Goal: Task Accomplishment & Management: Use online tool/utility

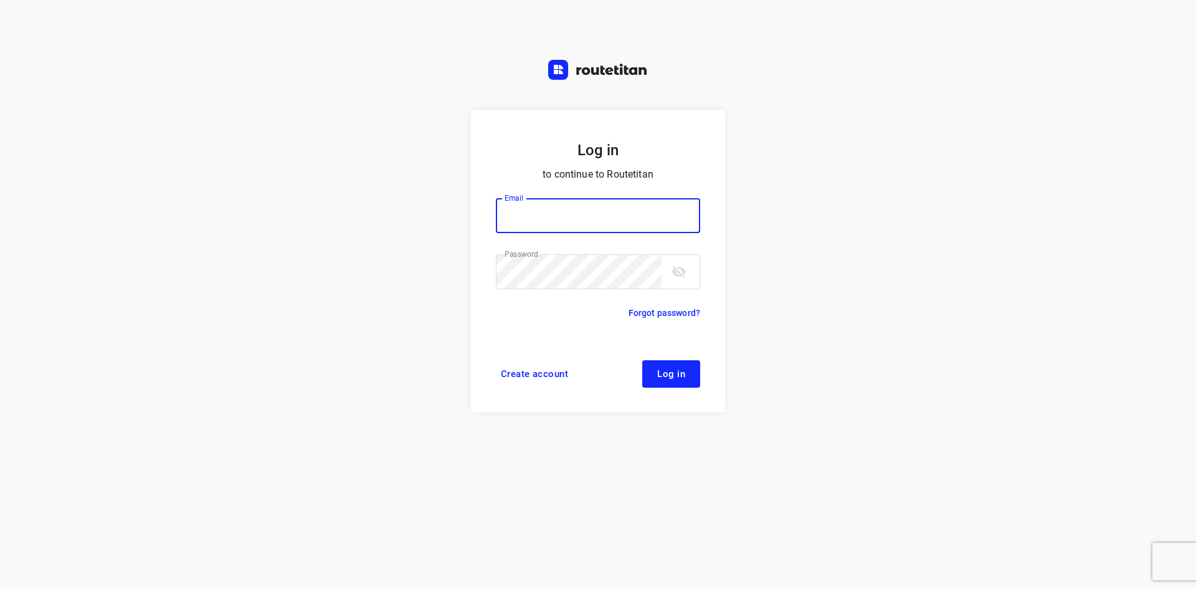
type input "[EMAIL_ADDRESS][DOMAIN_NAME]"
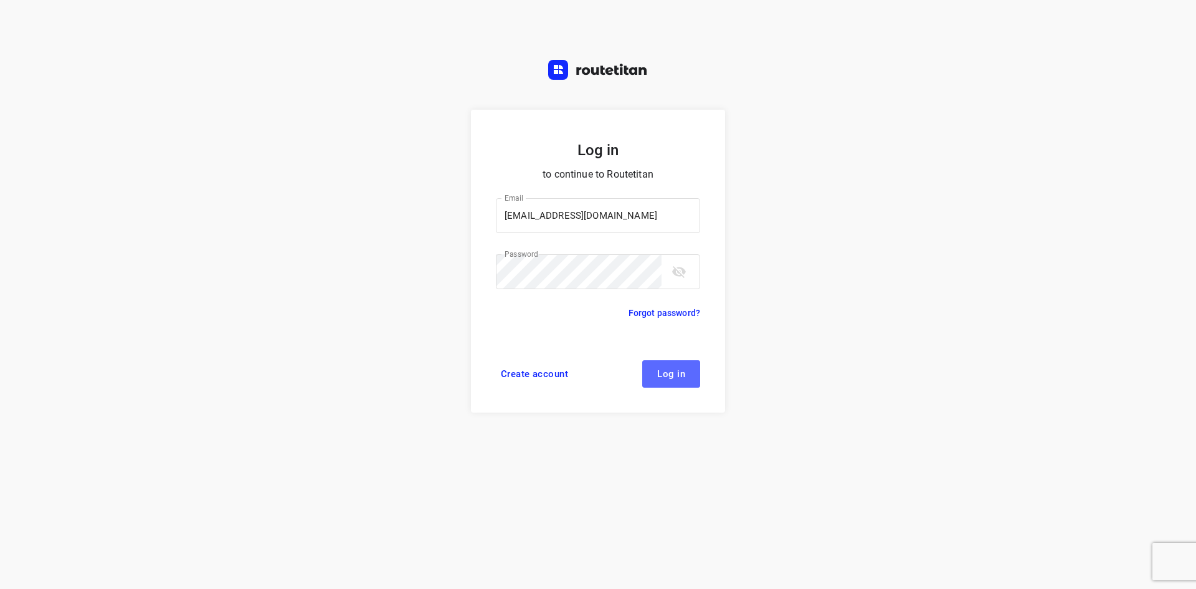
click at [681, 372] on span "Log in" at bounding box center [671, 374] width 28 height 10
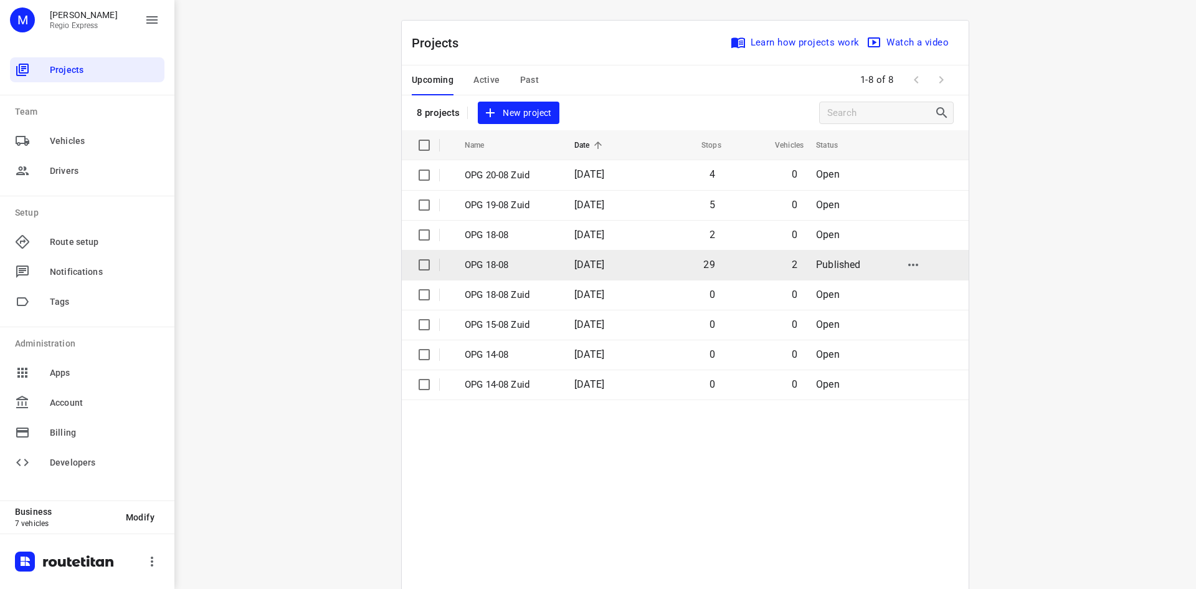
click at [498, 264] on p "OPG 18-08" at bounding box center [510, 265] width 91 height 14
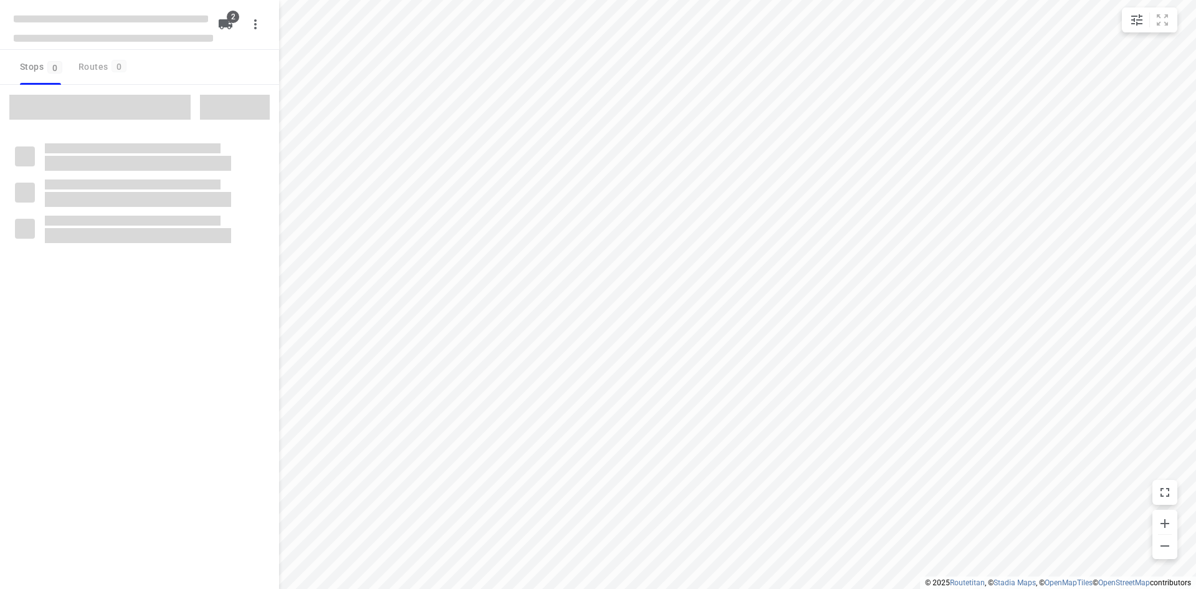
type input "distance"
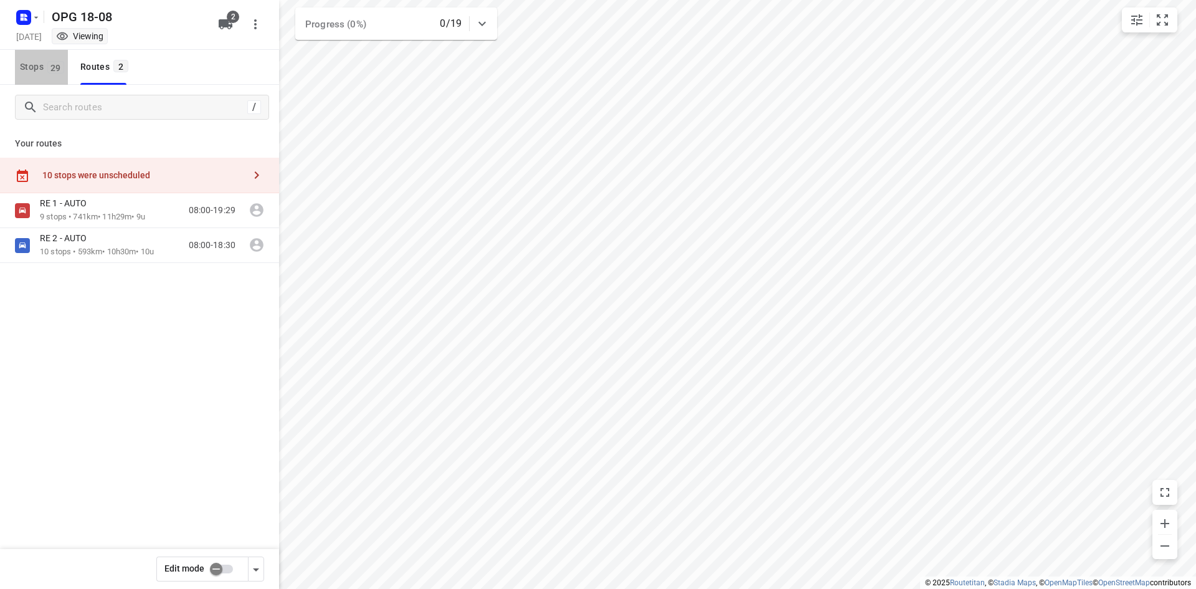
click at [54, 61] on span "29" at bounding box center [55, 67] width 17 height 12
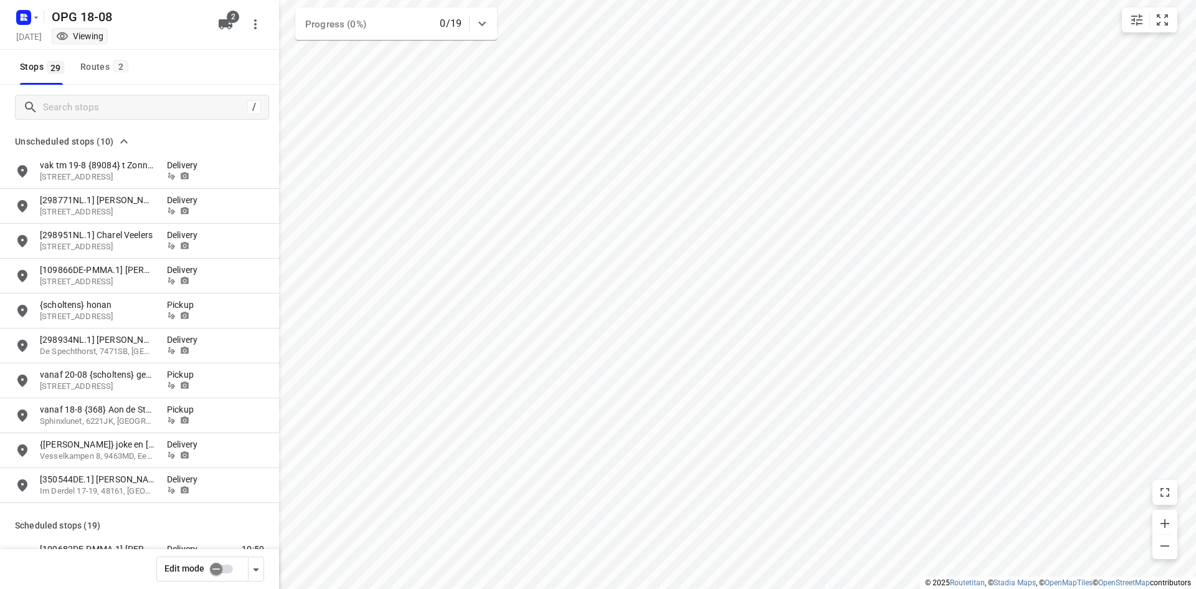
click at [229, 572] on input "checkbox" at bounding box center [216, 569] width 71 height 24
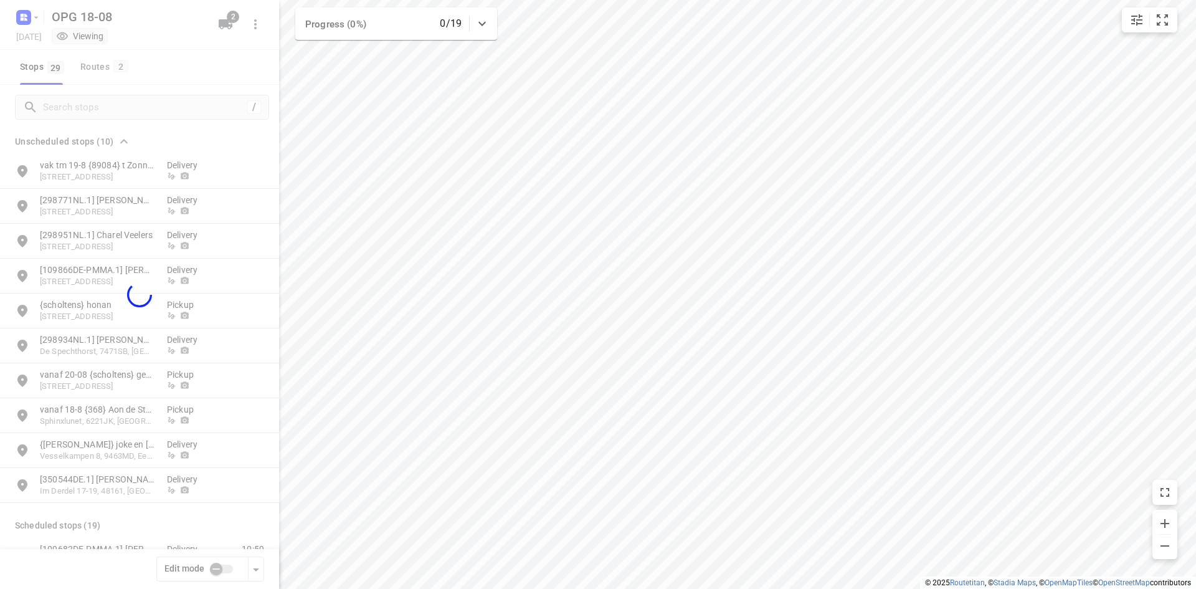
checkbox input "true"
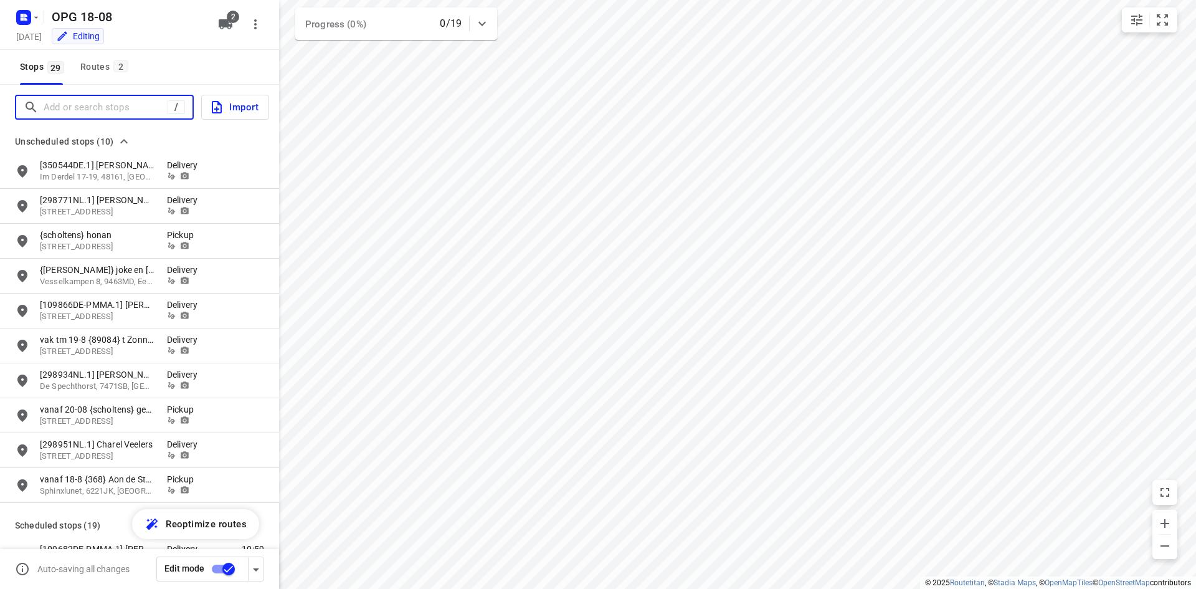
click at [102, 111] on input "Add or search stops" at bounding box center [106, 107] width 124 height 19
click at [69, 105] on input "Add or search stops" at bounding box center [108, 107] width 128 height 19
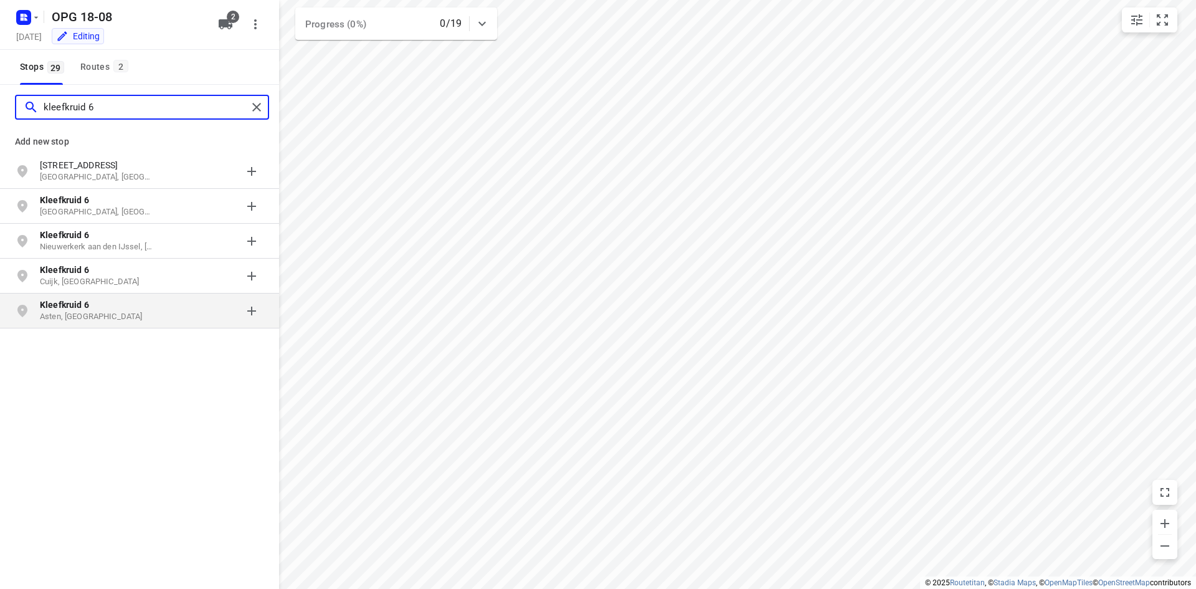
type input "kleefkruid 6"
click at [77, 304] on b "Kleefkruid 6" at bounding box center [64, 305] width 49 height 10
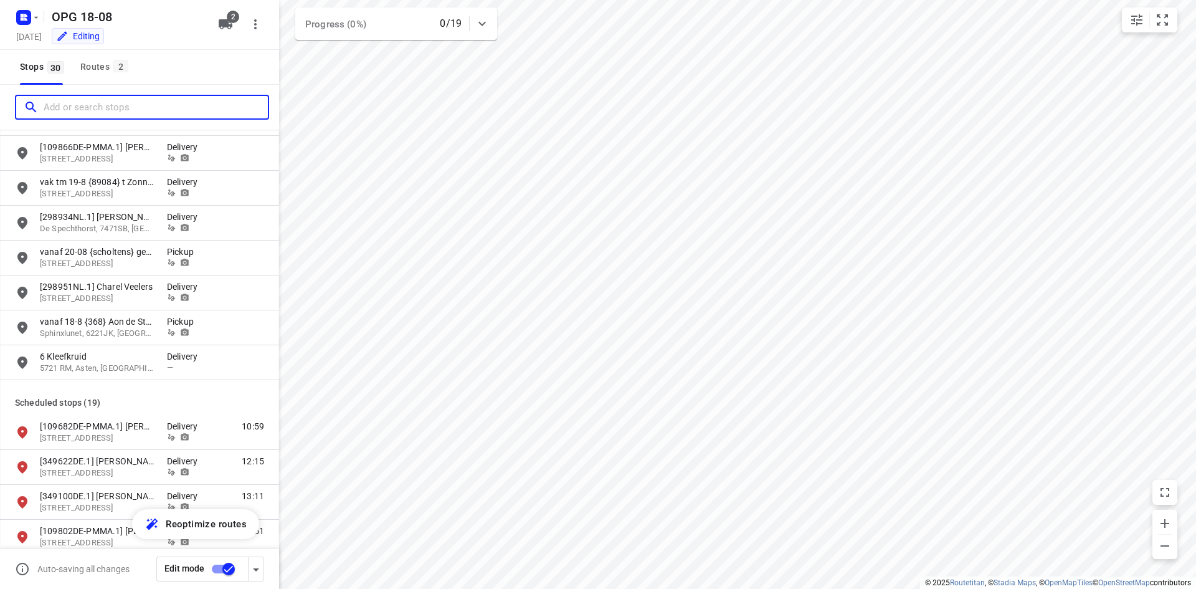
scroll to position [187, 0]
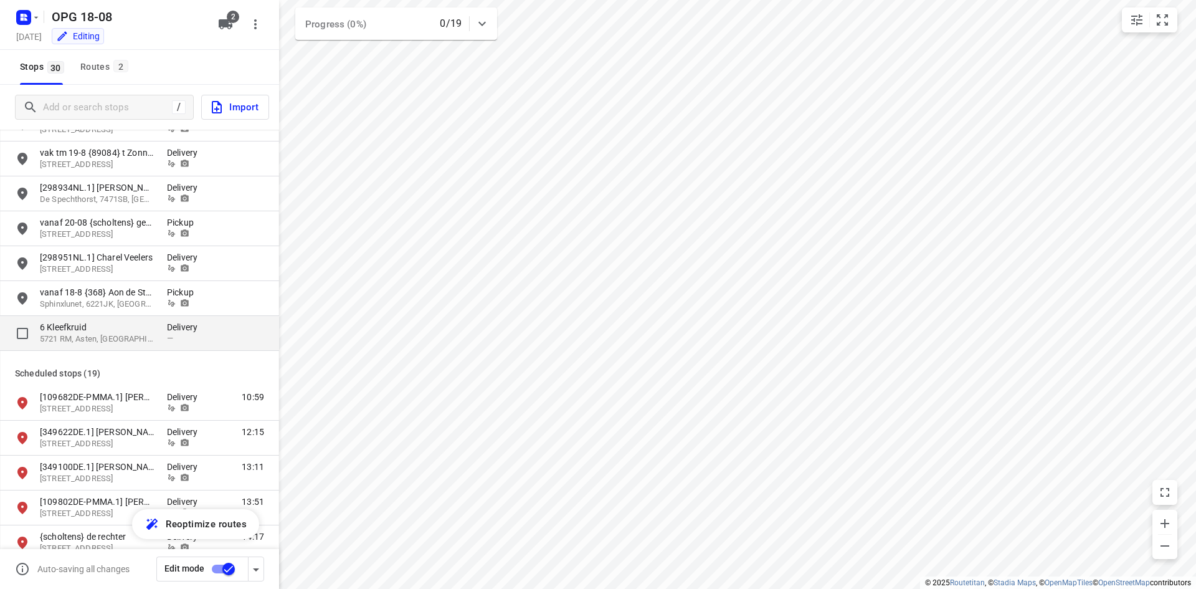
click at [106, 328] on p "6 Kleefkruid" at bounding box center [97, 327] width 115 height 12
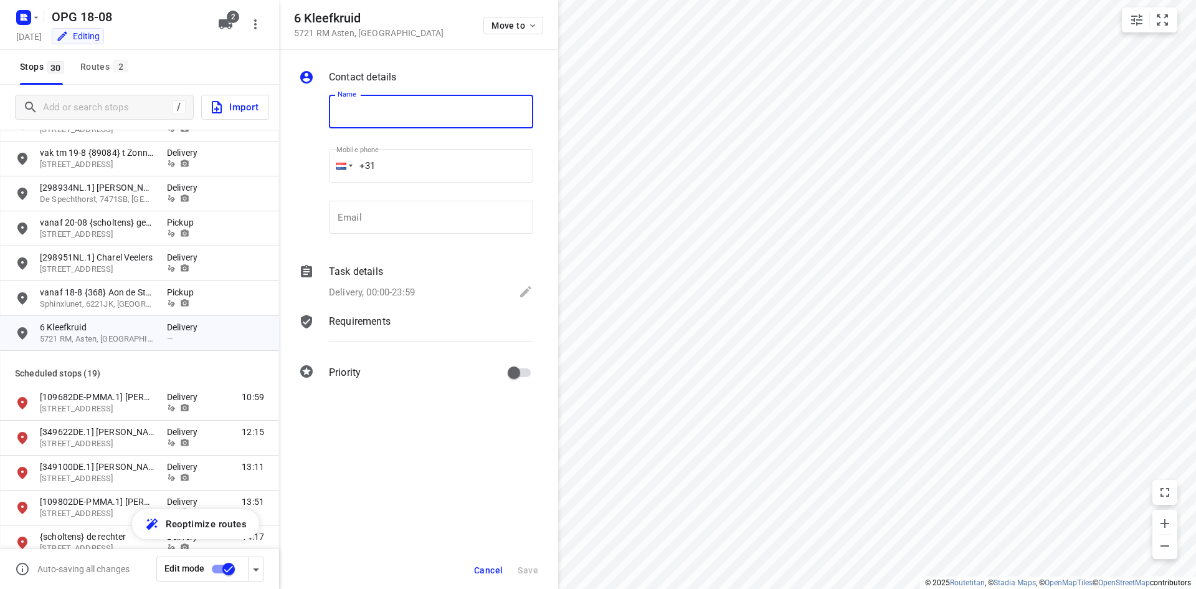
click at [338, 110] on input "text" at bounding box center [431, 112] width 204 height 34
type input "{kunststofbouw} haciendas trimsalon"
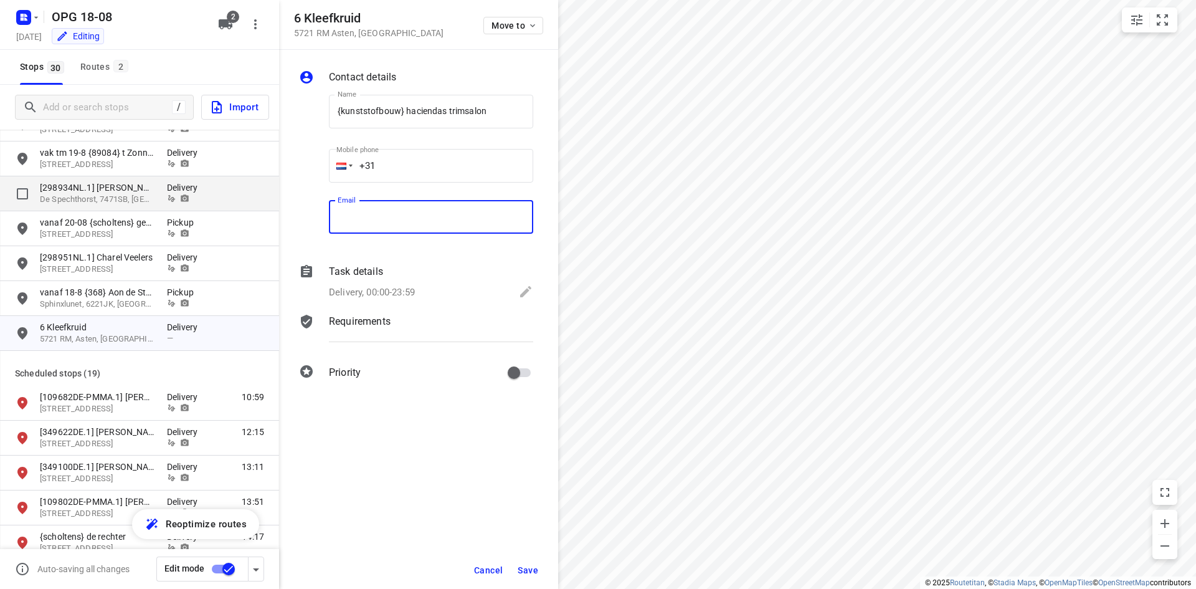
paste input "[EMAIL_ADDRESS][DOMAIN_NAME]"
type input "[EMAIL_ADDRESS][DOMAIN_NAME]"
click at [386, 291] on p "Delivery, 00:00-23:59" at bounding box center [372, 292] width 86 height 14
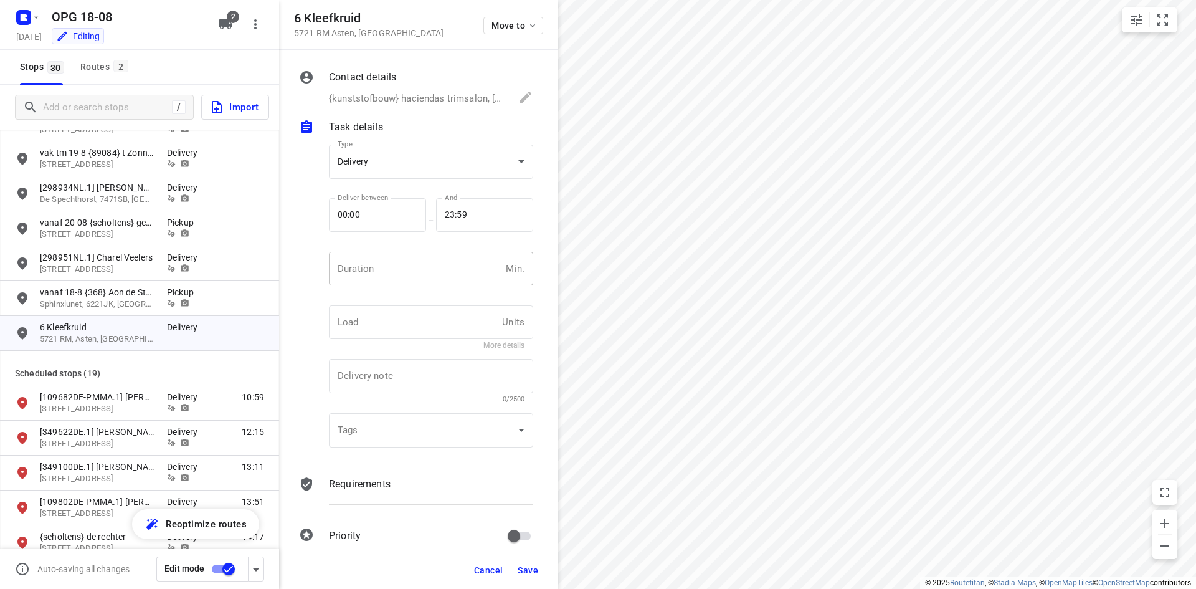
click at [373, 262] on input "number" at bounding box center [415, 269] width 172 height 34
type input "10"
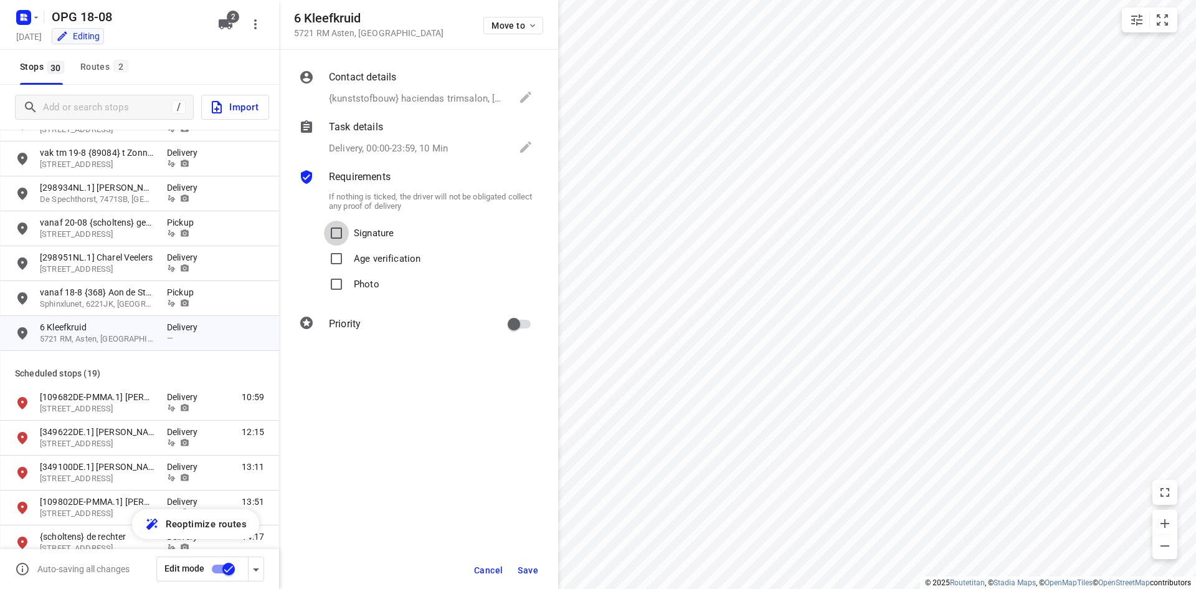
click at [324, 221] on input "Signature" at bounding box center [336, 233] width 25 height 25
checkbox input "true"
click at [324, 272] on input "Photo" at bounding box center [336, 284] width 25 height 25
checkbox input "true"
click at [525, 330] on input "primary checkbox" at bounding box center [513, 324] width 71 height 24
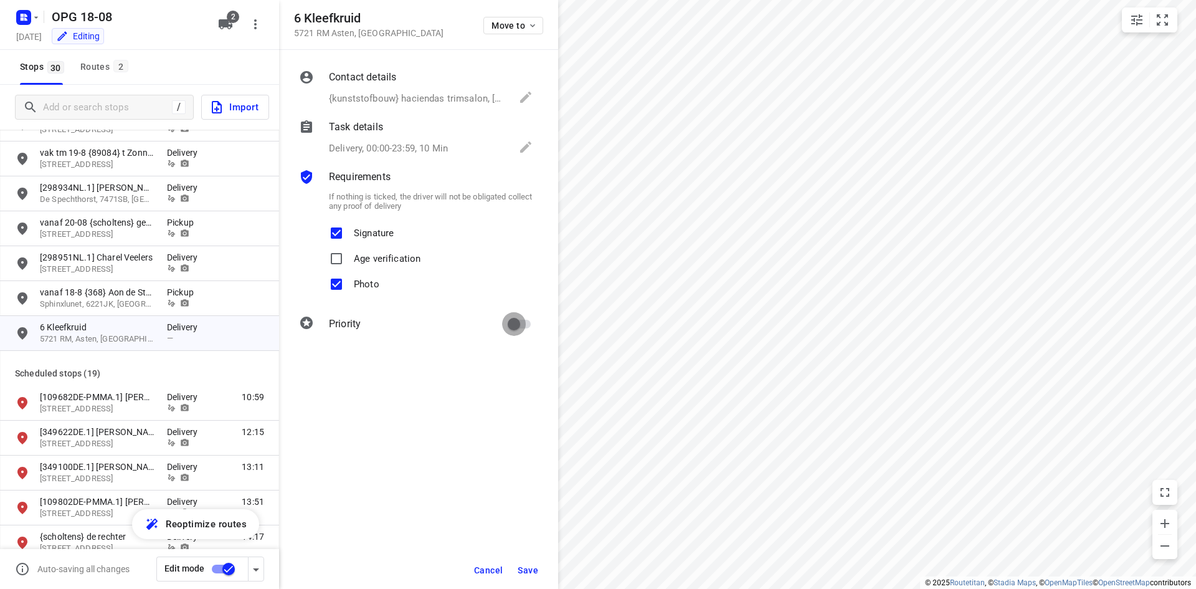
checkbox input "true"
click at [529, 572] on span "Save" at bounding box center [528, 570] width 21 height 10
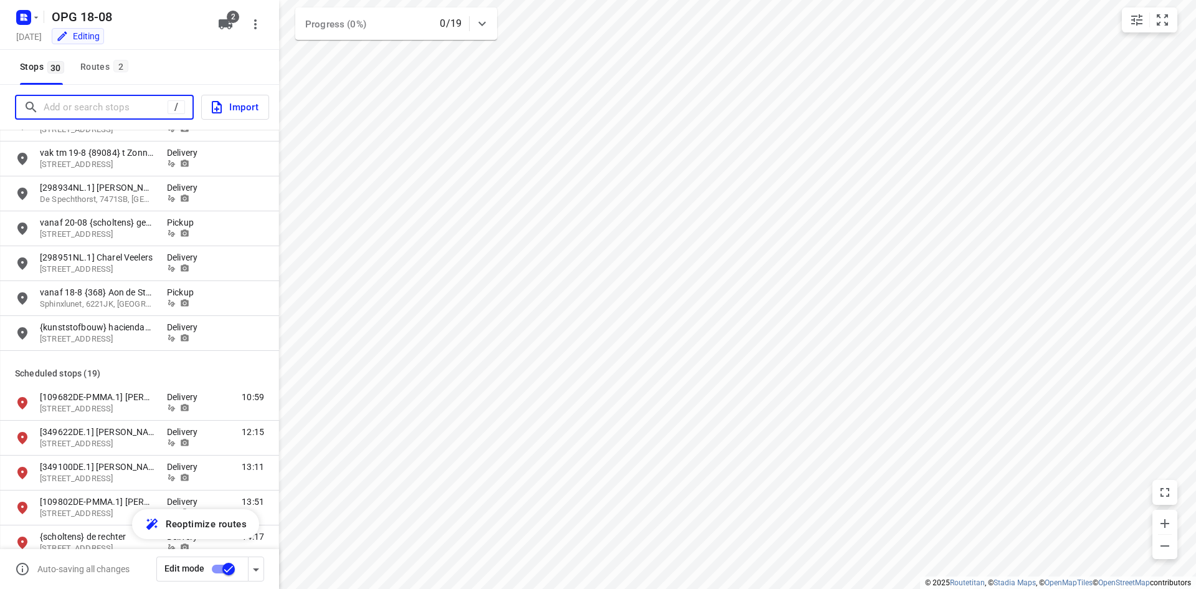
click at [105, 109] on input "Add or search stops" at bounding box center [106, 107] width 124 height 19
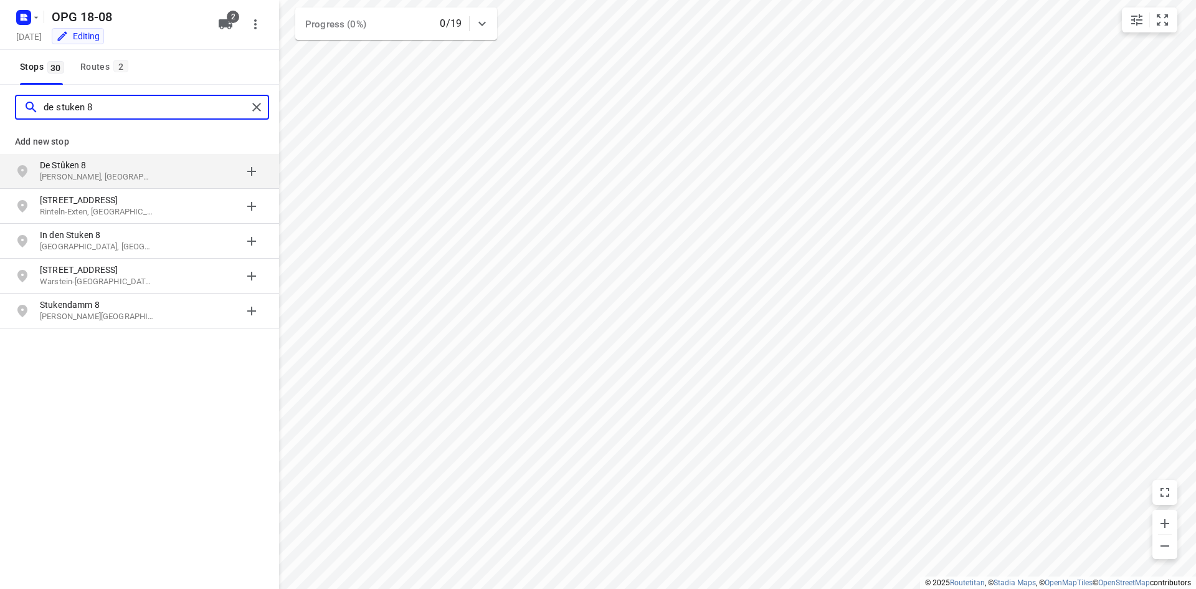
type input "de stuken 8"
click at [116, 165] on p "De Stûken 8" at bounding box center [97, 165] width 115 height 12
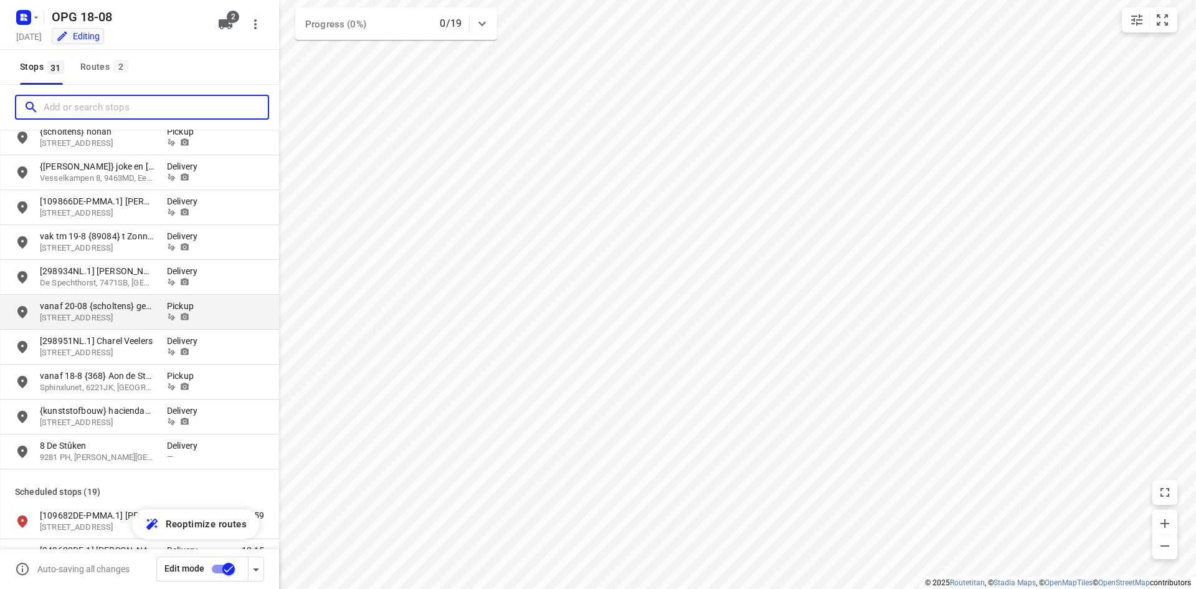
scroll to position [125, 0]
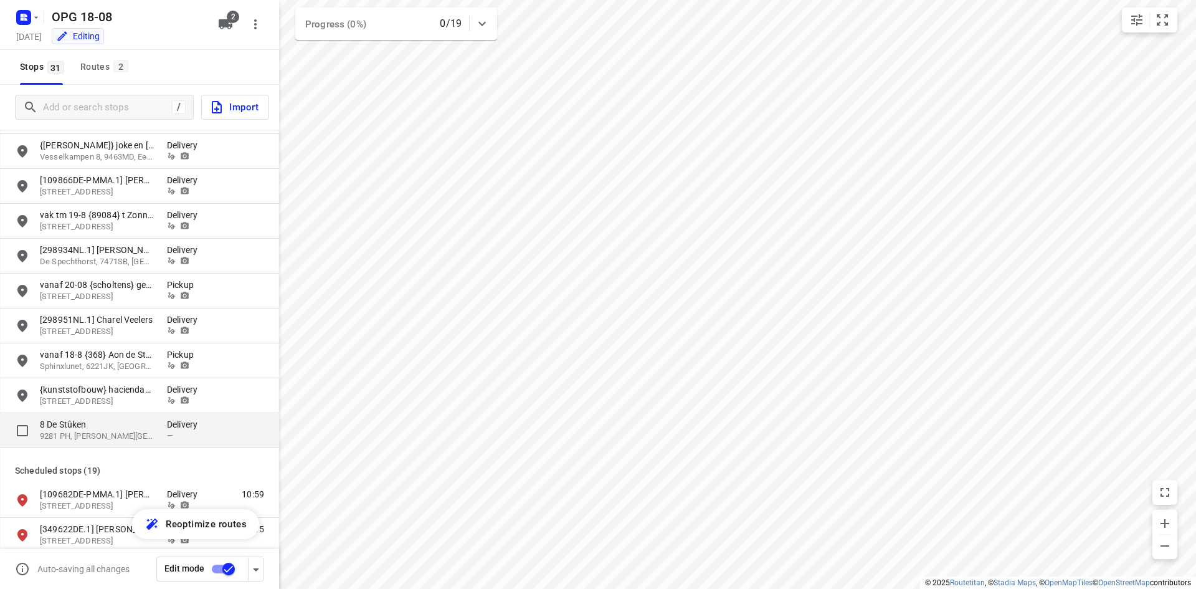
click at [130, 430] on p "8 De Stûken" at bounding box center [97, 424] width 115 height 12
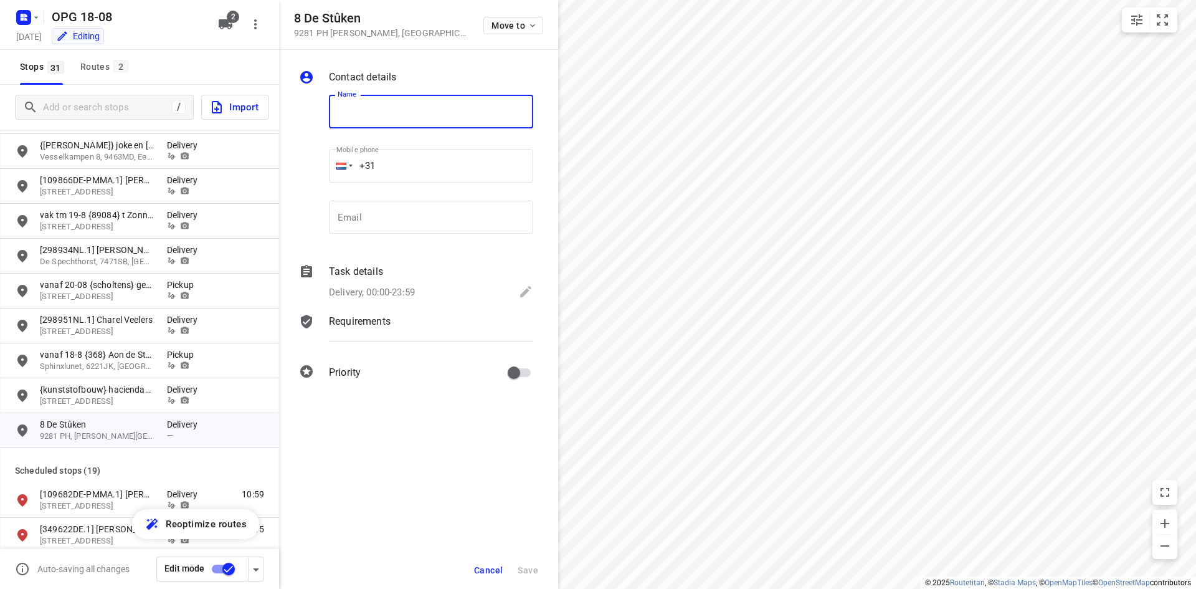
click at [383, 117] on input "text" at bounding box center [431, 112] width 204 height 34
type input "{kunststofbouw} sunny media"
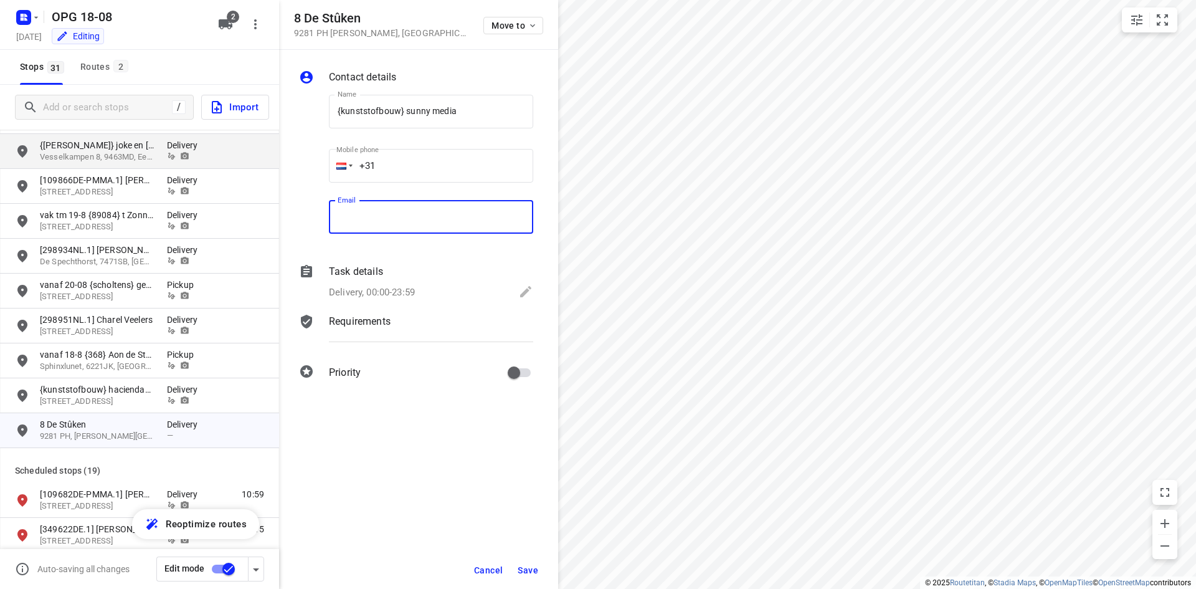
paste input "[PERSON_NAME][EMAIL_ADDRESS][DOMAIN_NAME]"
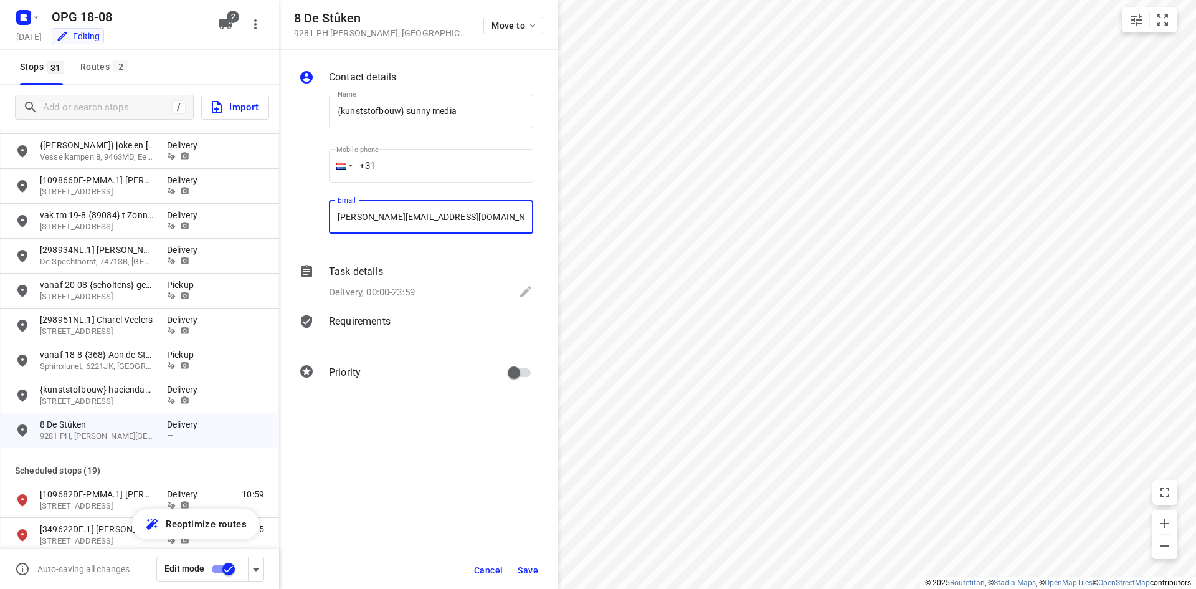
type input "[PERSON_NAME][EMAIL_ADDRESS][DOMAIN_NAME]"
click at [417, 292] on div "Delivery, 00:00-23:59" at bounding box center [431, 292] width 204 height 17
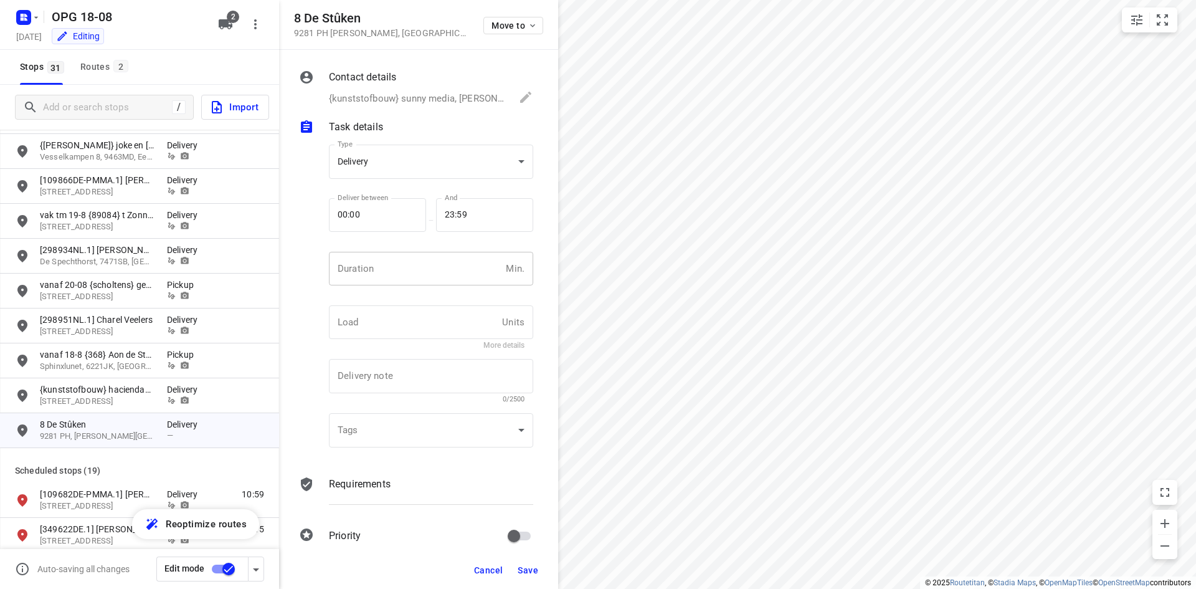
click at [396, 267] on input "number" at bounding box center [415, 269] width 172 height 34
type input "10"
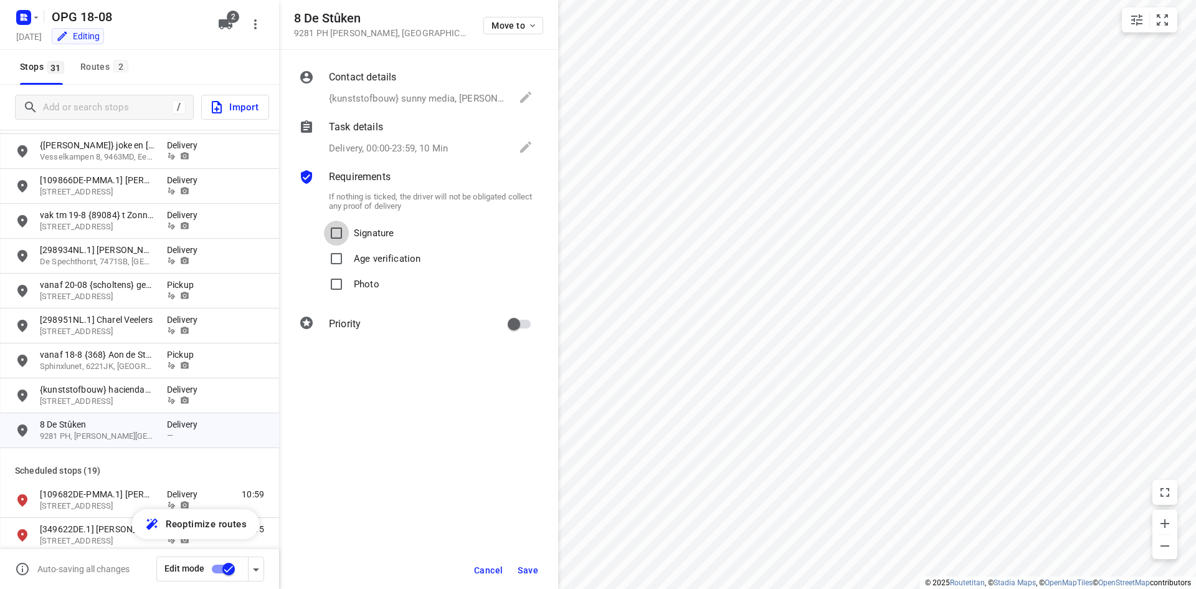
click at [324, 221] on input "Signature" at bounding box center [336, 233] width 25 height 25
checkbox input "true"
click at [324, 272] on input "Photo" at bounding box center [336, 284] width 25 height 25
checkbox input "true"
click at [478, 312] on input "primary checkbox" at bounding box center [513, 324] width 71 height 24
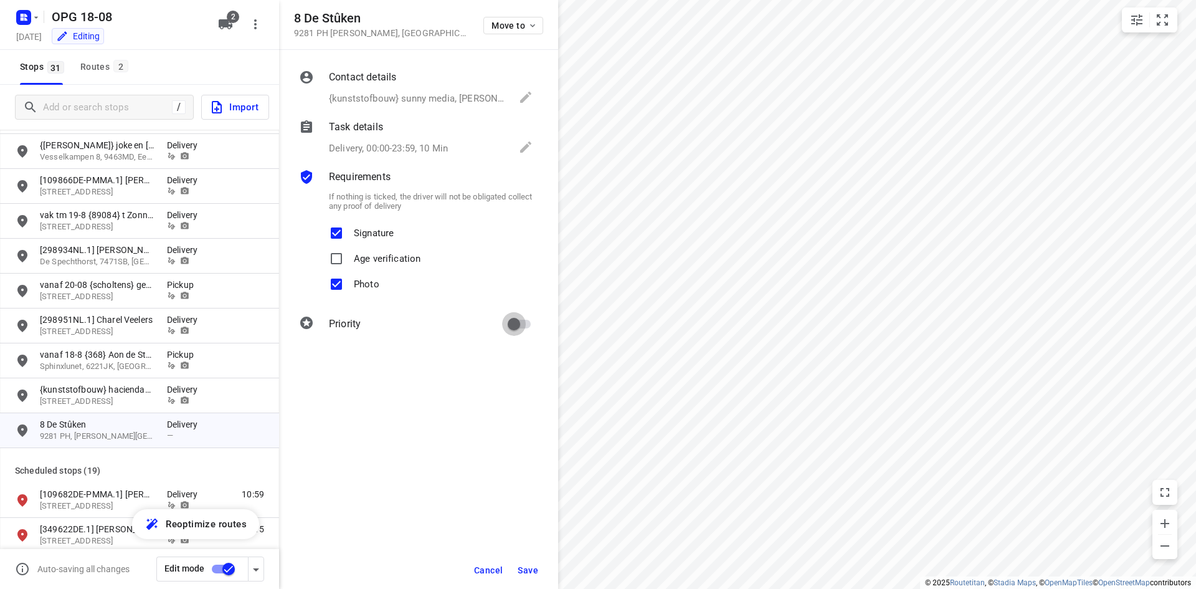
checkbox input "true"
click at [528, 574] on span "Save" at bounding box center [528, 570] width 21 height 10
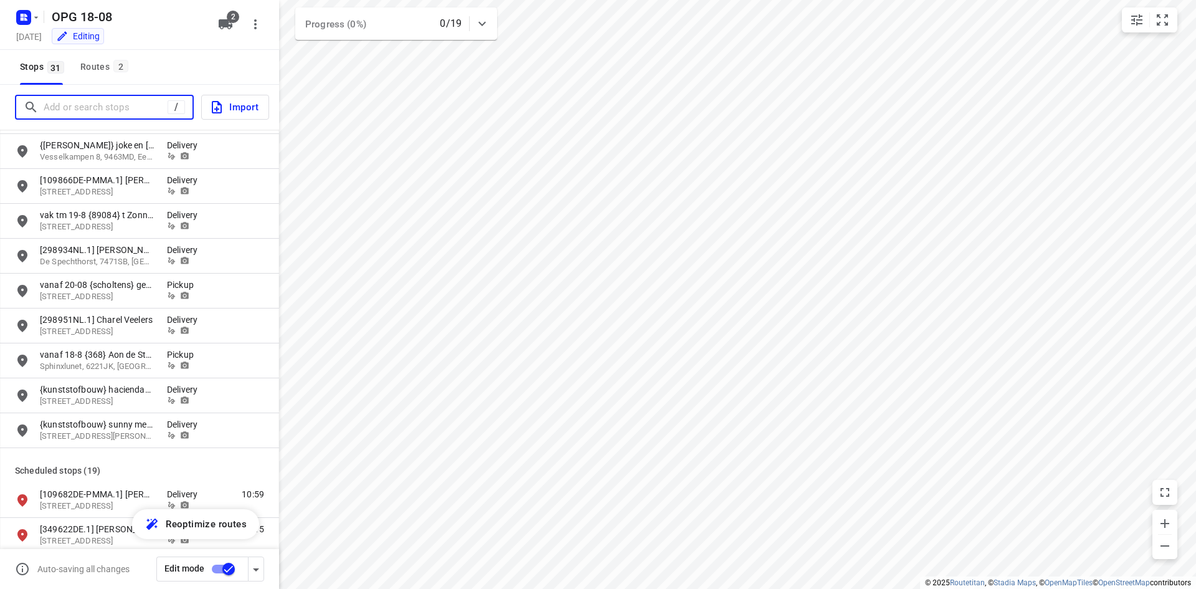
click at [56, 111] on input "Add or search stops" at bounding box center [106, 107] width 124 height 19
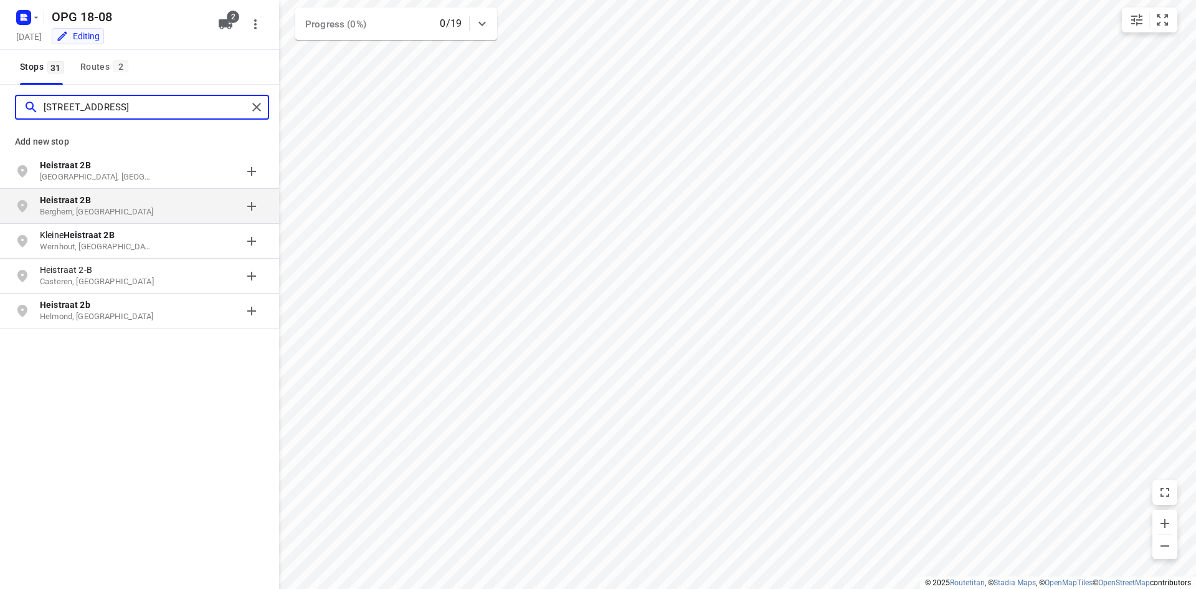
type input "[STREET_ADDRESS]"
click at [75, 199] on b "Heistraat 2B" at bounding box center [65, 200] width 51 height 10
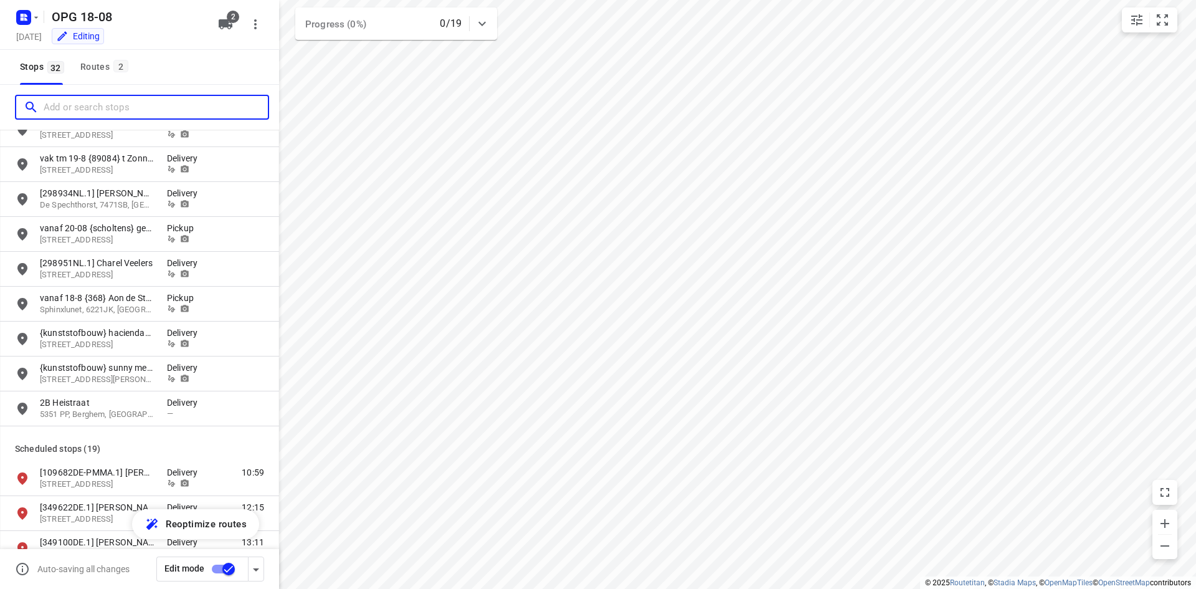
scroll to position [249, 0]
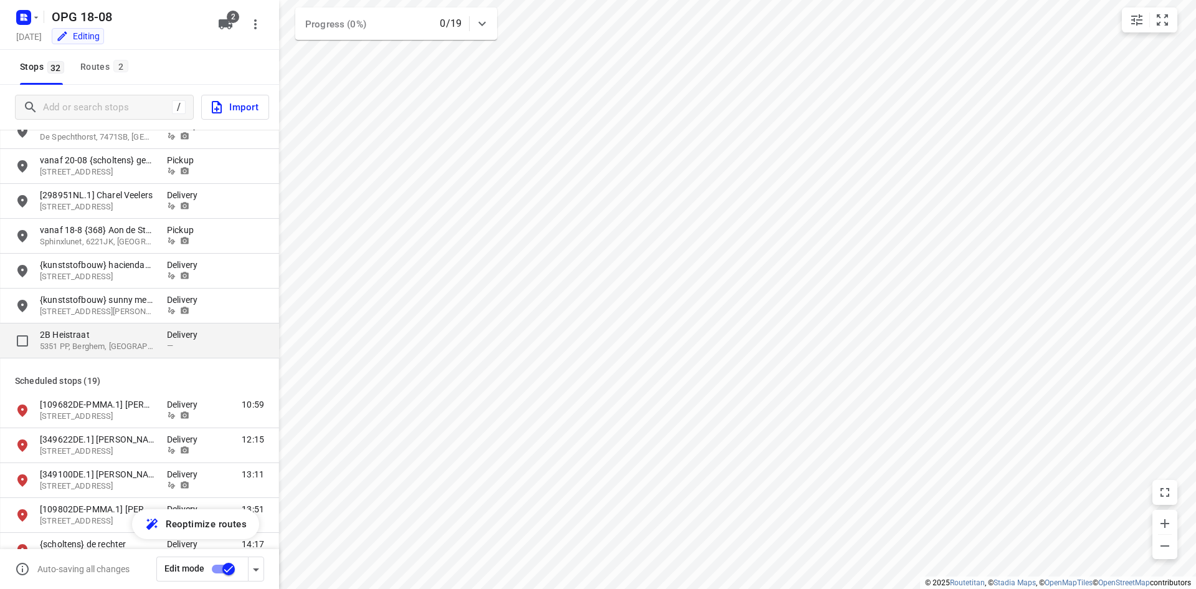
click at [88, 351] on p "5351 PP, Berghem, [GEOGRAPHIC_DATA]" at bounding box center [97, 347] width 115 height 12
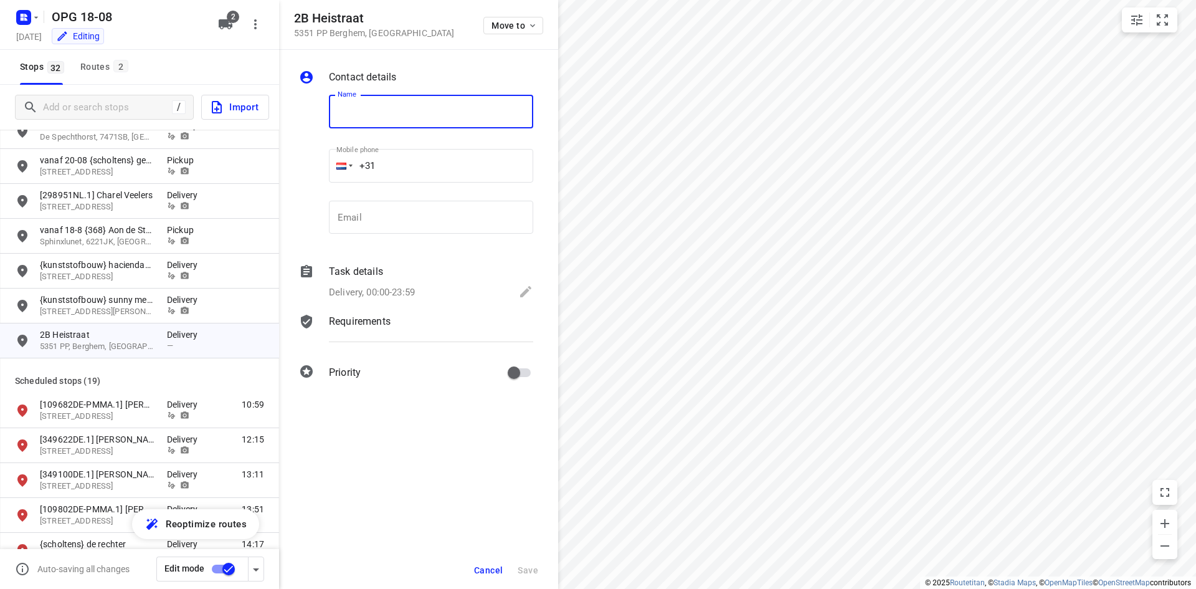
click at [354, 108] on input "text" at bounding box center [431, 112] width 204 height 34
type input "{kunststofbouw} dhr Kortenoever"
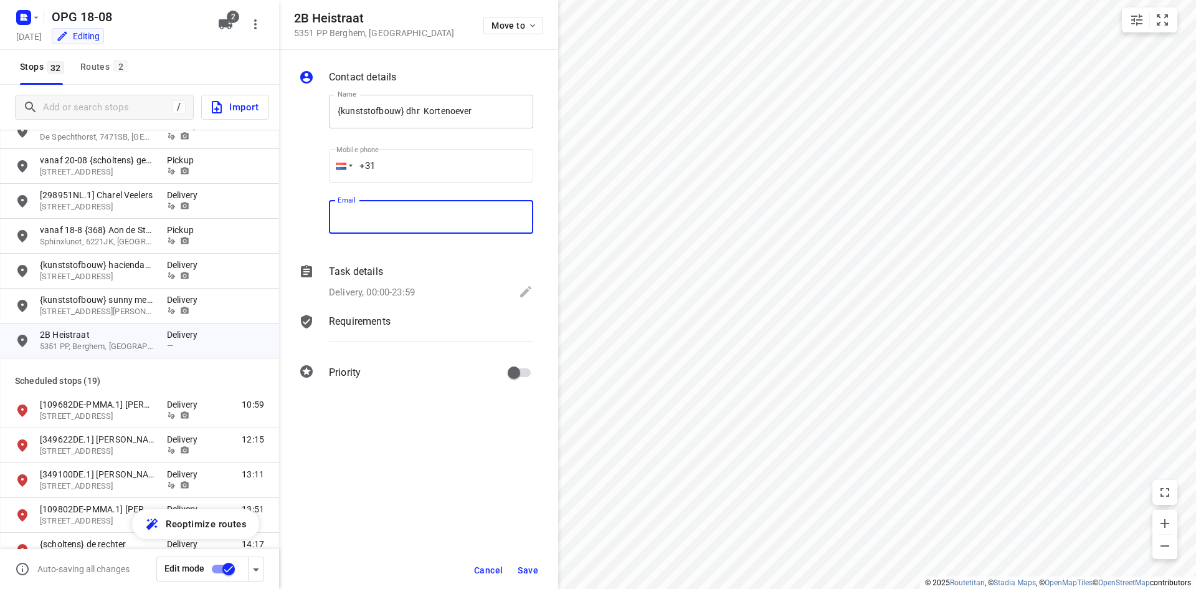
paste input "[EMAIL_ADDRESS][DOMAIN_NAME]"
type input "[EMAIL_ADDRESS][DOMAIN_NAME]"
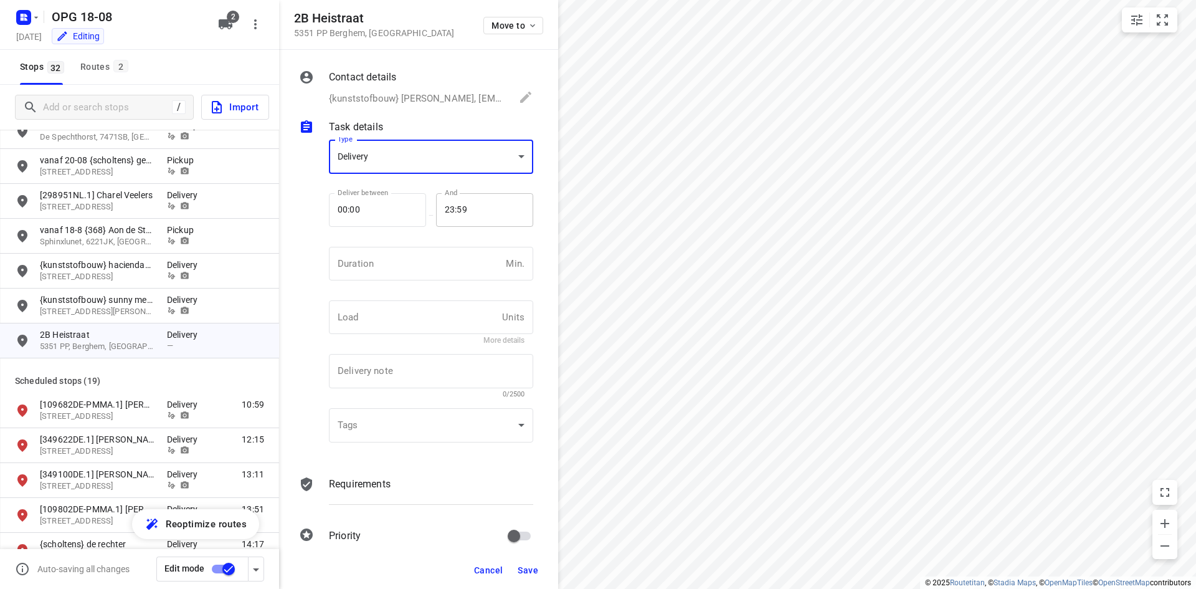
scroll to position [0, 0]
click at [382, 269] on input "number" at bounding box center [415, 269] width 172 height 34
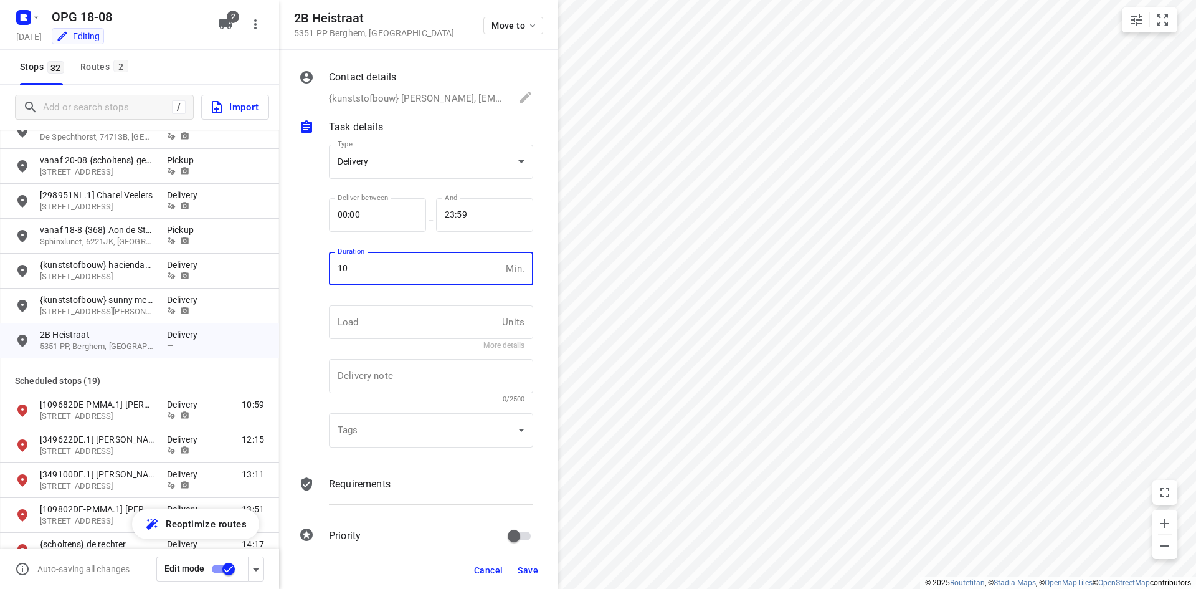
type input "10"
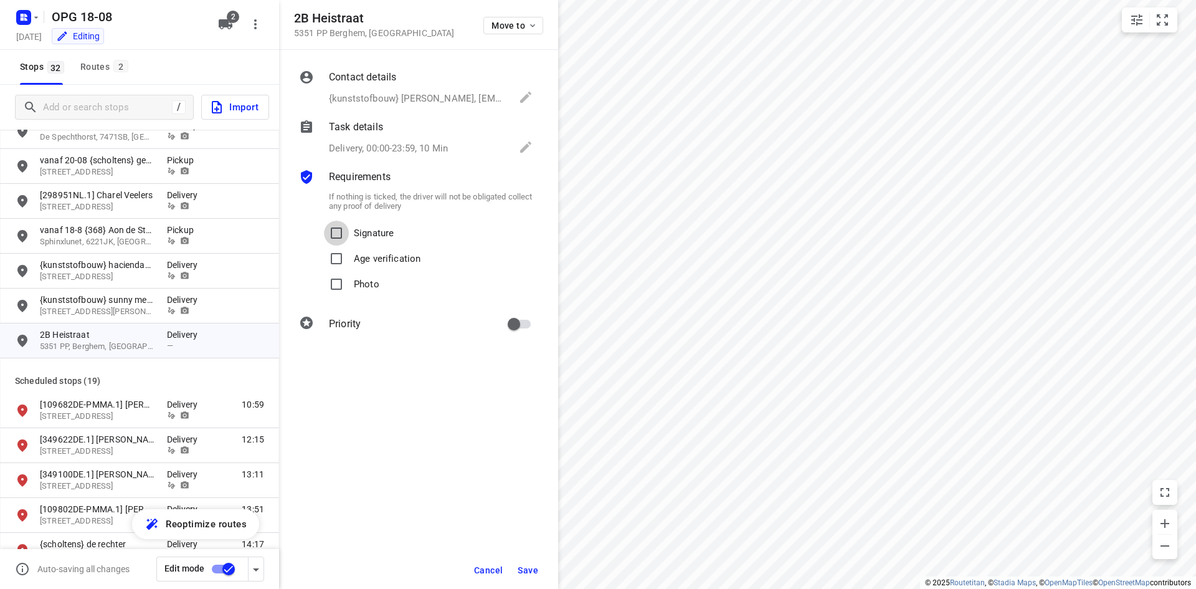
click at [324, 221] on input "Signature" at bounding box center [336, 233] width 25 height 25
checkbox input "true"
click at [324, 272] on input "Photo" at bounding box center [336, 284] width 25 height 25
checkbox input "true"
click at [478, 312] on input "primary checkbox" at bounding box center [513, 324] width 71 height 24
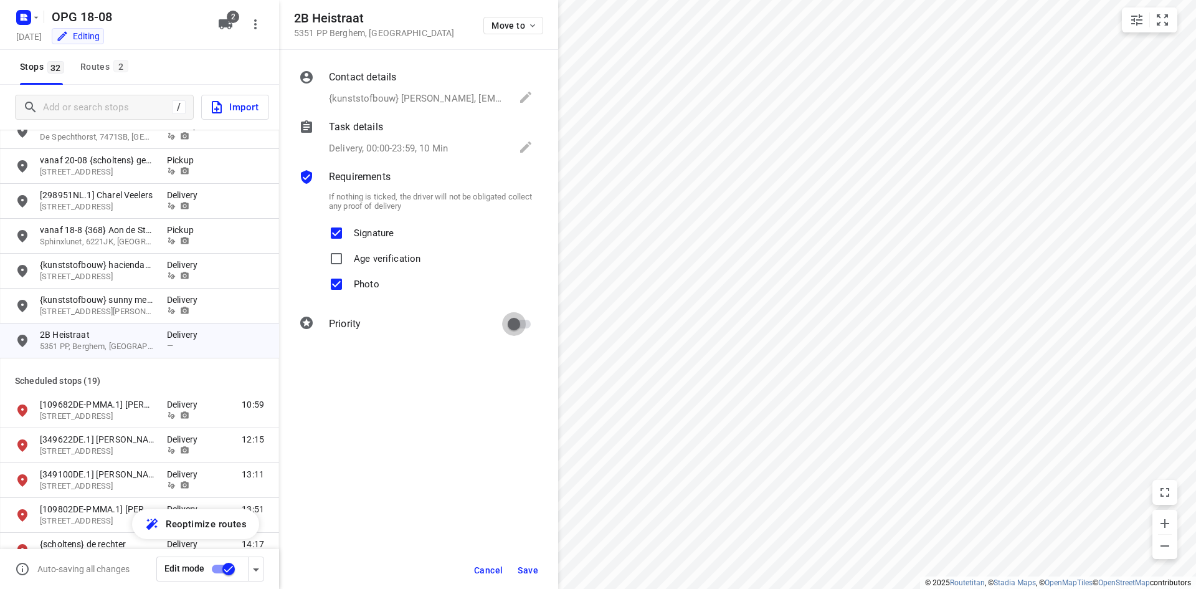
checkbox input "true"
click at [531, 567] on span "Save" at bounding box center [528, 570] width 21 height 10
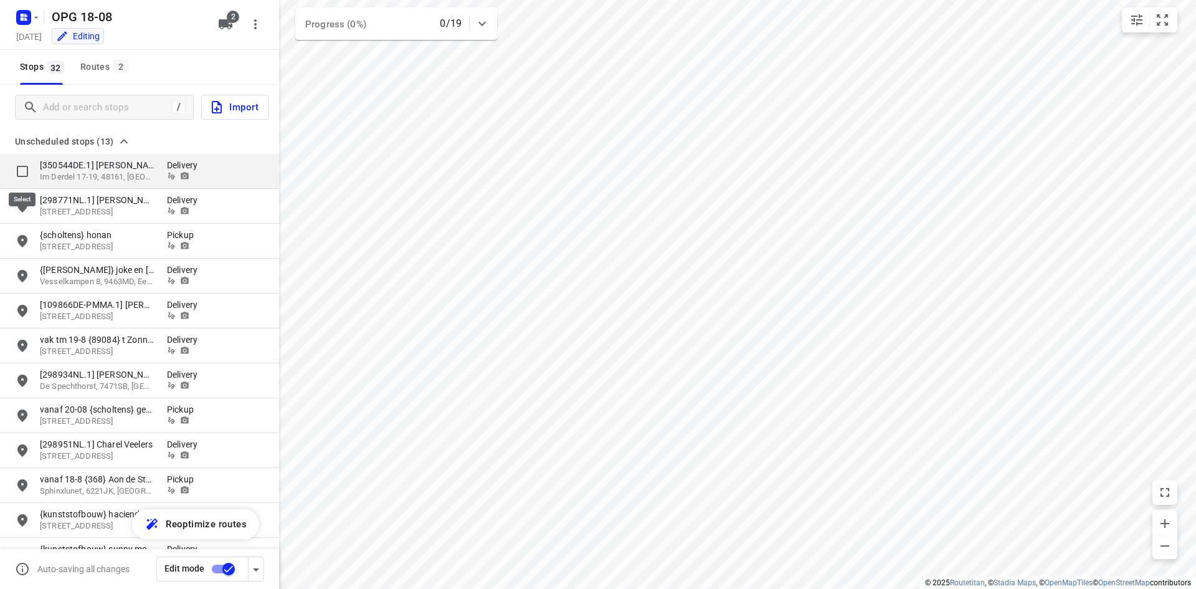
click at [26, 171] on input "grid" at bounding box center [22, 171] width 25 height 25
checkbox input "true"
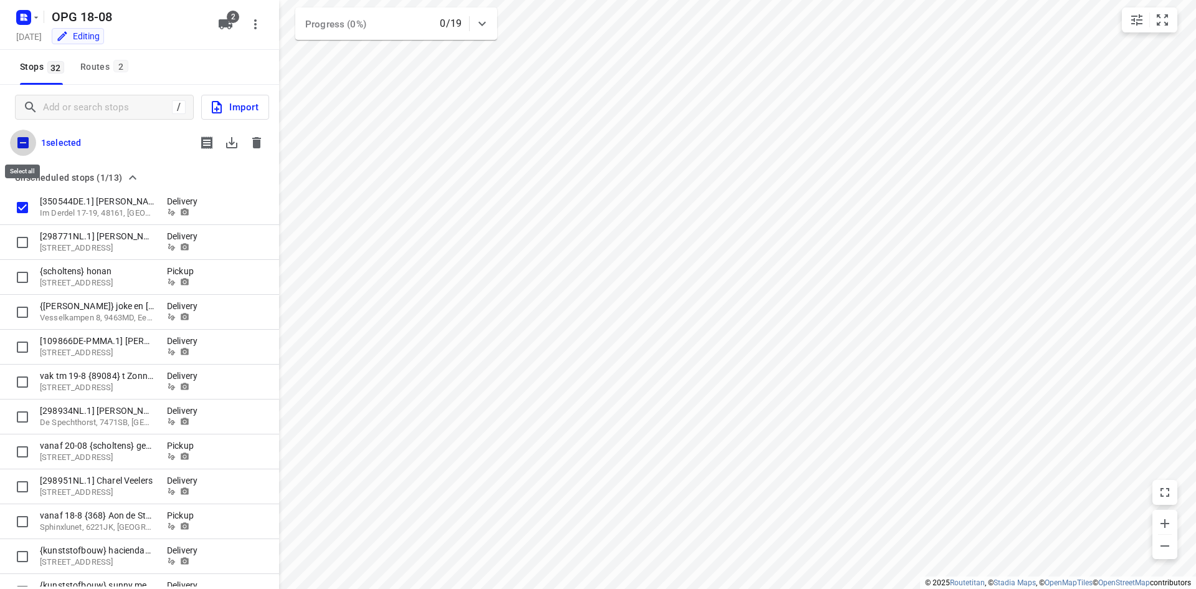
click at [24, 140] on input "checkbox" at bounding box center [23, 143] width 26 height 26
checkbox input "true"
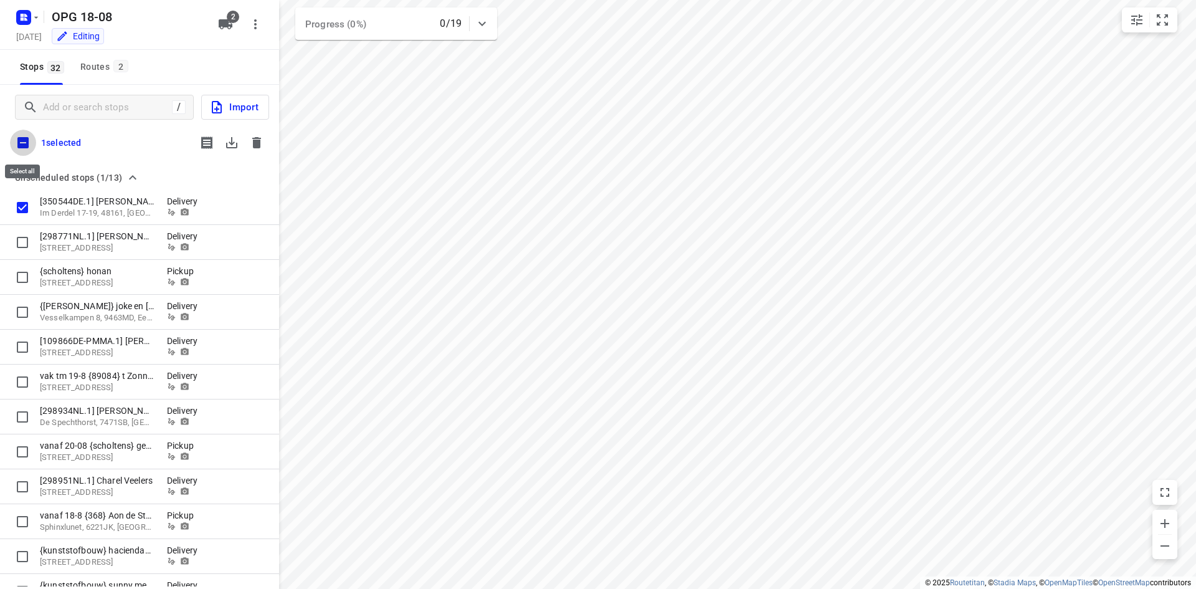
checkbox input "true"
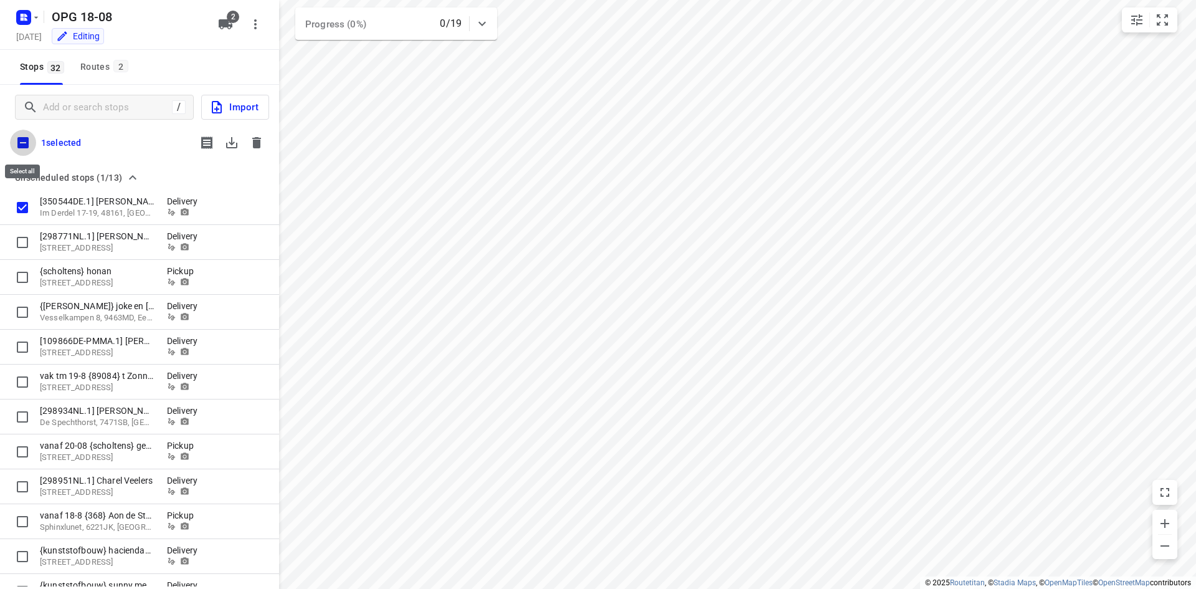
checkbox input "true"
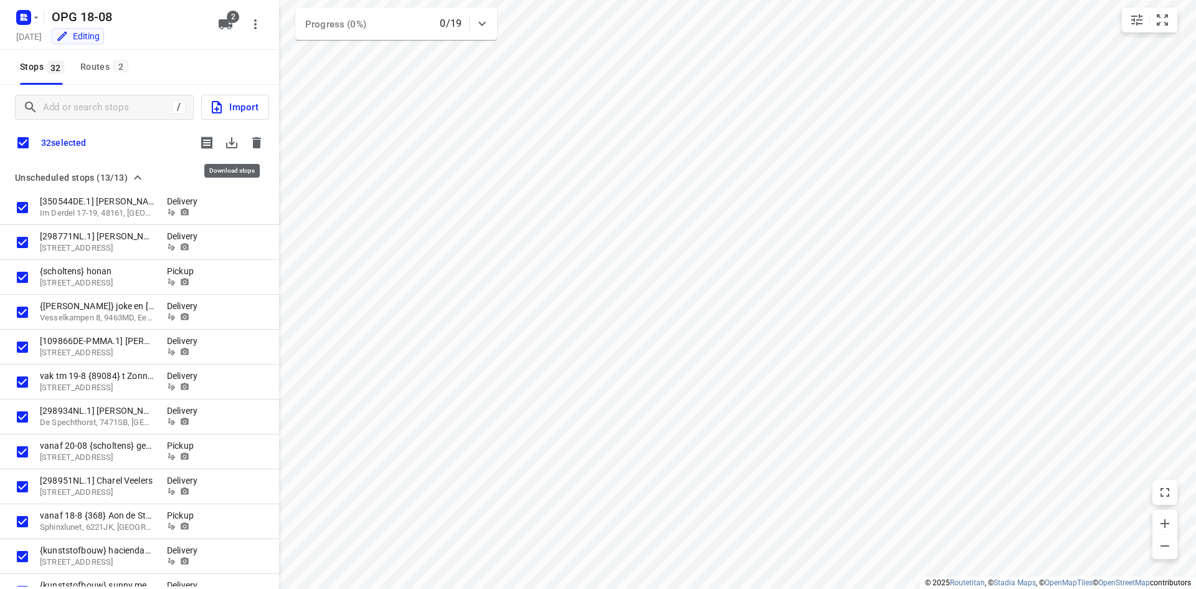
click at [234, 140] on icon "button" at bounding box center [231, 142] width 15 height 15
click at [115, 70] on span "2" at bounding box center [120, 66] width 15 height 12
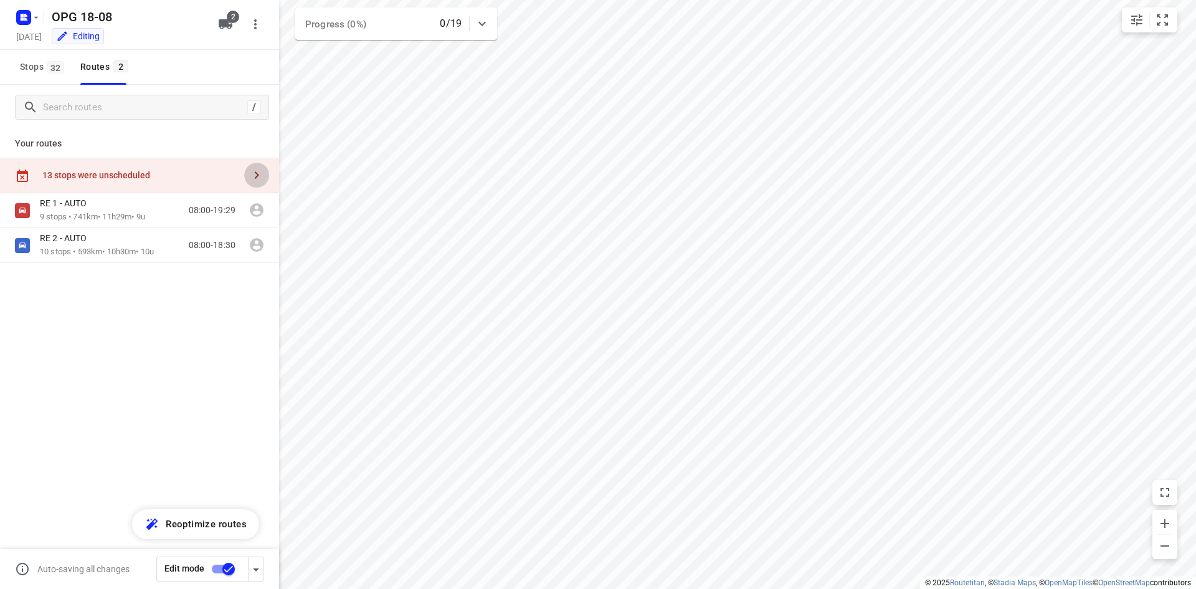
click at [259, 181] on icon "button" at bounding box center [256, 175] width 15 height 15
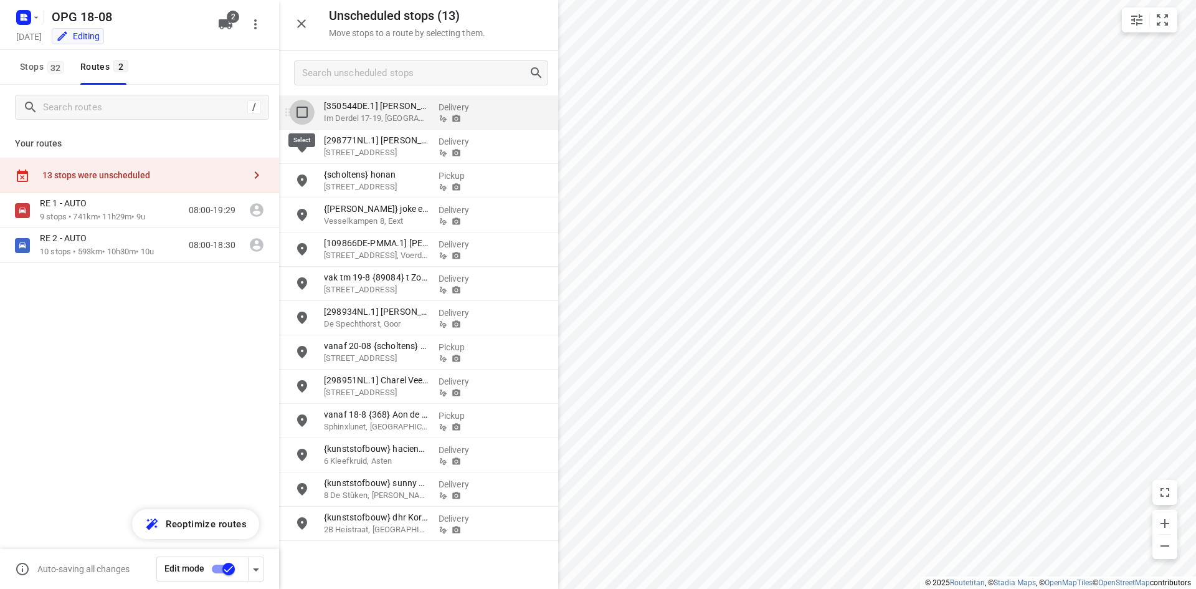
click at [301, 117] on input "grid" at bounding box center [302, 112] width 25 height 25
checkbox input "true"
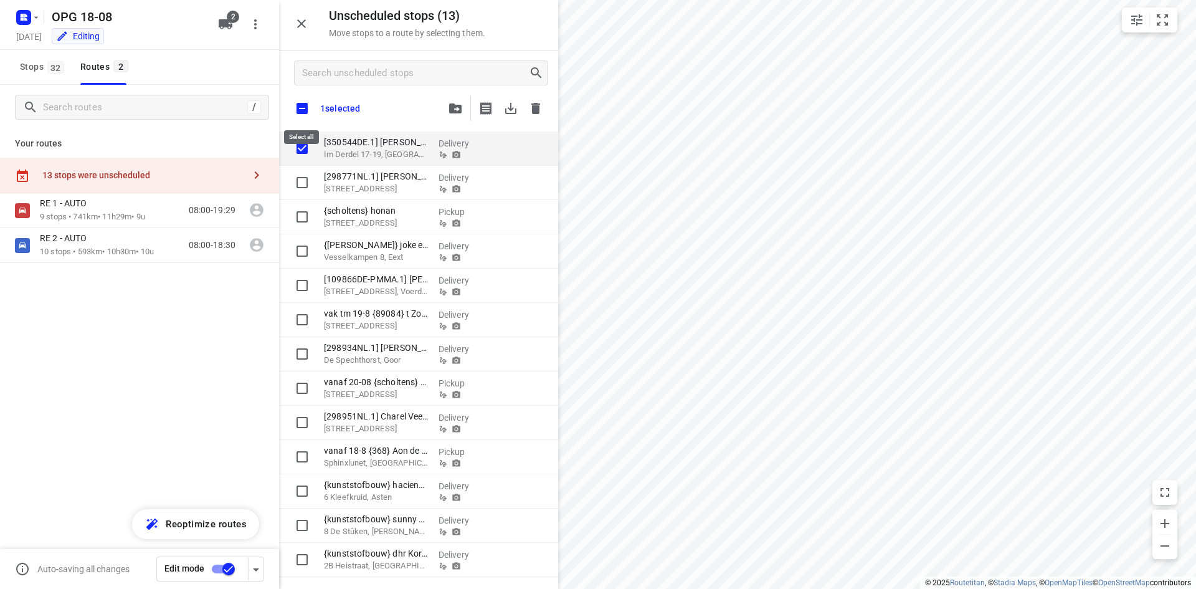
click at [302, 112] on input "checkbox" at bounding box center [302, 108] width 26 height 26
checkbox input "true"
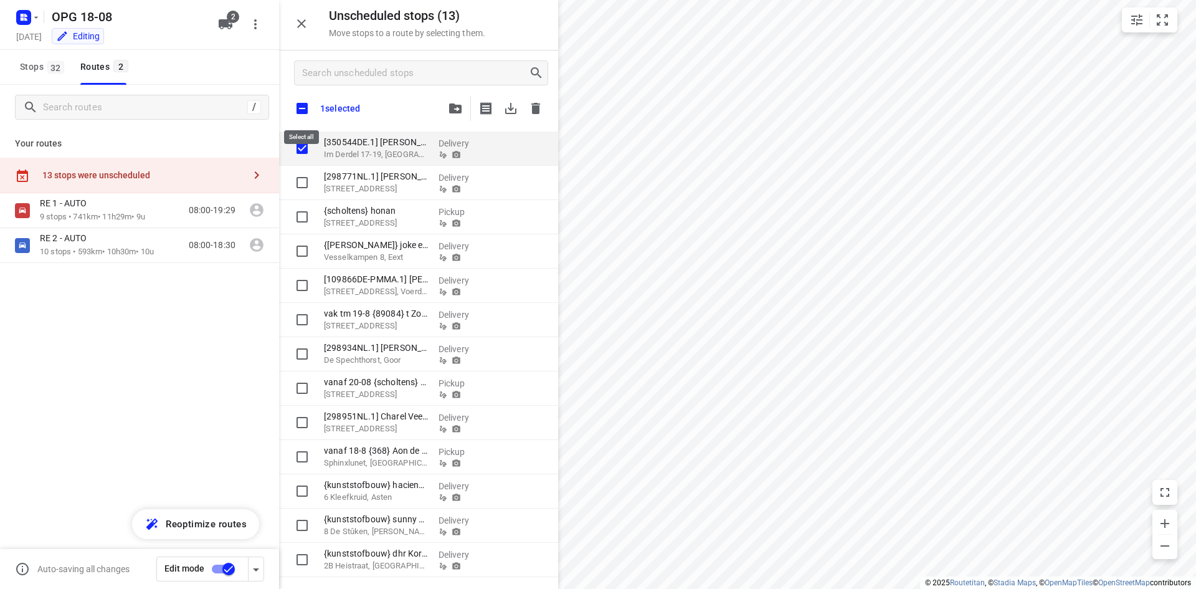
checkbox input "true"
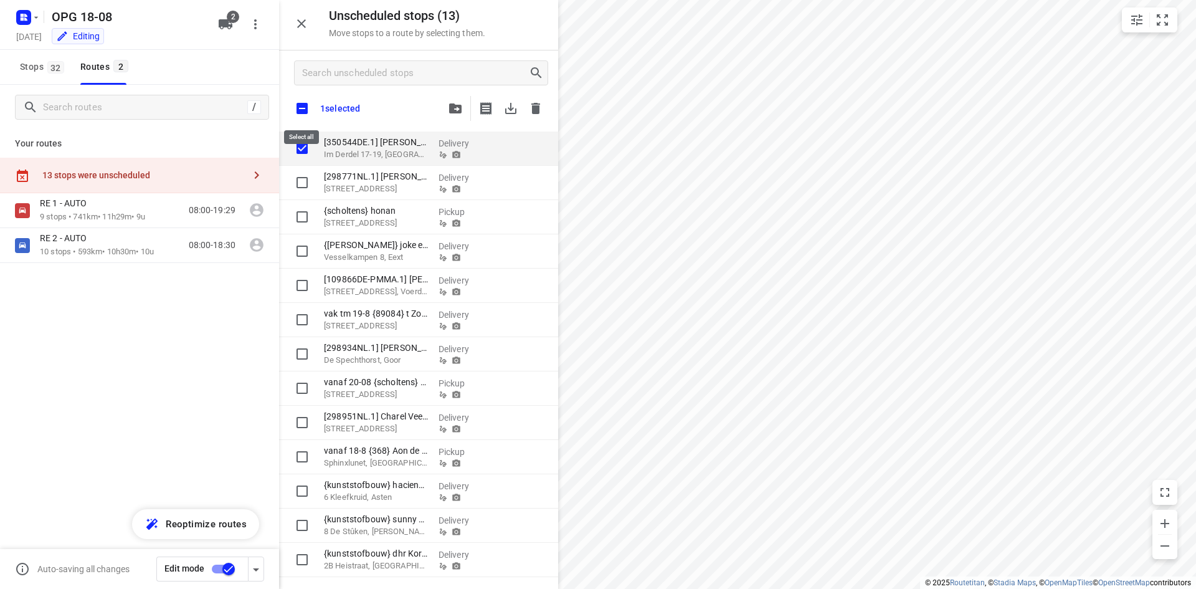
checkbox input "true"
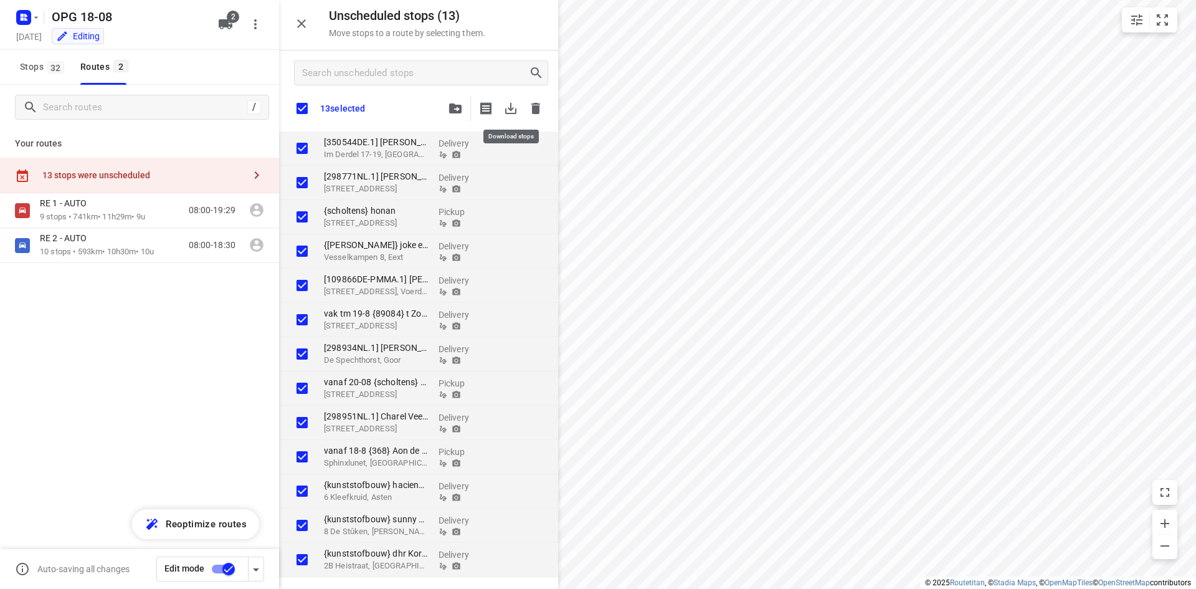
click at [511, 108] on icon "button" at bounding box center [510, 108] width 11 height 11
click at [536, 105] on icon "button" at bounding box center [535, 108] width 9 height 11
checkbox input "true"
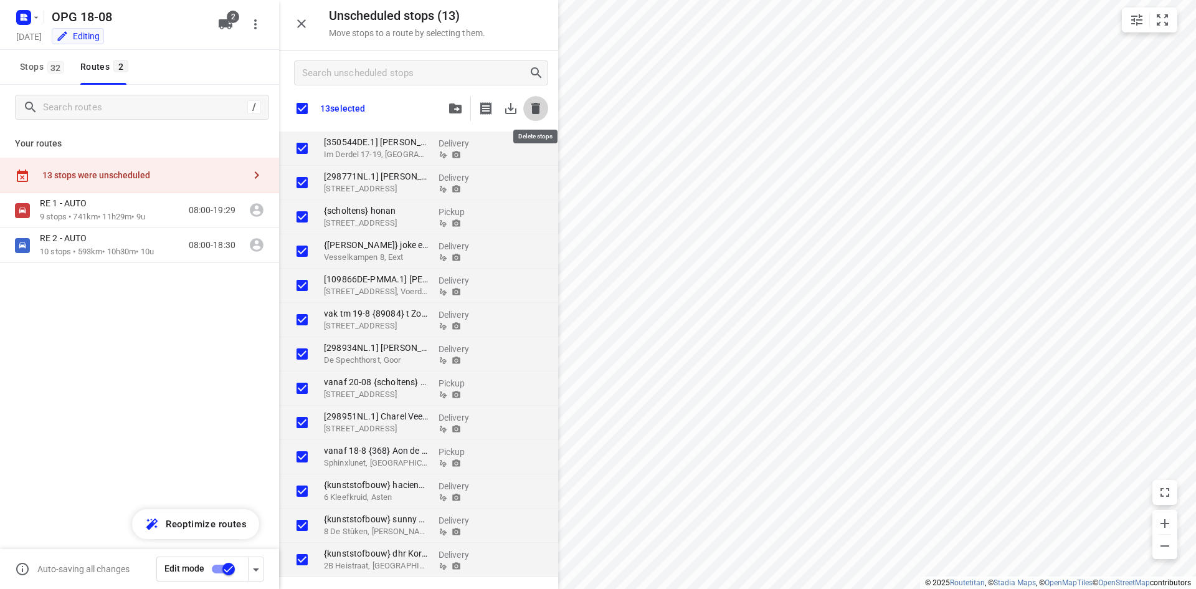
checkbox input "true"
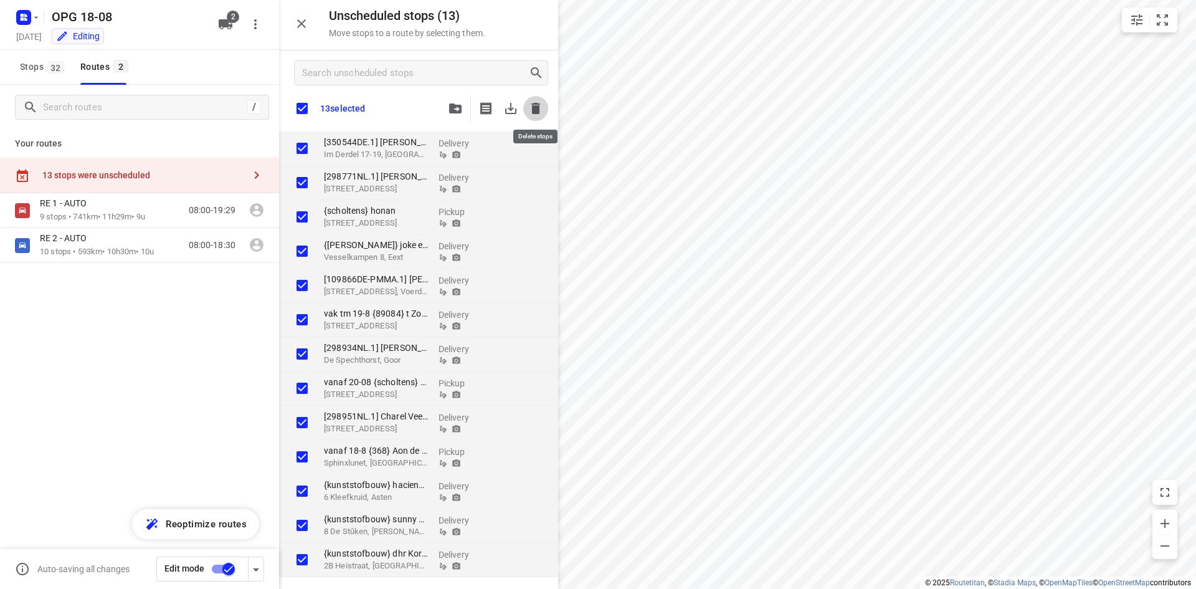
checkbox input "true"
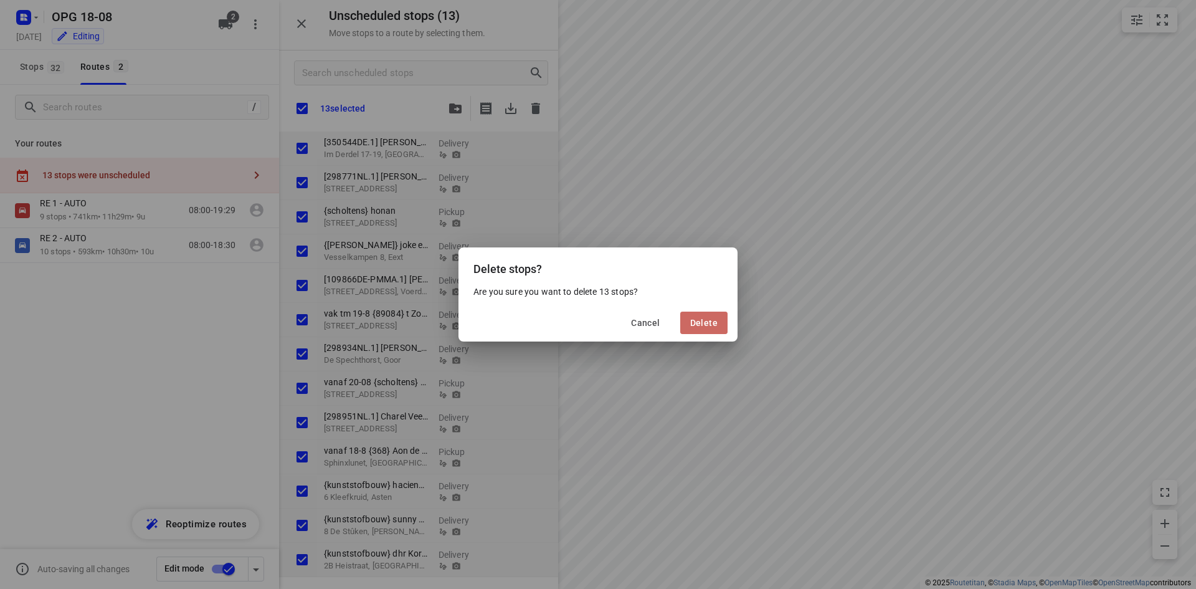
click at [698, 330] on button "Delete" at bounding box center [703, 323] width 47 height 22
checkbox input "true"
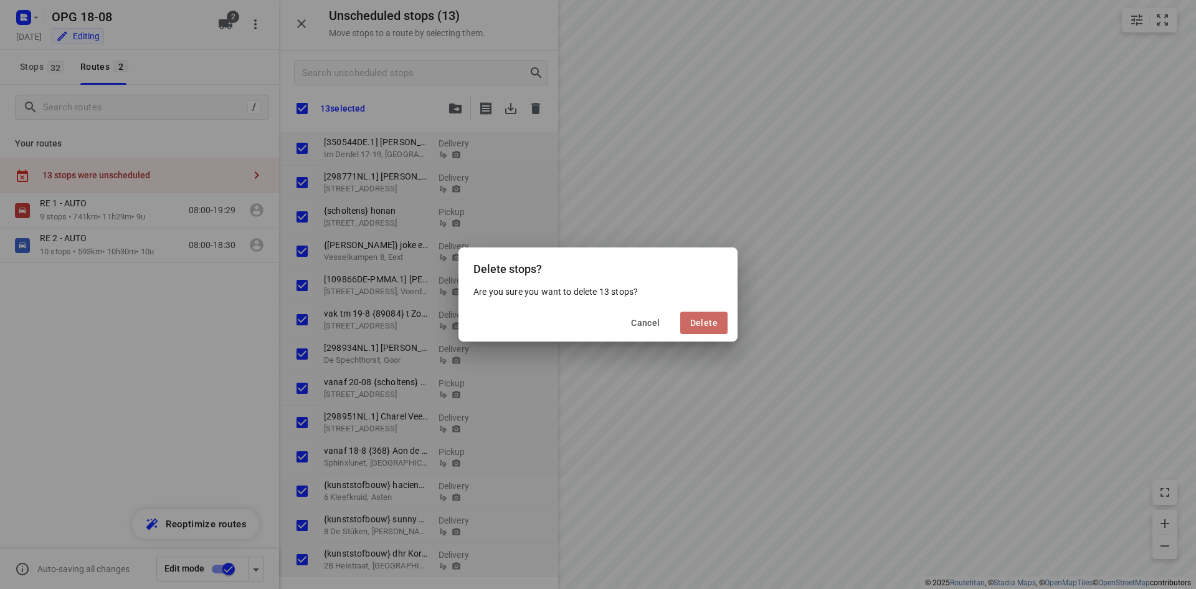
checkbox input "true"
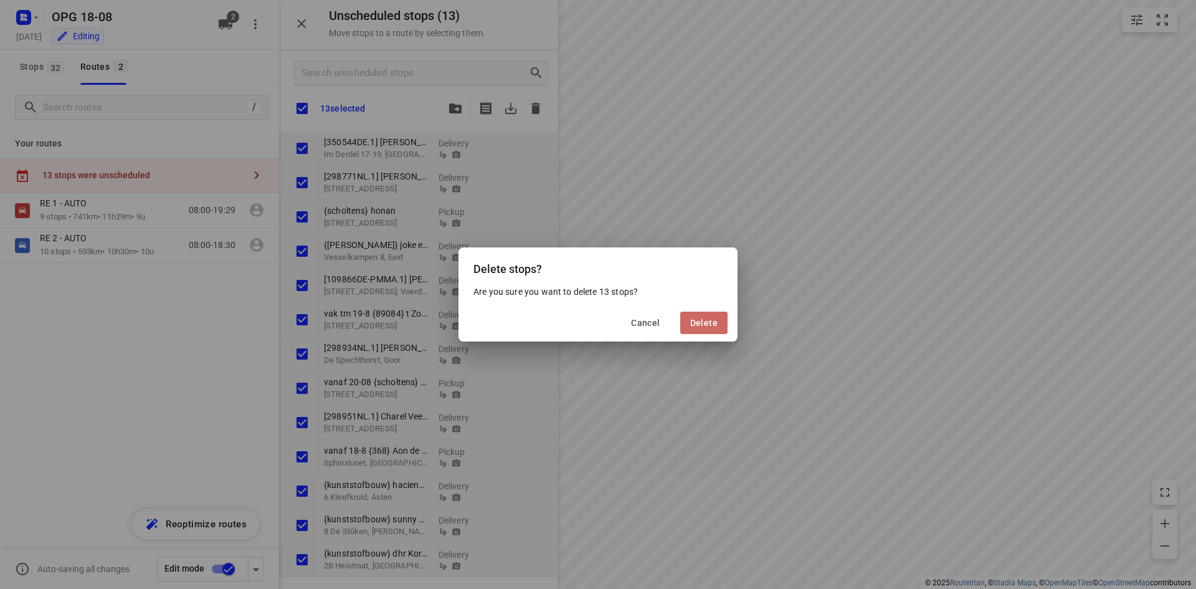
checkbox input "true"
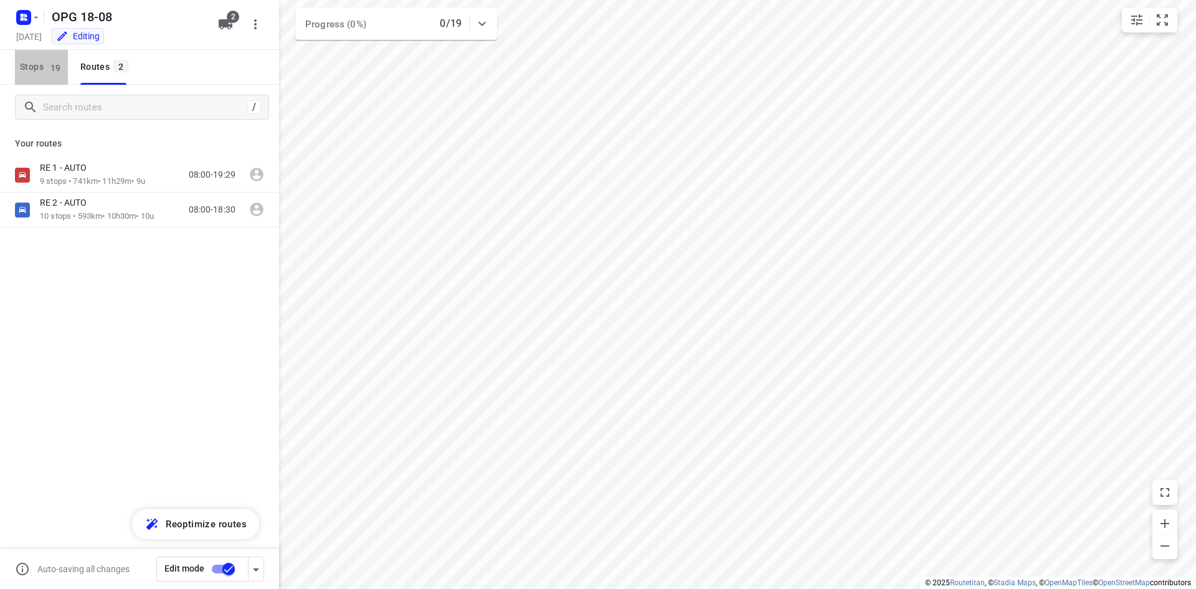
click at [55, 70] on span "19" at bounding box center [55, 67] width 17 height 12
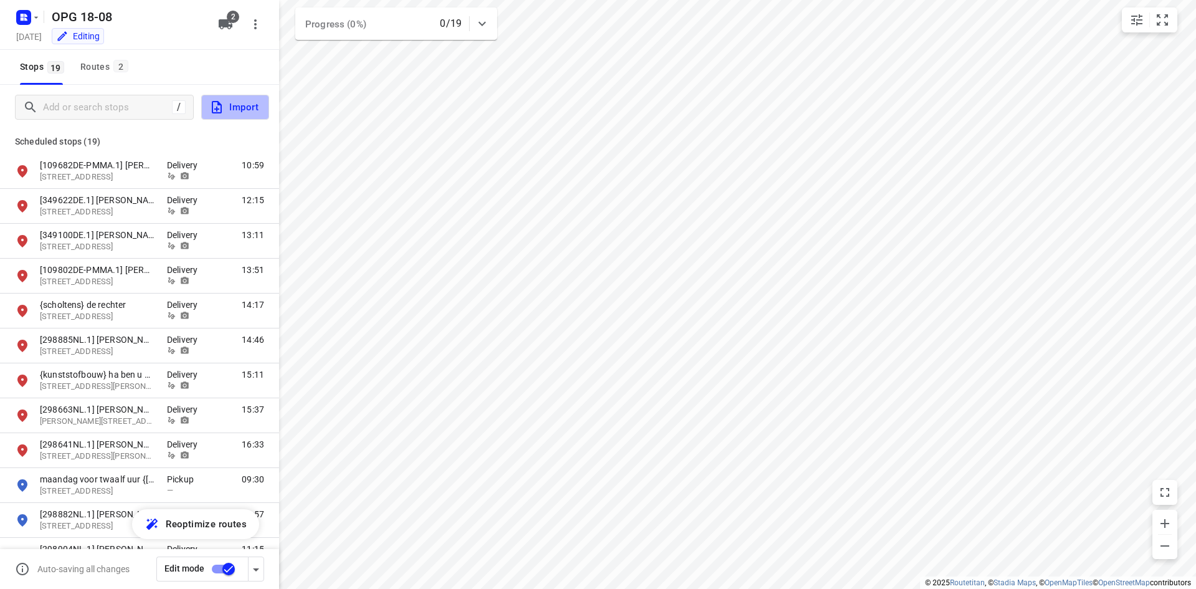
click at [223, 107] on icon "button" at bounding box center [216, 107] width 15 height 15
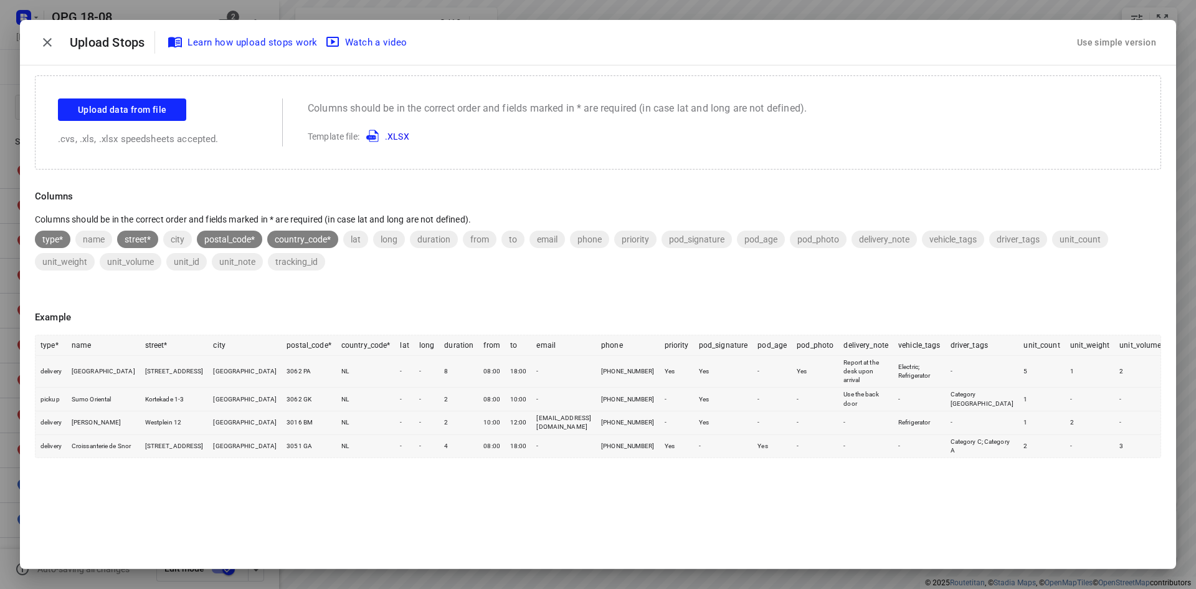
click at [1124, 40] on div "Use simple version" at bounding box center [1117, 42] width 84 height 21
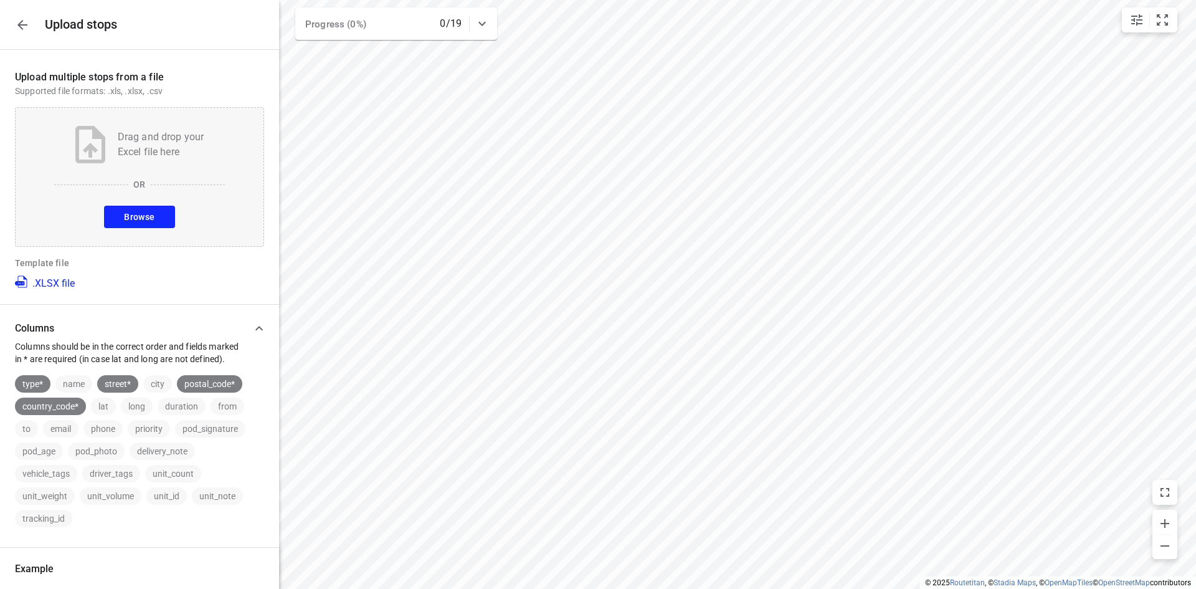
click at [138, 220] on span "Browse" at bounding box center [139, 217] width 31 height 16
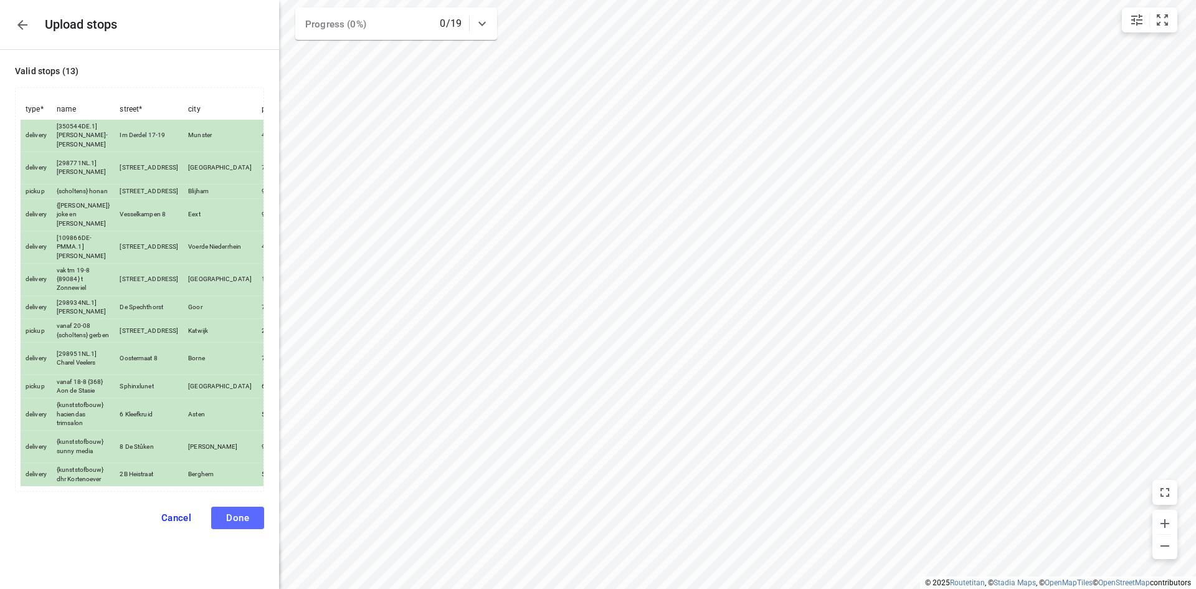
click at [229, 519] on span "Done" at bounding box center [237, 517] width 23 height 11
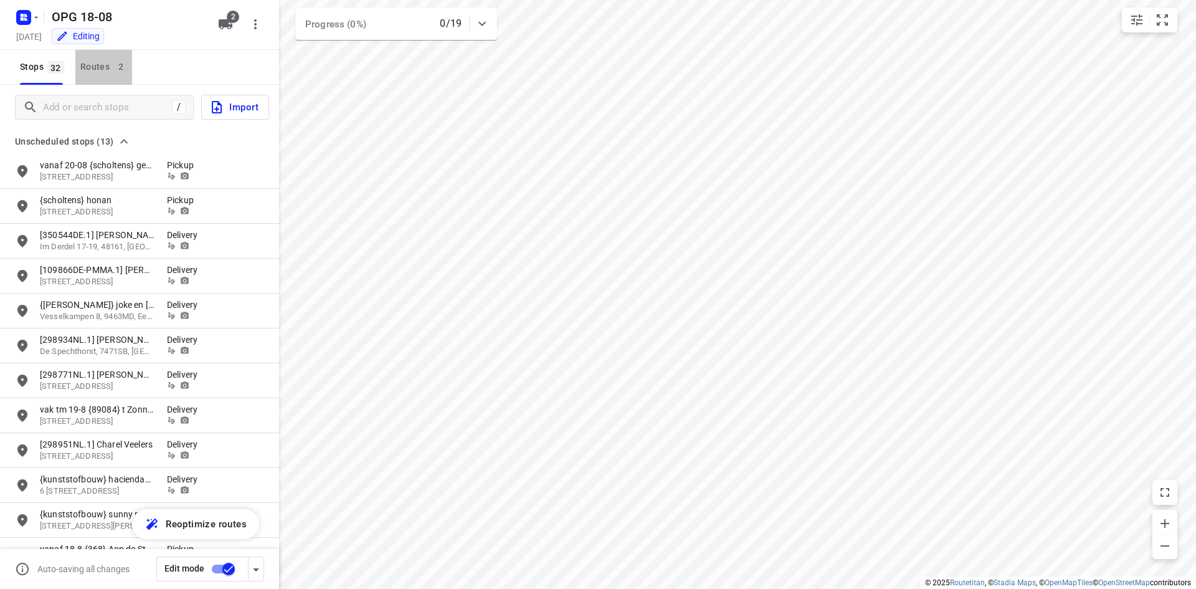
click at [109, 63] on div "Routes 2" at bounding box center [106, 67] width 52 height 16
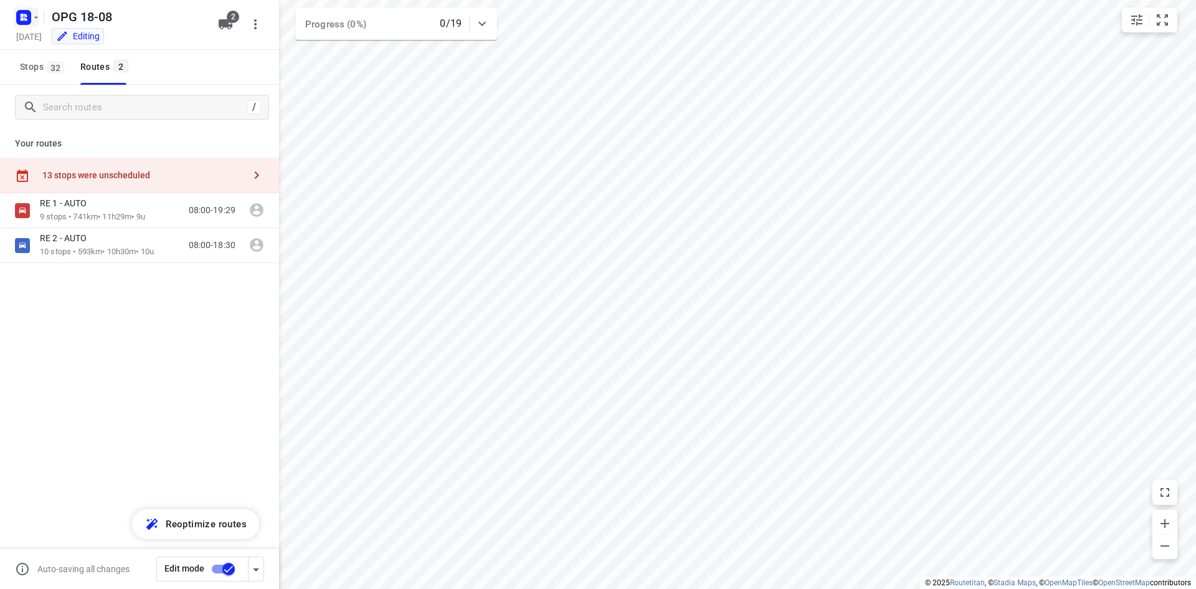
click at [39, 21] on icon "button" at bounding box center [36, 17] width 10 height 10
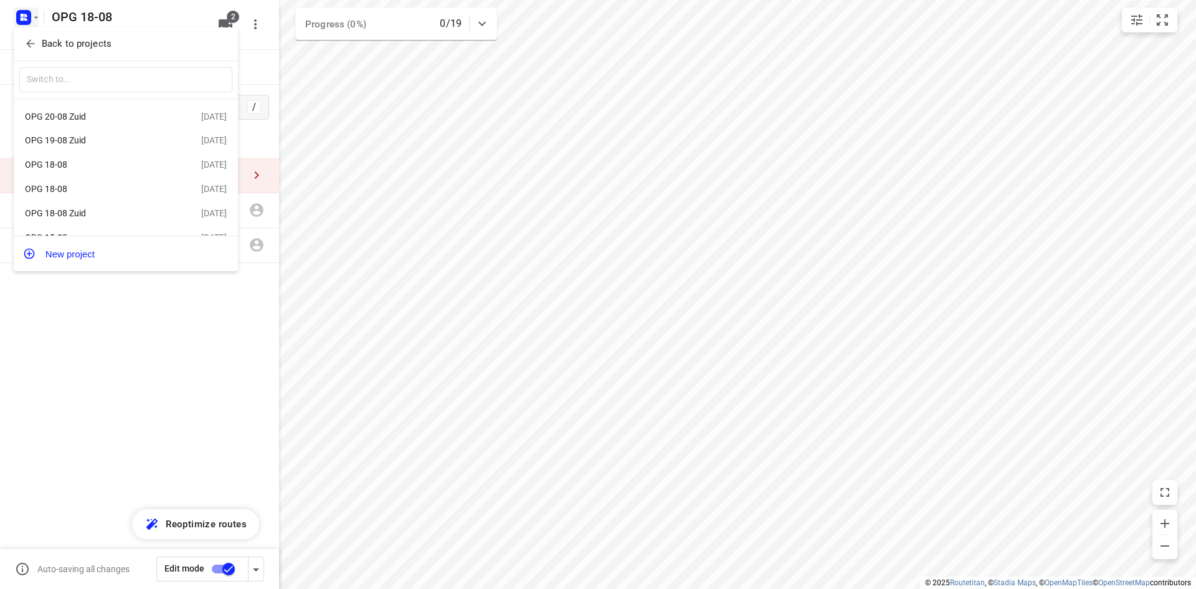
click at [50, 40] on p "Back to projects" at bounding box center [77, 44] width 70 height 14
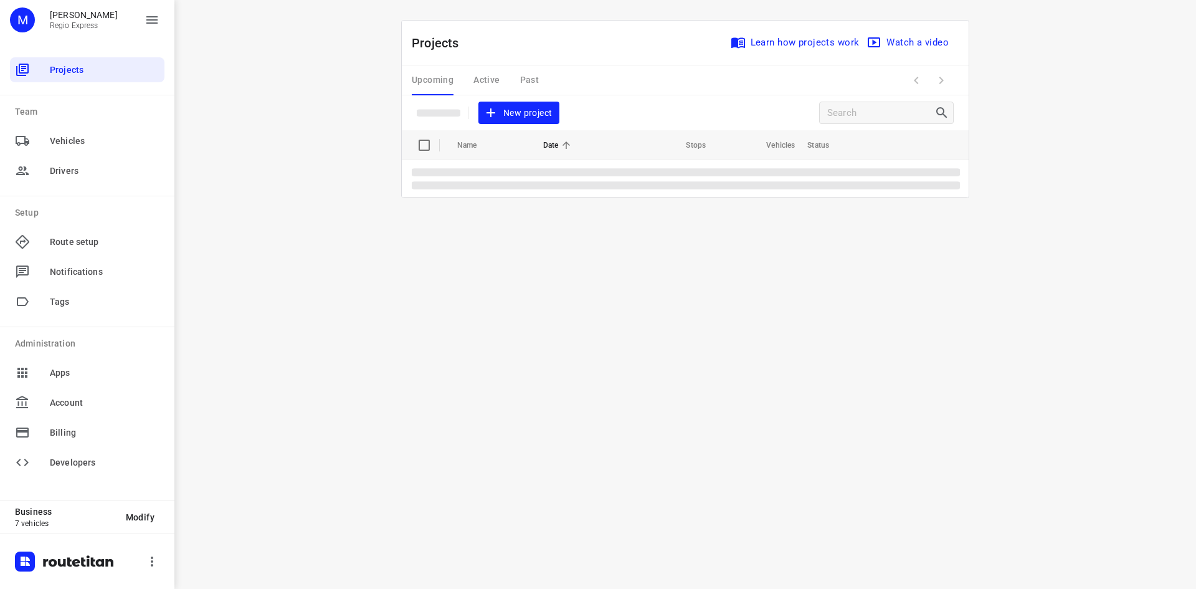
click at [503, 77] on div "Upcoming Active Past" at bounding box center [485, 80] width 147 height 30
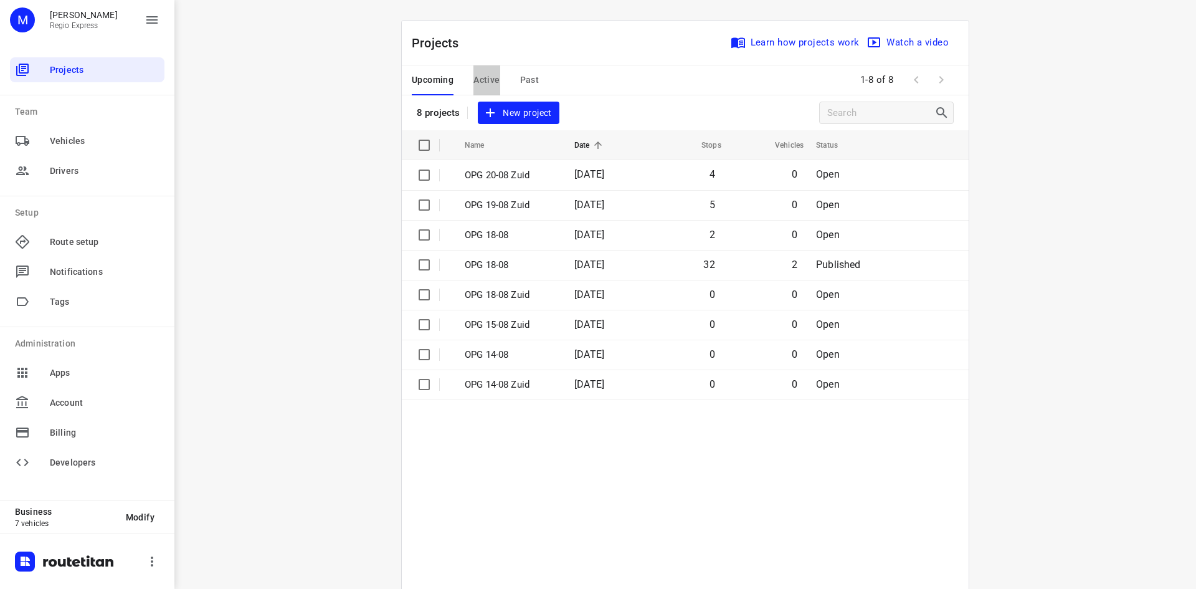
click at [491, 77] on span "Active" at bounding box center [486, 80] width 26 height 16
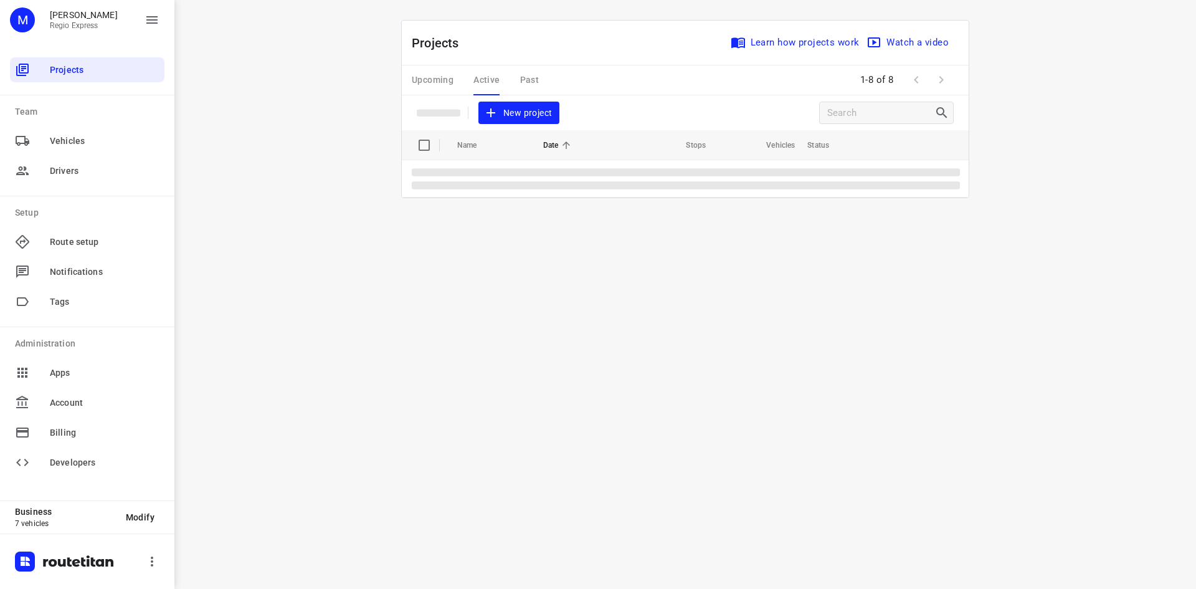
click at [491, 77] on div "Upcoming Active Past" at bounding box center [485, 80] width 147 height 30
click at [505, 174] on p "OPG 15-08" at bounding box center [507, 175] width 85 height 14
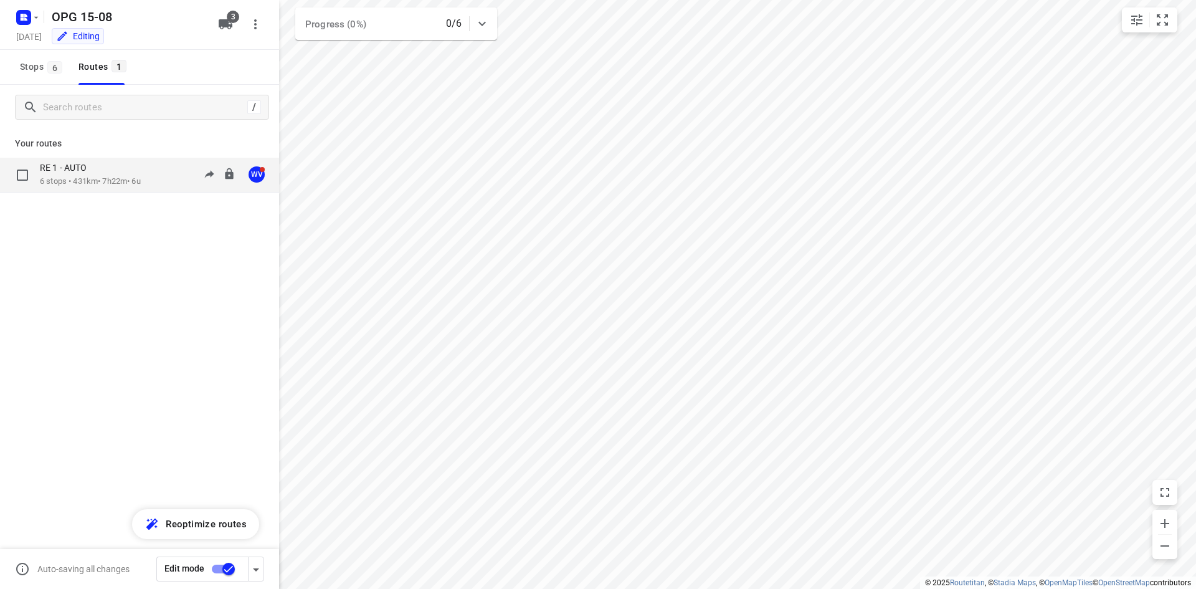
click at [121, 174] on div "RE 1 - AUTO" at bounding box center [90, 169] width 101 height 14
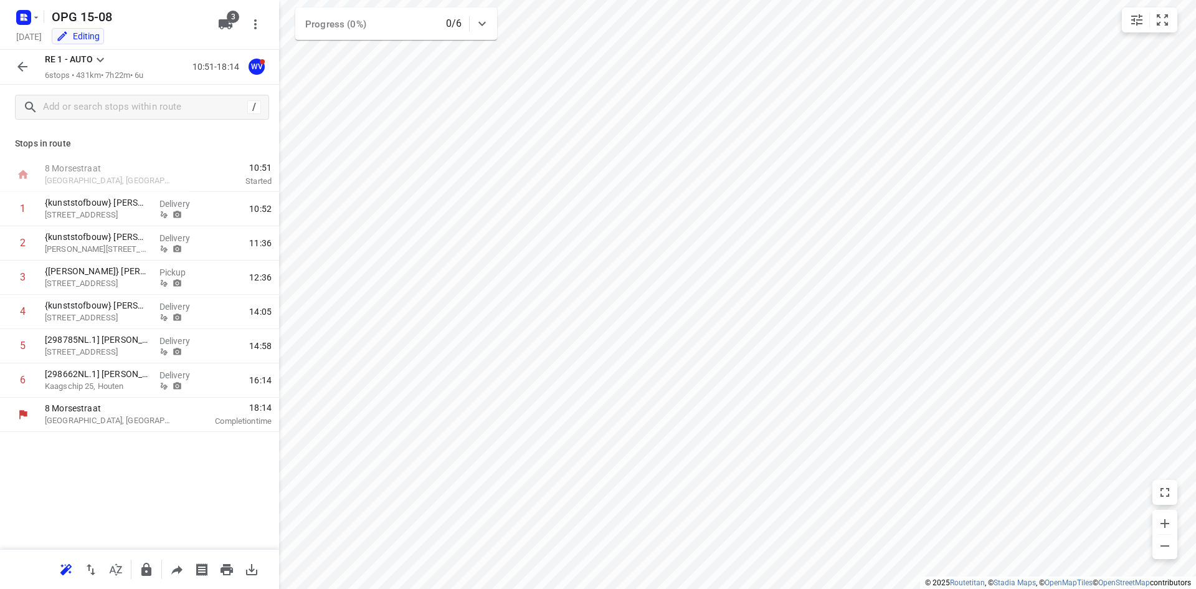
click at [22, 63] on icon "button" at bounding box center [22, 67] width 10 height 10
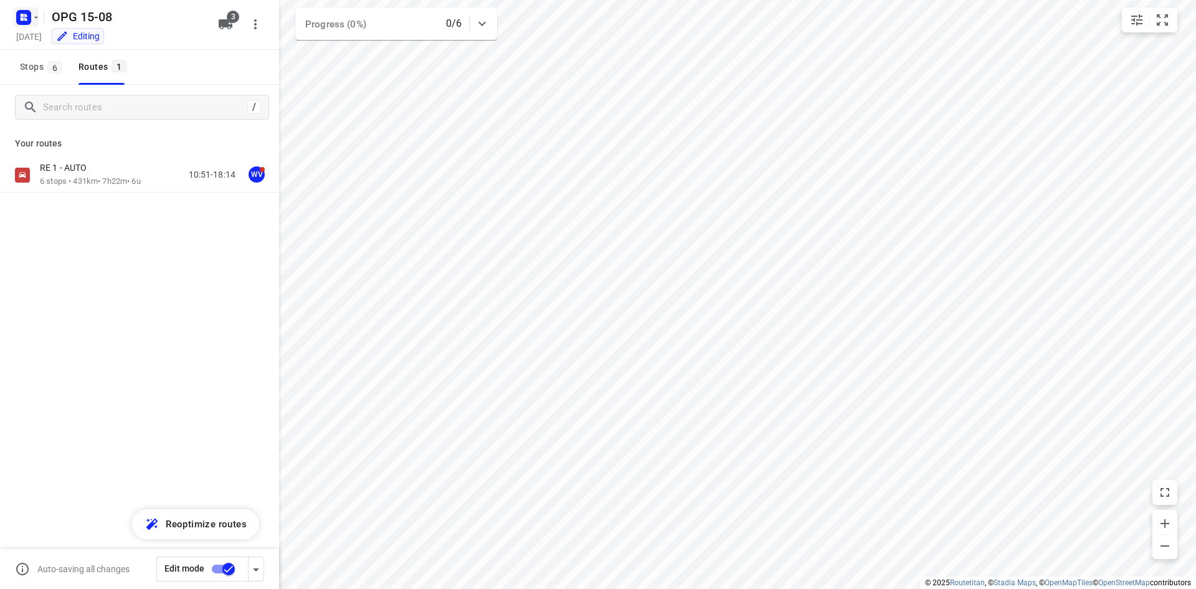
click at [37, 19] on icon "button" at bounding box center [36, 17] width 10 height 10
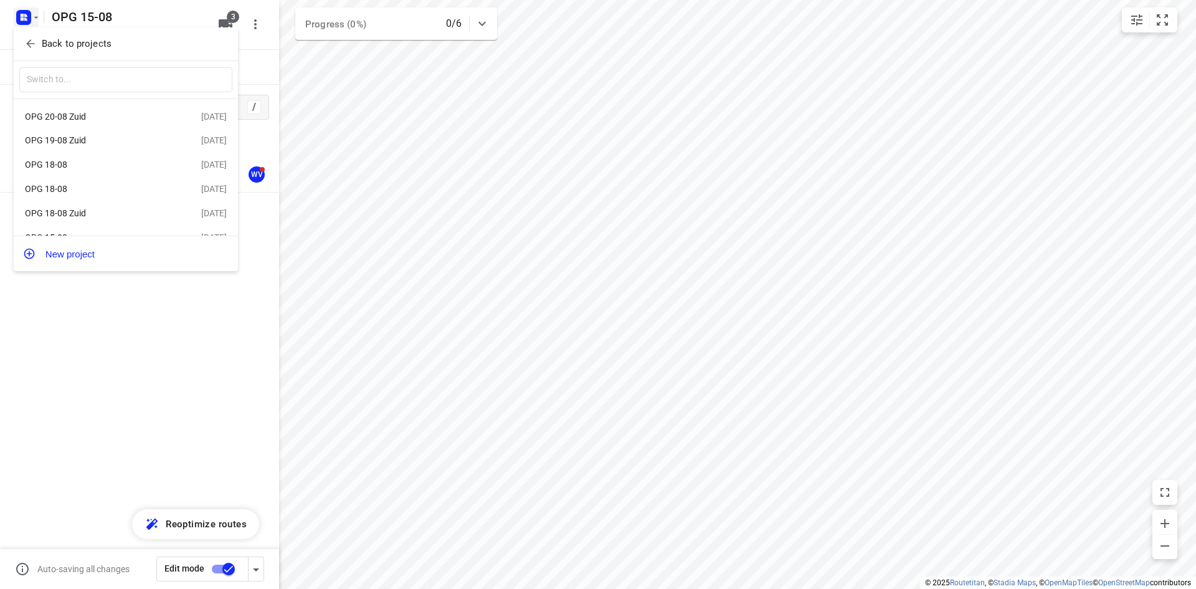
click at [62, 186] on div "OPG 18-08" at bounding box center [96, 189] width 143 height 10
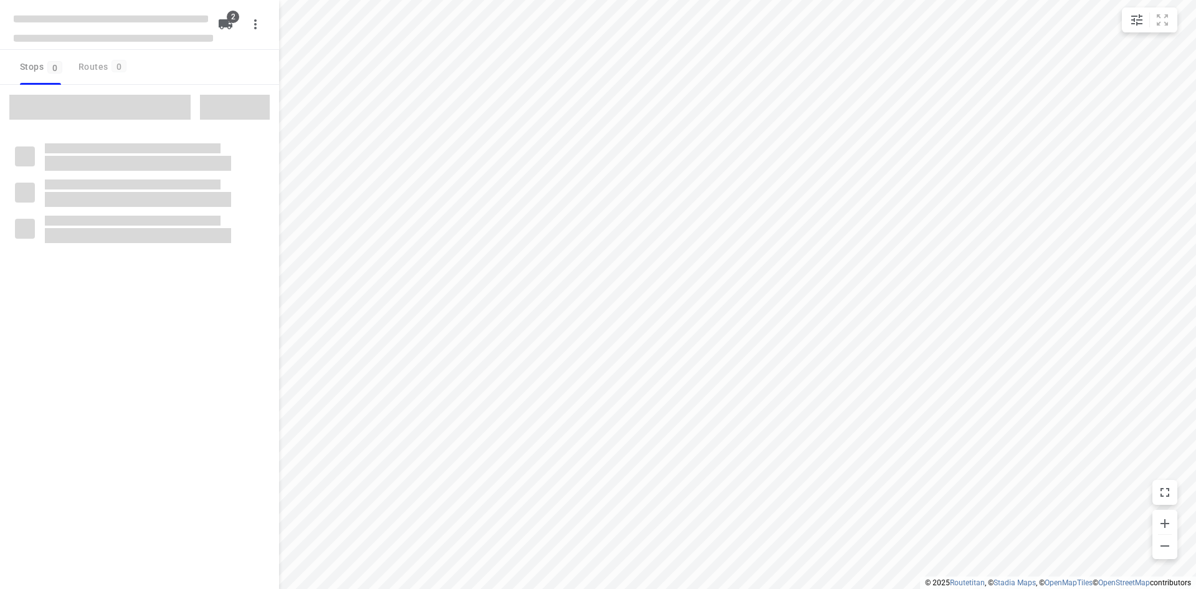
type input "distance"
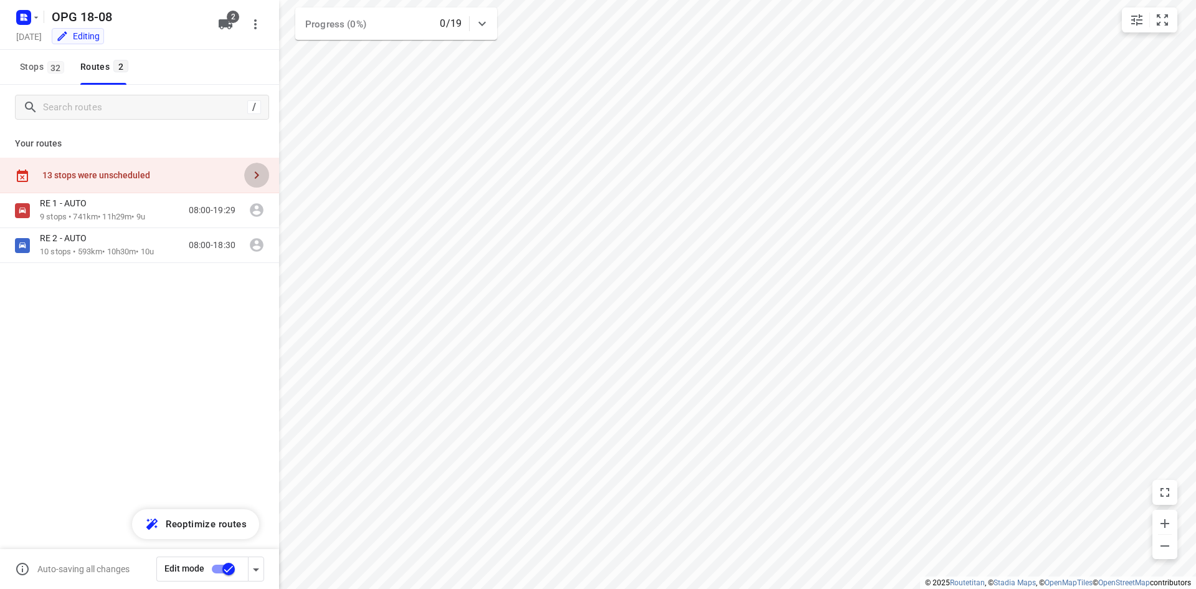
click at [257, 177] on icon "button" at bounding box center [257, 174] width 4 height 7
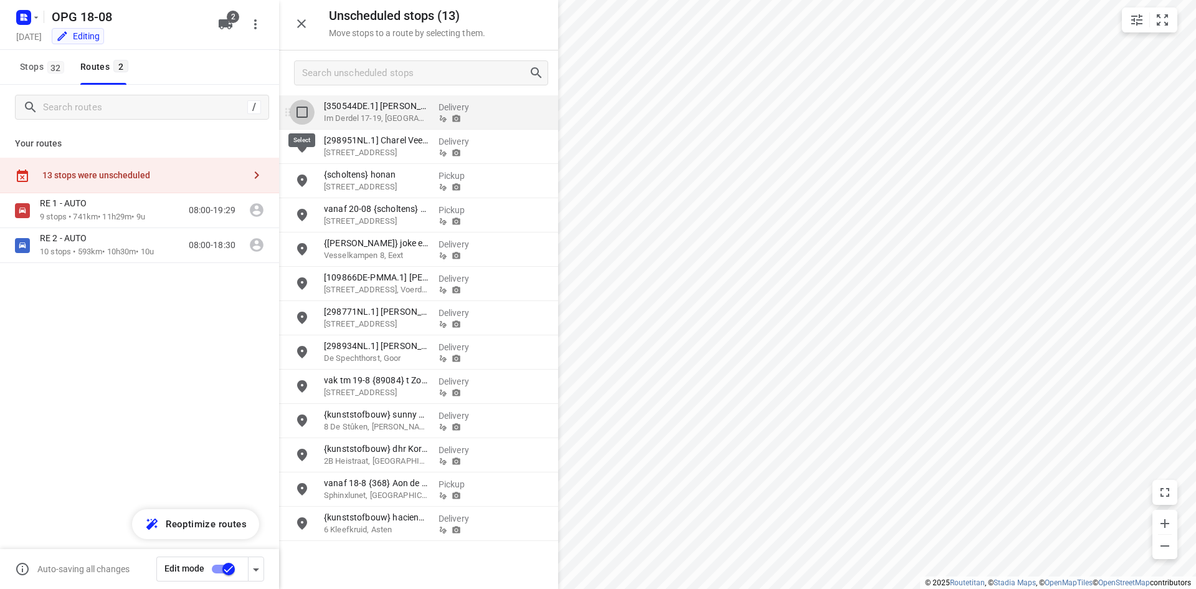
click at [303, 112] on input "grid" at bounding box center [302, 112] width 25 height 25
checkbox input "true"
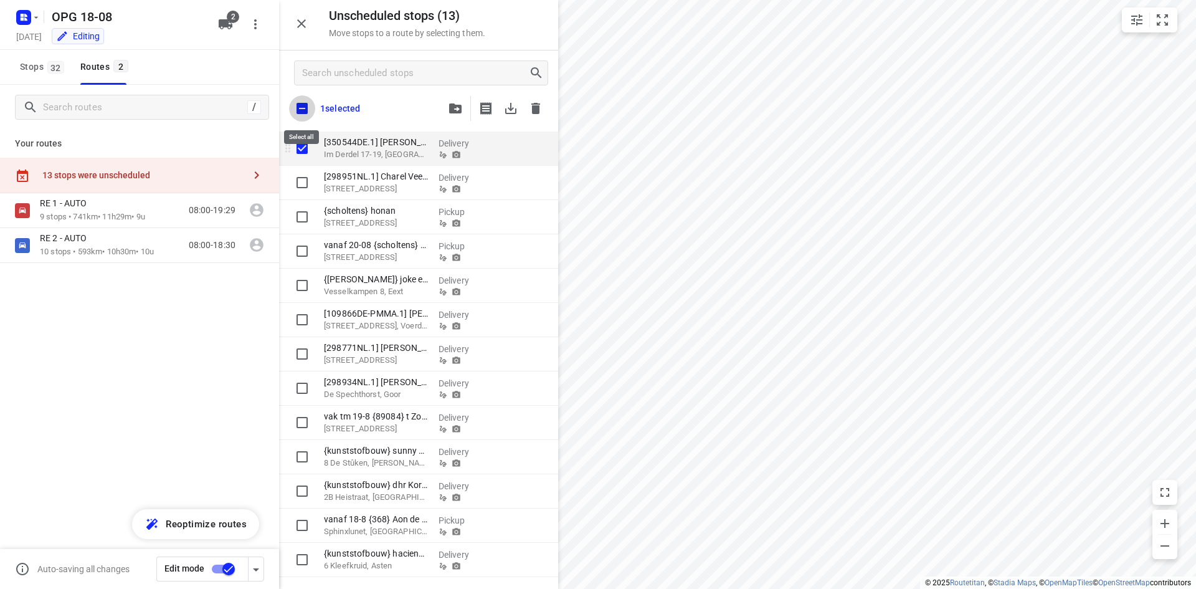
click at [303, 112] on input "checkbox" at bounding box center [302, 108] width 26 height 26
checkbox input "true"
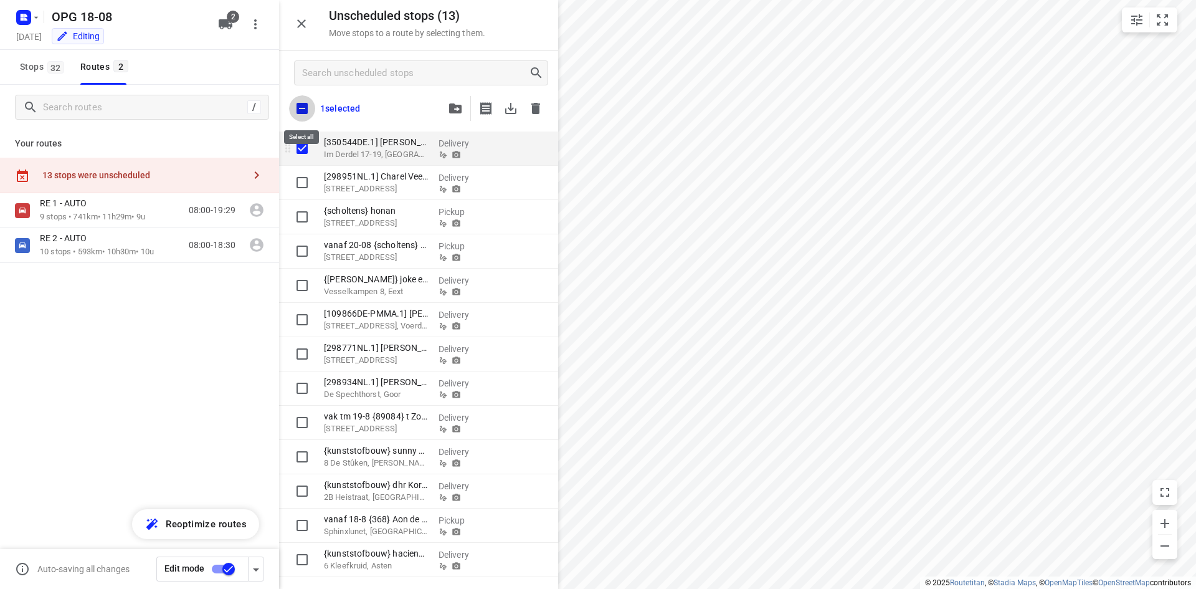
checkbox input "true"
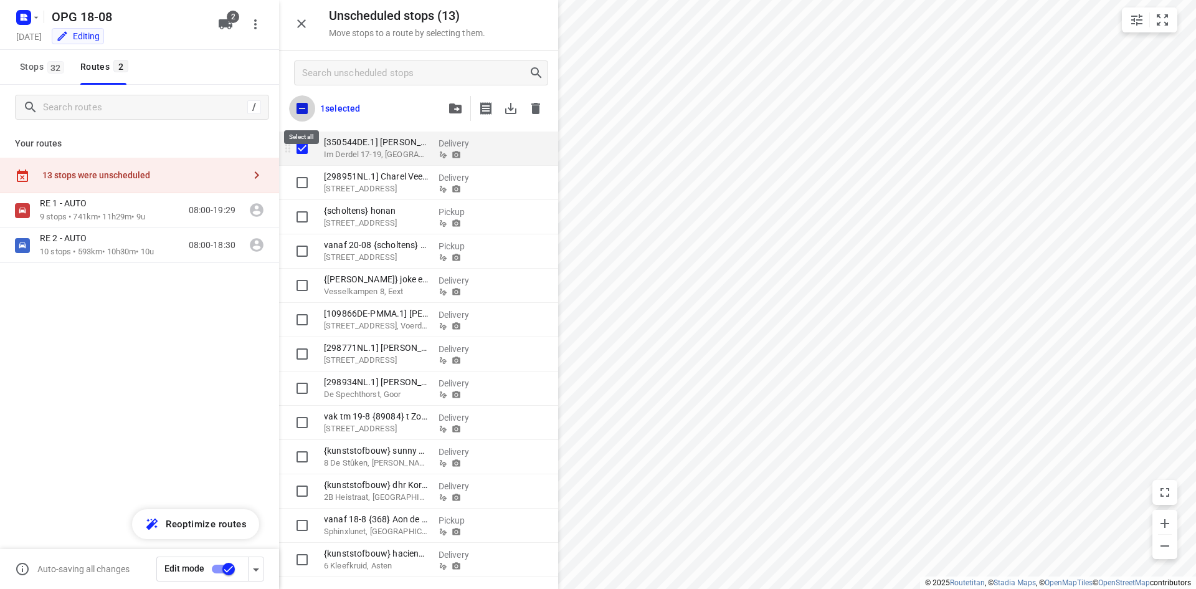
checkbox input "true"
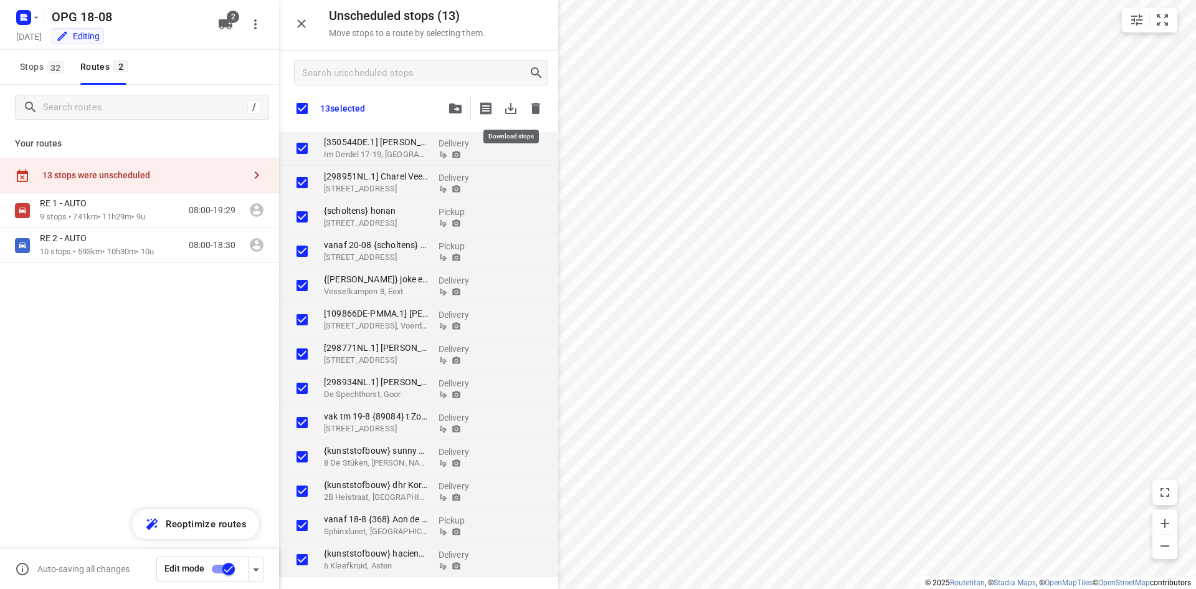
click at [514, 107] on icon "button" at bounding box center [510, 108] width 15 height 15
checkbox input "true"
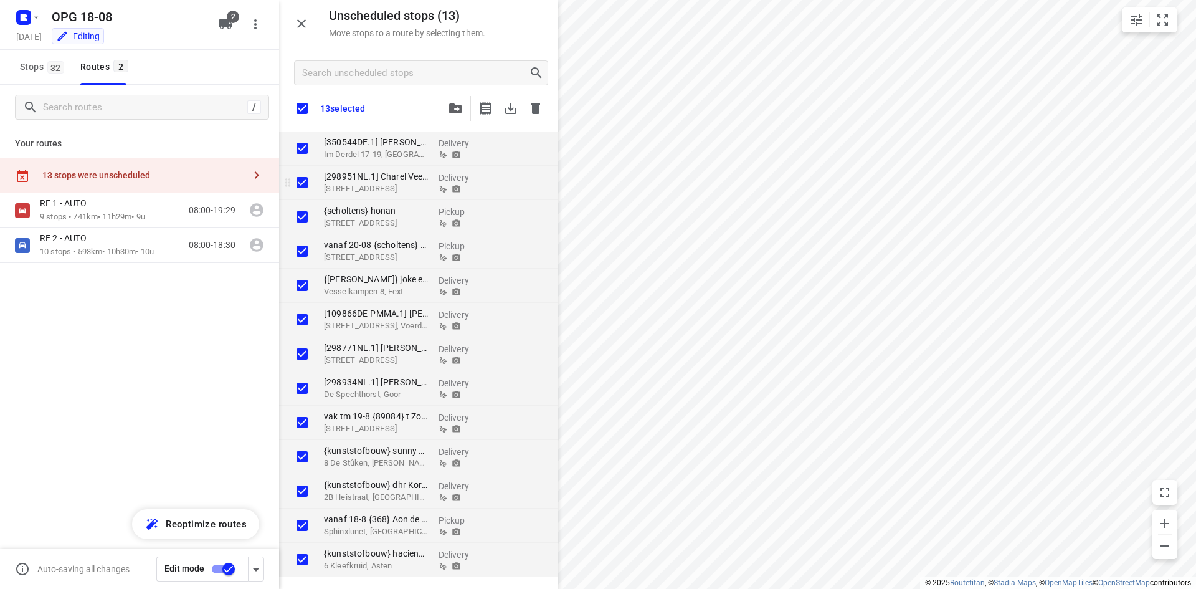
checkbox input "true"
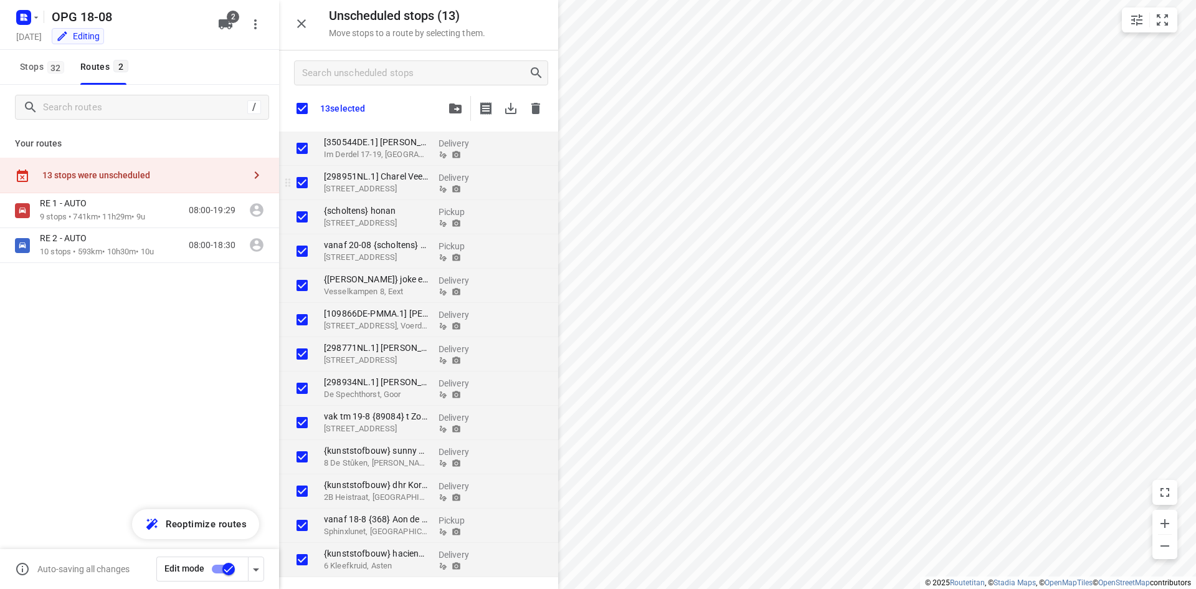
checkbox input "true"
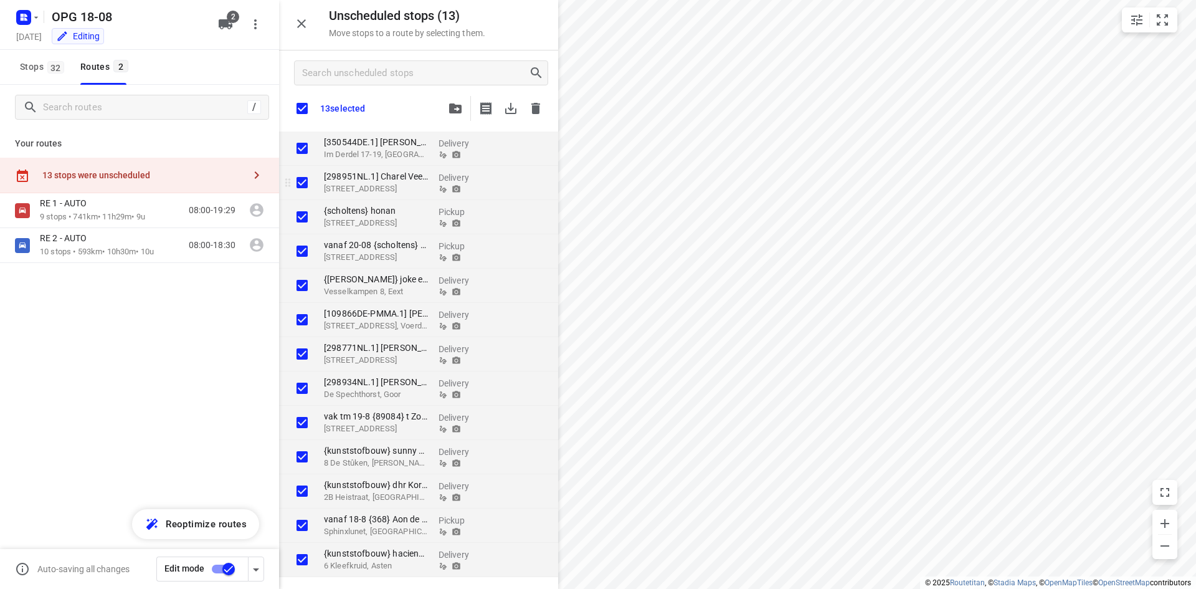
checkbox input "true"
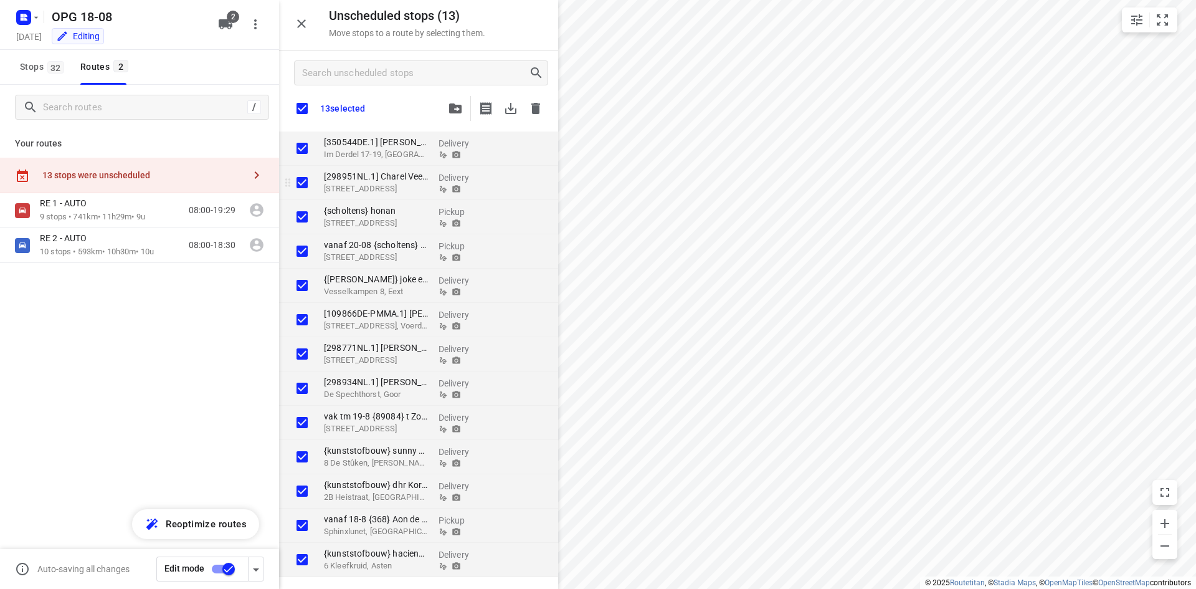
checkbox input "true"
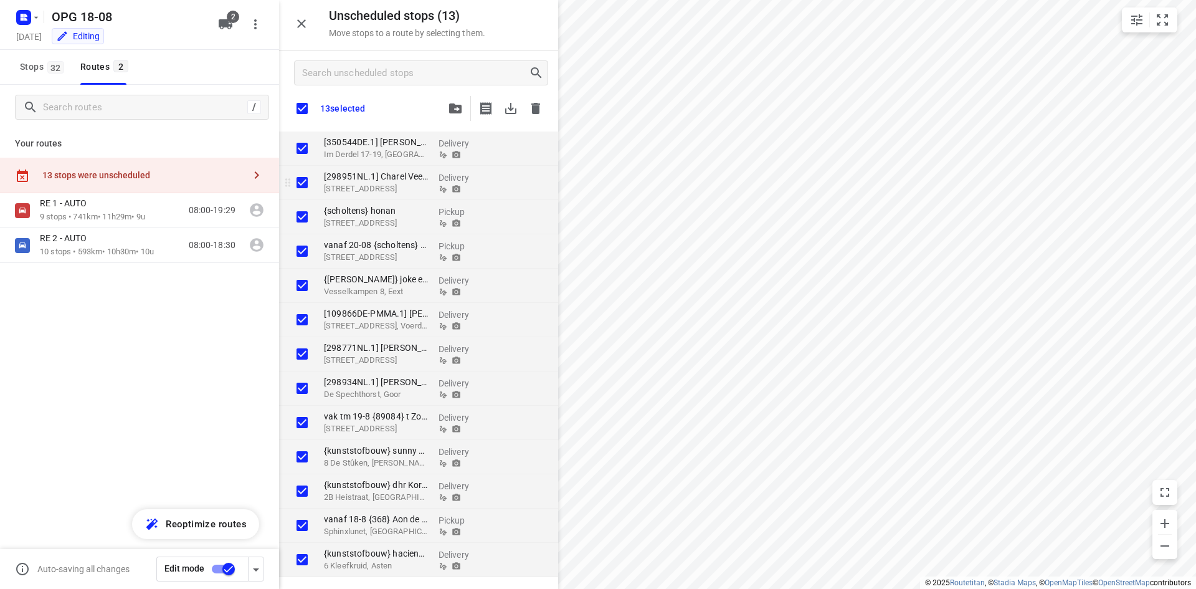
checkbox input "true"
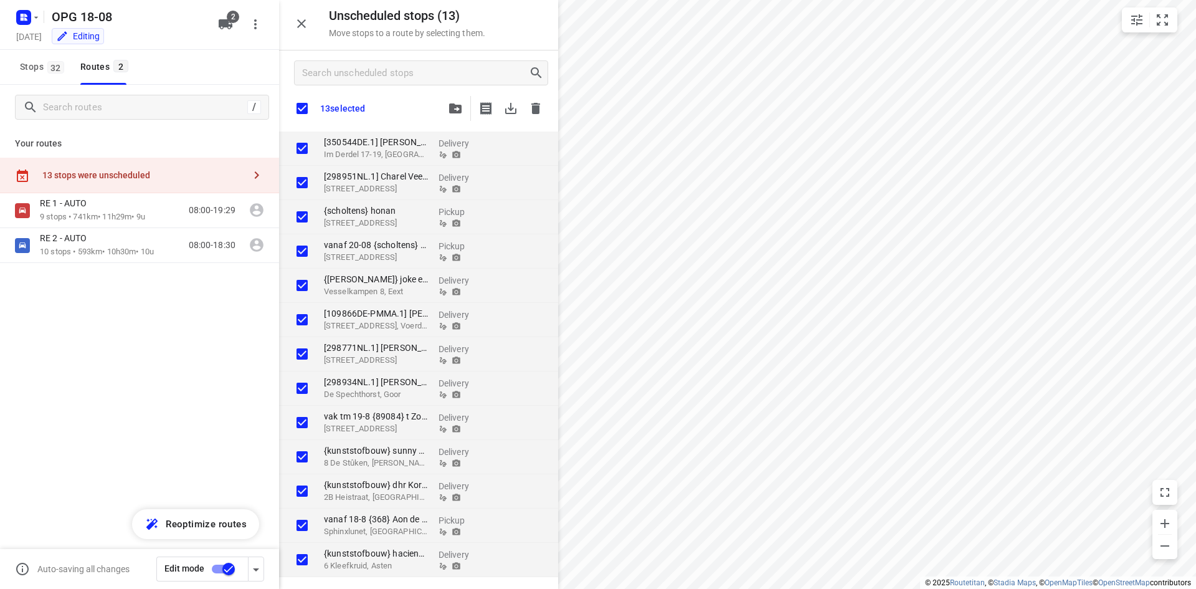
checkbox input "true"
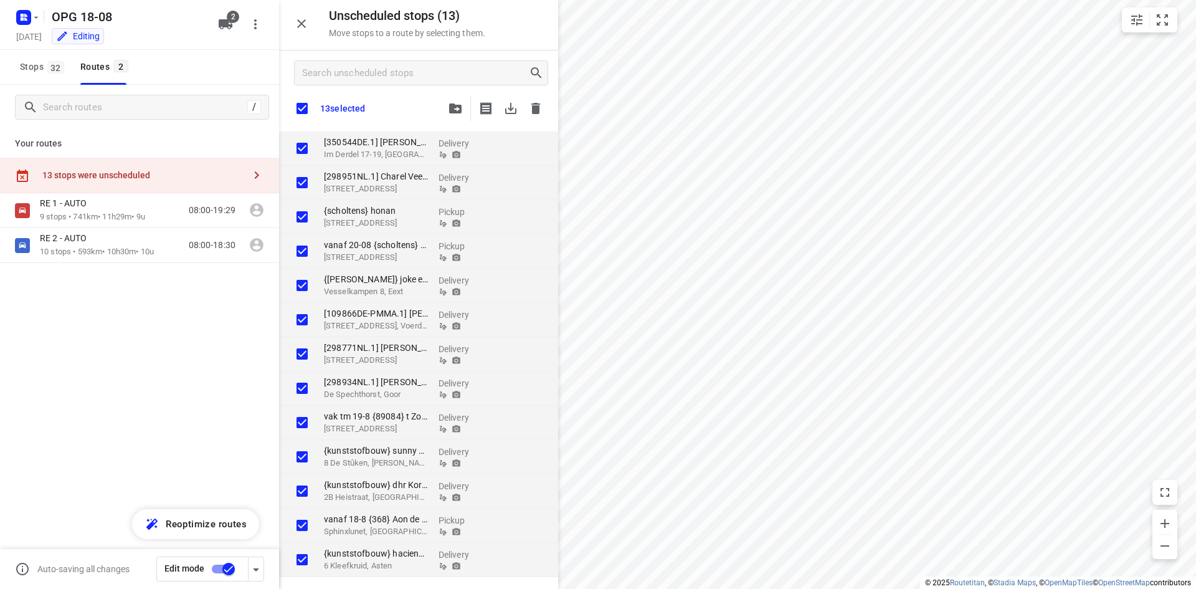
checkbox input "true"
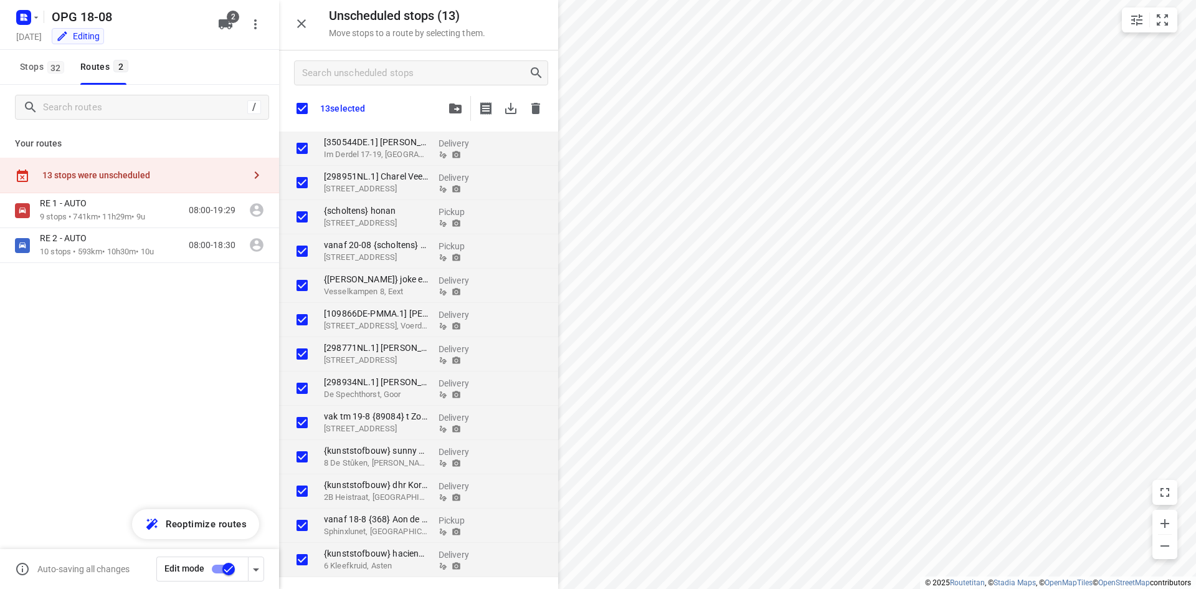
checkbox input "true"
click at [536, 105] on icon "button" at bounding box center [535, 108] width 9 height 11
checkbox input "true"
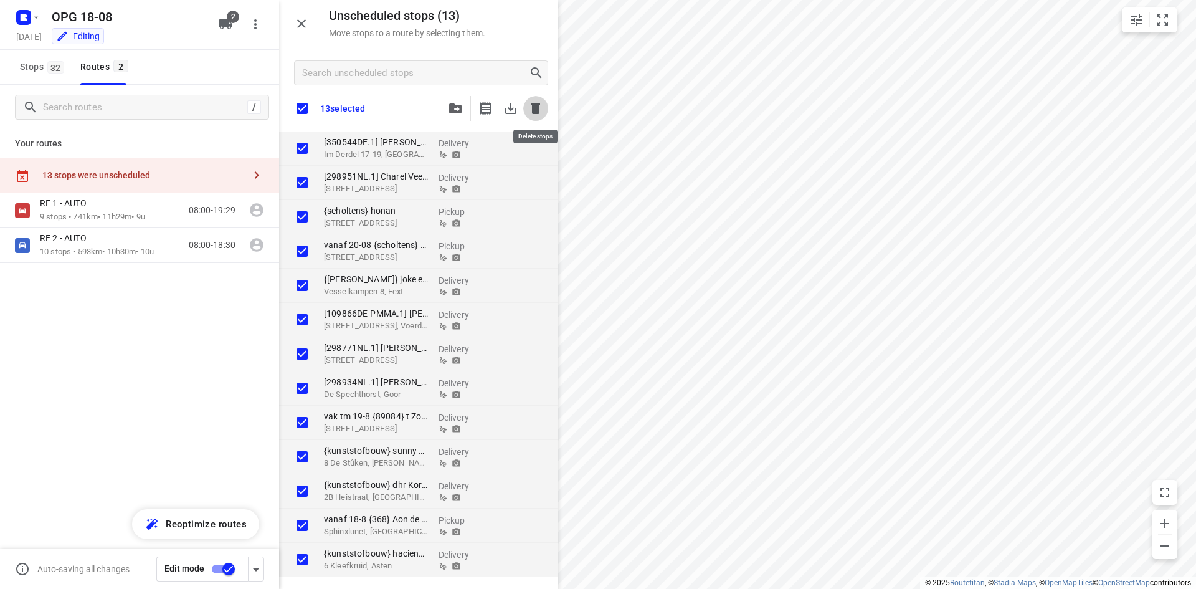
checkbox input "true"
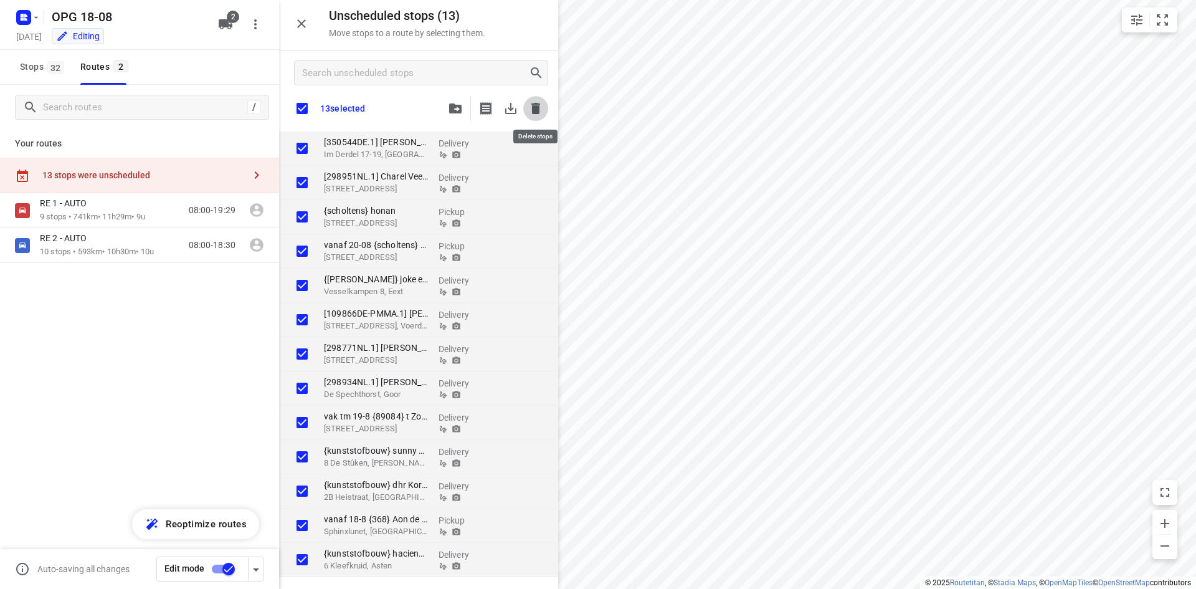
checkbox input "true"
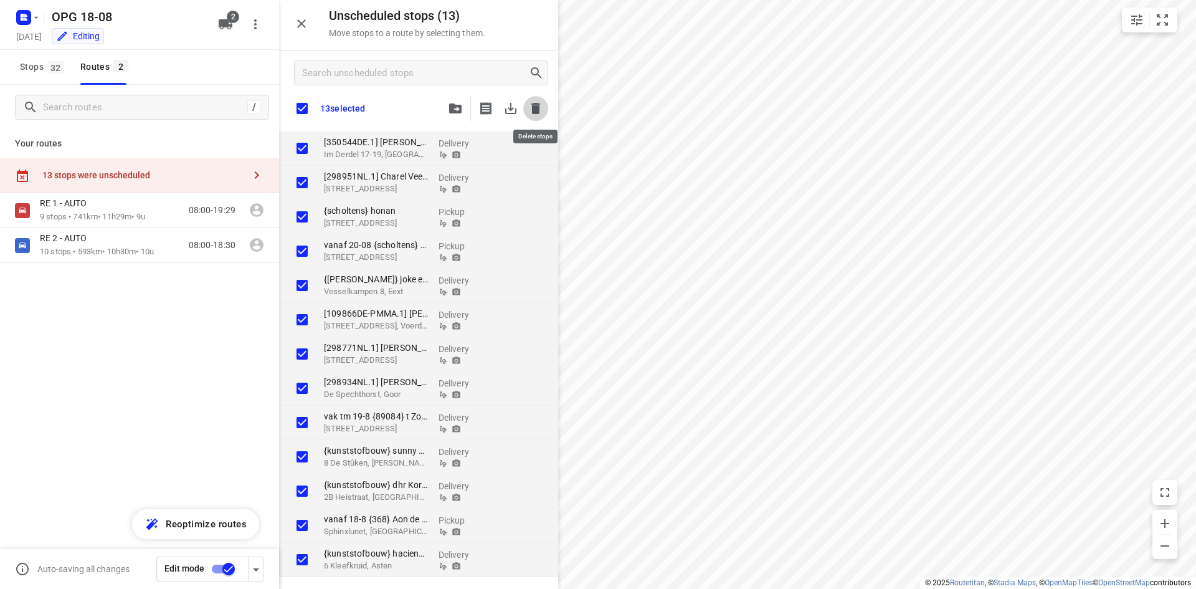
checkbox input "true"
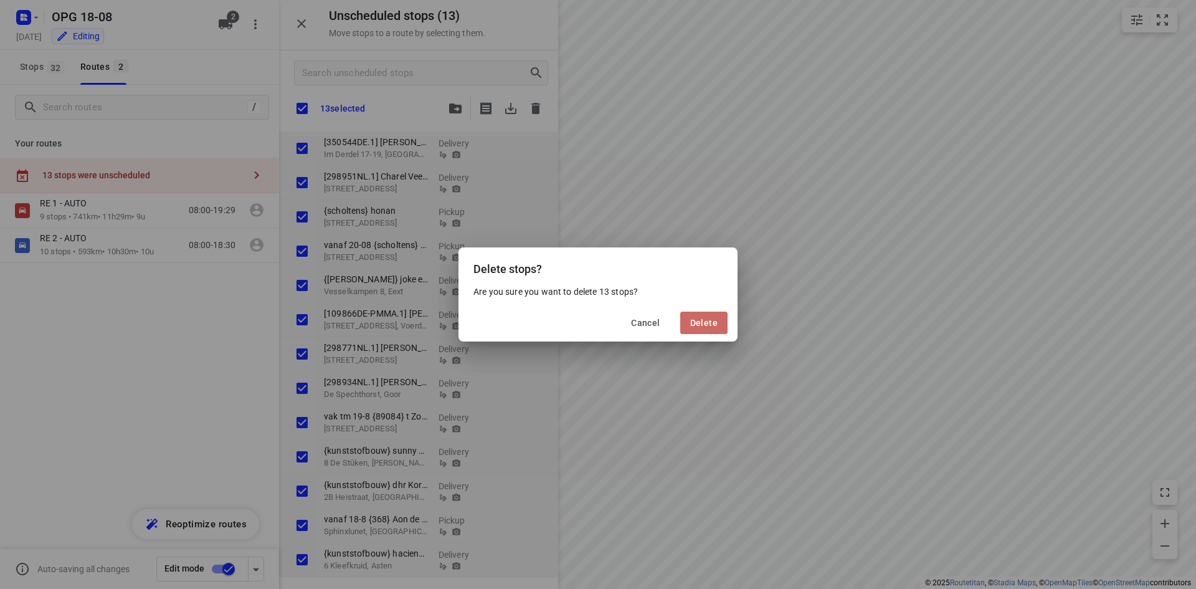
click at [711, 323] on span "Delete" at bounding box center [703, 323] width 27 height 10
checkbox input "true"
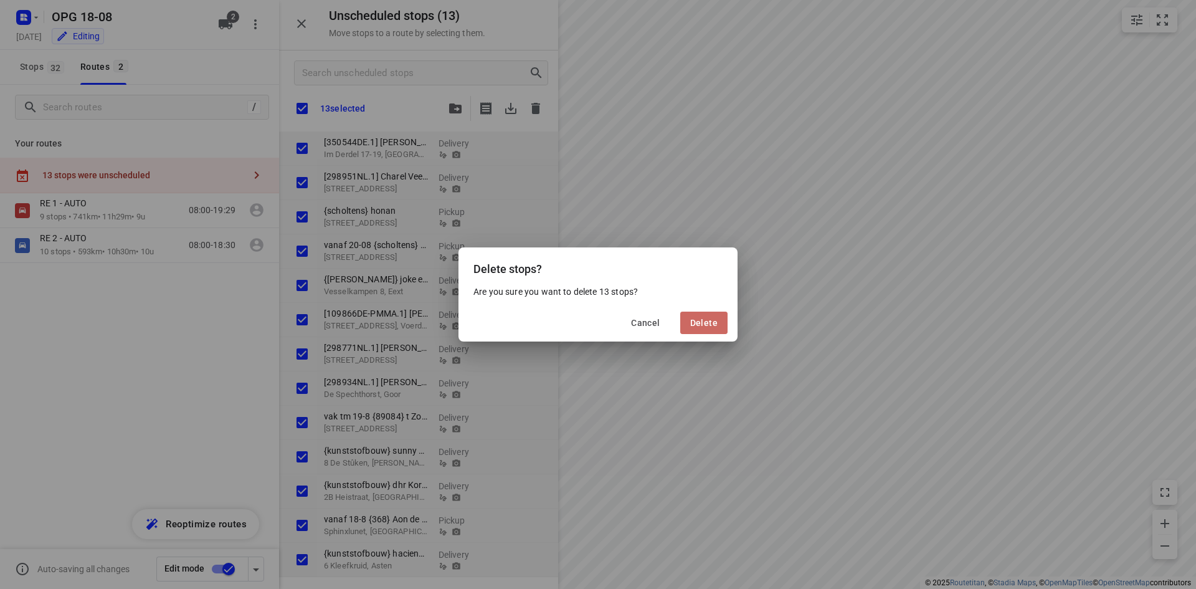
checkbox input "true"
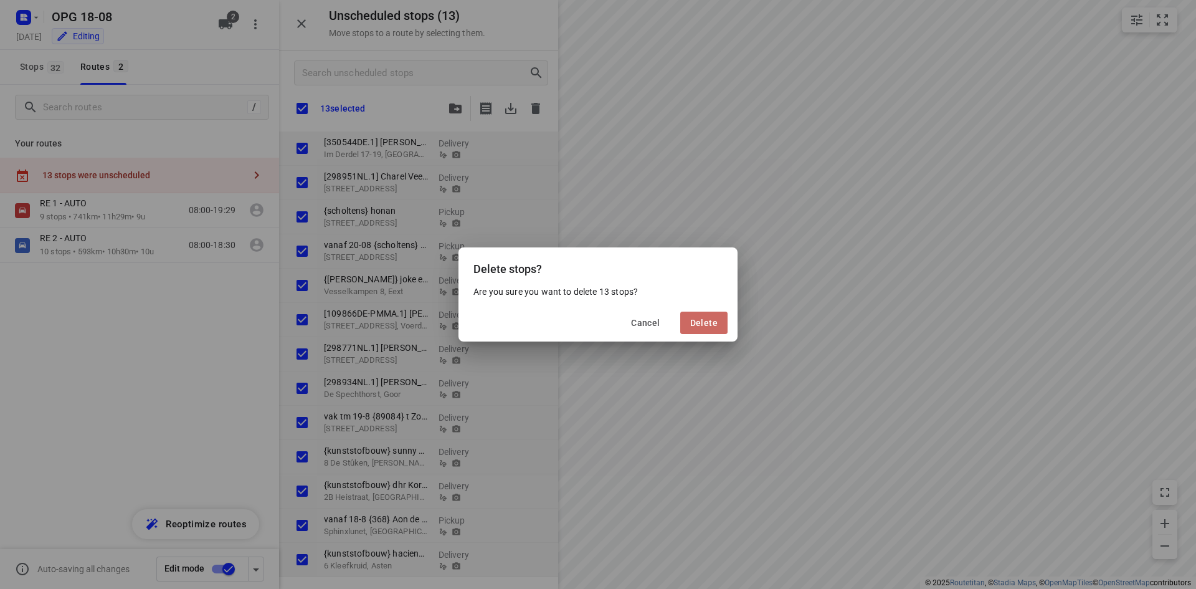
checkbox input "true"
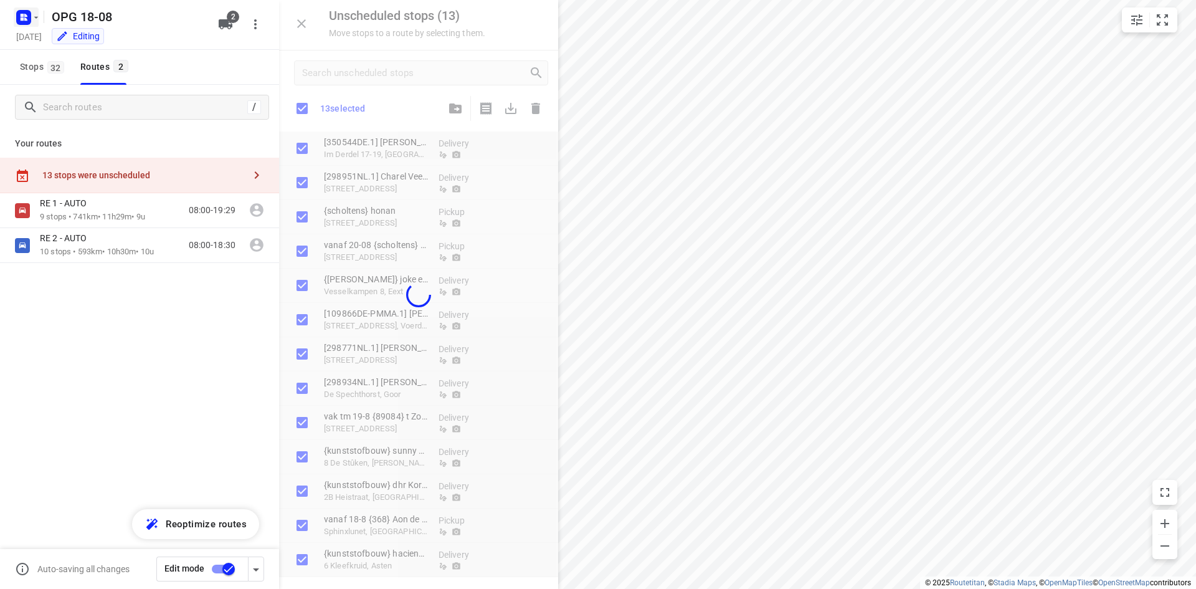
click at [33, 13] on icon "button" at bounding box center [36, 17] width 10 height 10
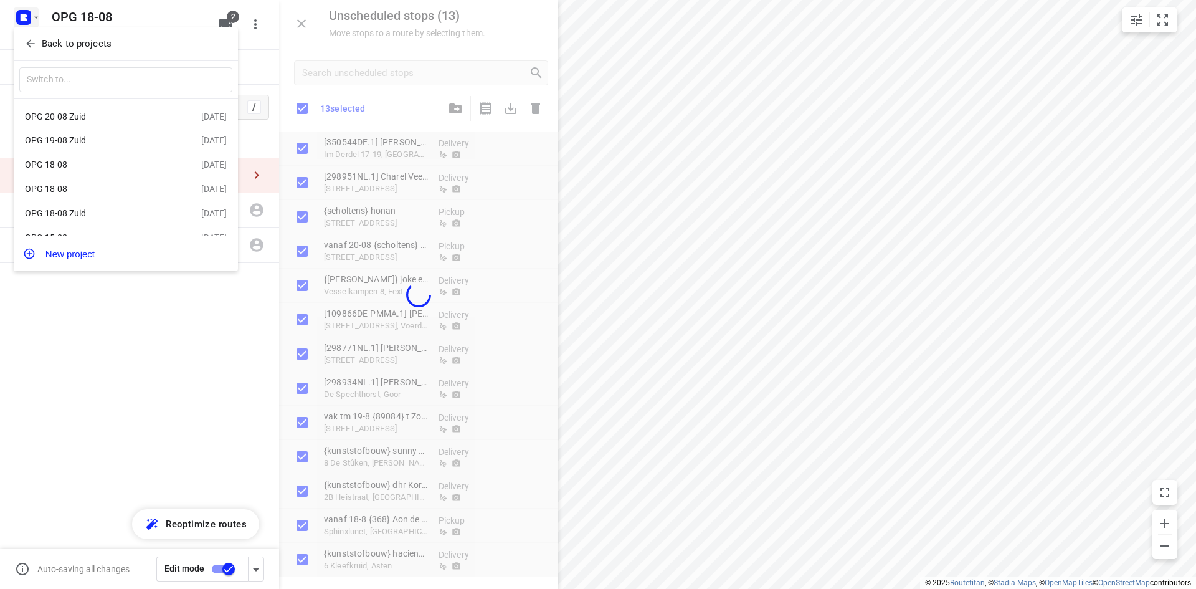
click at [70, 115] on div "OPG 20-08 Zuid" at bounding box center [96, 117] width 143 height 10
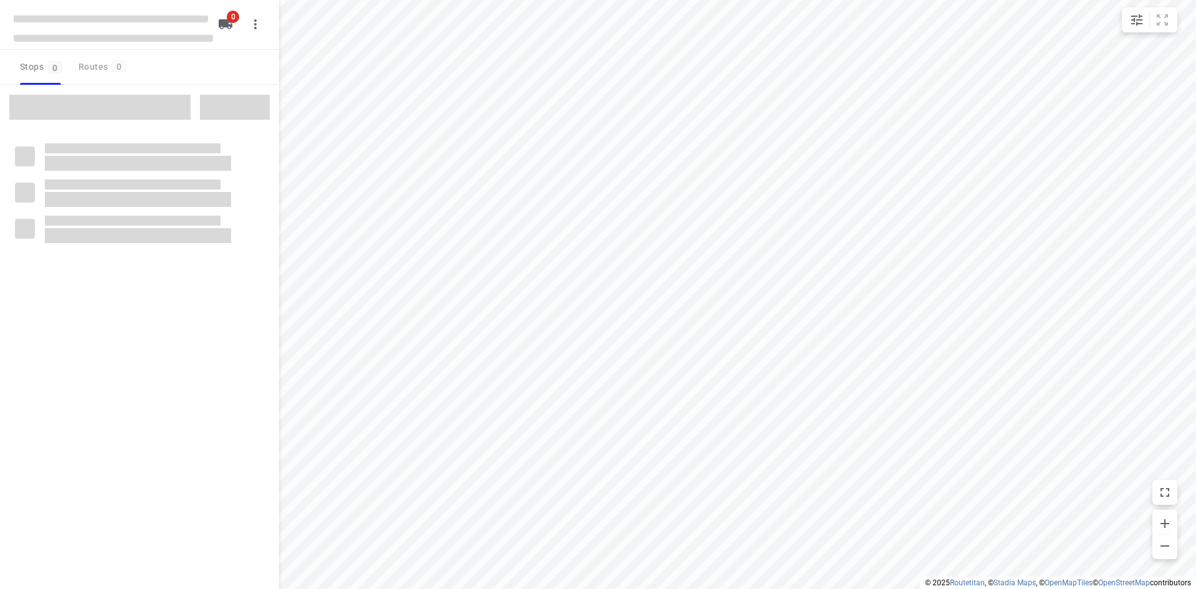
type input "distance"
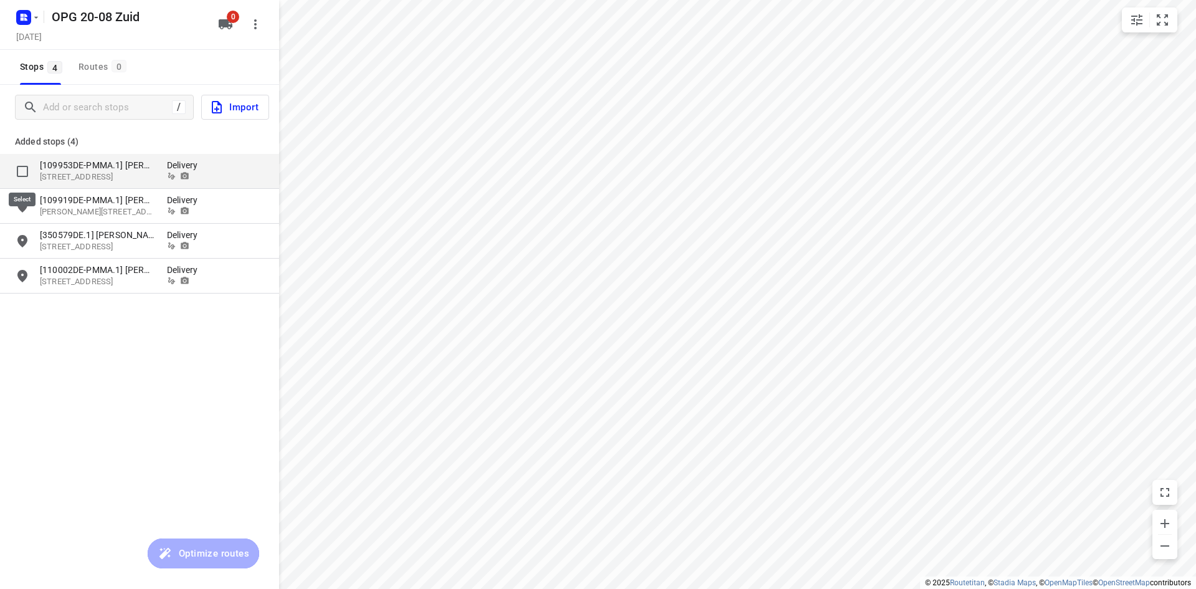
click at [24, 172] on input "grid" at bounding box center [22, 171] width 25 height 25
checkbox input "true"
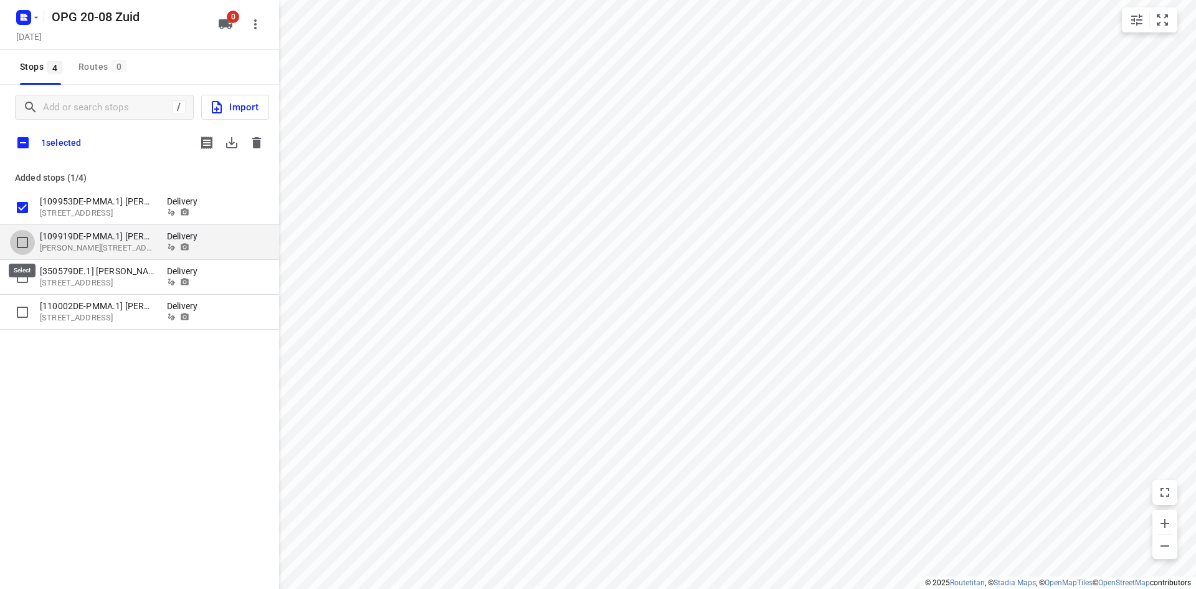
click at [24, 239] on input "grid" at bounding box center [22, 242] width 25 height 25
checkbox input "true"
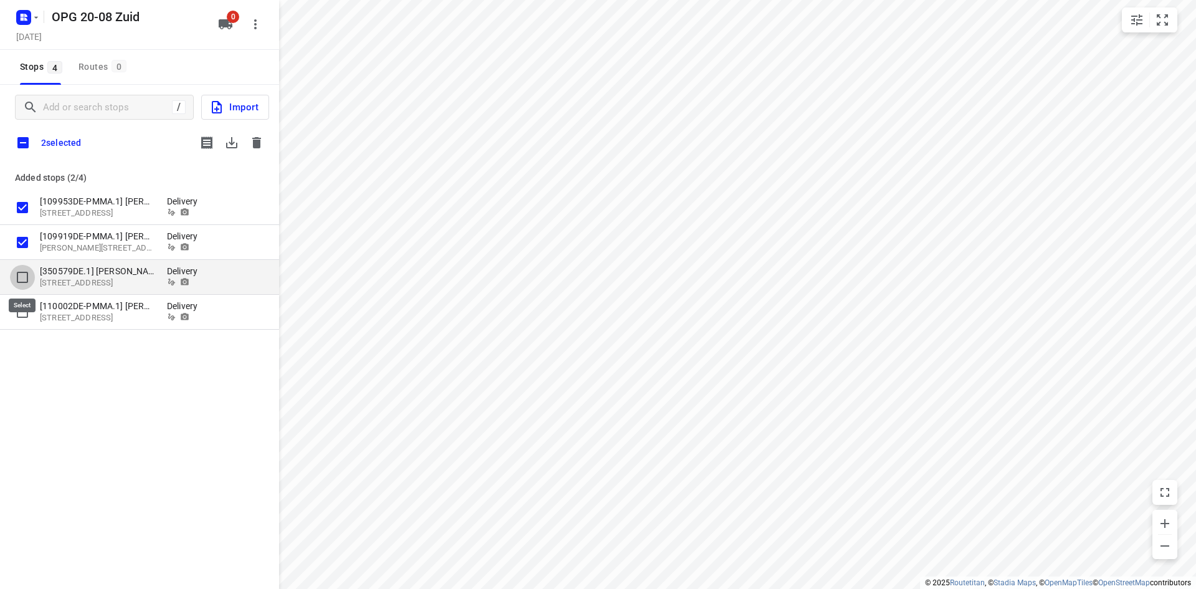
click at [25, 272] on input "grid" at bounding box center [22, 277] width 25 height 25
checkbox input "true"
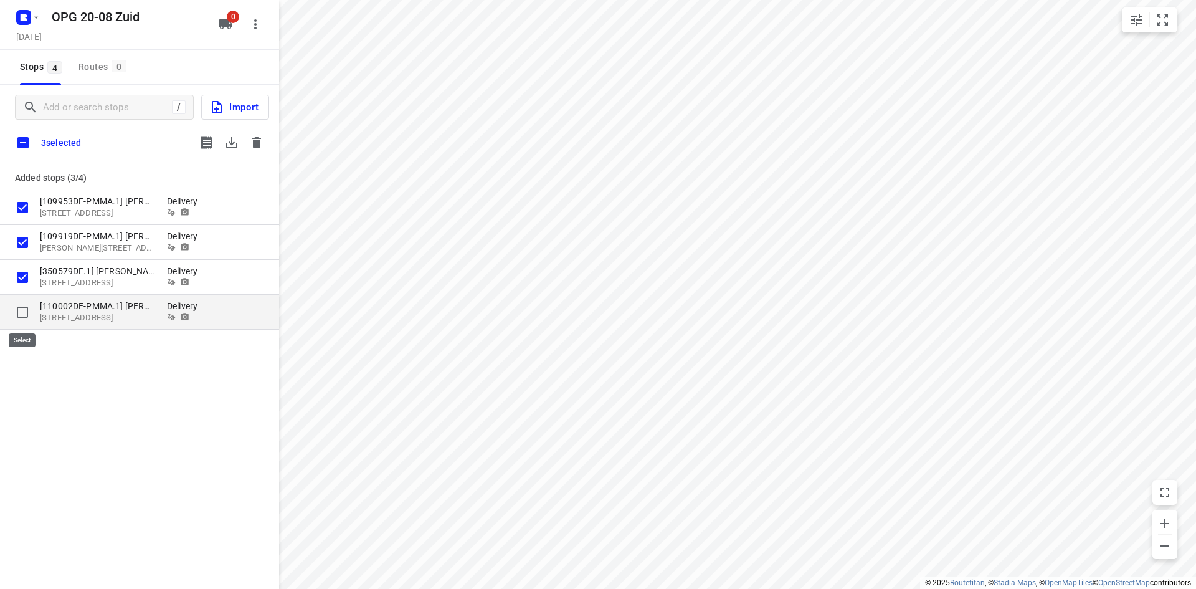
click at [21, 310] on input "grid" at bounding box center [22, 312] width 25 height 25
checkbox input "true"
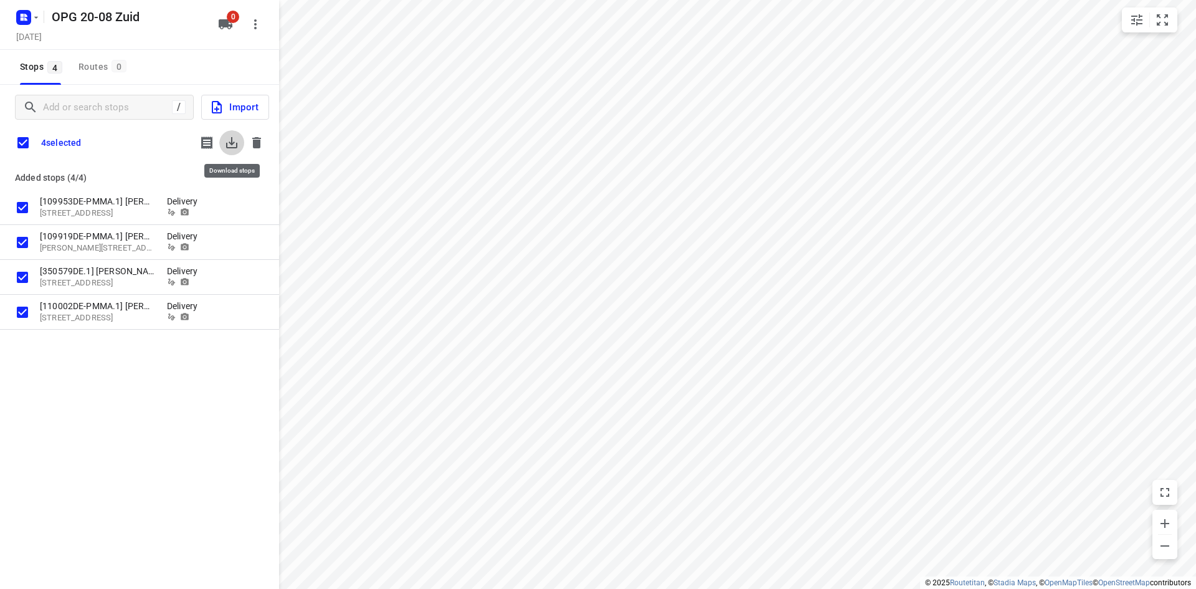
click at [230, 140] on icon "button" at bounding box center [231, 142] width 15 height 15
click at [253, 144] on icon "button" at bounding box center [256, 142] width 9 height 11
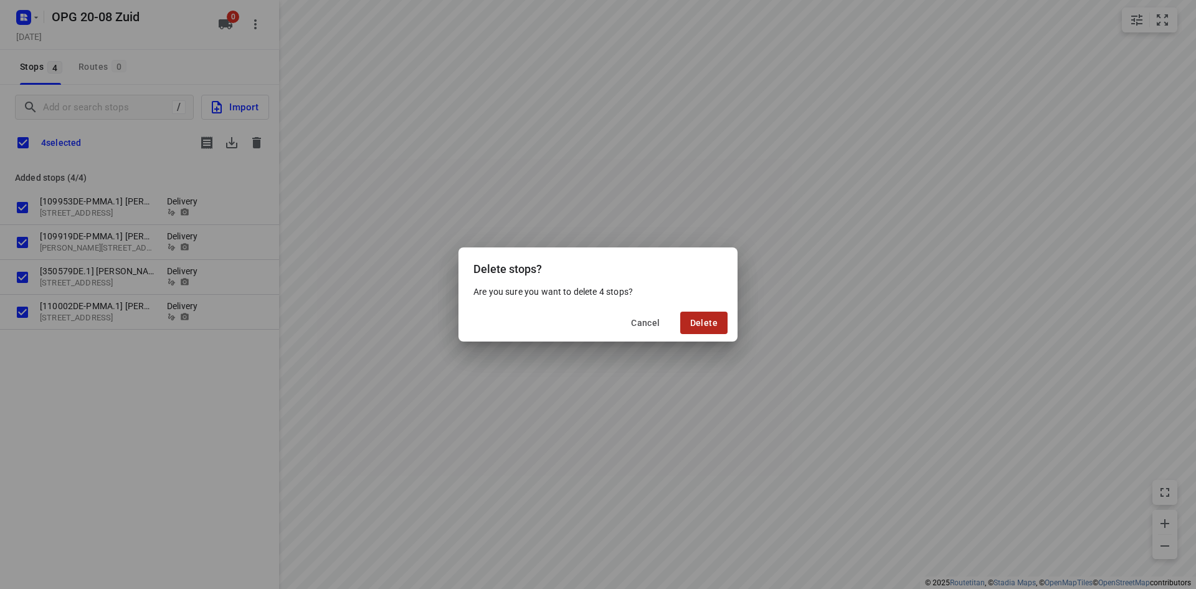
click at [712, 330] on button "Delete" at bounding box center [703, 323] width 47 height 22
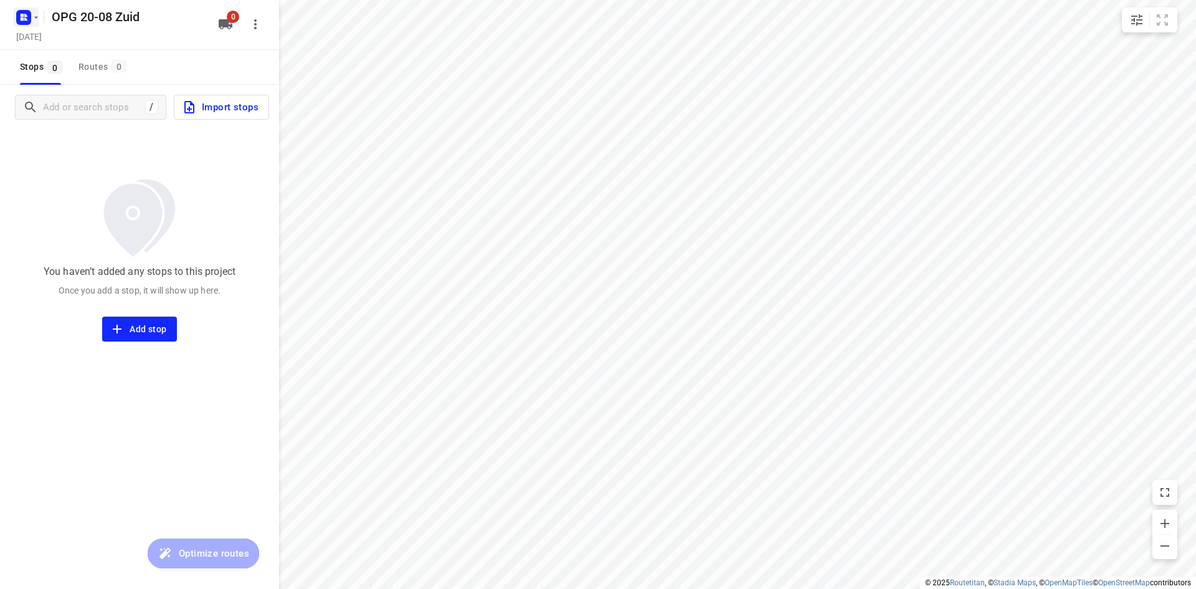
click at [35, 17] on icon "button" at bounding box center [36, 17] width 10 height 10
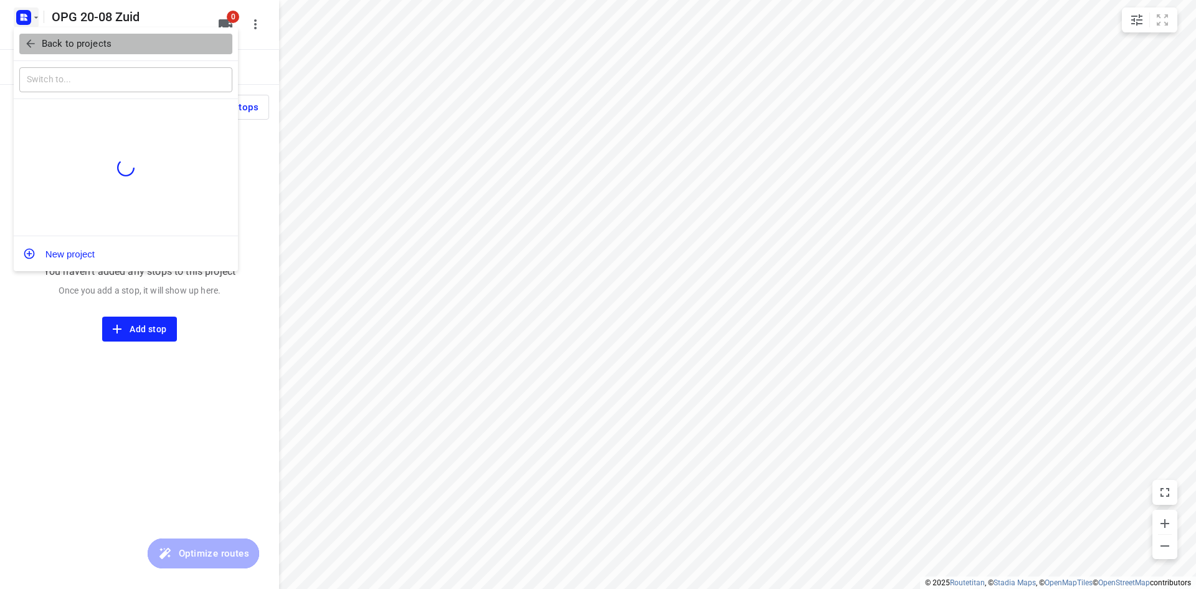
click at [56, 46] on p "Back to projects" at bounding box center [77, 44] width 70 height 14
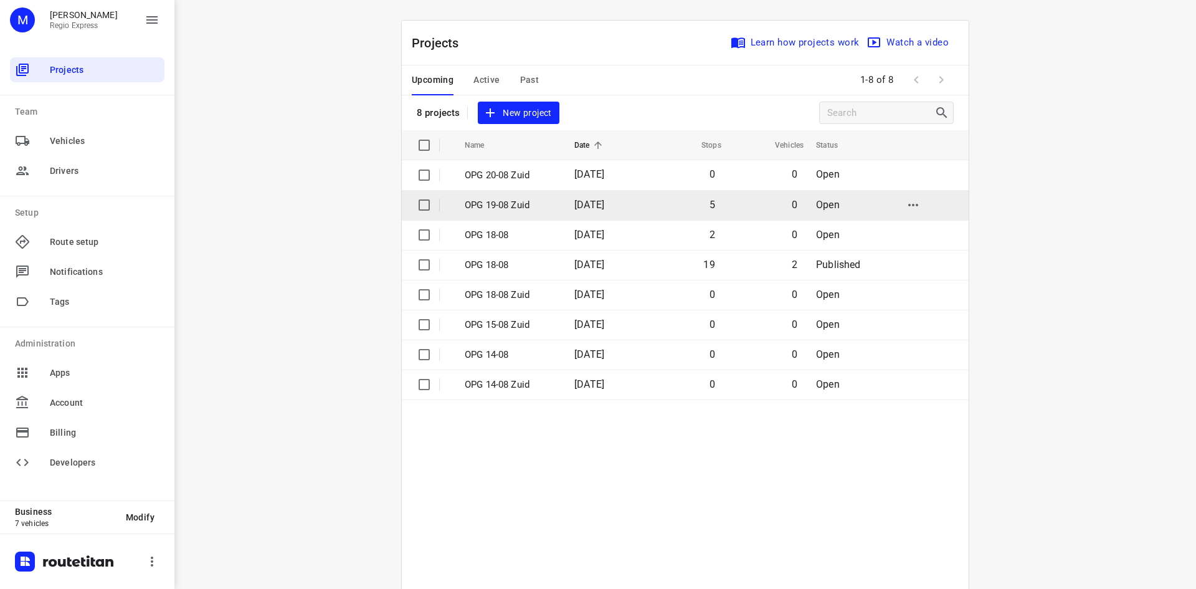
click at [498, 199] on p "OPG 19-08 Zuid" at bounding box center [510, 205] width 91 height 14
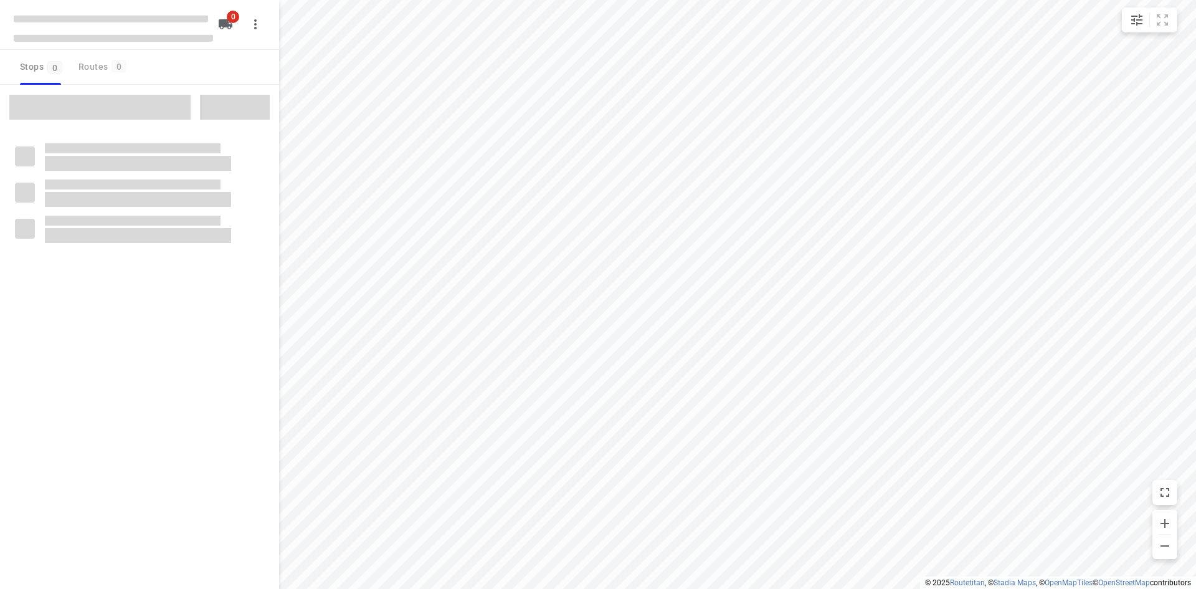
type input "distance"
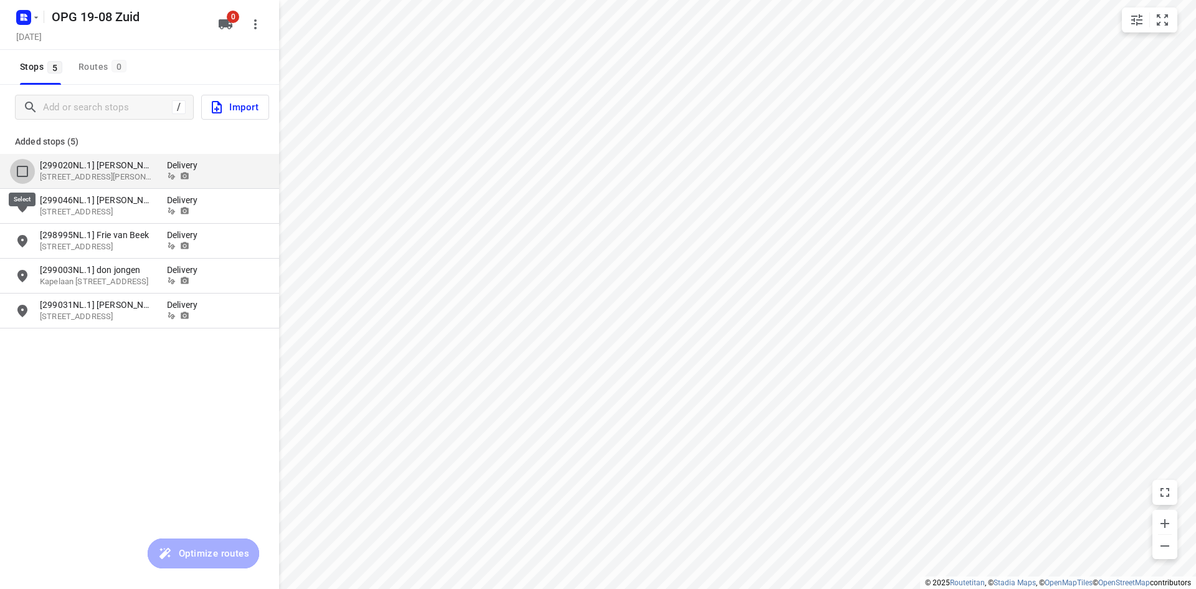
click at [24, 170] on input "grid" at bounding box center [22, 171] width 25 height 25
checkbox input "true"
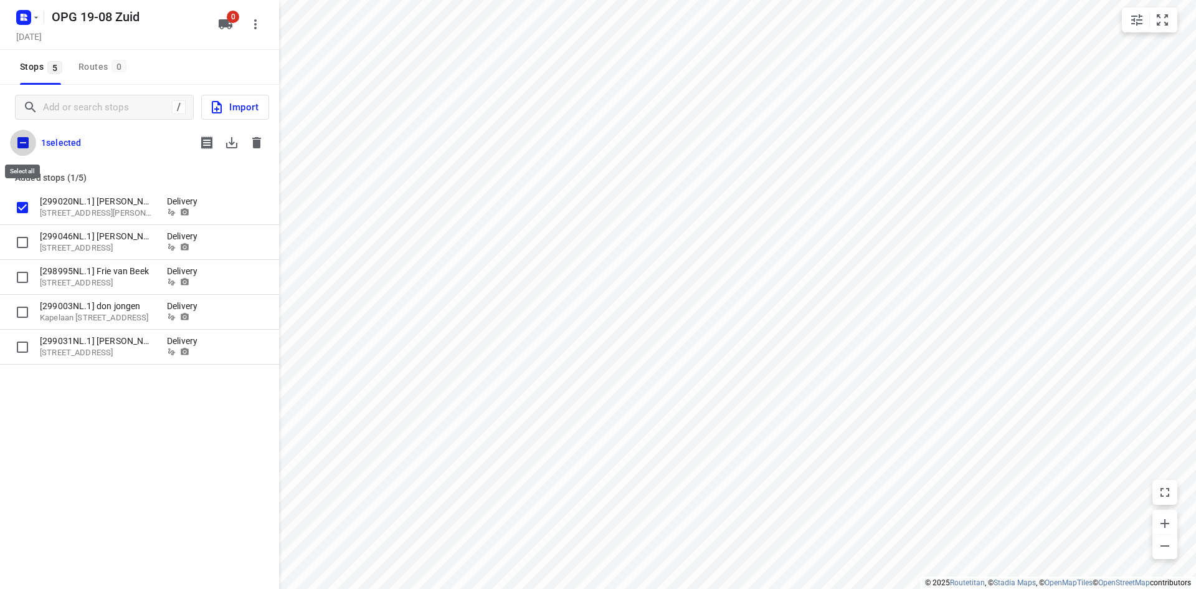
click at [24, 146] on input "checkbox" at bounding box center [23, 143] width 26 height 26
checkbox input "true"
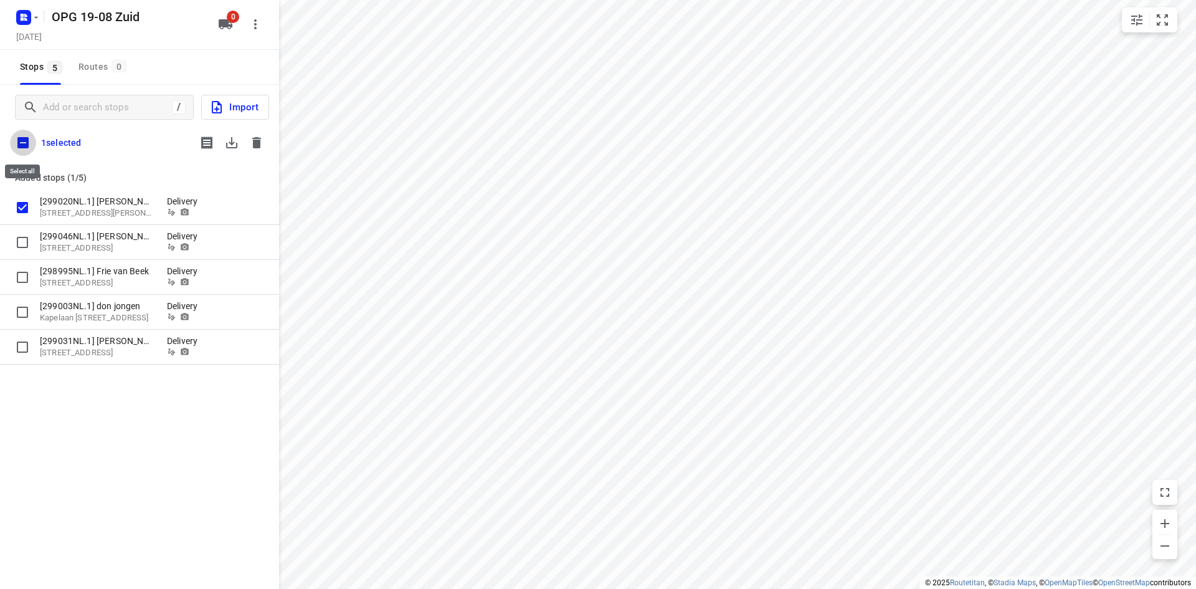
checkbox input "true"
click at [230, 146] on icon "button" at bounding box center [231, 142] width 15 height 15
click at [238, 145] on icon "button" at bounding box center [231, 142] width 15 height 15
click at [252, 143] on icon "button" at bounding box center [256, 142] width 15 height 15
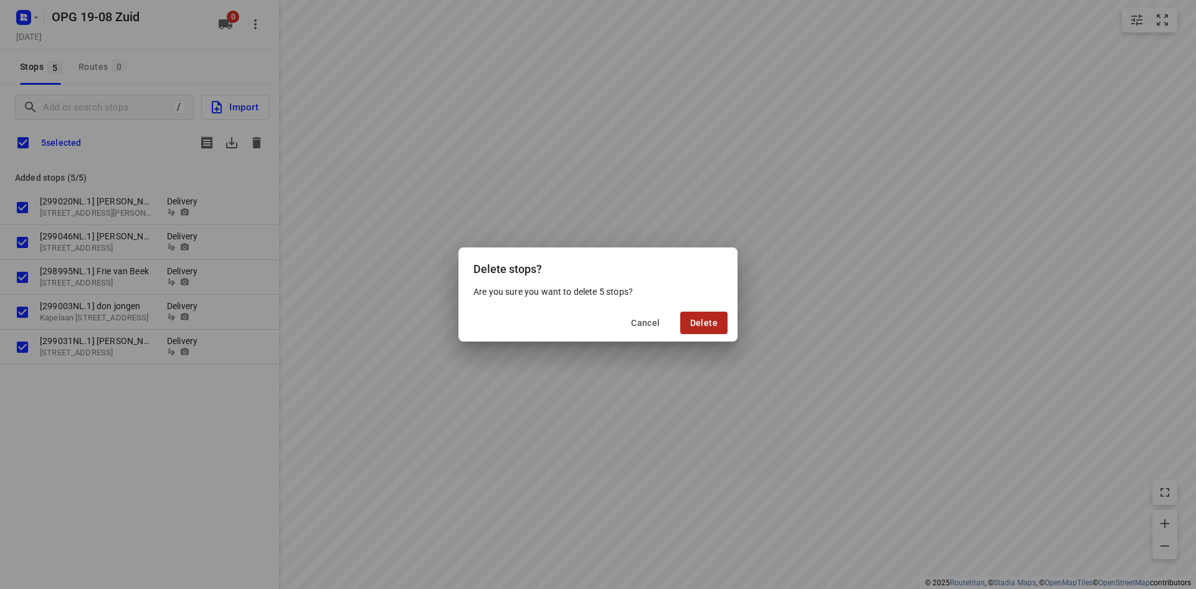
click at [702, 321] on span "Delete" at bounding box center [703, 323] width 27 height 10
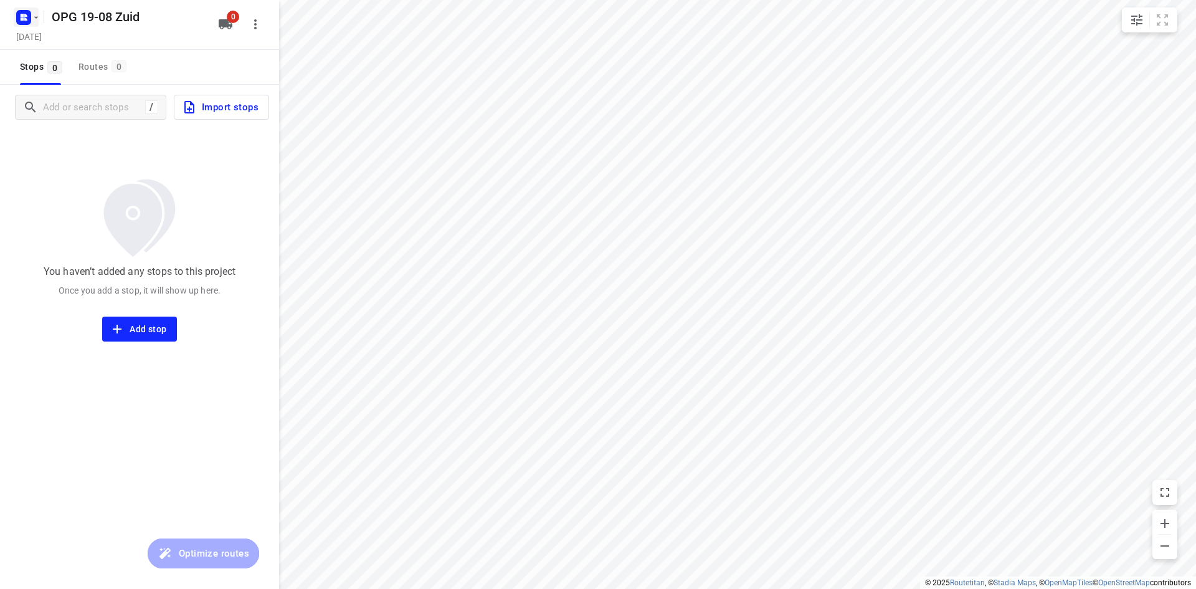
click at [33, 16] on icon "button" at bounding box center [36, 17] width 10 height 10
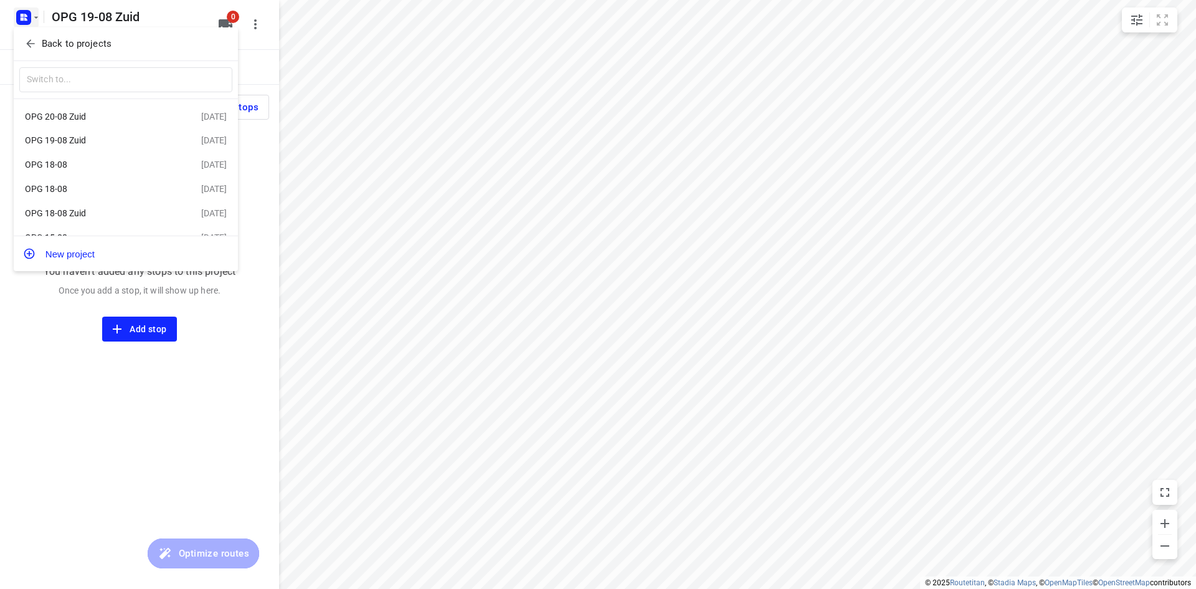
click at [58, 46] on p "Back to projects" at bounding box center [77, 44] width 70 height 14
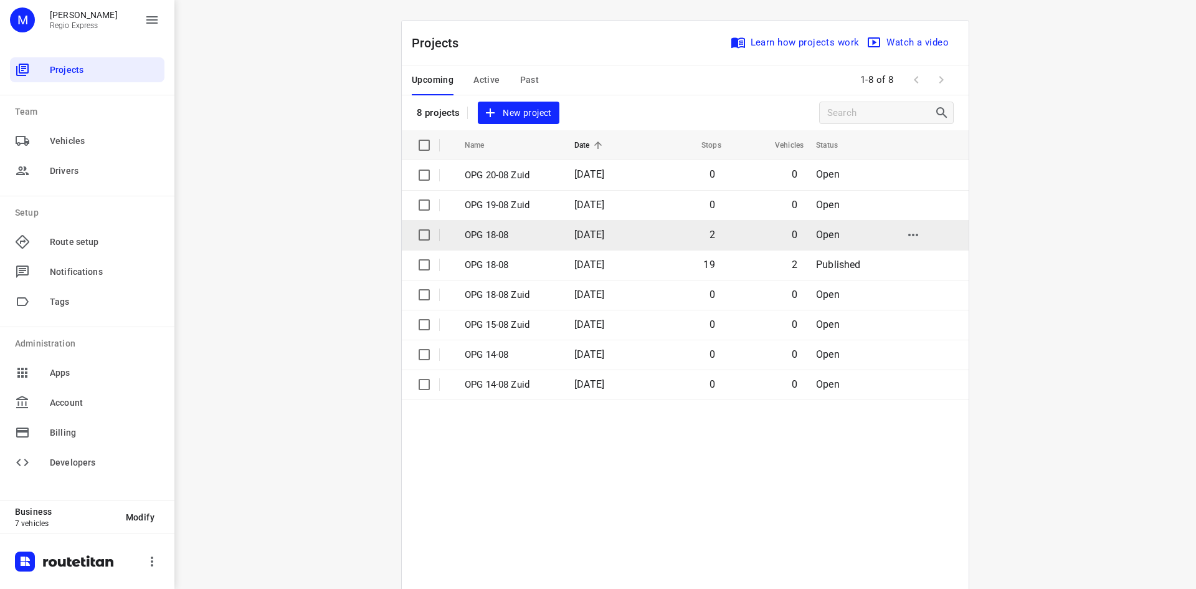
click at [494, 237] on p "OPG 18-08" at bounding box center [510, 235] width 91 height 14
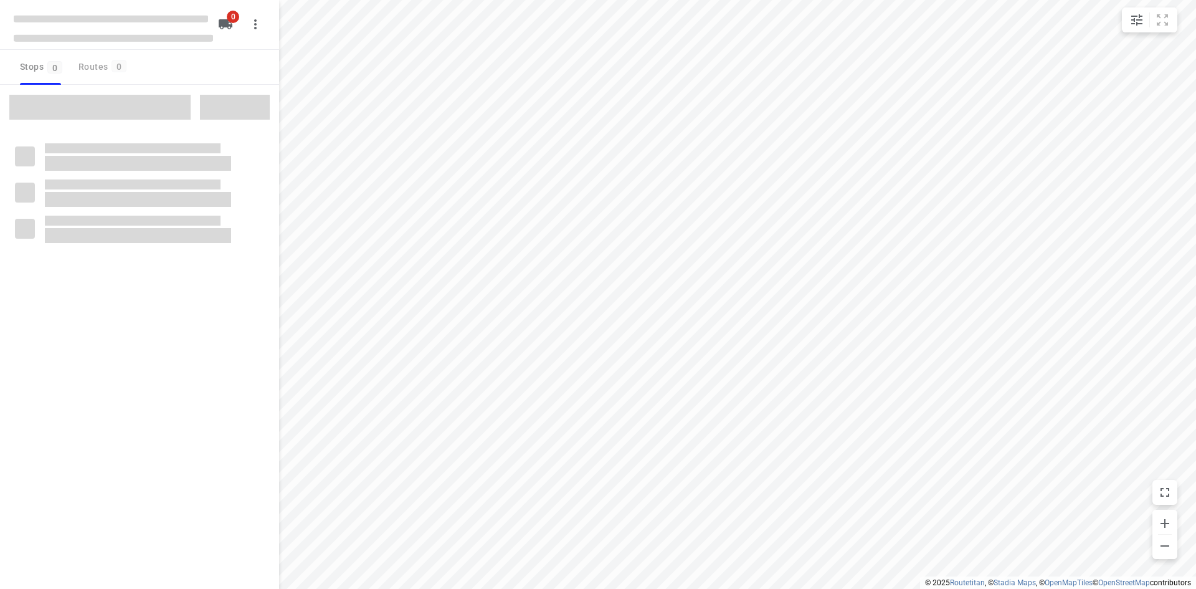
type input "distance"
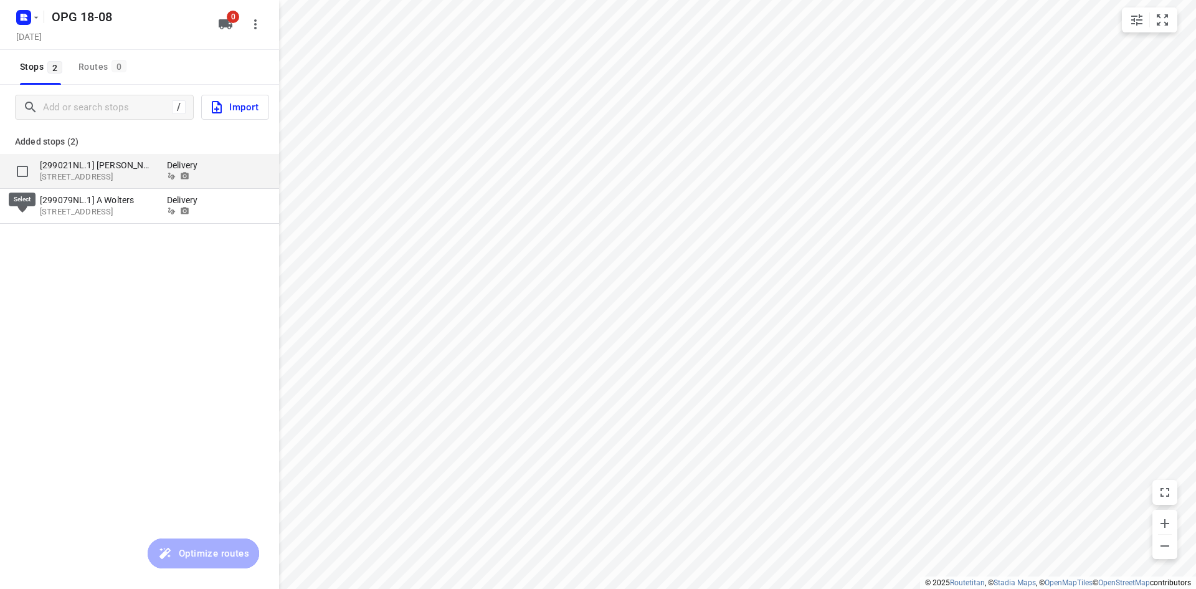
click at [26, 174] on input "grid" at bounding box center [22, 171] width 25 height 25
checkbox input "true"
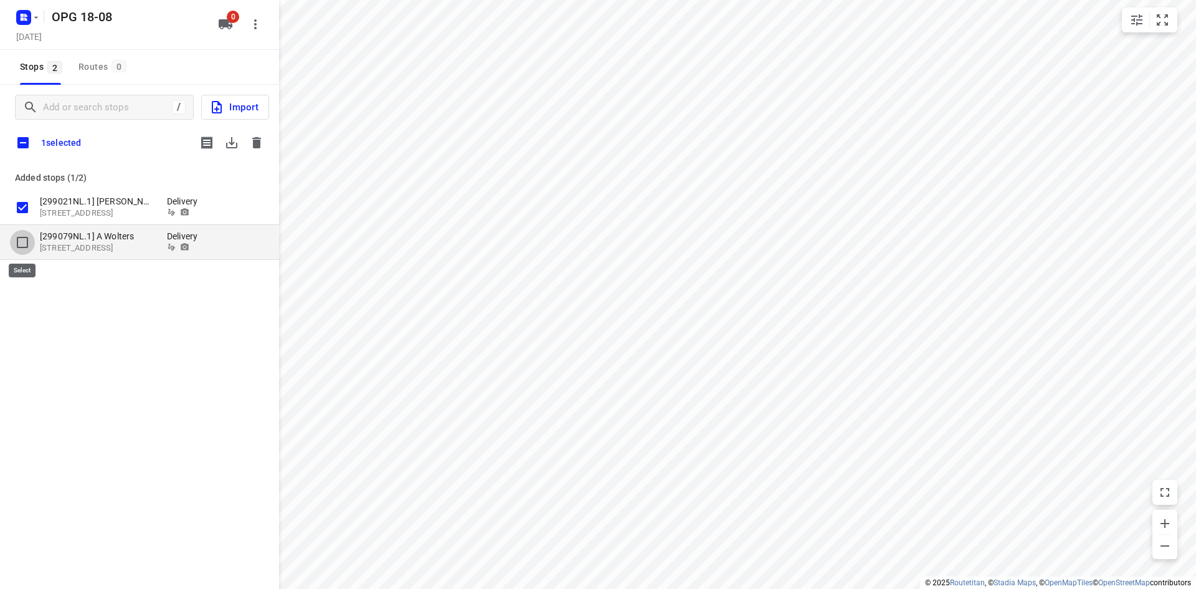
click at [17, 241] on input "grid" at bounding box center [22, 242] width 25 height 25
checkbox input "true"
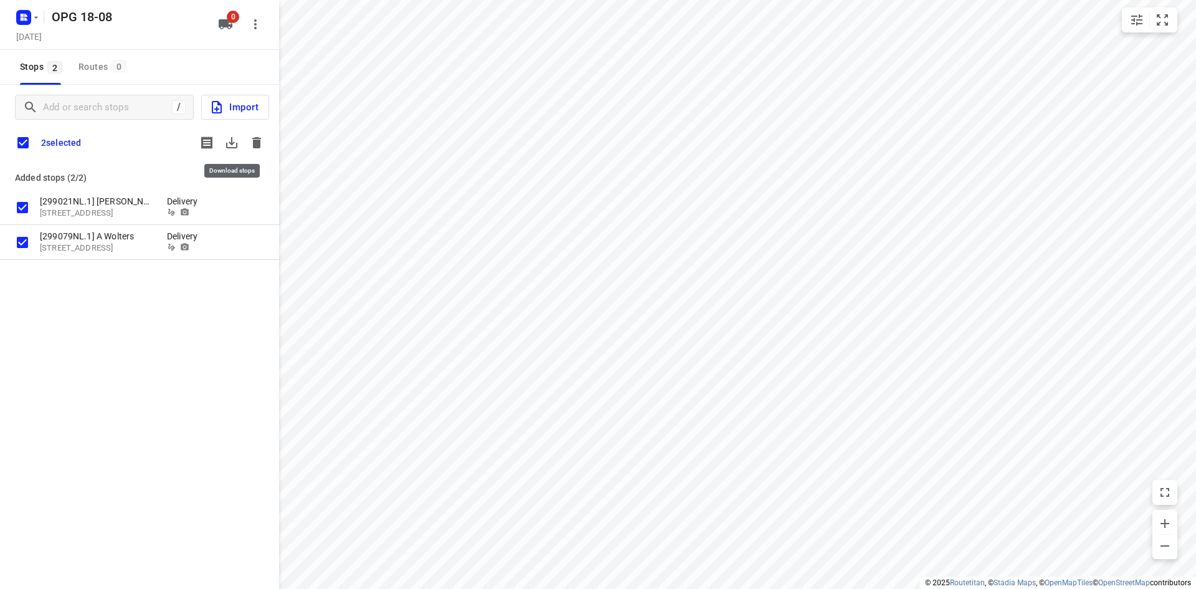
click at [229, 143] on icon "button" at bounding box center [231, 142] width 15 height 15
click at [257, 138] on icon "button" at bounding box center [256, 142] width 9 height 11
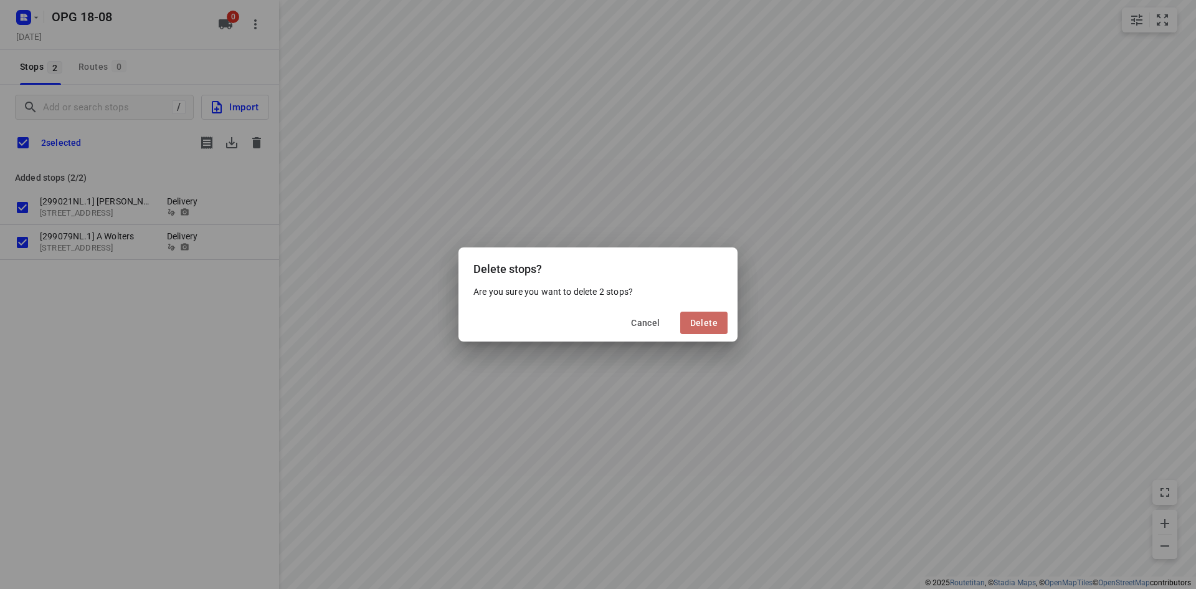
click at [703, 328] on button "Delete" at bounding box center [703, 323] width 47 height 22
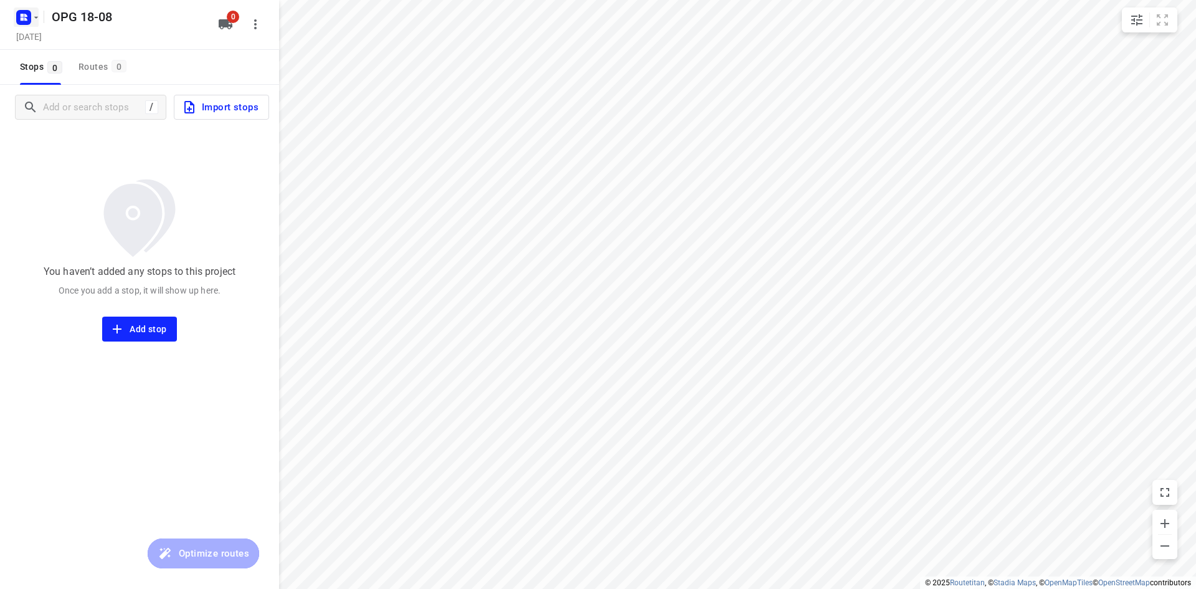
click at [37, 17] on icon "button" at bounding box center [36, 17] width 10 height 10
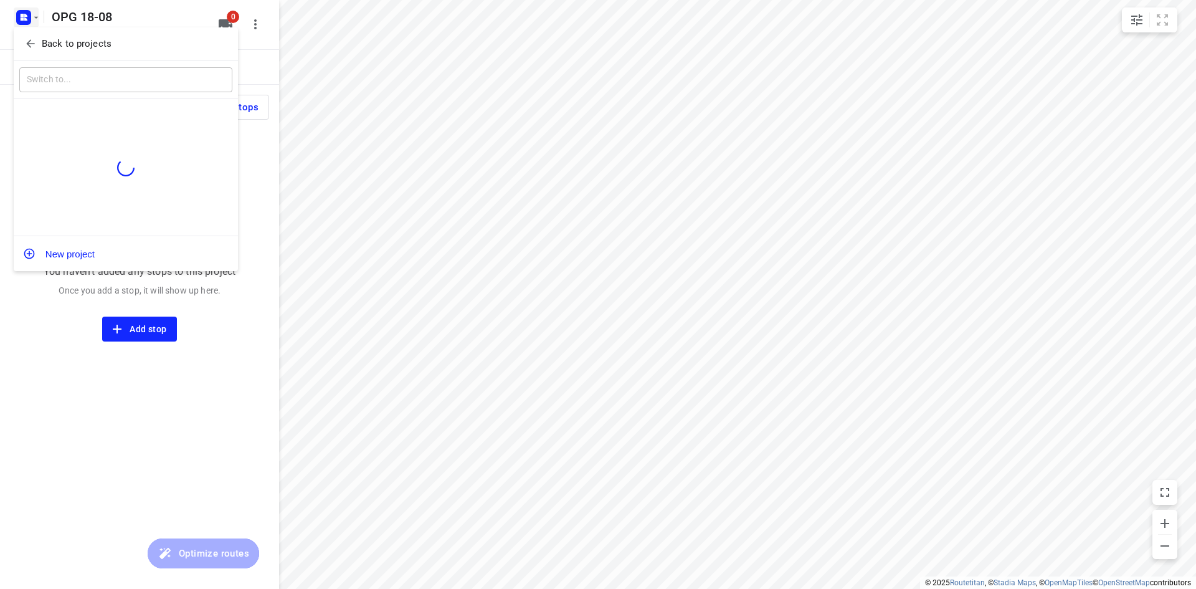
click at [35, 38] on icon "button" at bounding box center [30, 43] width 12 height 12
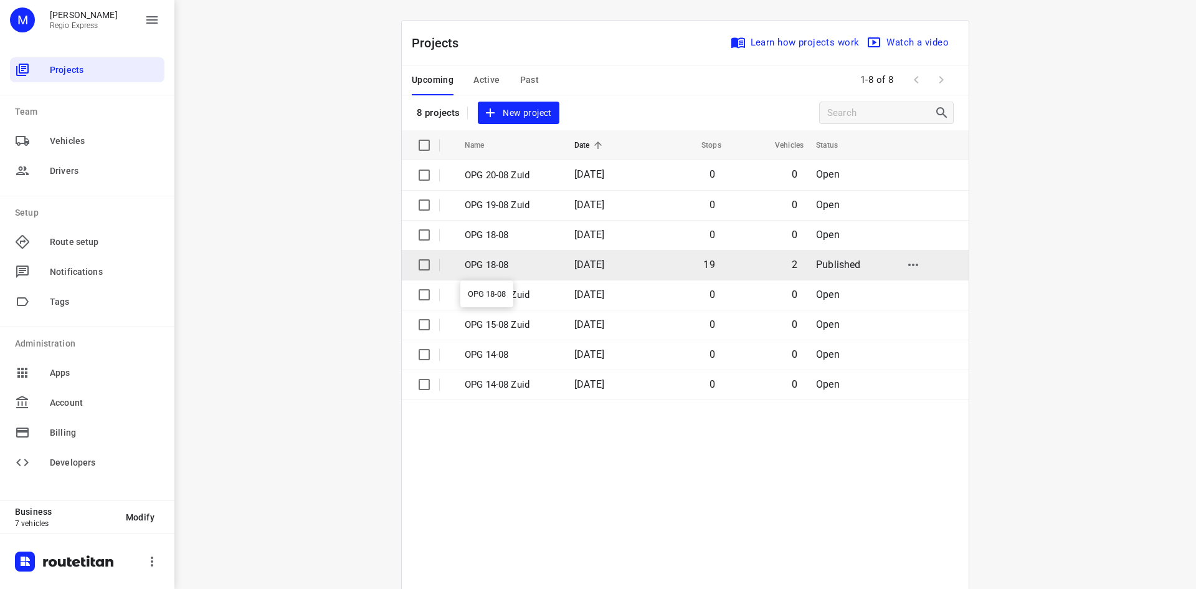
click at [497, 265] on p "OPG 18-08" at bounding box center [510, 265] width 91 height 14
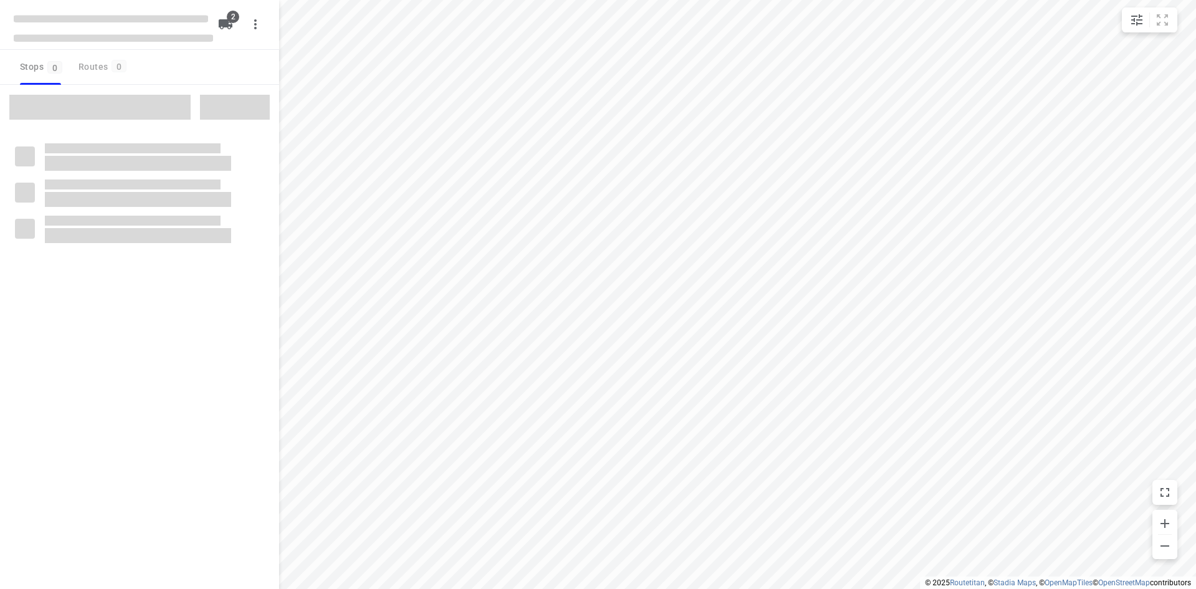
type input "distance"
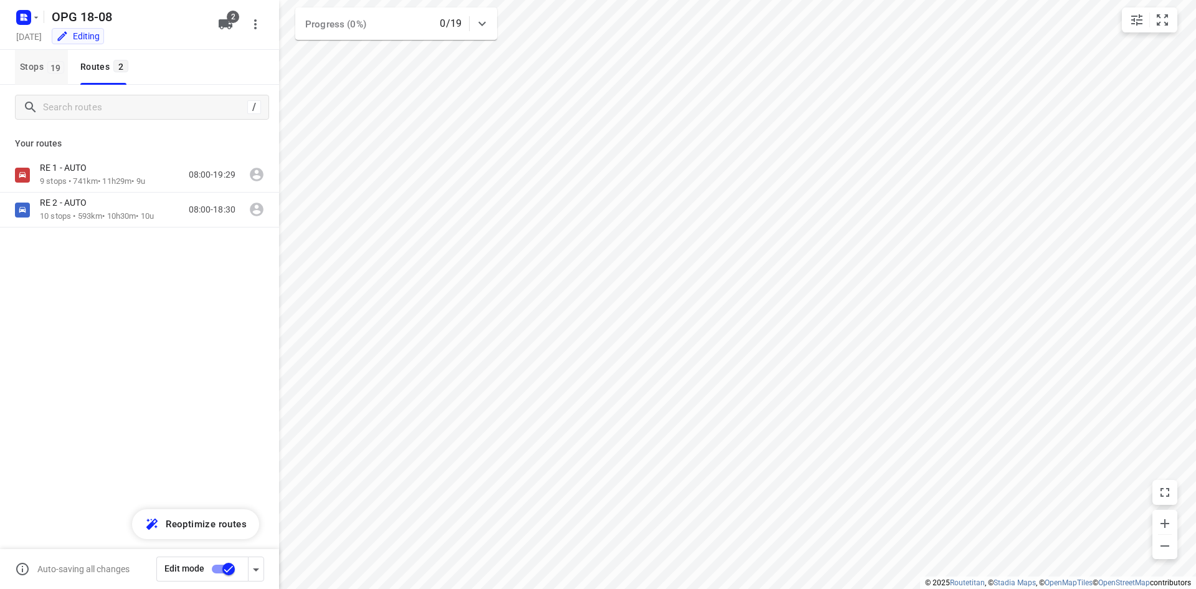
click at [45, 64] on span "Stops 19" at bounding box center [44, 67] width 48 height 16
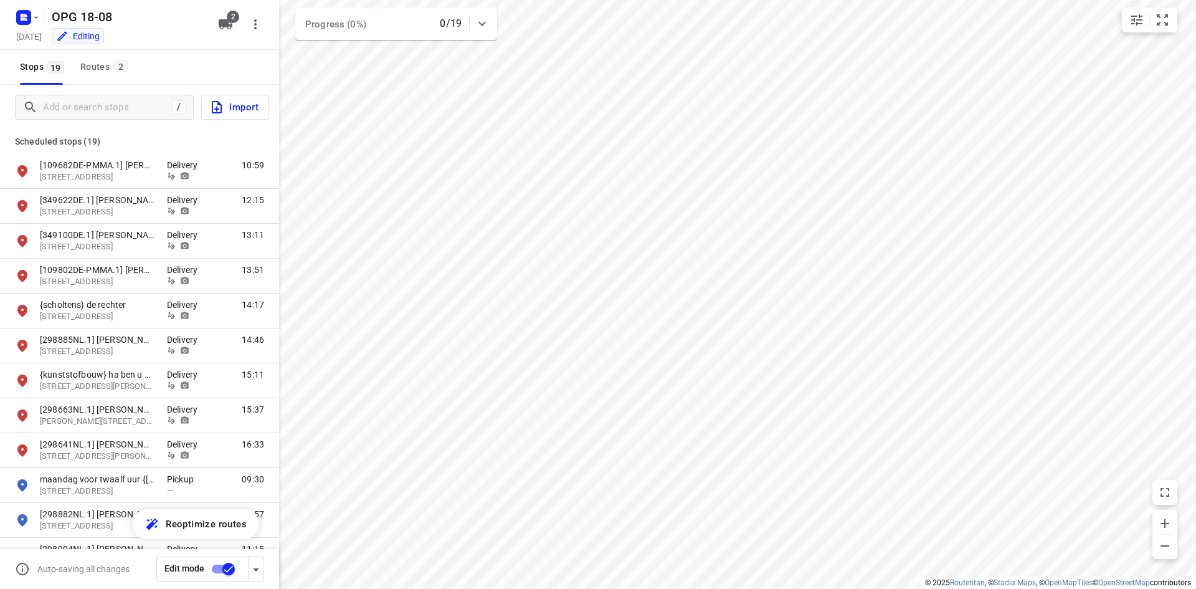
click at [253, 114] on span "Import" at bounding box center [233, 107] width 49 height 16
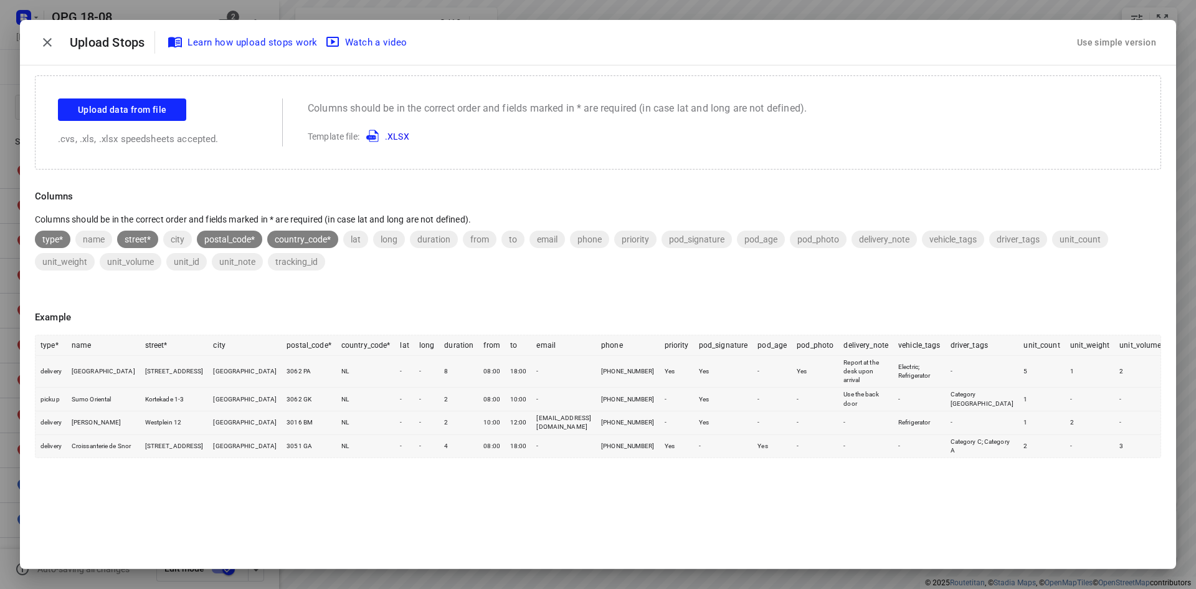
click at [1091, 38] on div "Use simple version" at bounding box center [1117, 42] width 84 height 21
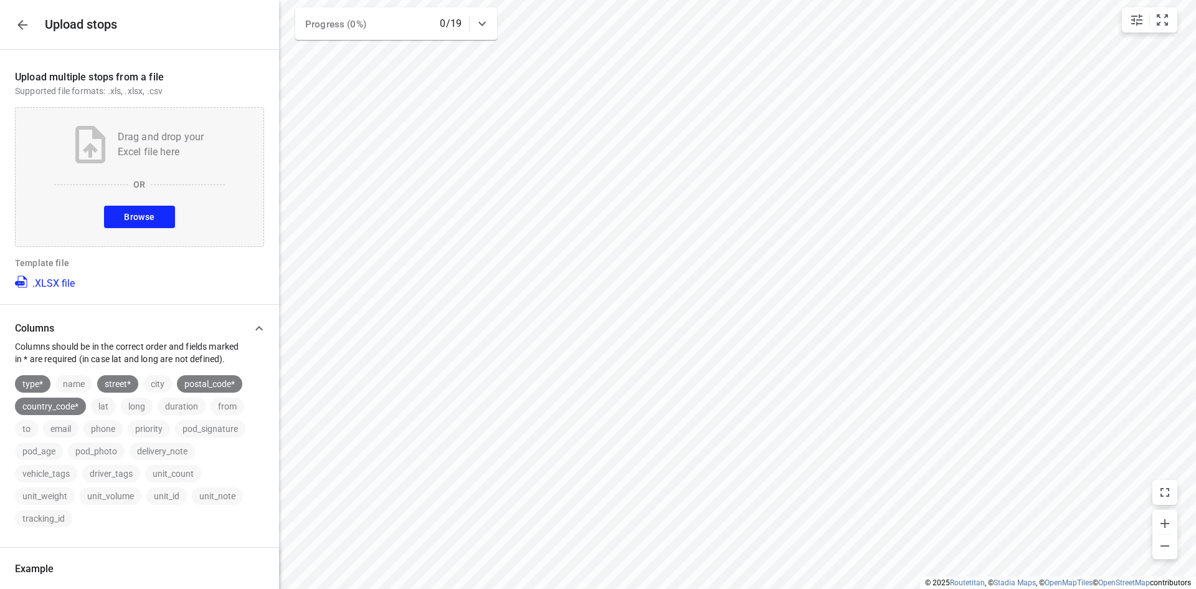
click at [153, 214] on button "Browse" at bounding box center [139, 217] width 70 height 22
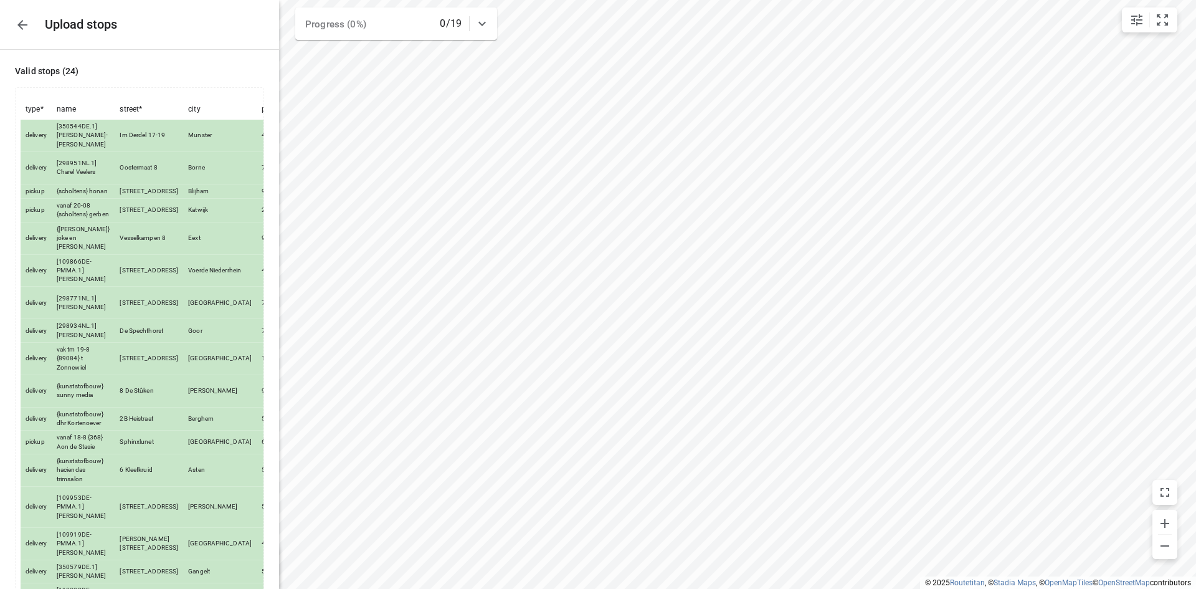
scroll to position [274, 0]
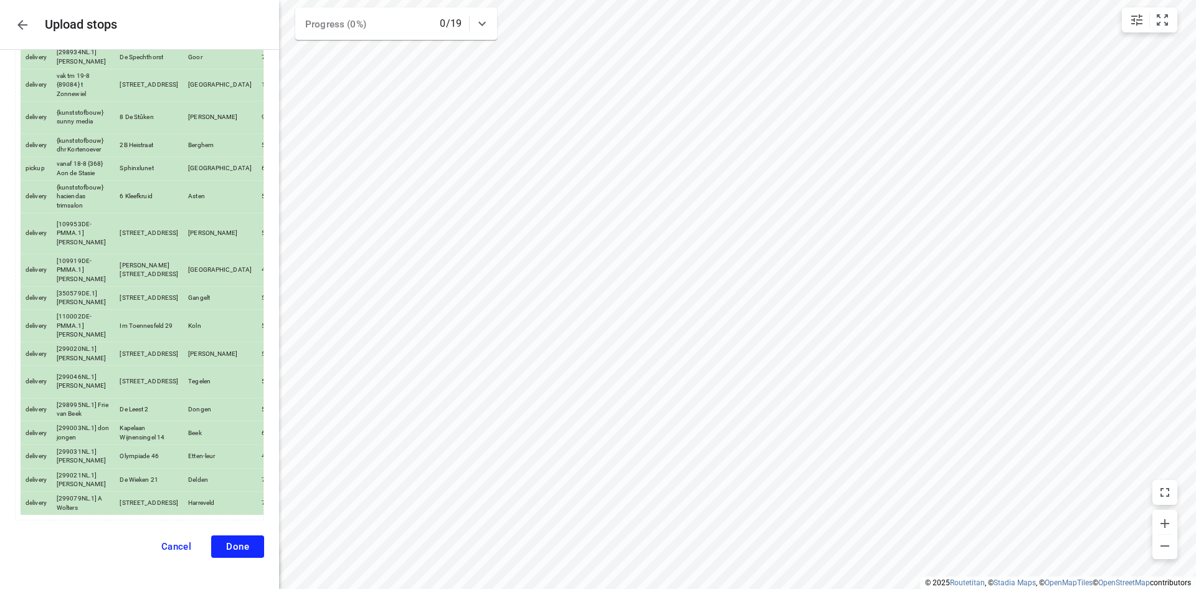
click at [237, 535] on button "Done" at bounding box center [237, 546] width 53 height 22
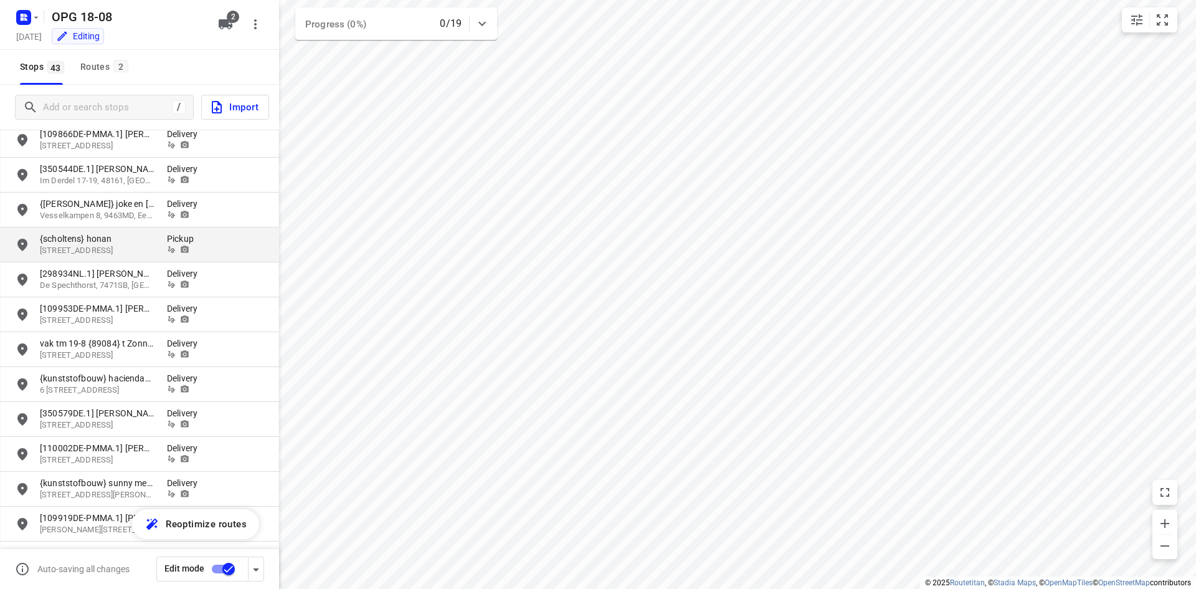
scroll to position [125, 0]
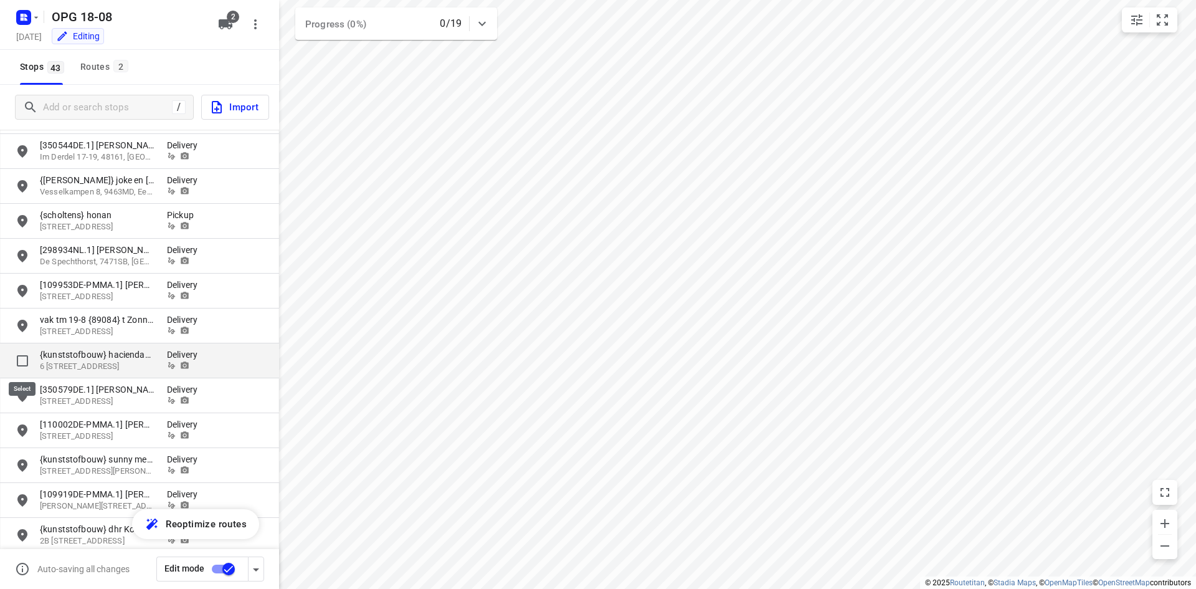
click at [21, 360] on input "grid" at bounding box center [22, 360] width 25 height 25
checkbox input "true"
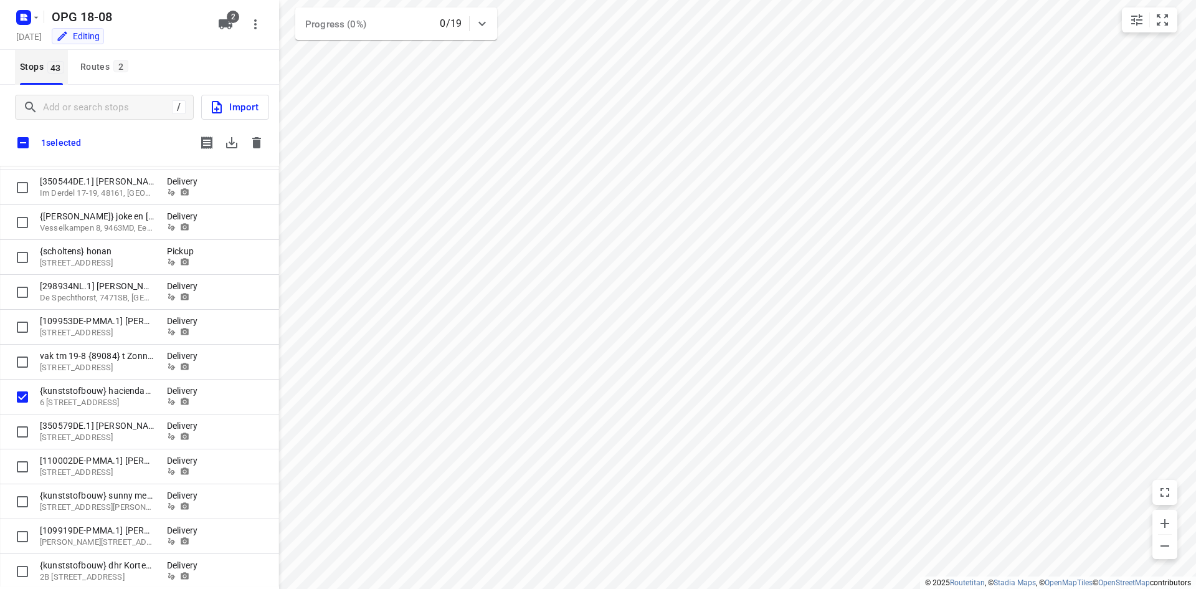
click at [51, 67] on span "43" at bounding box center [55, 67] width 17 height 12
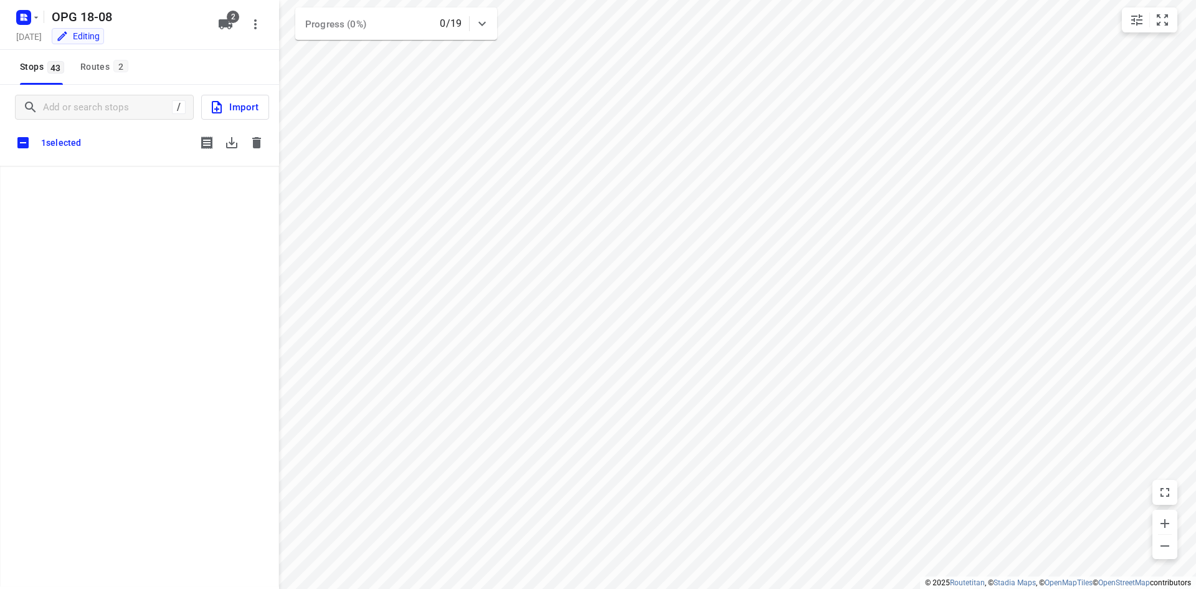
scroll to position [566, 0]
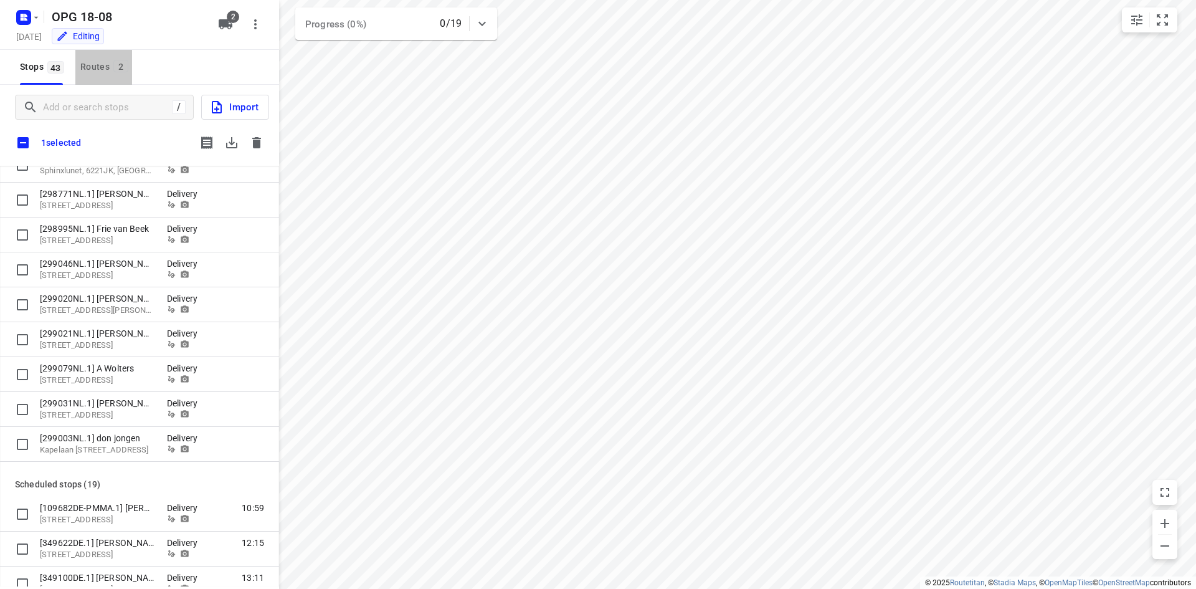
click at [104, 67] on div "Routes 2" at bounding box center [106, 67] width 52 height 16
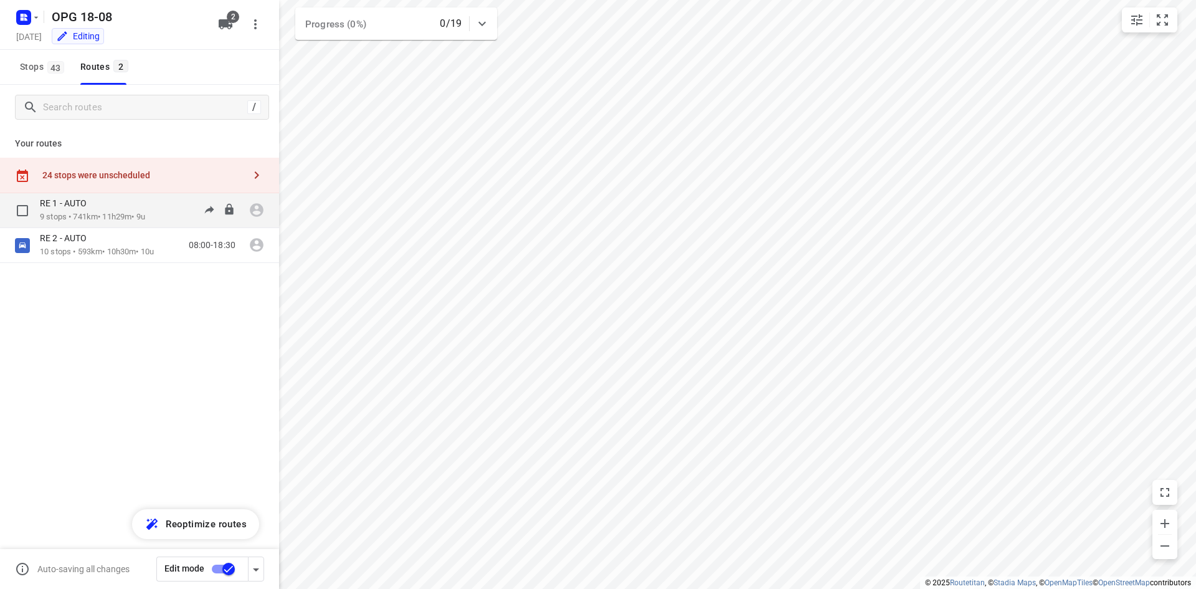
click at [121, 210] on div "RE 1 - AUTO" at bounding box center [92, 204] width 105 height 14
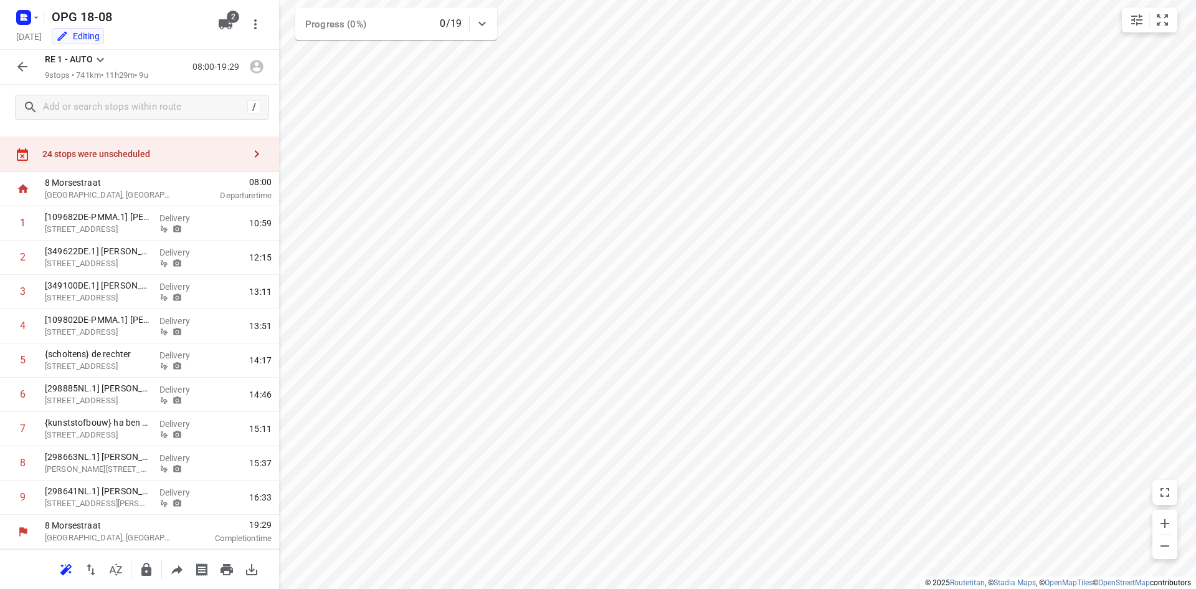
scroll to position [0, 0]
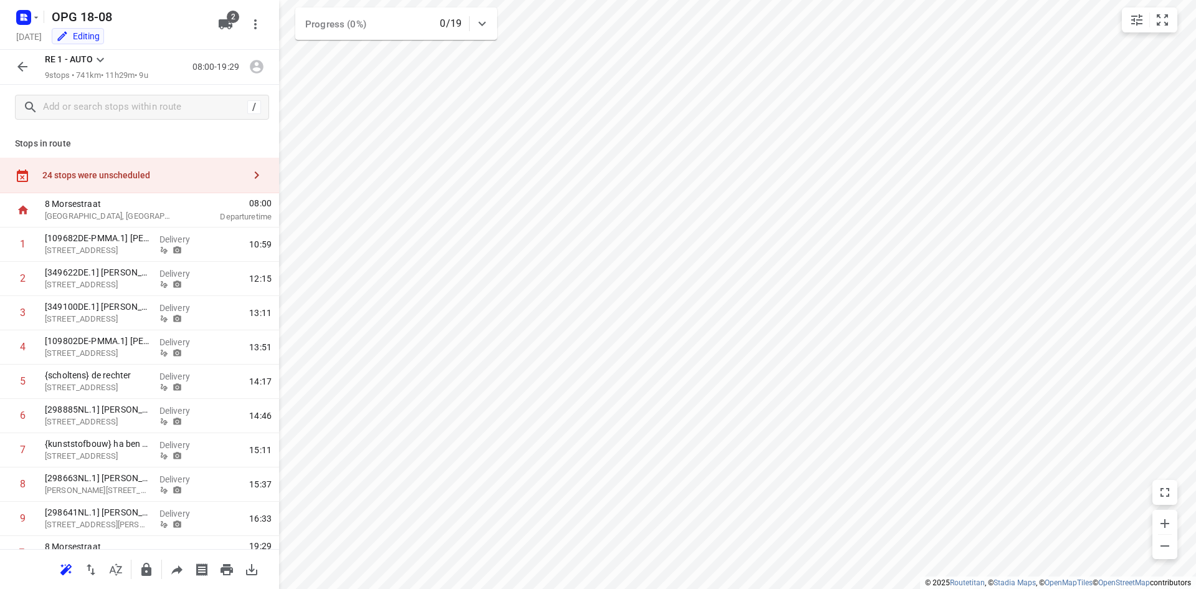
click at [102, 60] on icon at bounding box center [100, 60] width 7 height 4
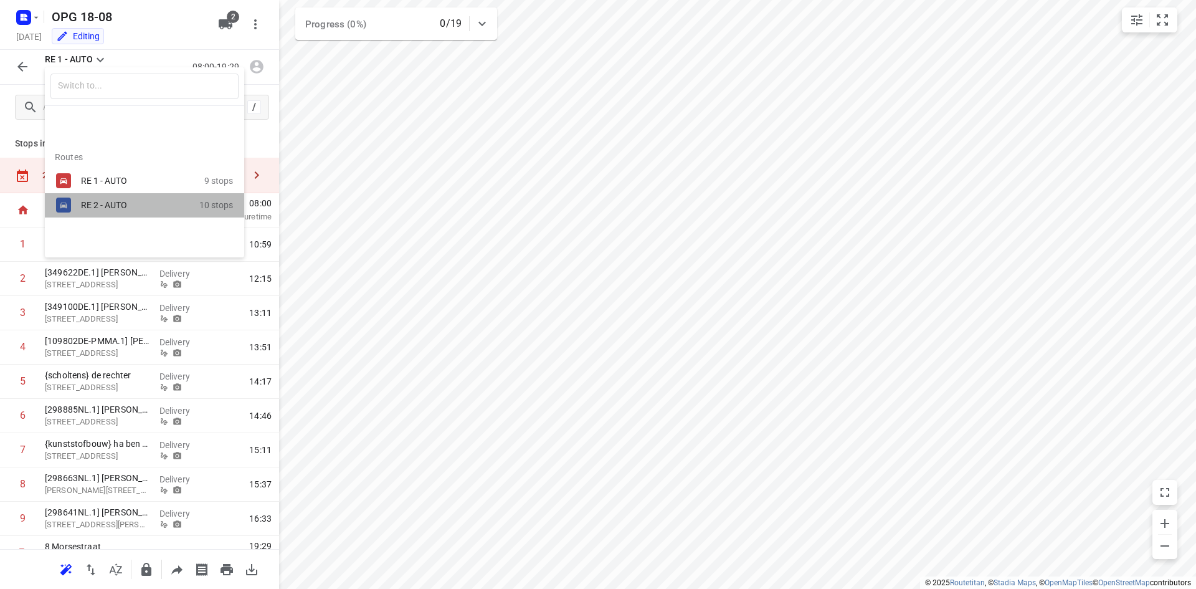
click at [121, 208] on div "RE 2 - AUTO" at bounding box center [134, 205] width 106 height 10
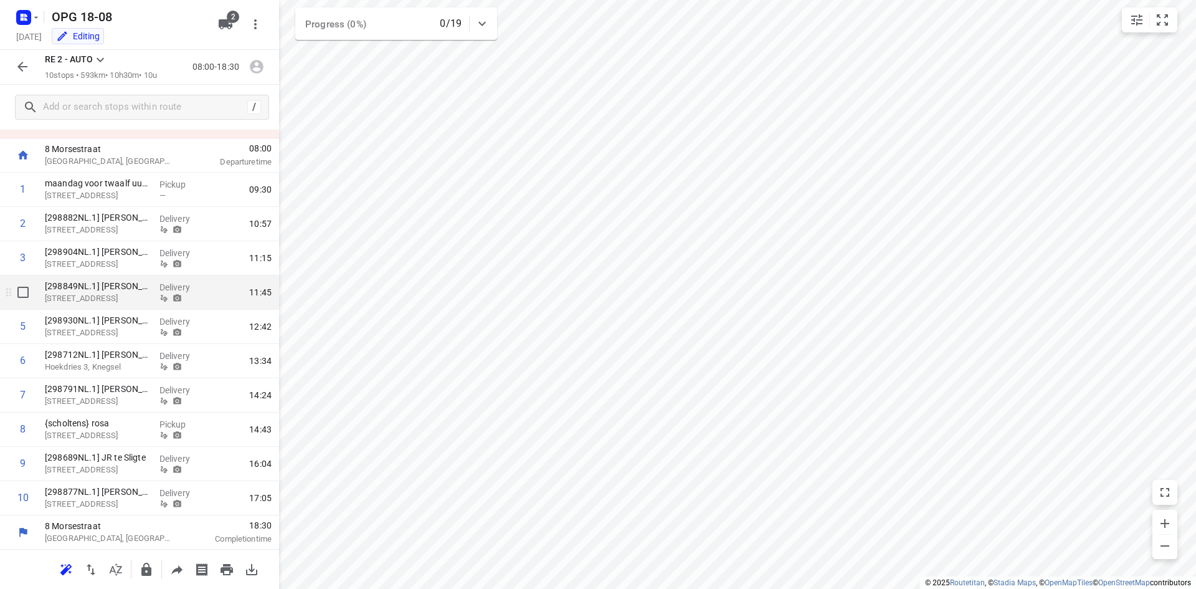
scroll to position [55, 0]
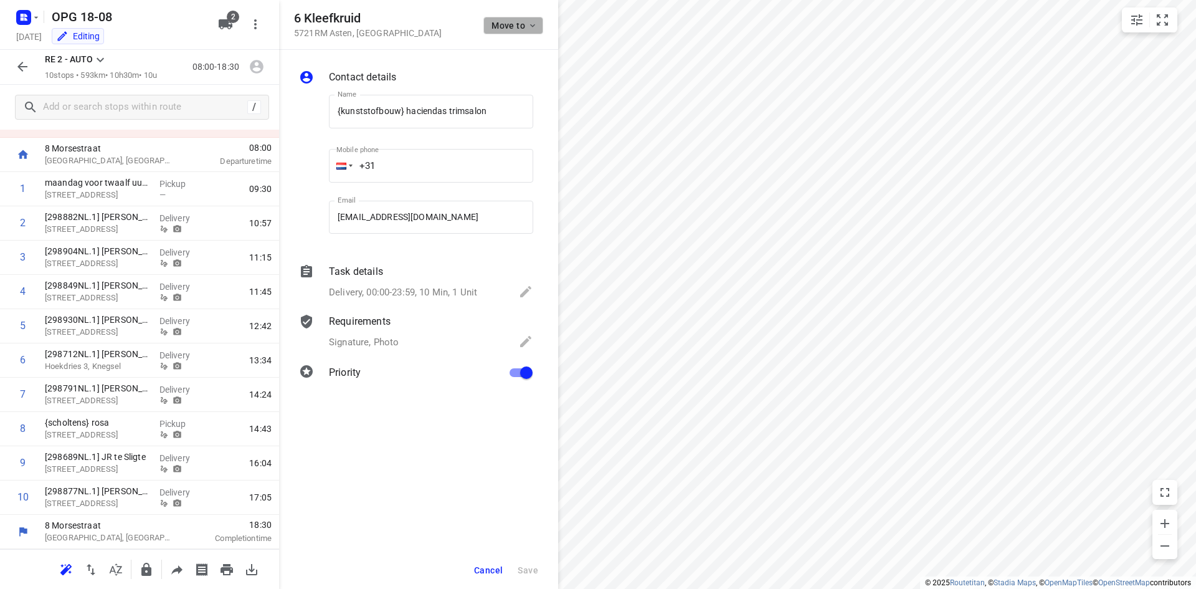
click at [528, 26] on icon "button" at bounding box center [533, 26] width 10 height 10
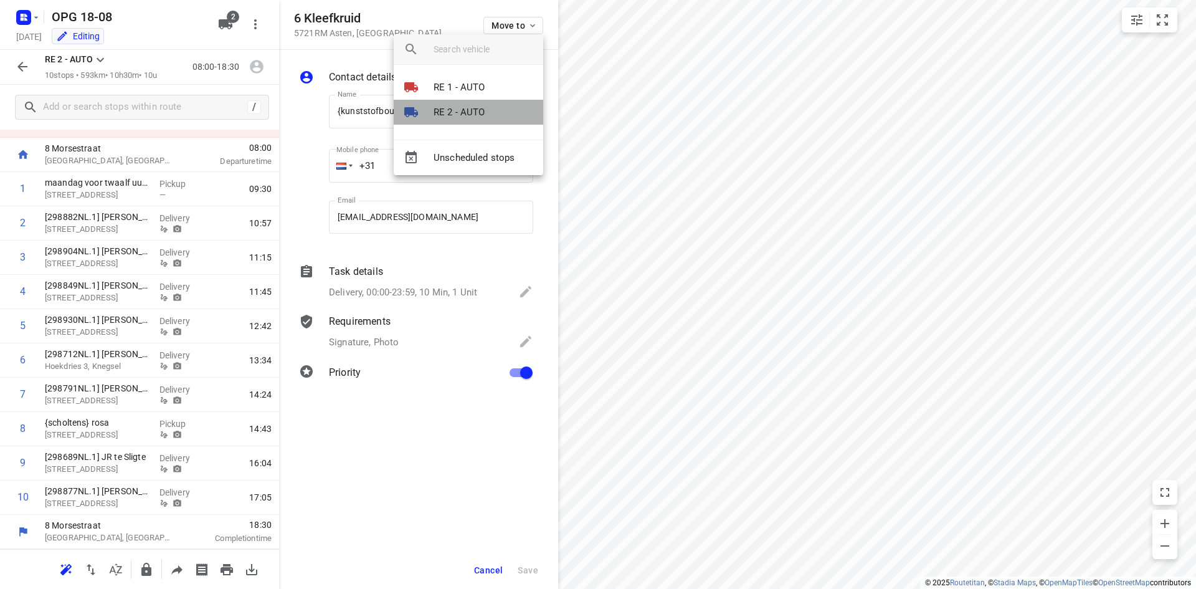
click at [450, 110] on p "RE 2 - AUTO" at bounding box center [460, 112] width 52 height 14
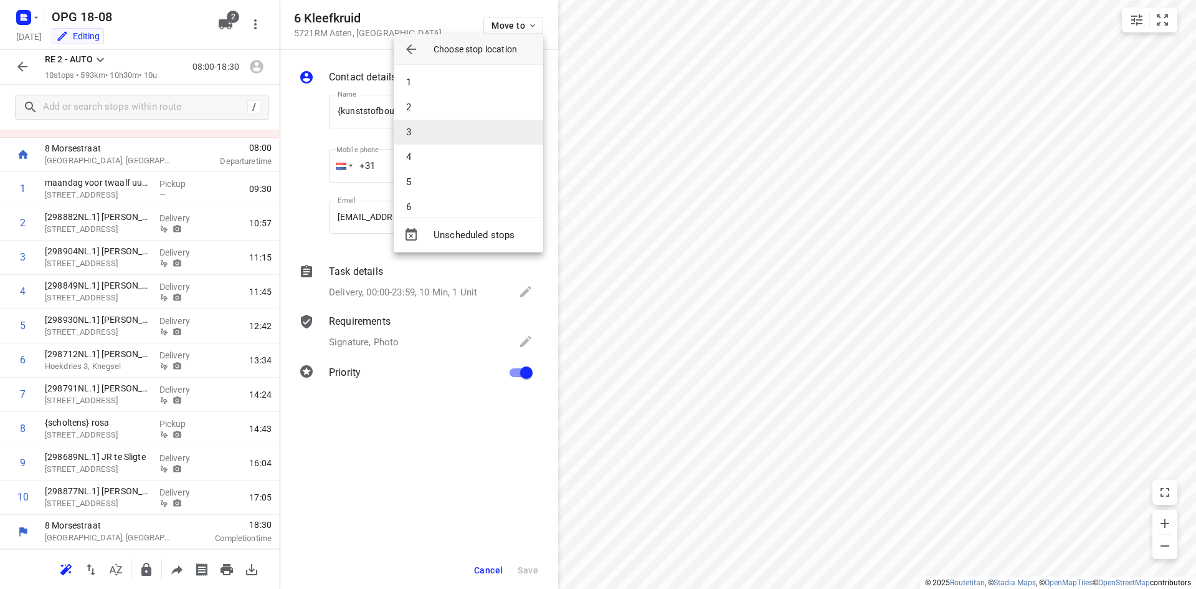
scroll to position [62, 0]
click at [437, 163] on li "7" at bounding box center [469, 169] width 150 height 25
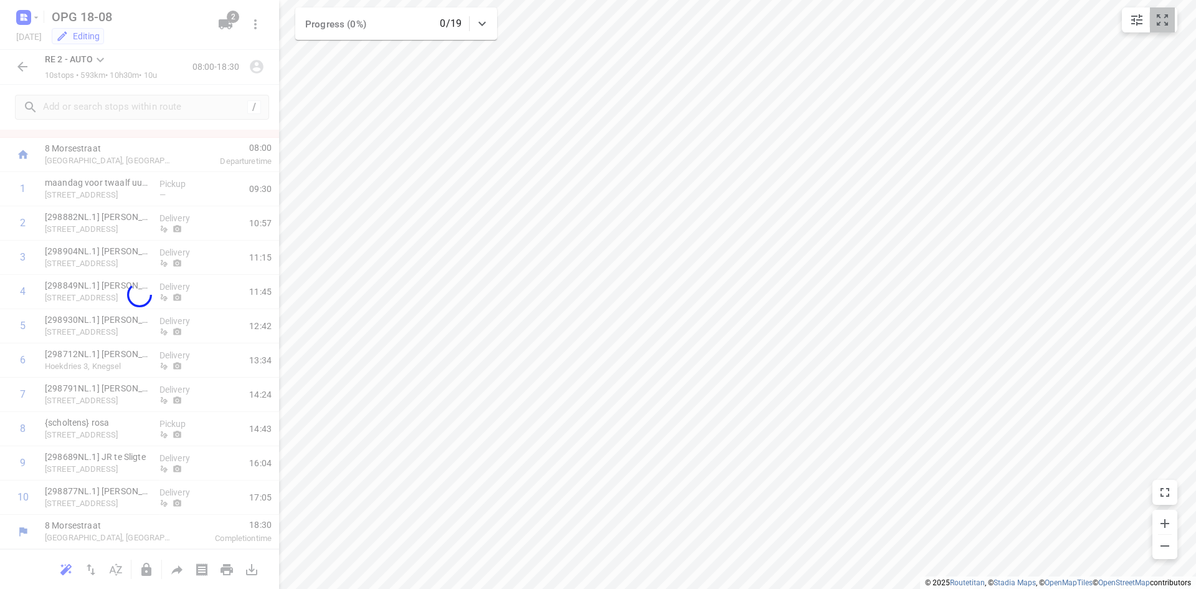
click at [1165, 25] on icon "small contained button group" at bounding box center [1162, 19] width 15 height 15
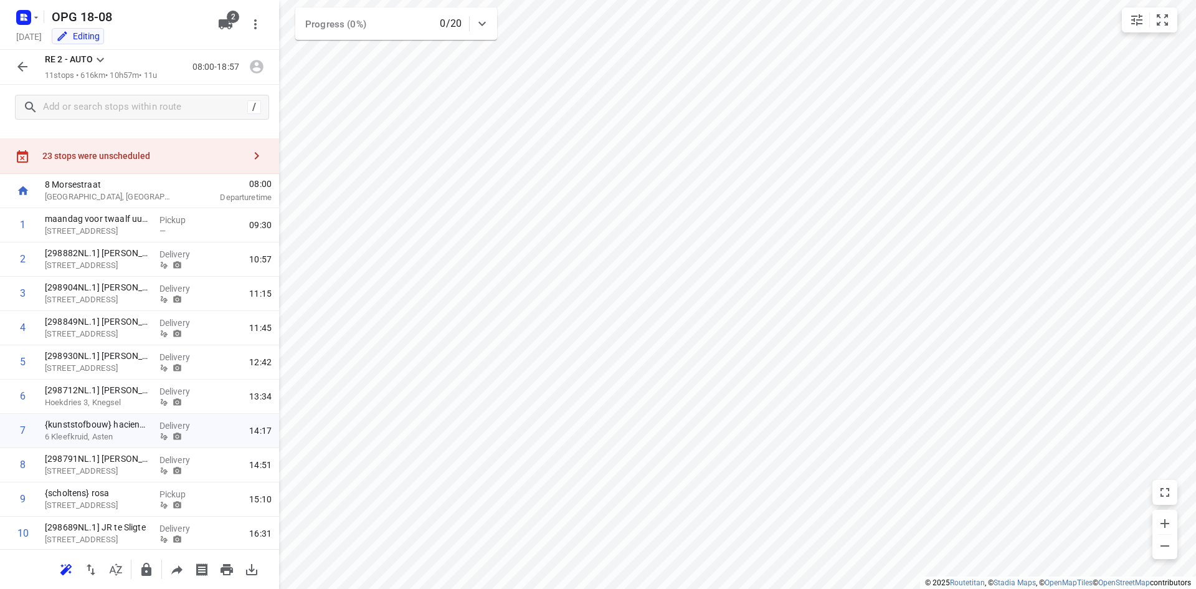
scroll to position [0, 0]
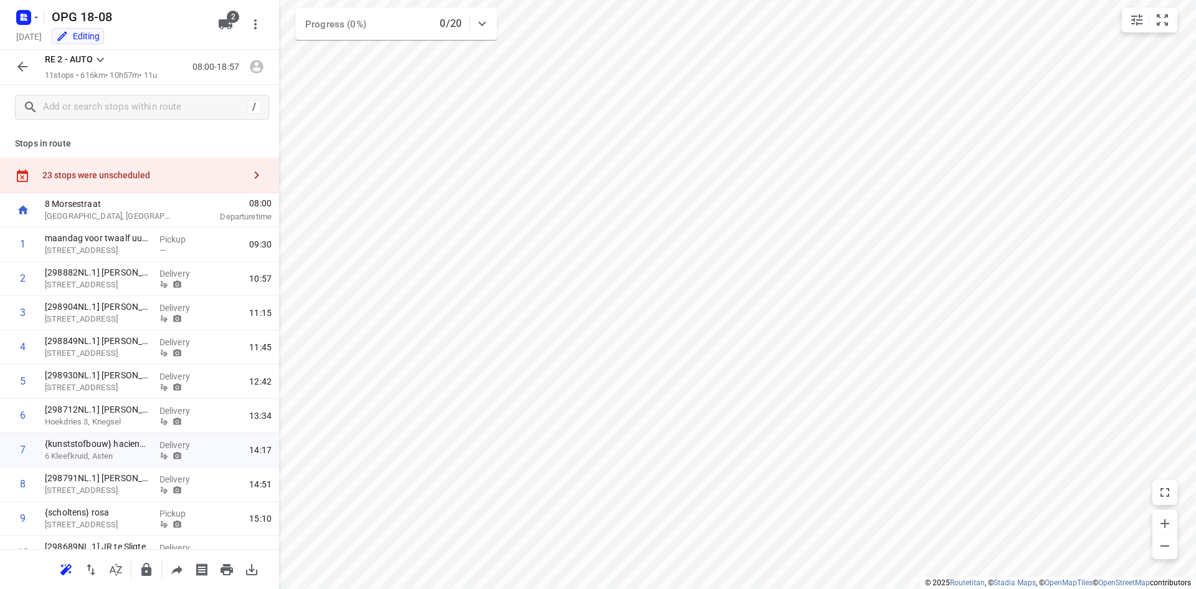
click at [260, 173] on div "23 stops were unscheduled" at bounding box center [139, 176] width 279 height 36
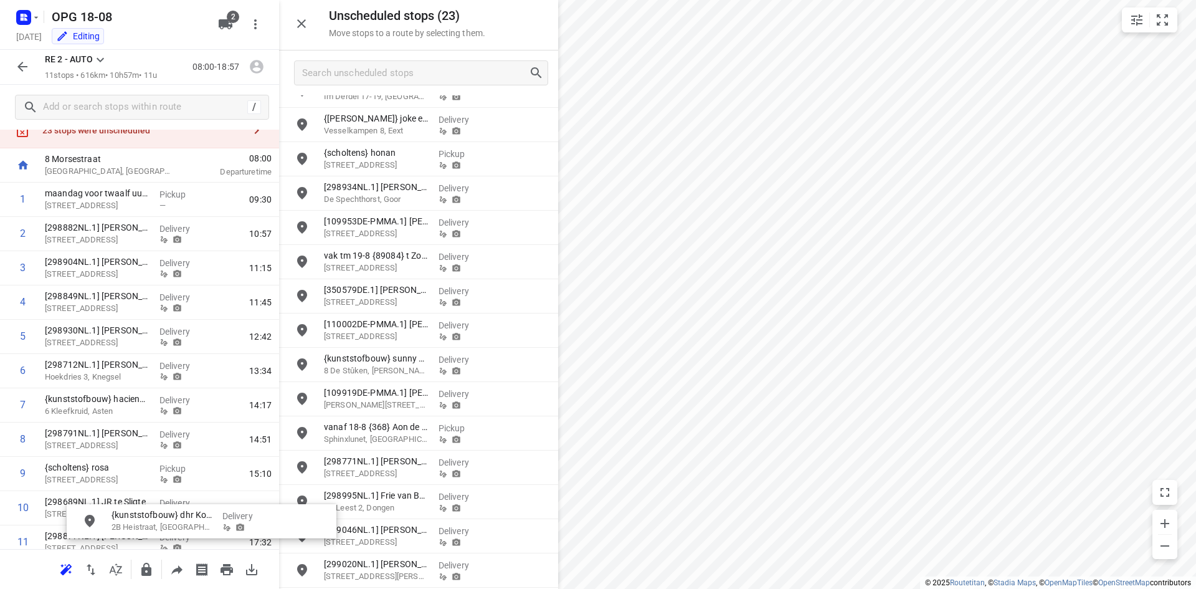
scroll to position [124, 0]
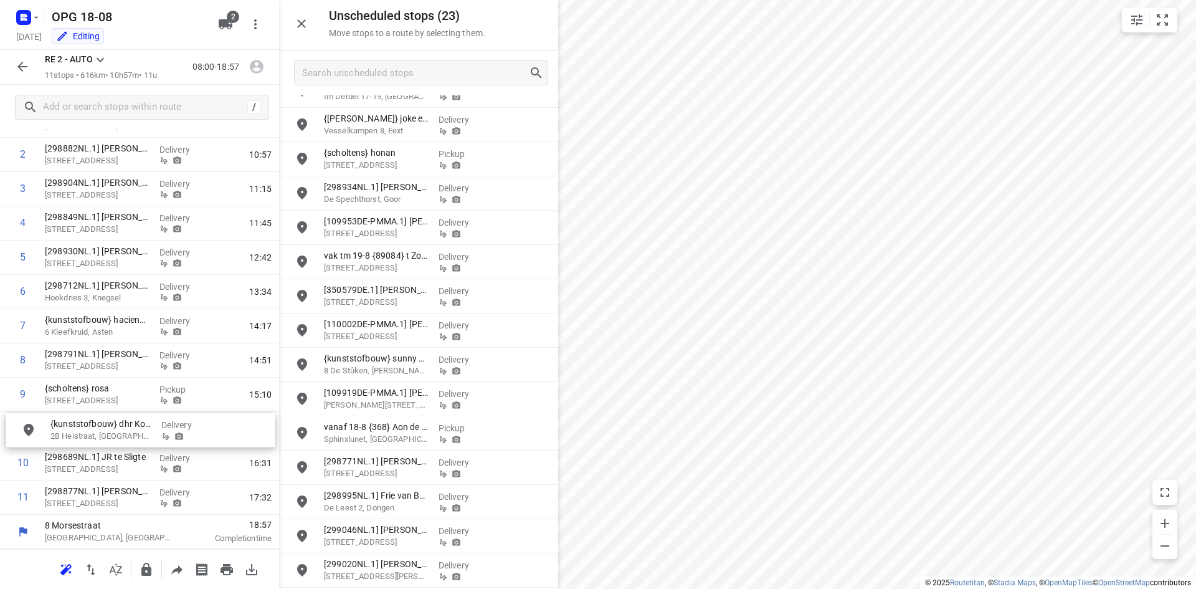
drag, startPoint x: 407, startPoint y: 434, endPoint x: 122, endPoint y: 432, distance: 284.7
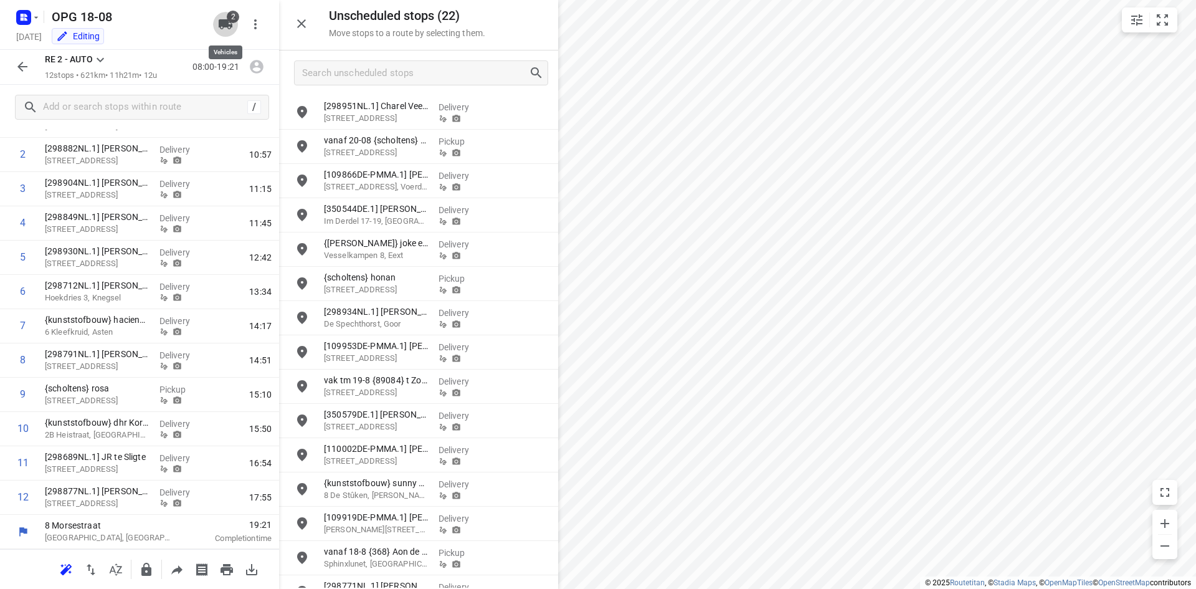
click at [222, 20] on icon "button" at bounding box center [226, 24] width 14 height 10
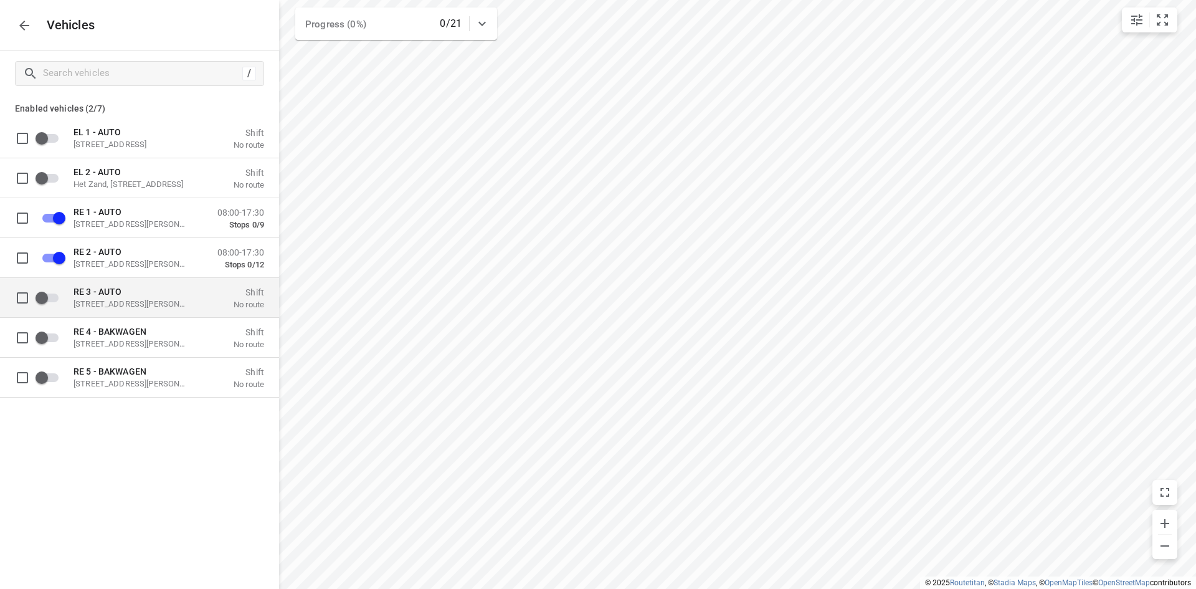
click at [98, 292] on span "RE 3 - AUTO" at bounding box center [98, 291] width 48 height 10
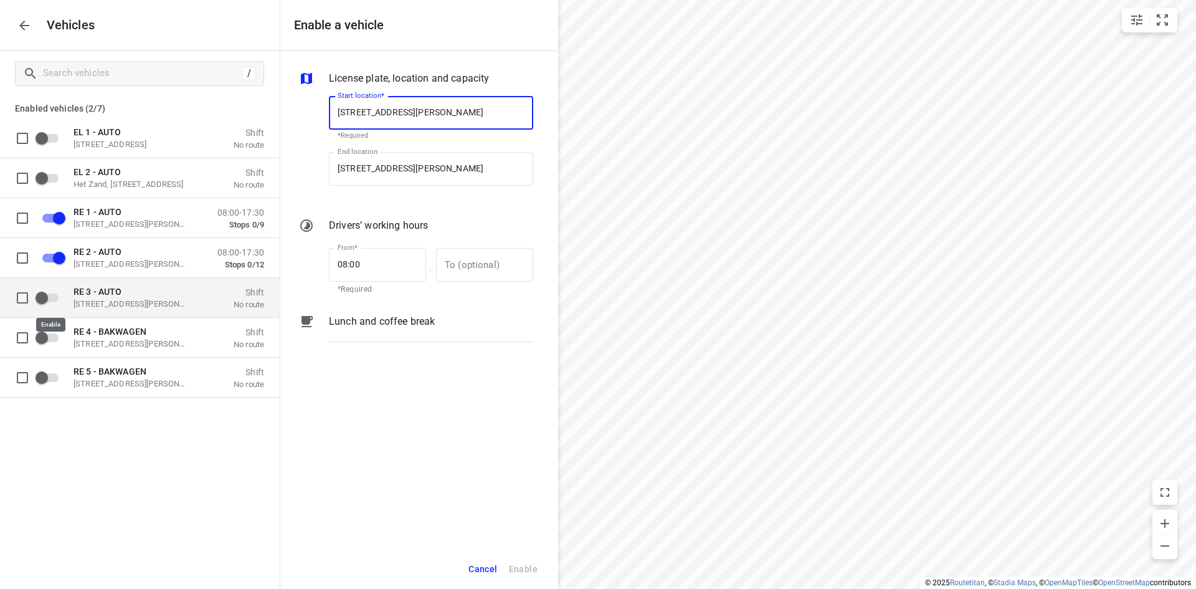
scroll to position [0, 0]
click at [53, 304] on input "grid" at bounding box center [41, 297] width 71 height 24
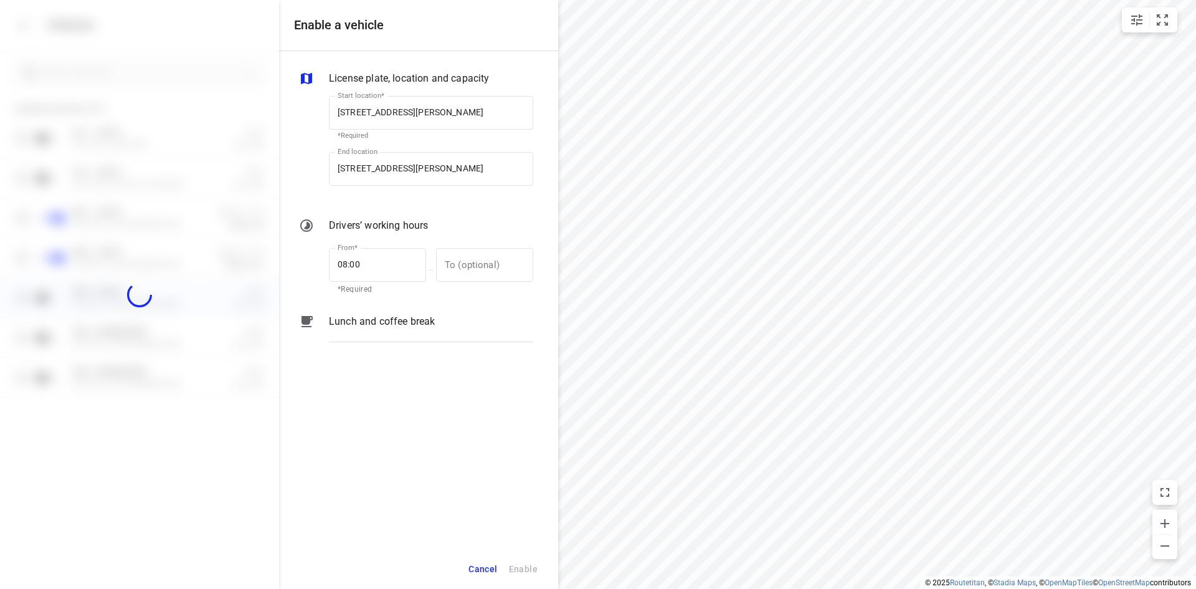
checkbox input "true"
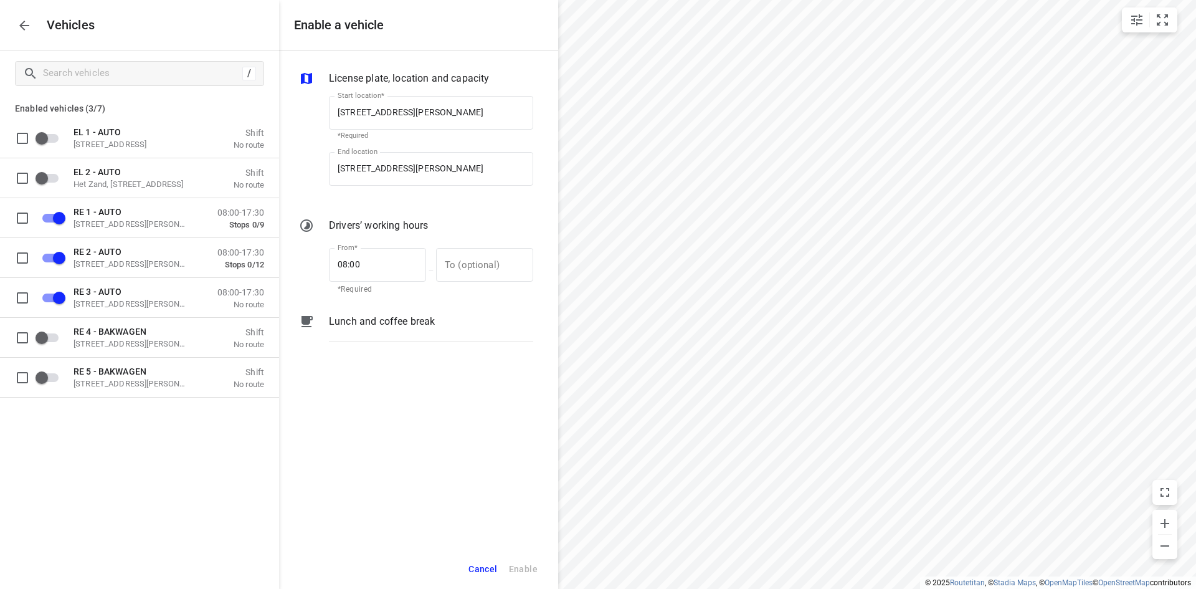
click at [24, 29] on icon "button" at bounding box center [24, 25] width 15 height 15
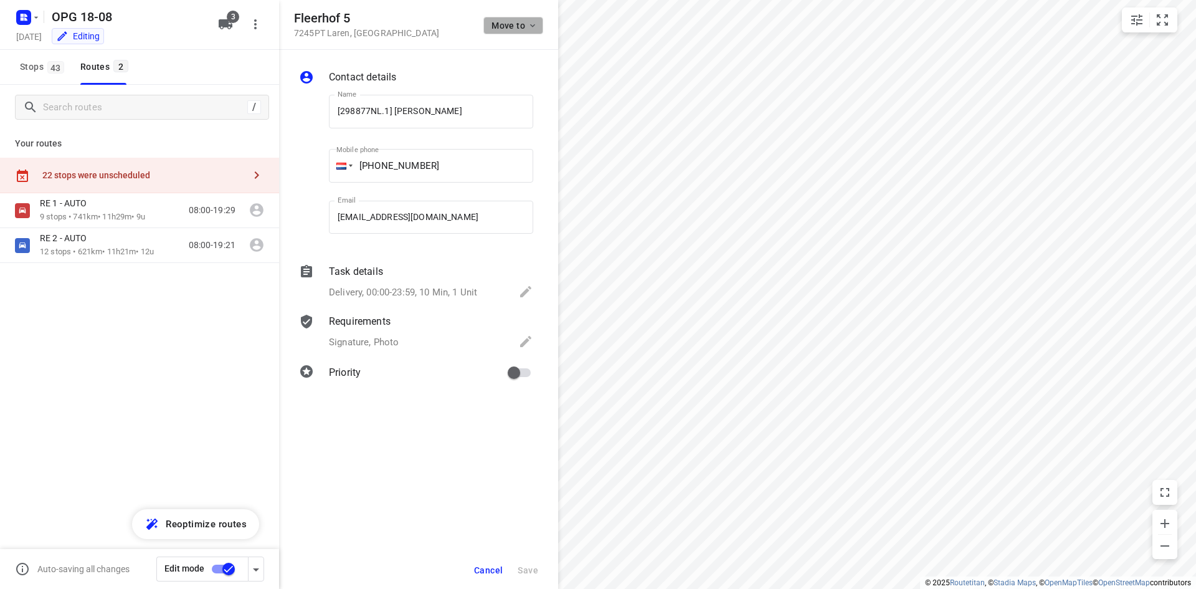
click at [534, 29] on icon "button" at bounding box center [533, 26] width 10 height 10
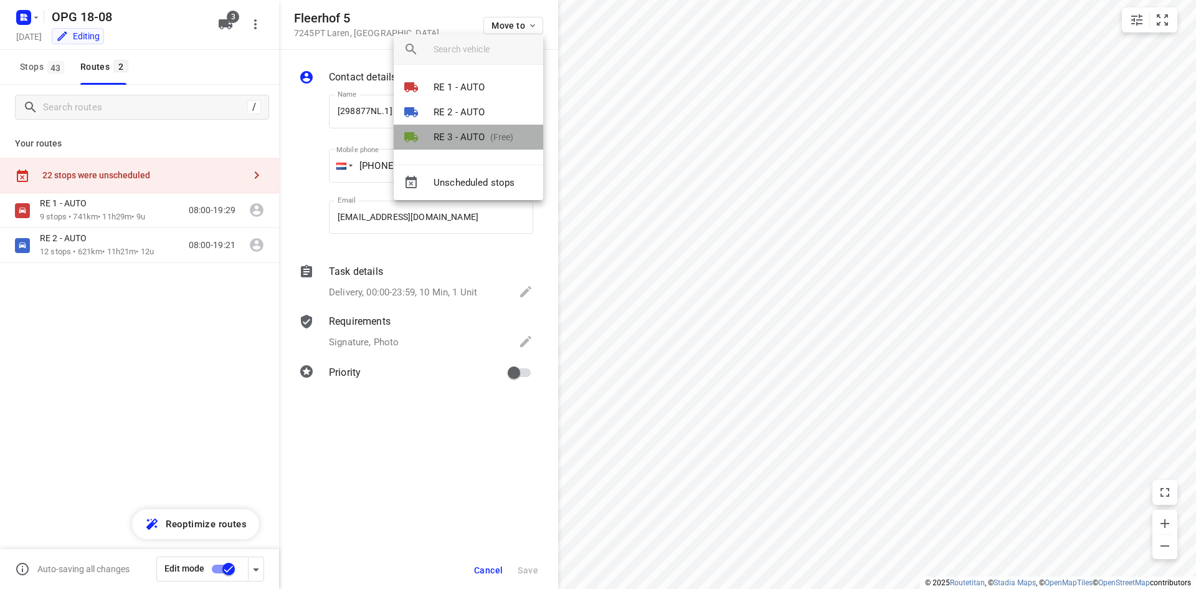
click at [482, 133] on p "RE 3 - AUTO" at bounding box center [460, 137] width 52 height 14
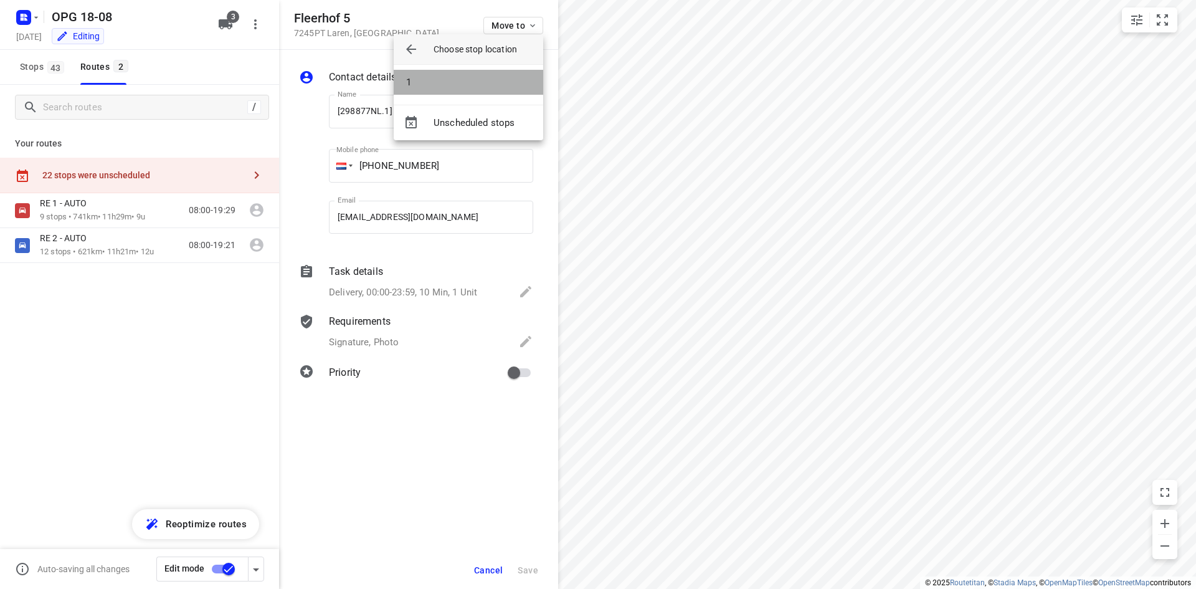
click at [483, 85] on li "1" at bounding box center [469, 82] width 150 height 25
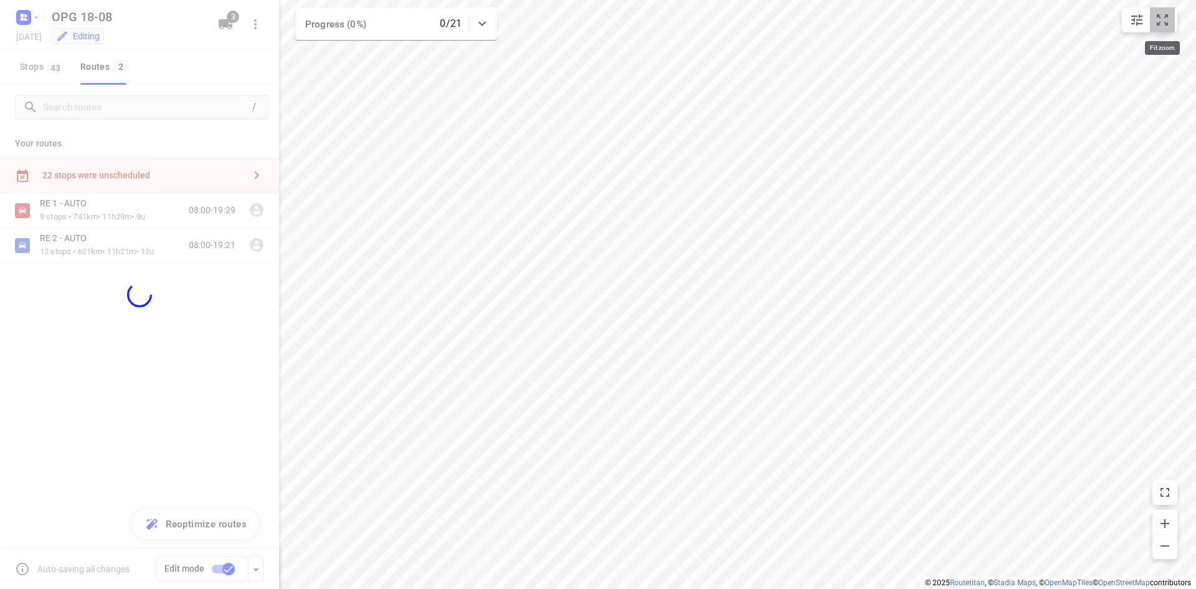
click at [1168, 19] on icon "small contained button group" at bounding box center [1162, 19] width 15 height 15
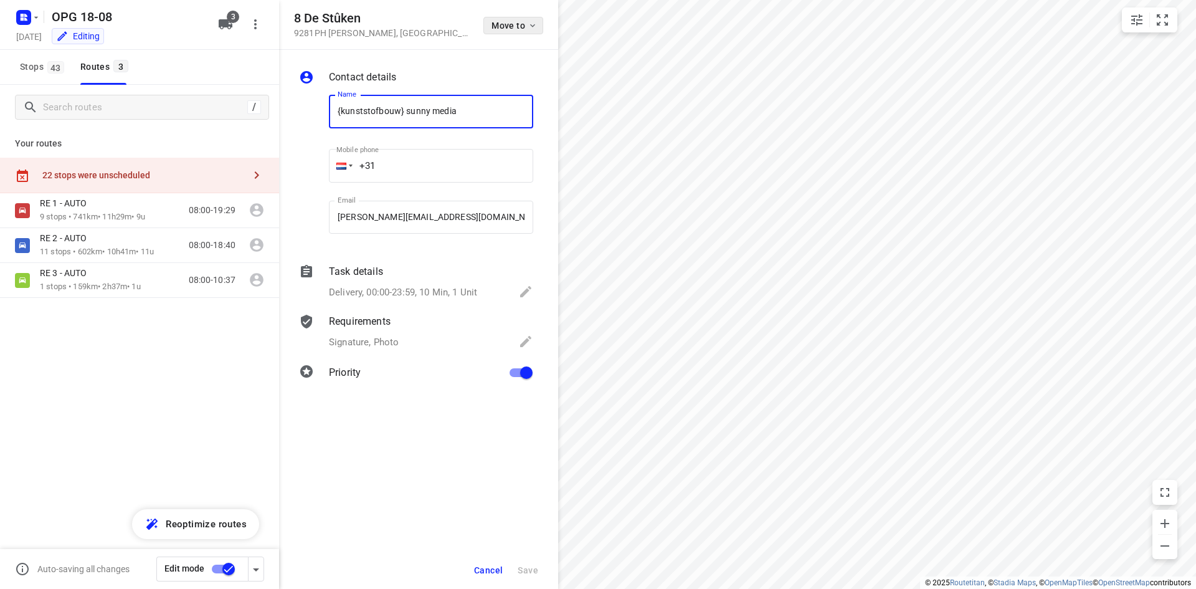
click at [533, 26] on icon "button" at bounding box center [533, 26] width 10 height 10
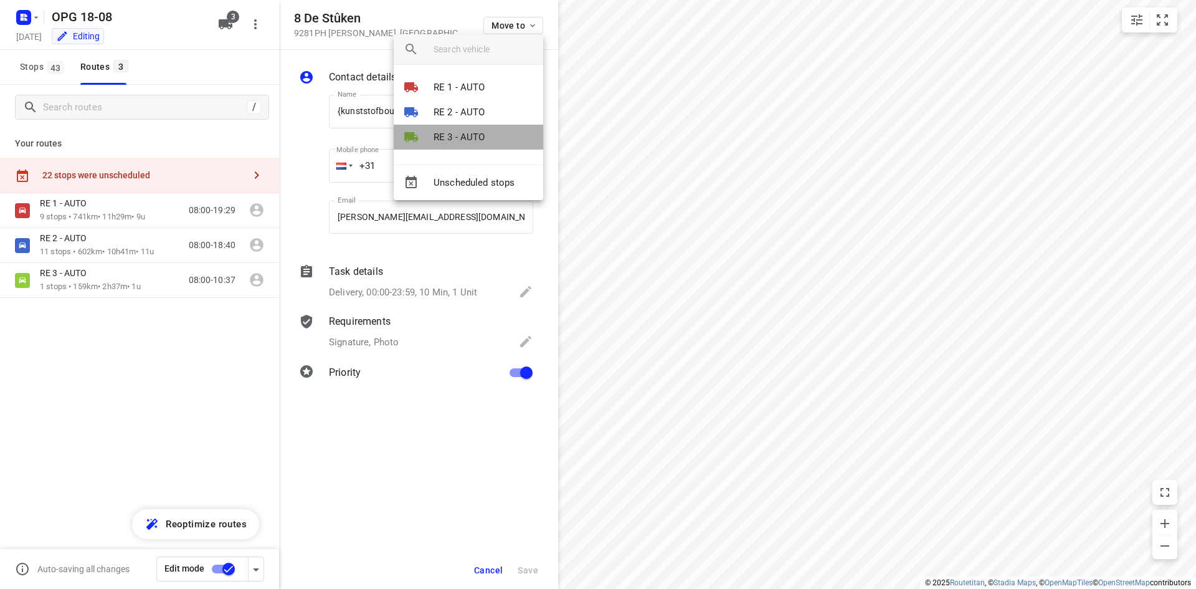
click at [482, 133] on p "RE 3 - AUTO" at bounding box center [460, 137] width 52 height 14
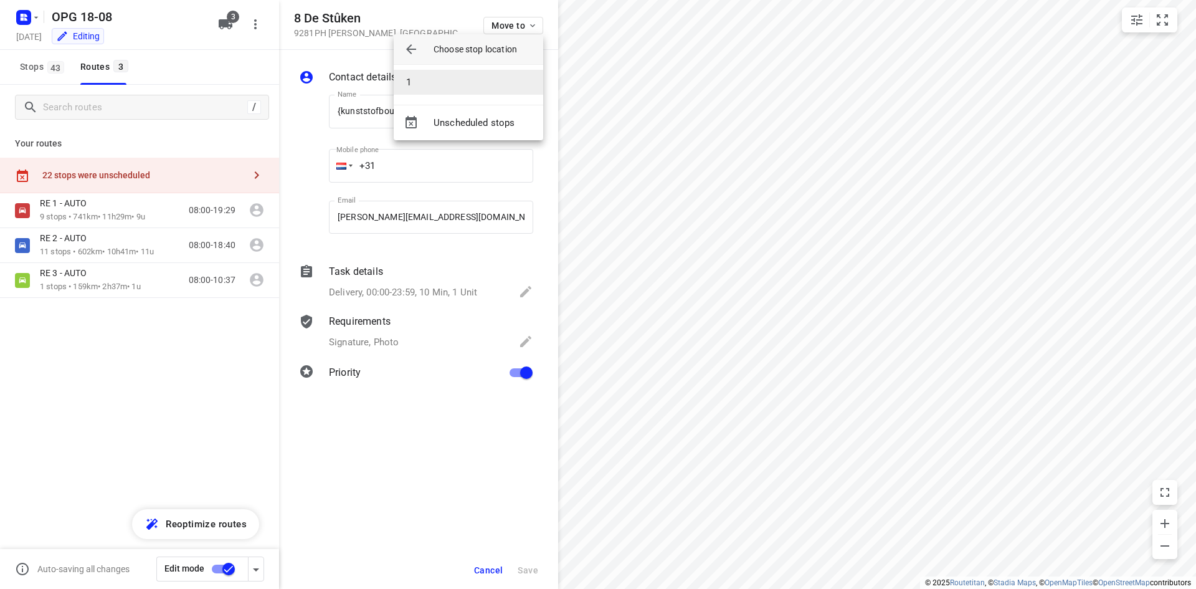
click at [488, 87] on li "1" at bounding box center [469, 82] width 150 height 25
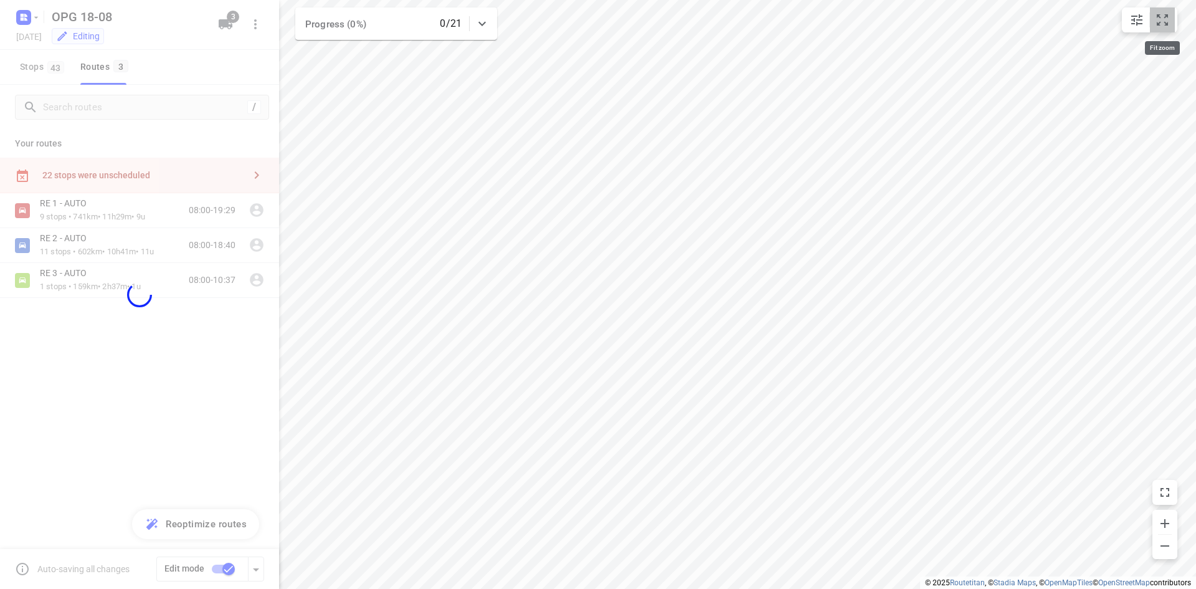
click at [1162, 19] on icon "small contained button group" at bounding box center [1162, 19] width 15 height 15
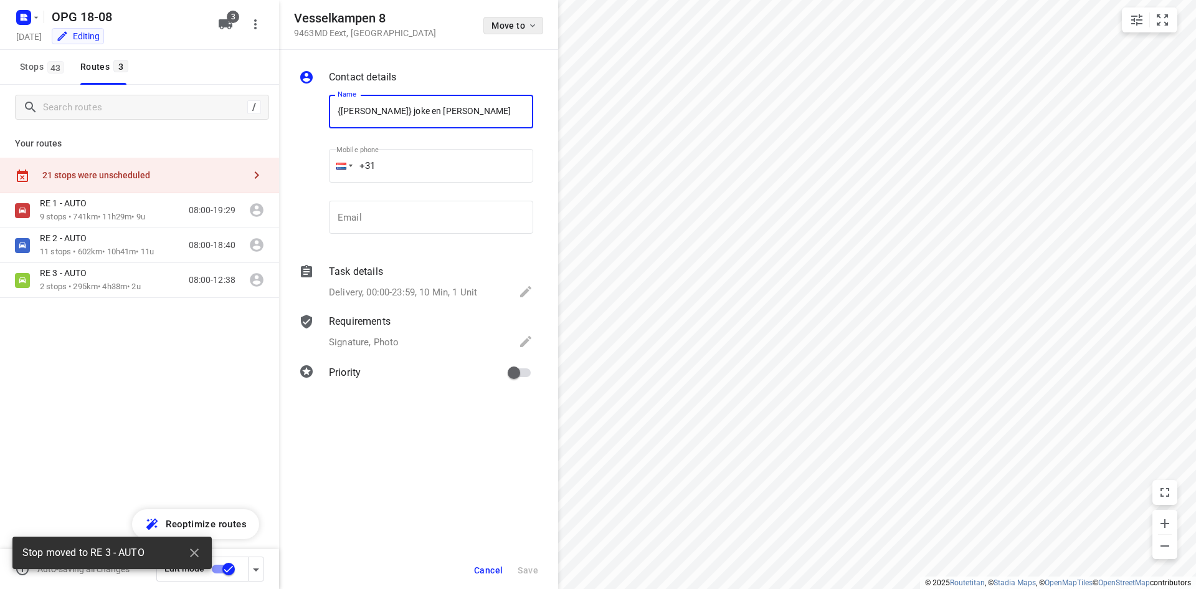
click at [533, 22] on icon "button" at bounding box center [533, 26] width 10 height 10
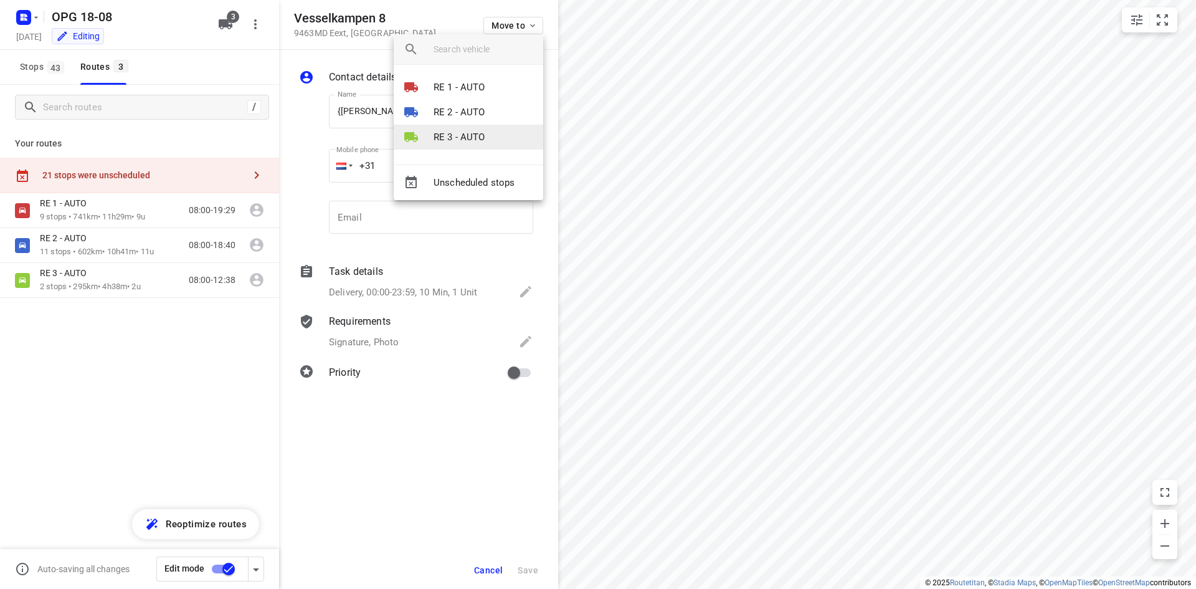
click at [464, 133] on p "RE 3 - AUTO" at bounding box center [460, 137] width 52 height 14
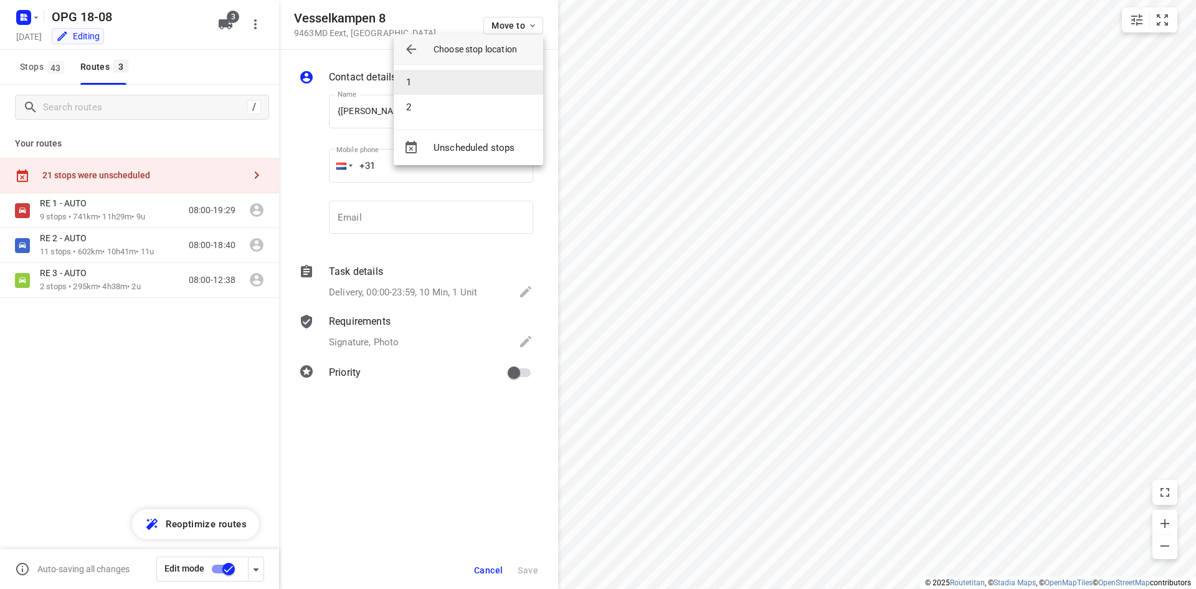
click at [464, 83] on li "1" at bounding box center [469, 82] width 150 height 25
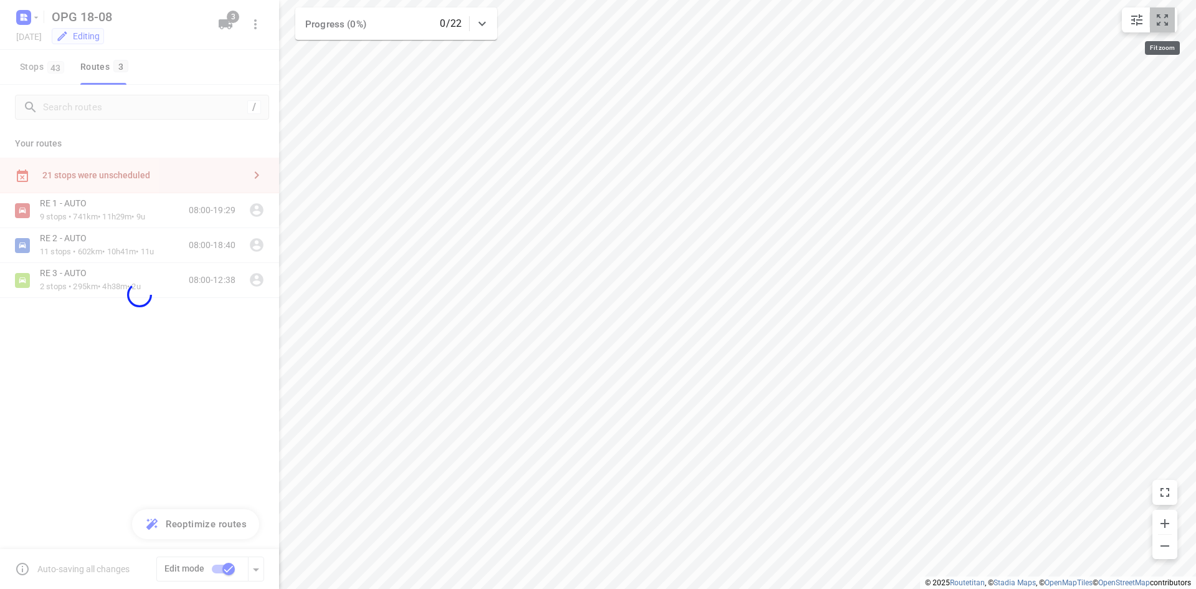
click at [1173, 17] on button "small contained button group" at bounding box center [1162, 19] width 25 height 25
click at [517, 26] on div at bounding box center [418, 294] width 279 height 589
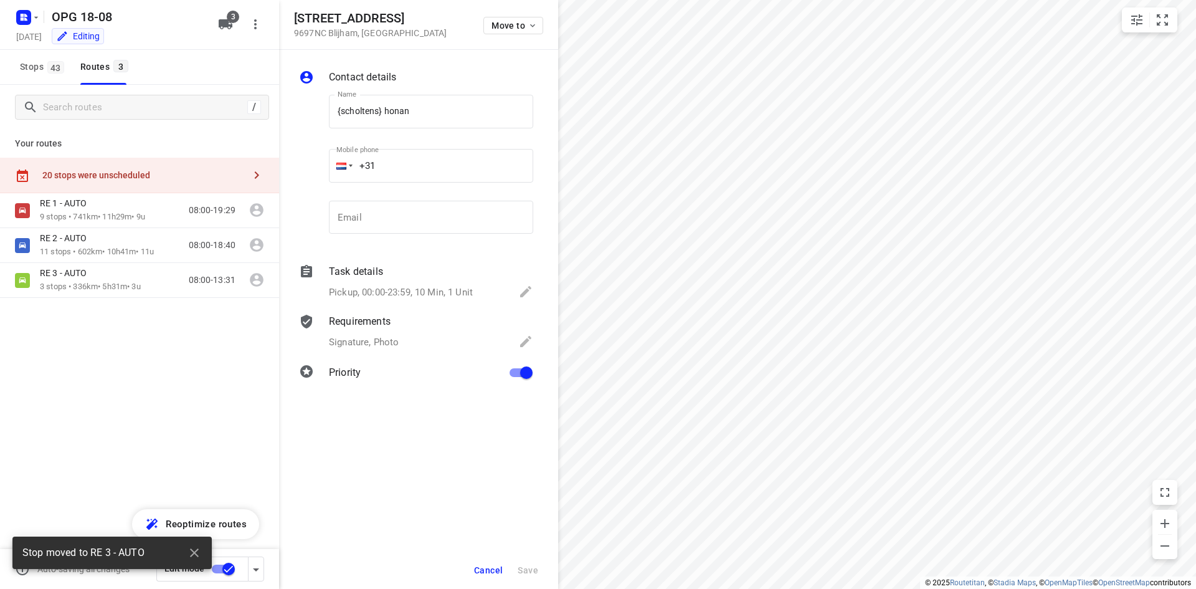
click at [517, 26] on span "Move to" at bounding box center [515, 26] width 46 height 10
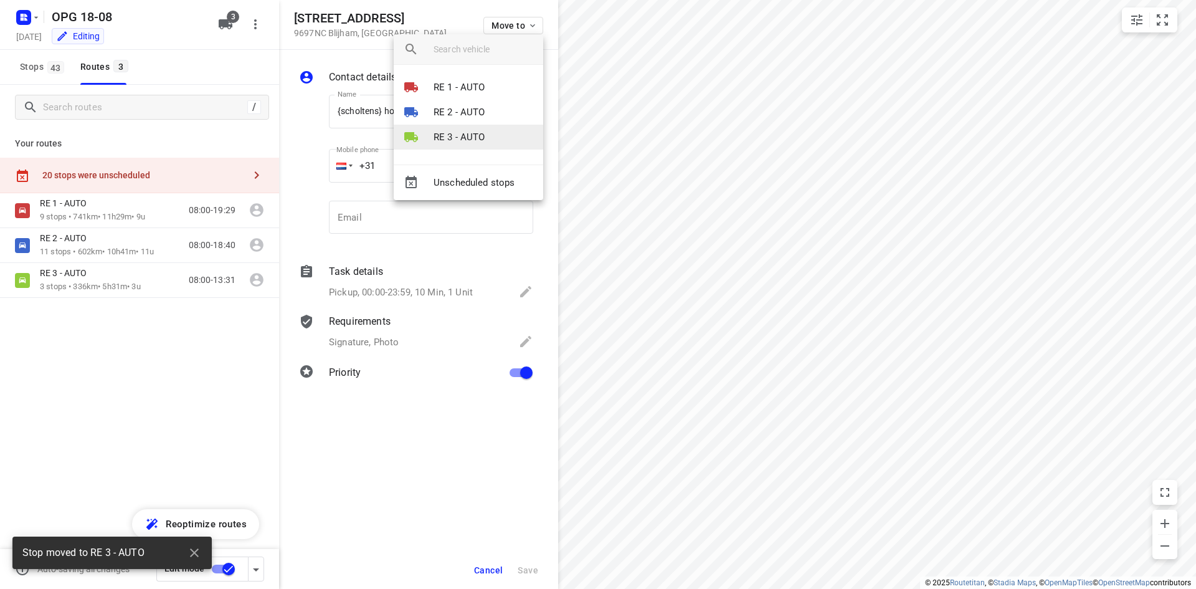
click at [502, 133] on li "RE 3 - AUTO" at bounding box center [469, 137] width 150 height 25
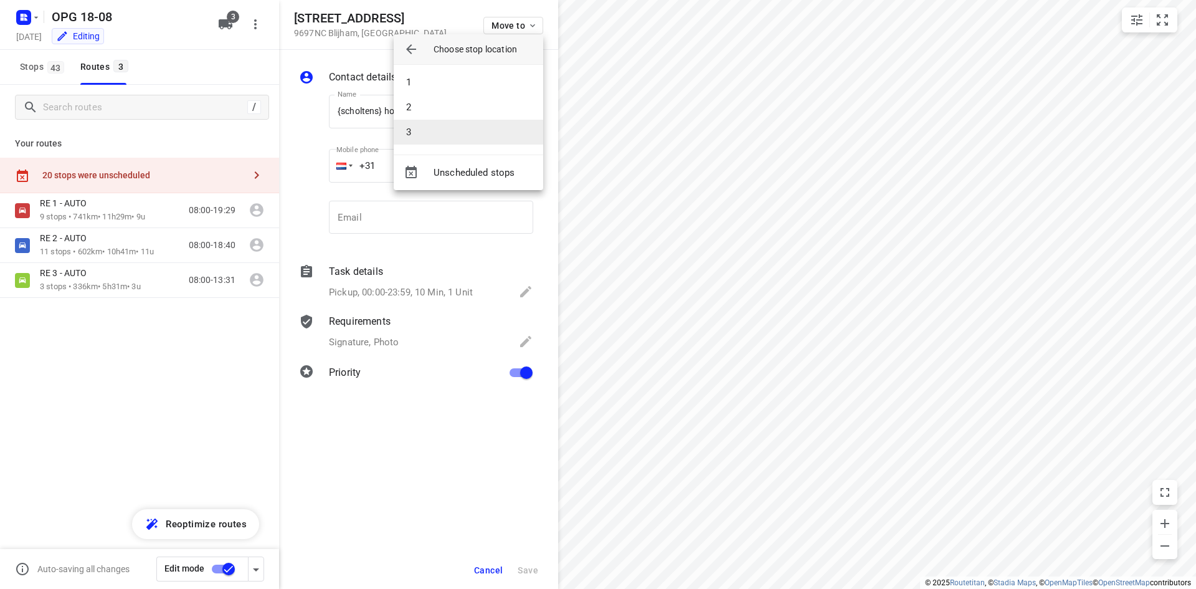
click at [502, 126] on li "3" at bounding box center [469, 132] width 150 height 25
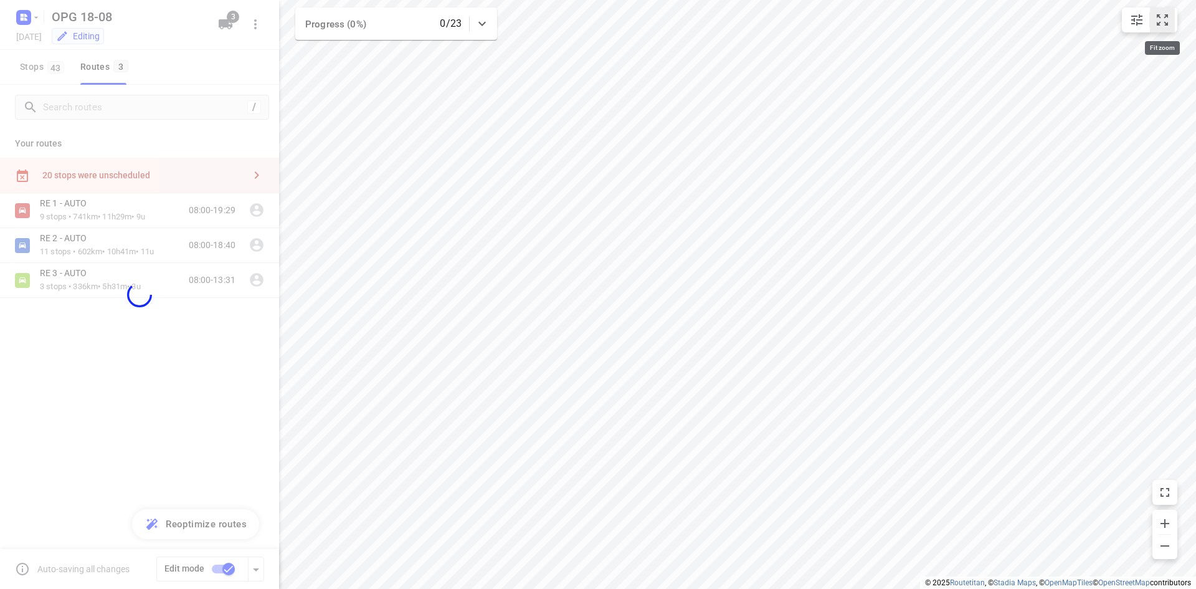
click at [1159, 16] on icon "small contained button group" at bounding box center [1162, 19] width 11 height 11
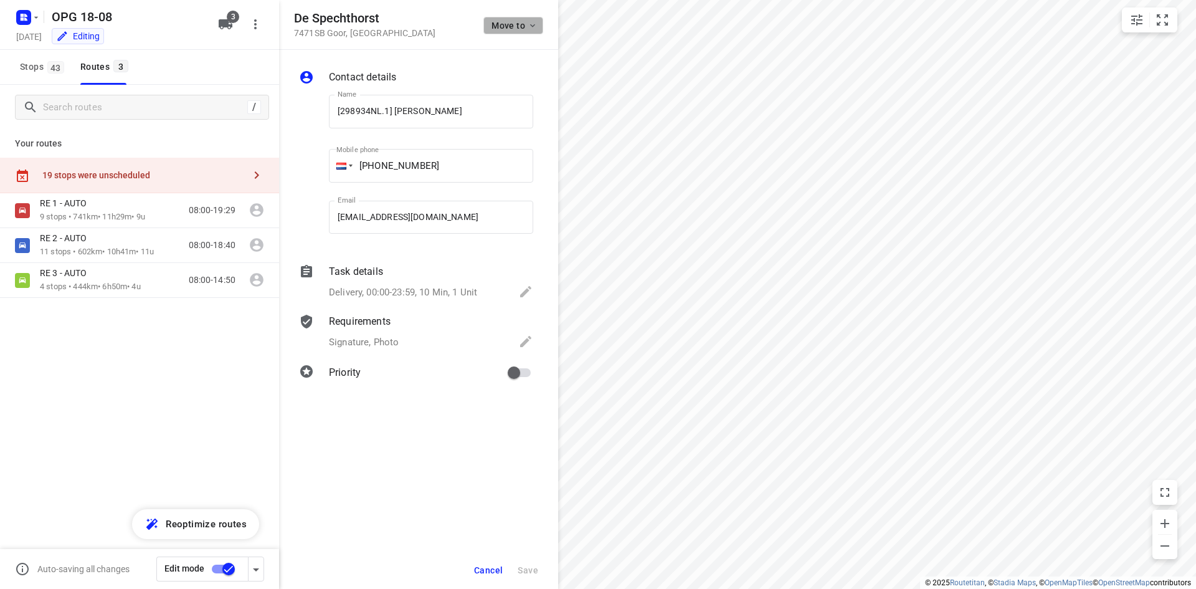
click at [536, 24] on icon "button" at bounding box center [533, 26] width 10 height 10
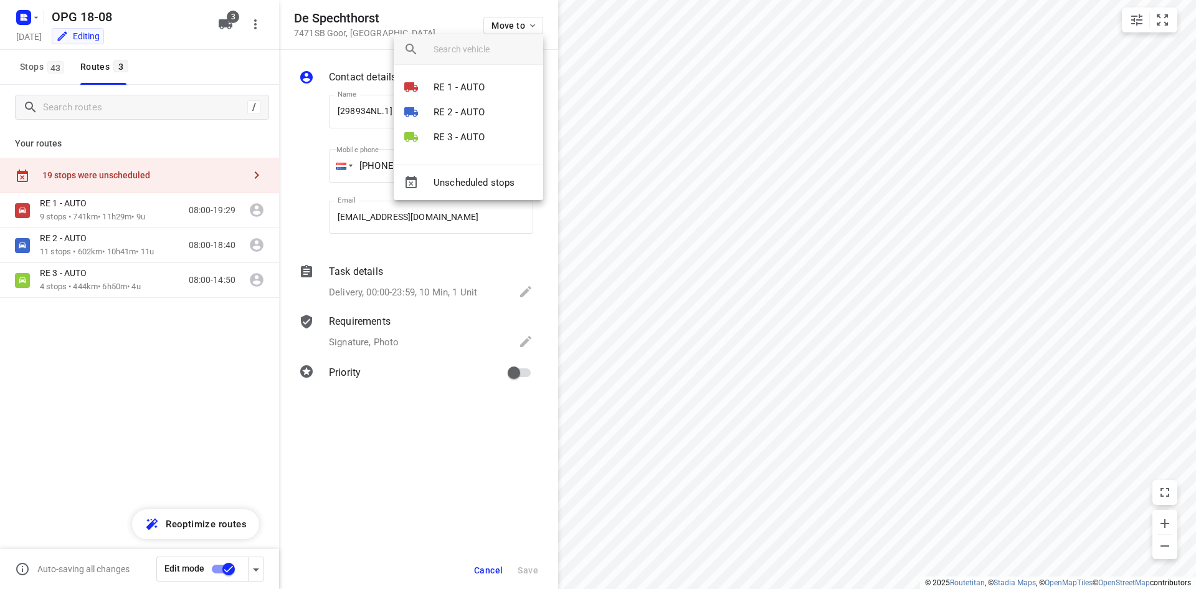
click at [741, 117] on div at bounding box center [598, 294] width 1196 height 589
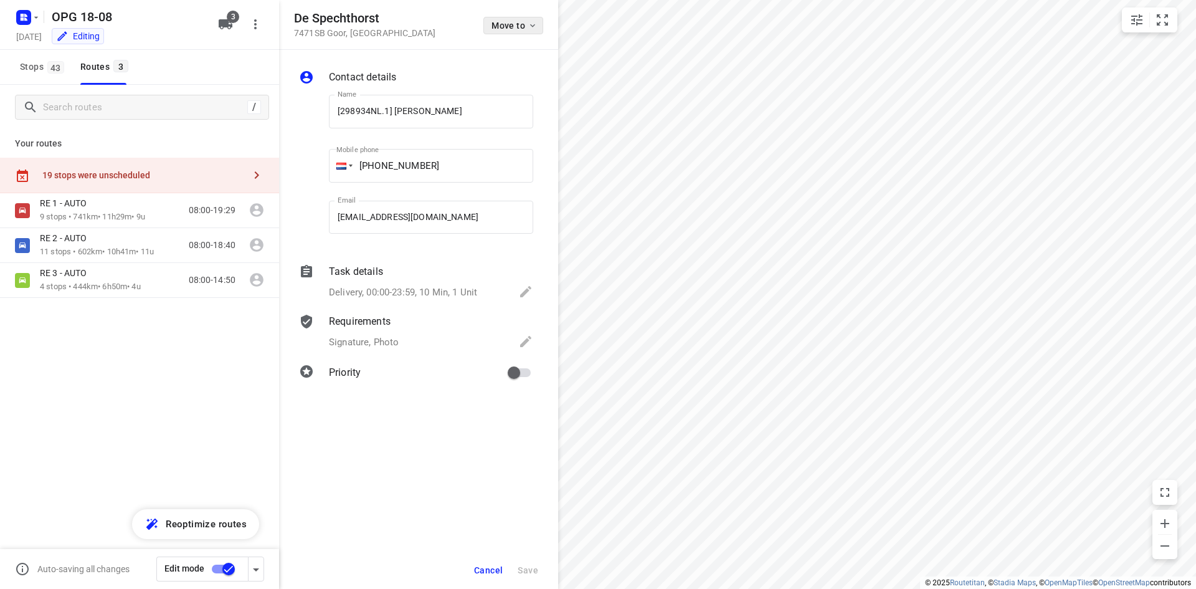
click at [538, 25] on button "Move to" at bounding box center [513, 25] width 60 height 17
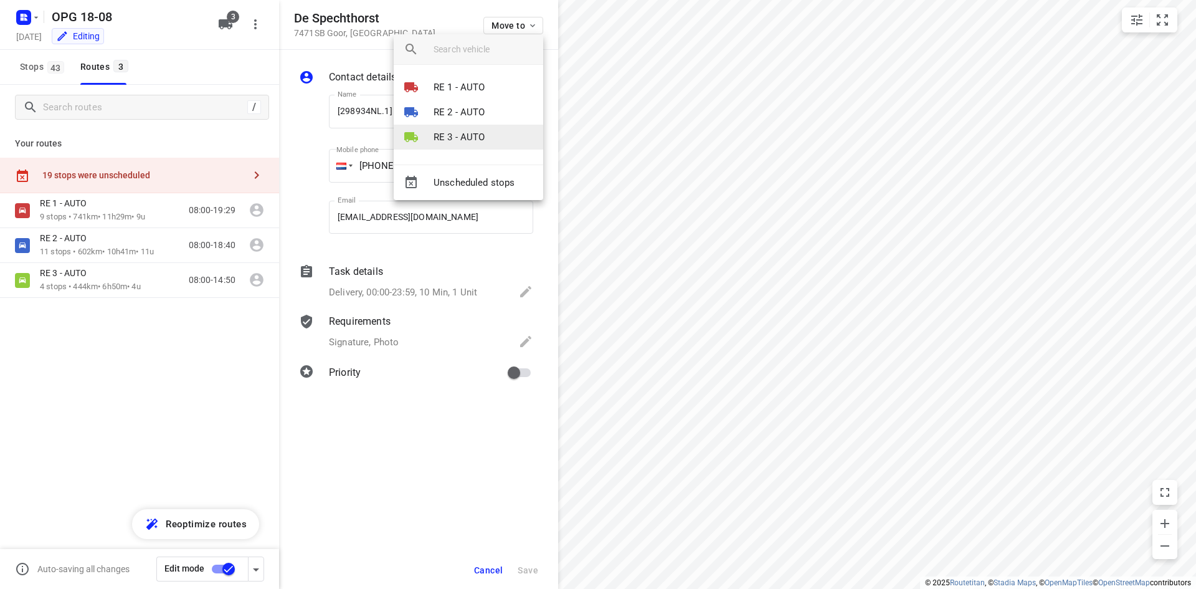
click at [465, 135] on p "RE 3 - AUTO" at bounding box center [460, 137] width 52 height 14
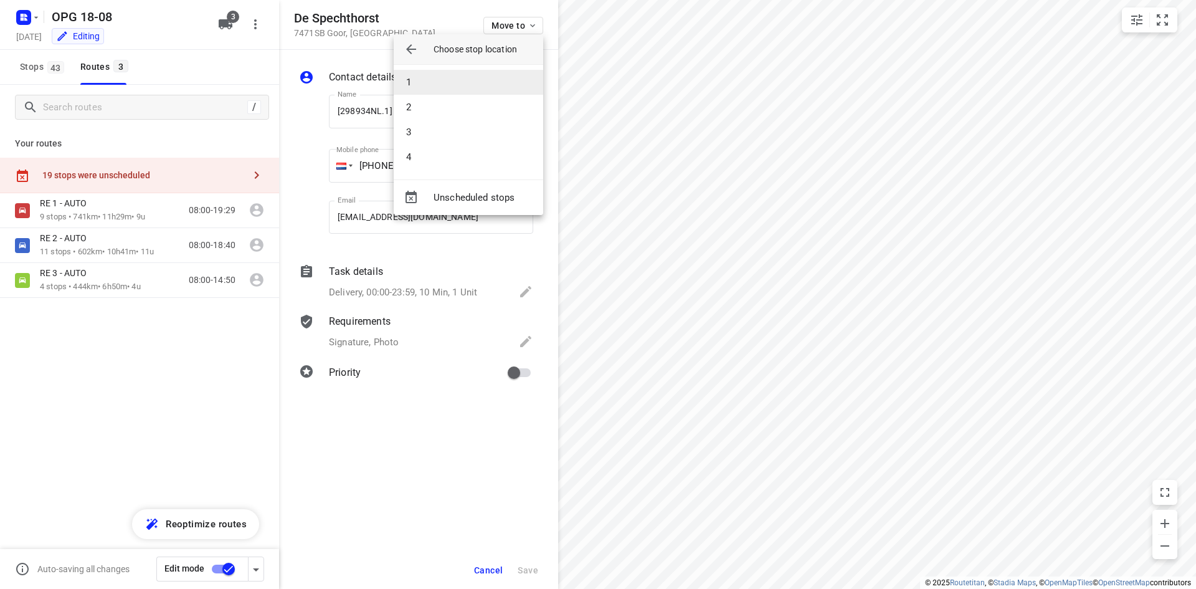
click at [468, 85] on li "1" at bounding box center [469, 82] width 150 height 25
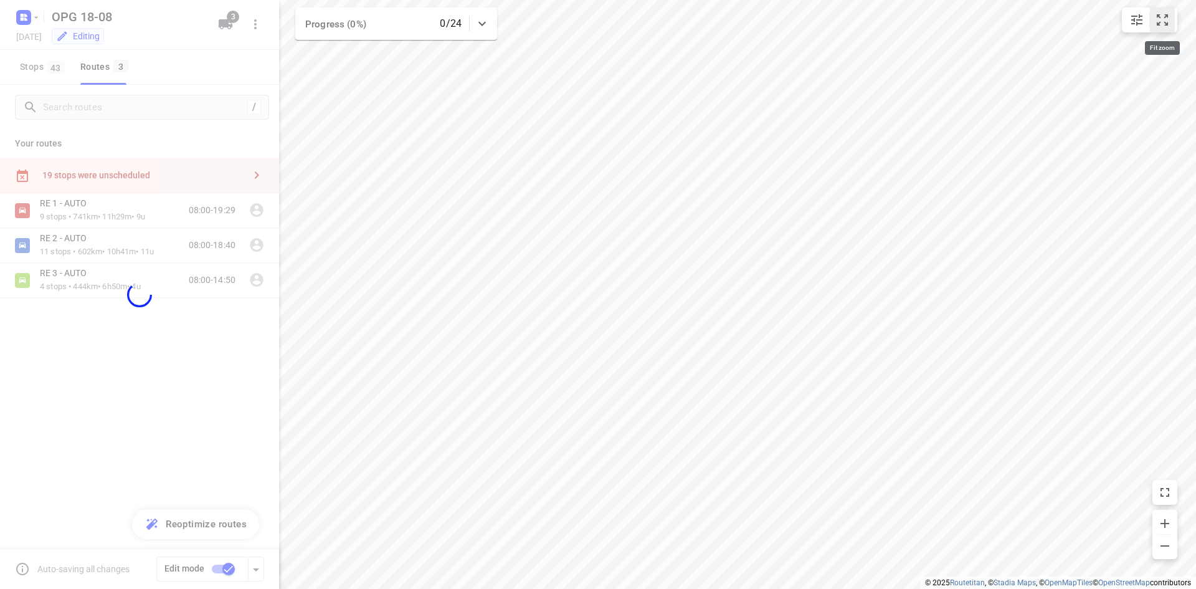
click at [1161, 14] on icon "small contained button group" at bounding box center [1162, 19] width 15 height 15
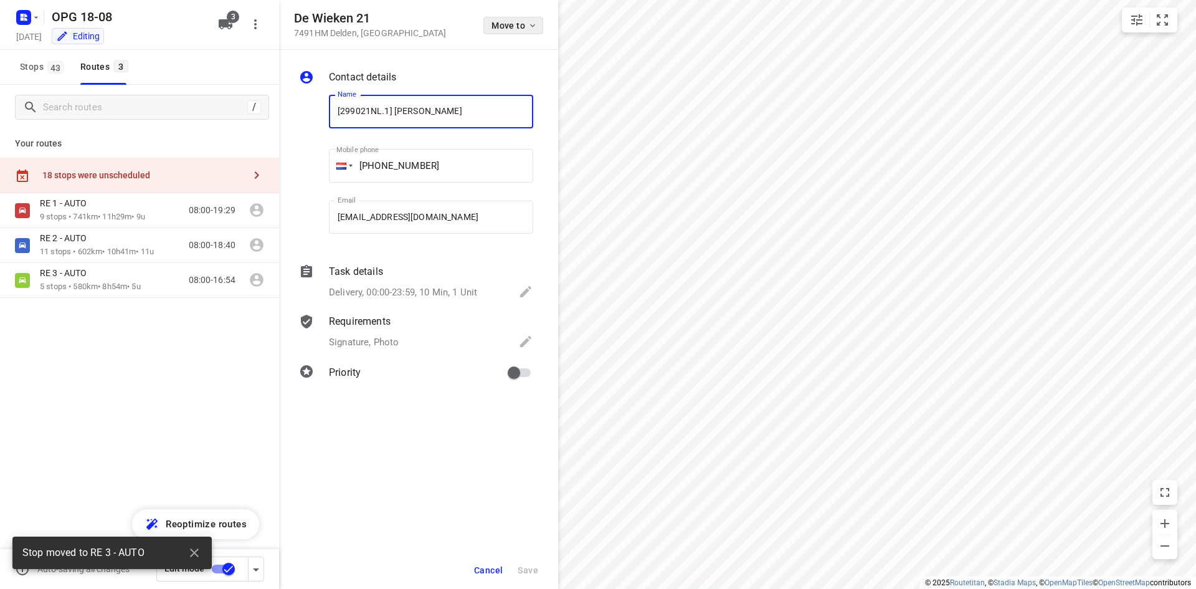
click at [518, 26] on span "Move to" at bounding box center [515, 26] width 46 height 10
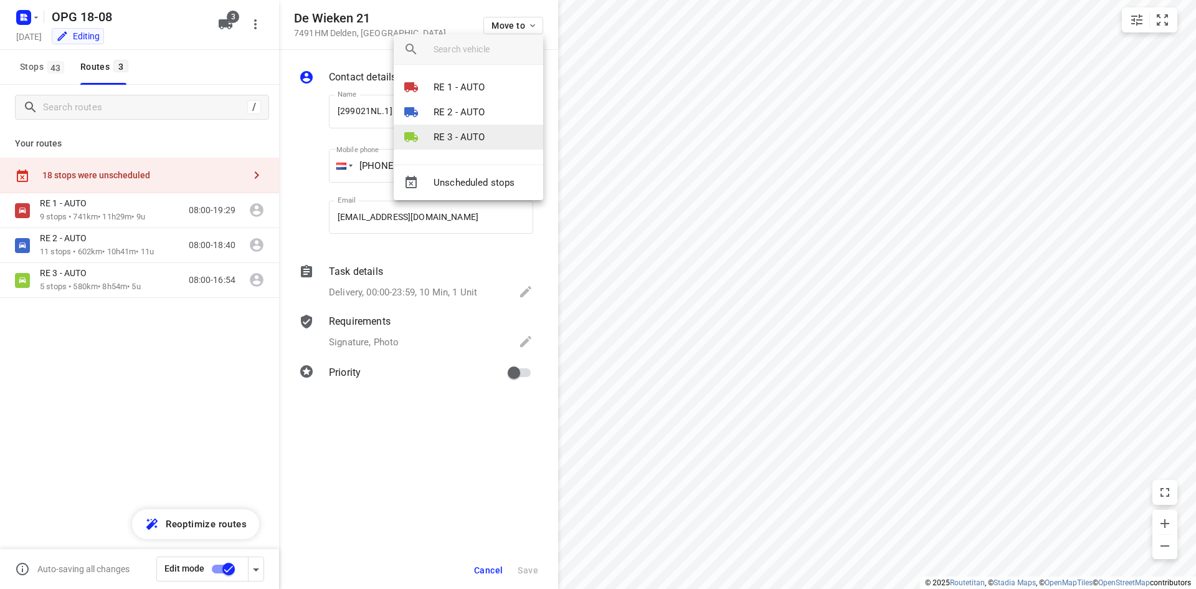
click at [475, 128] on li "RE 3 - AUTO" at bounding box center [469, 137] width 150 height 25
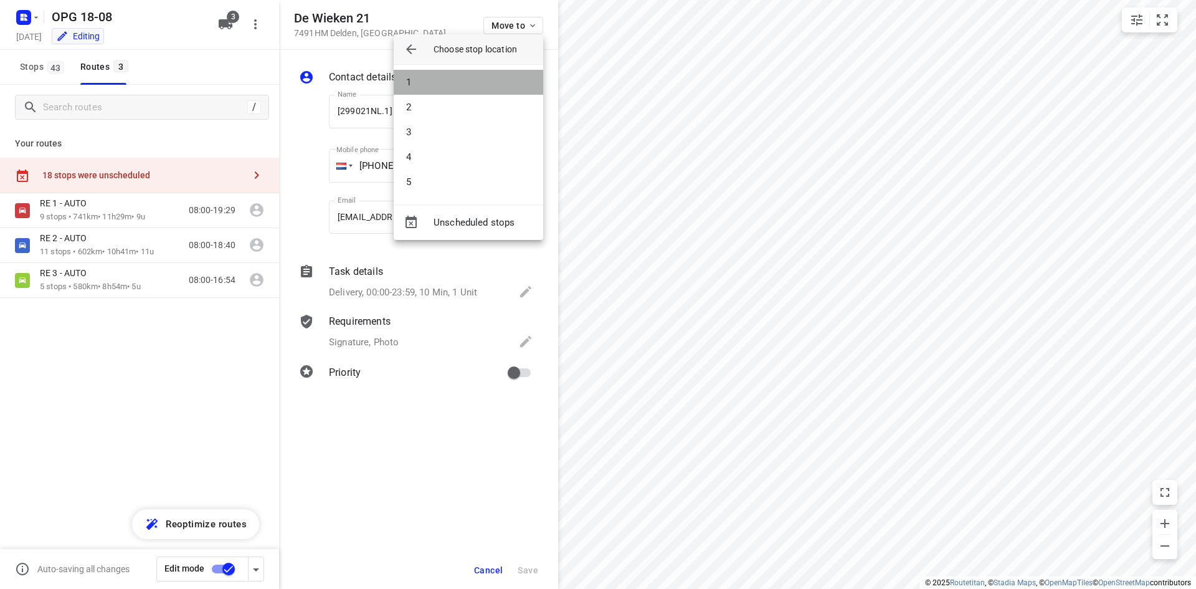
click at [477, 78] on li "1" at bounding box center [469, 82] width 150 height 25
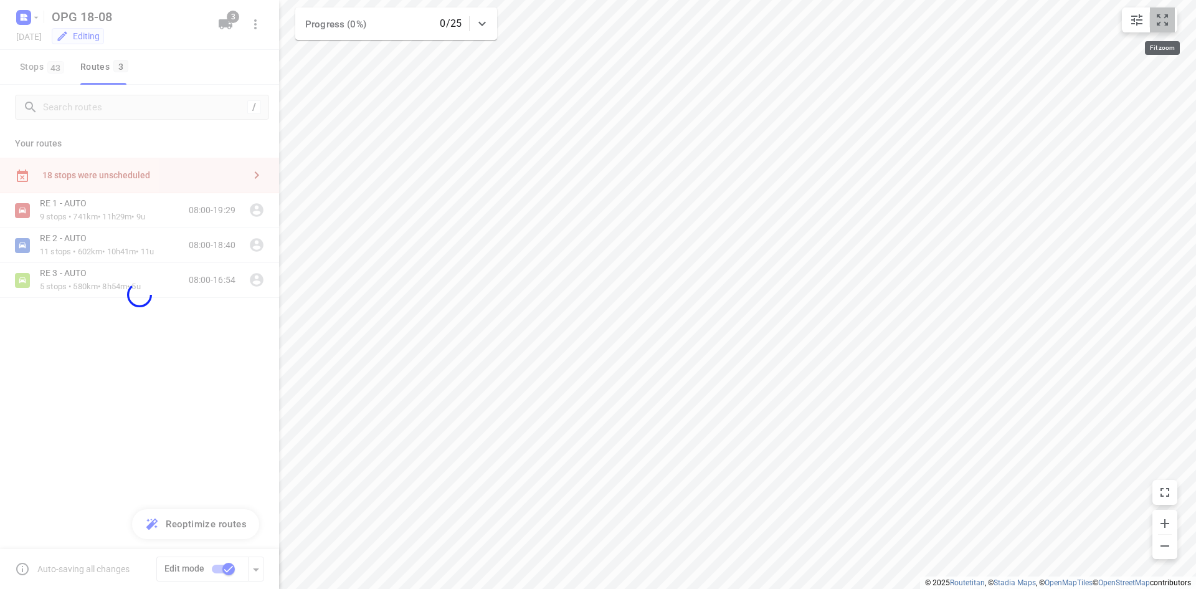
click at [1166, 14] on icon "small contained button group" at bounding box center [1162, 19] width 11 height 11
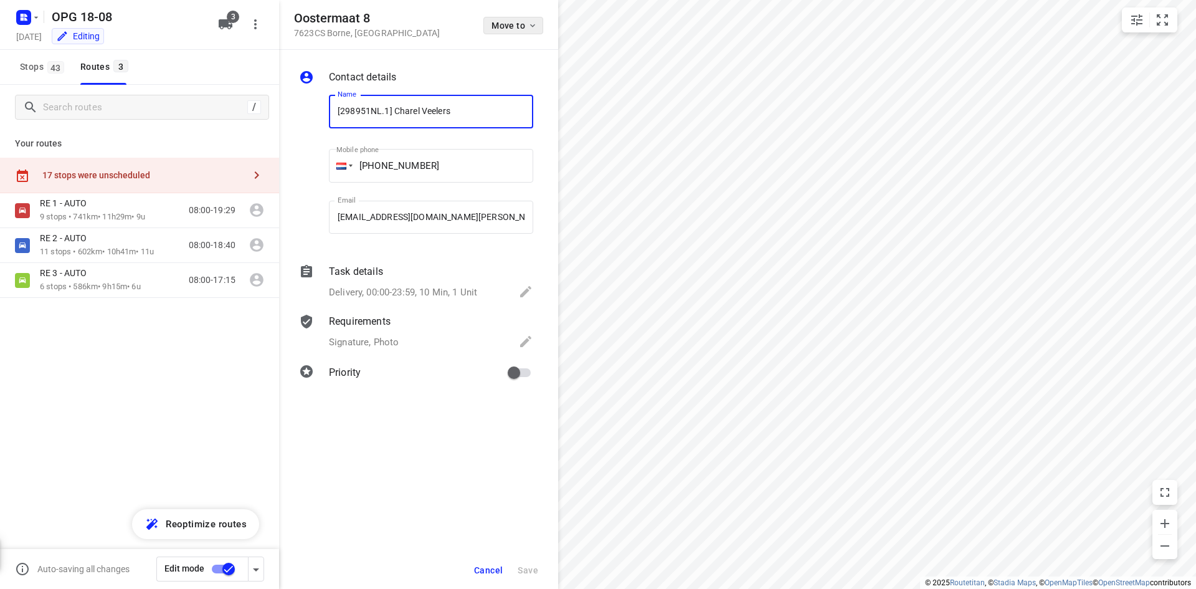
click at [512, 26] on span "Move to" at bounding box center [515, 26] width 46 height 10
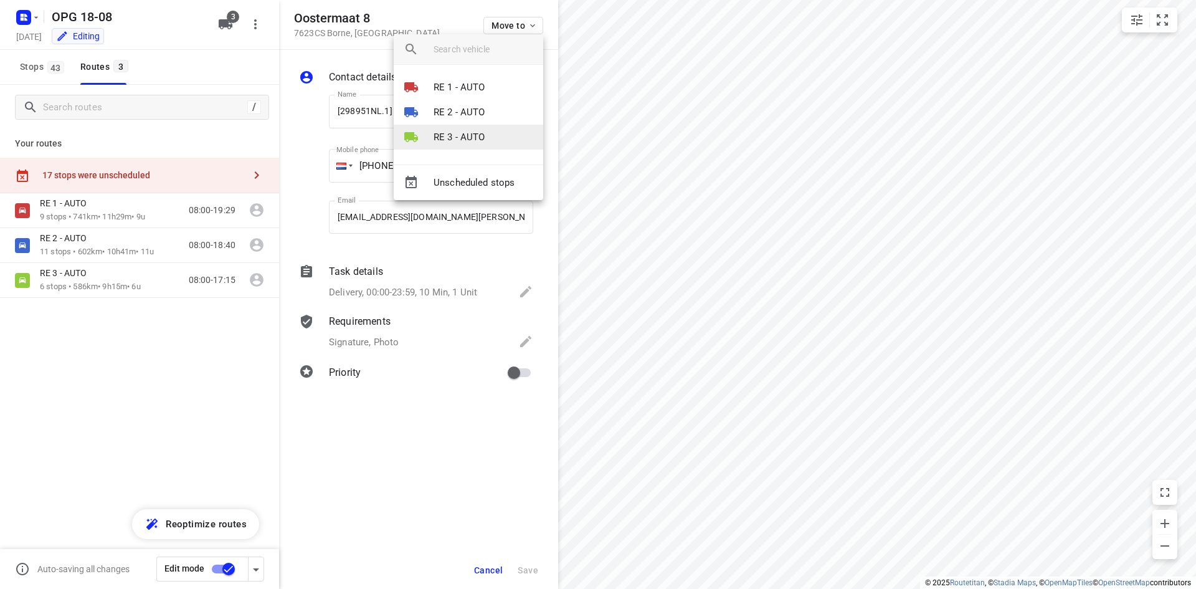
click at [474, 132] on p "RE 3 - AUTO" at bounding box center [460, 137] width 52 height 14
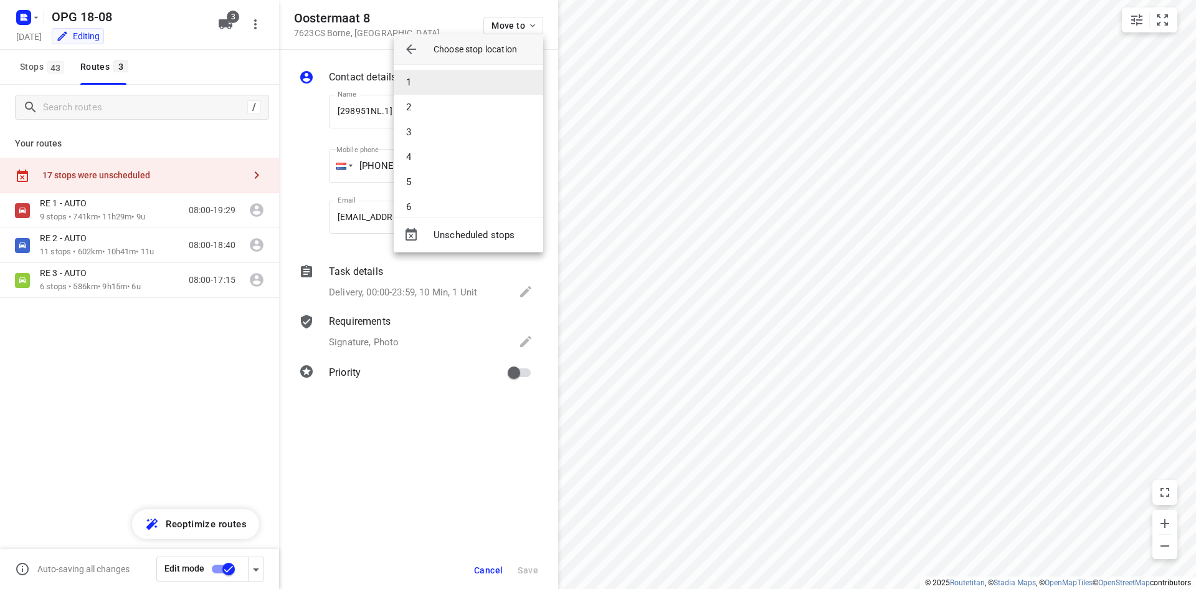
click at [478, 86] on li "1" at bounding box center [469, 82] width 150 height 25
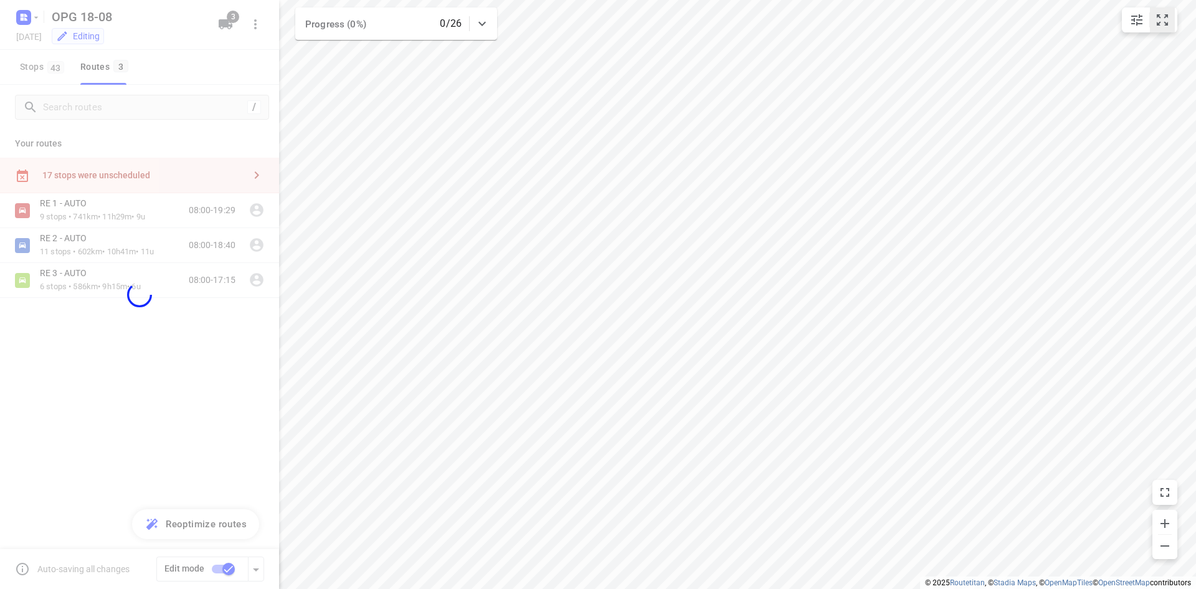
click at [1159, 14] on icon "small contained button group" at bounding box center [1162, 19] width 15 height 15
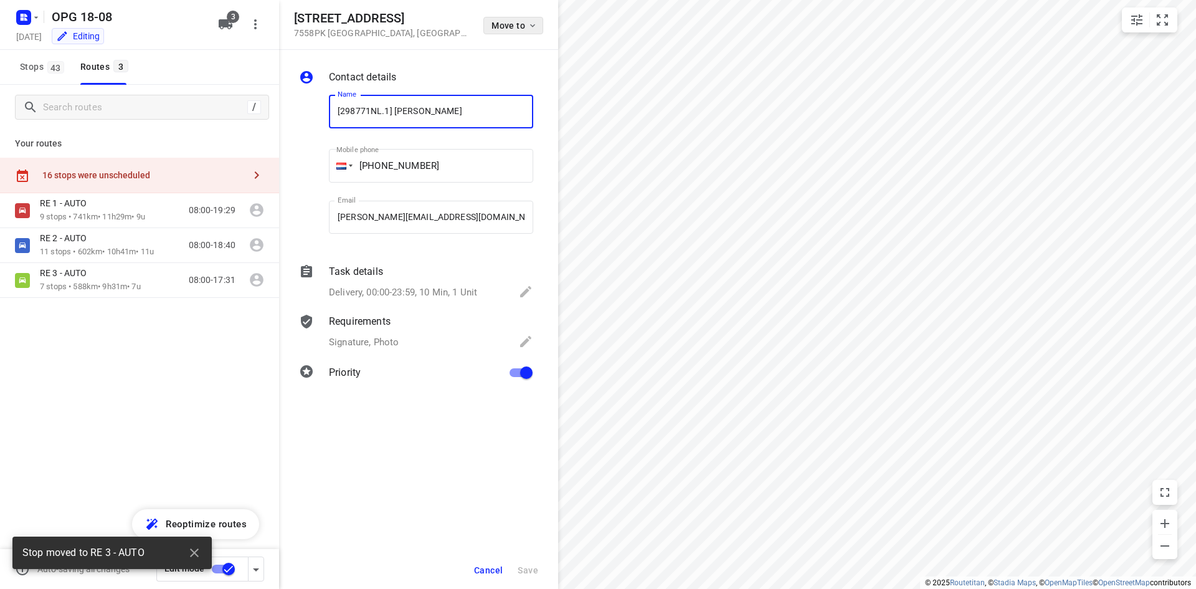
click at [536, 21] on icon "button" at bounding box center [533, 26] width 10 height 10
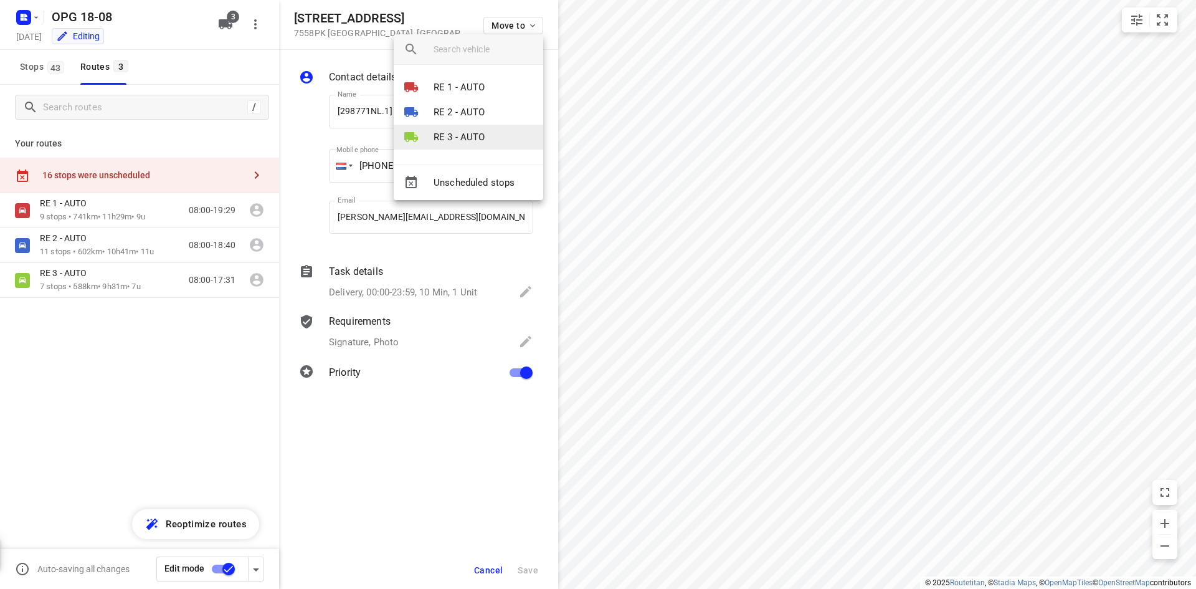
click at [466, 135] on p "RE 3 - AUTO" at bounding box center [460, 137] width 52 height 14
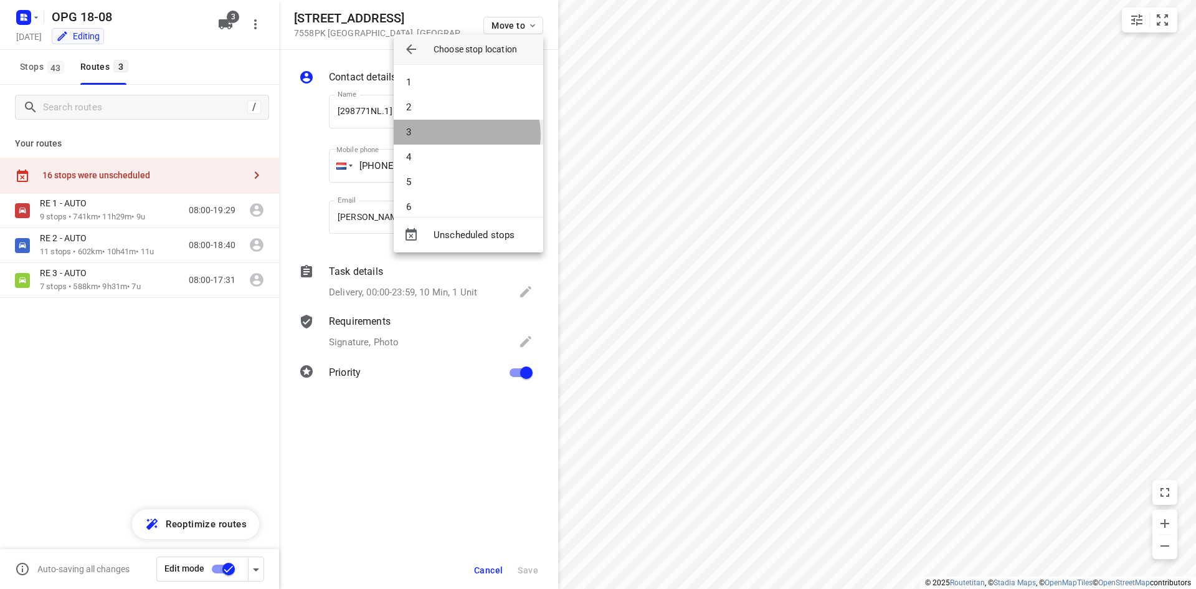
click at [466, 135] on li "3" at bounding box center [469, 132] width 150 height 25
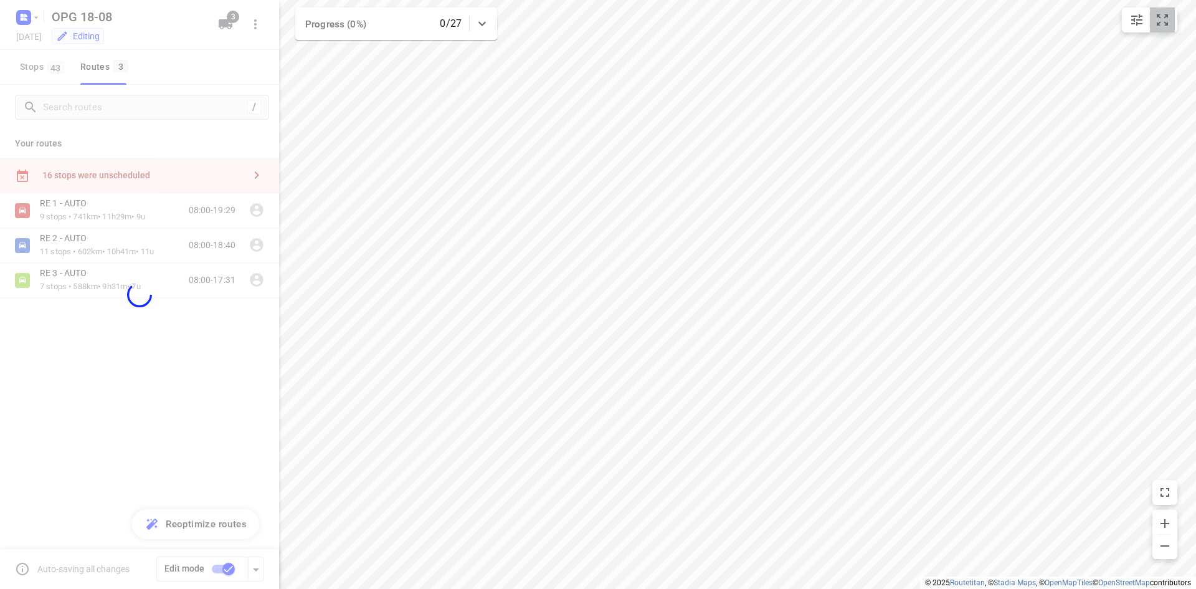
click at [1163, 16] on icon "small contained button group" at bounding box center [1162, 19] width 15 height 15
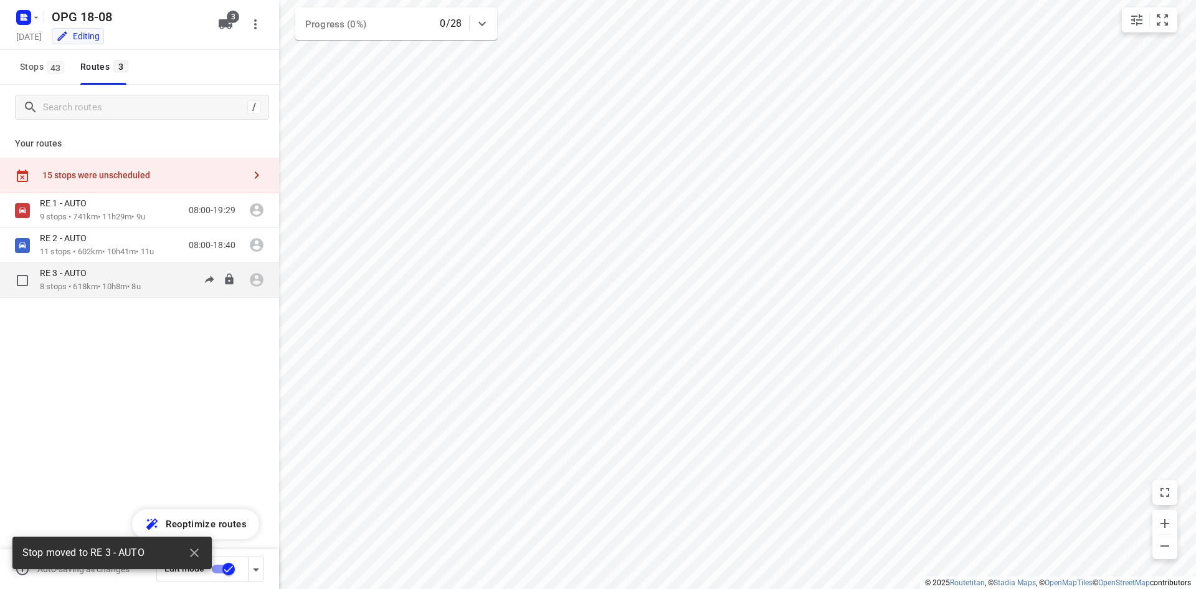
click at [110, 282] on p "8 stops • 618km • 10h8m • 8u" at bounding box center [90, 287] width 101 height 12
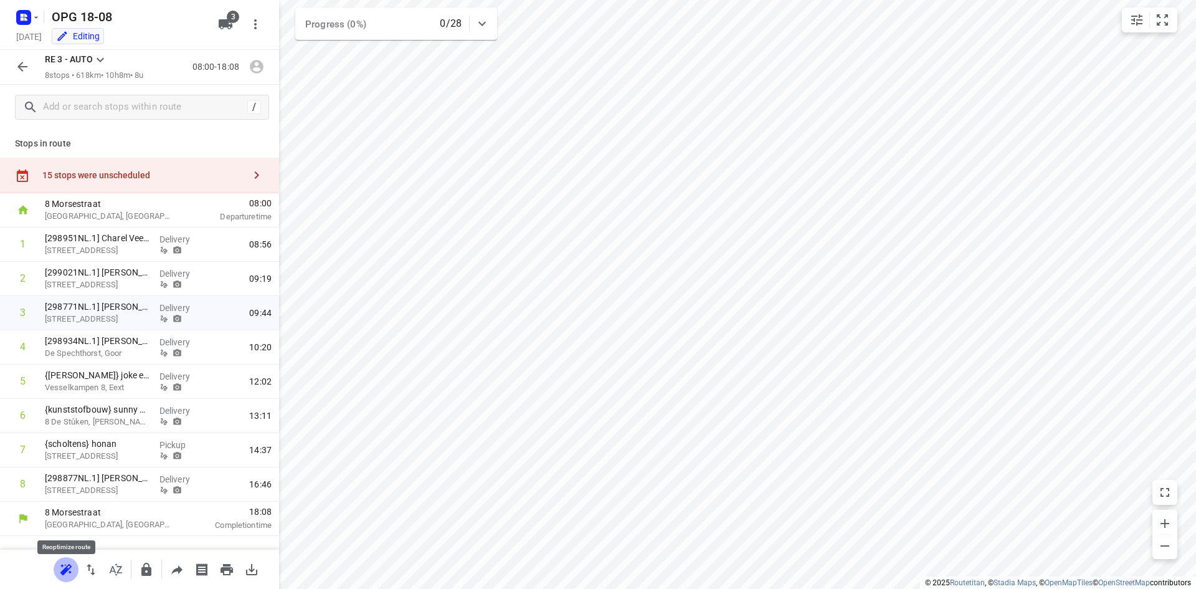
click at [68, 563] on icon "button" at bounding box center [66, 569] width 15 height 15
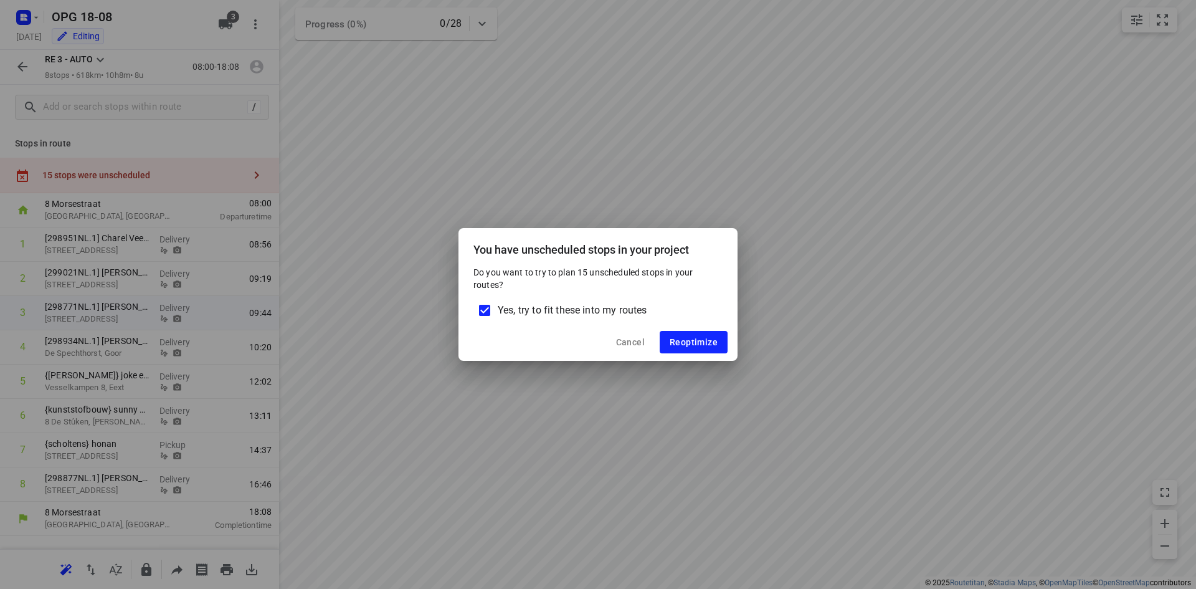
click at [482, 309] on input "Yes, try to fit these into my routes" at bounding box center [485, 310] width 26 height 26
checkbox input "false"
click at [697, 342] on span "Reoptimize" at bounding box center [694, 342] width 48 height 10
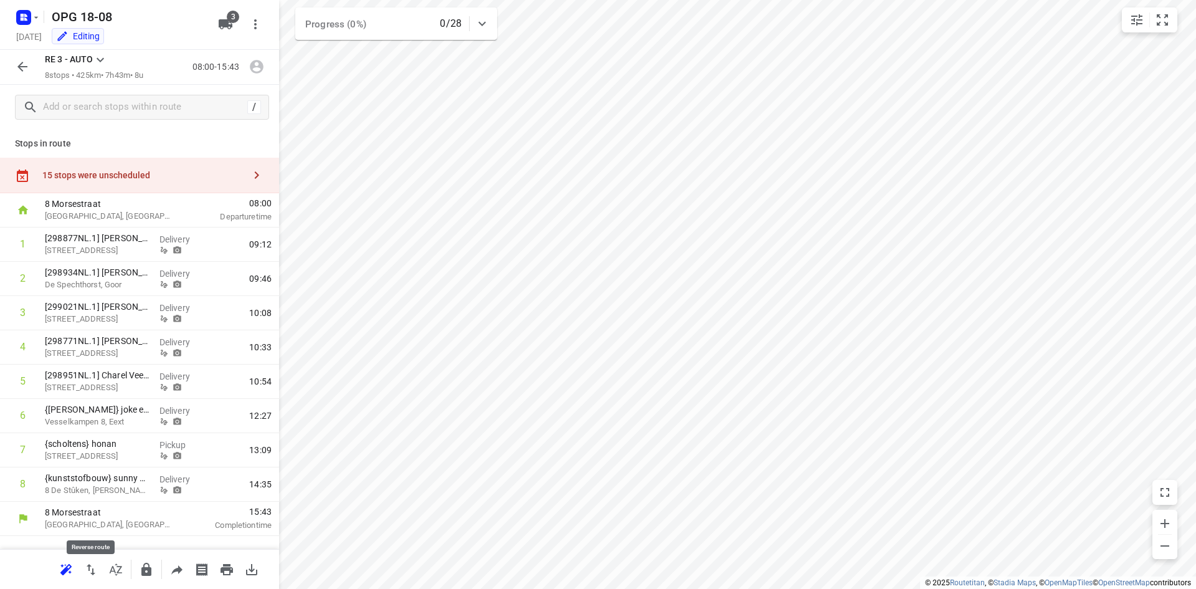
click at [90, 569] on icon "button" at bounding box center [90, 569] width 15 height 15
drag, startPoint x: 168, startPoint y: 316, endPoint x: 183, endPoint y: 240, distance: 77.3
click at [183, 240] on div "1 {kunststofbouw} sunny media [GEOGRAPHIC_DATA], [PERSON_NAME] Delivery 08:58 2…" at bounding box center [139, 364] width 279 height 274
drag, startPoint x: 125, startPoint y: 315, endPoint x: 132, endPoint y: 277, distance: 38.7
click at [132, 277] on div "1 {[PERSON_NAME]} joke en [PERSON_NAME] 8, Eext Delivery 08:44 2 {kunststofbouw…" at bounding box center [139, 364] width 279 height 274
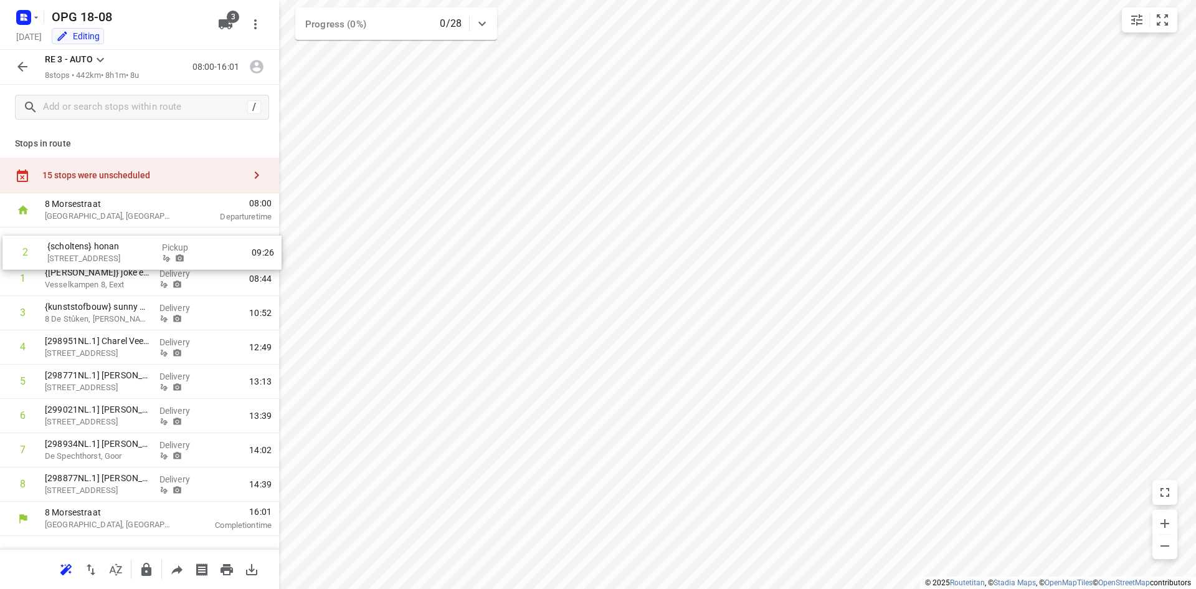
drag, startPoint x: 135, startPoint y: 281, endPoint x: 139, endPoint y: 248, distance: 33.3
click at [139, 248] on div "1 {[PERSON_NAME]} joke en [PERSON_NAME] 8, Eext Delivery 08:44 2 {[PERSON_NAME]…" at bounding box center [139, 364] width 279 height 274
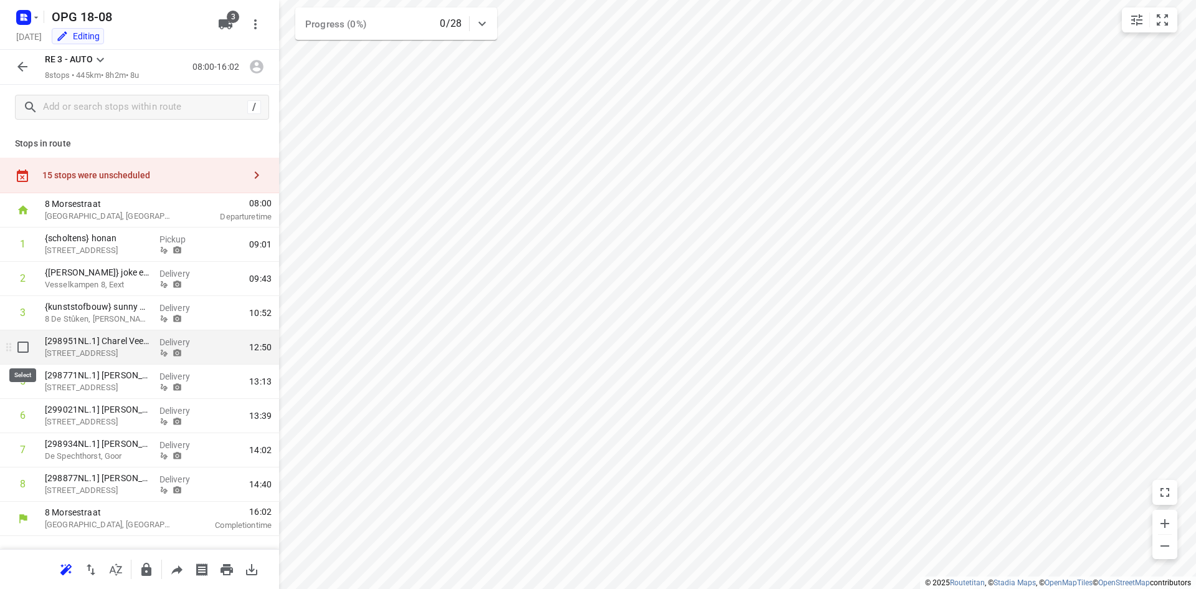
click at [24, 349] on input "checkbox" at bounding box center [23, 347] width 25 height 25
checkbox input "true"
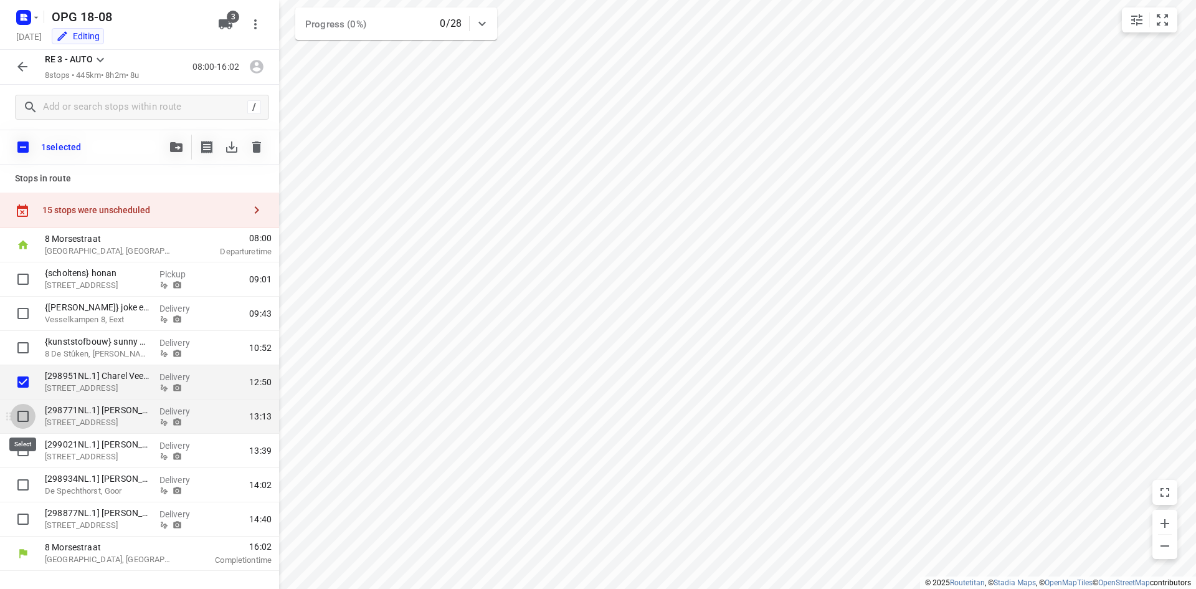
click at [23, 418] on input "checkbox" at bounding box center [23, 416] width 25 height 25
checkbox input "true"
click at [24, 457] on input "checkbox" at bounding box center [23, 450] width 25 height 25
checkbox input "true"
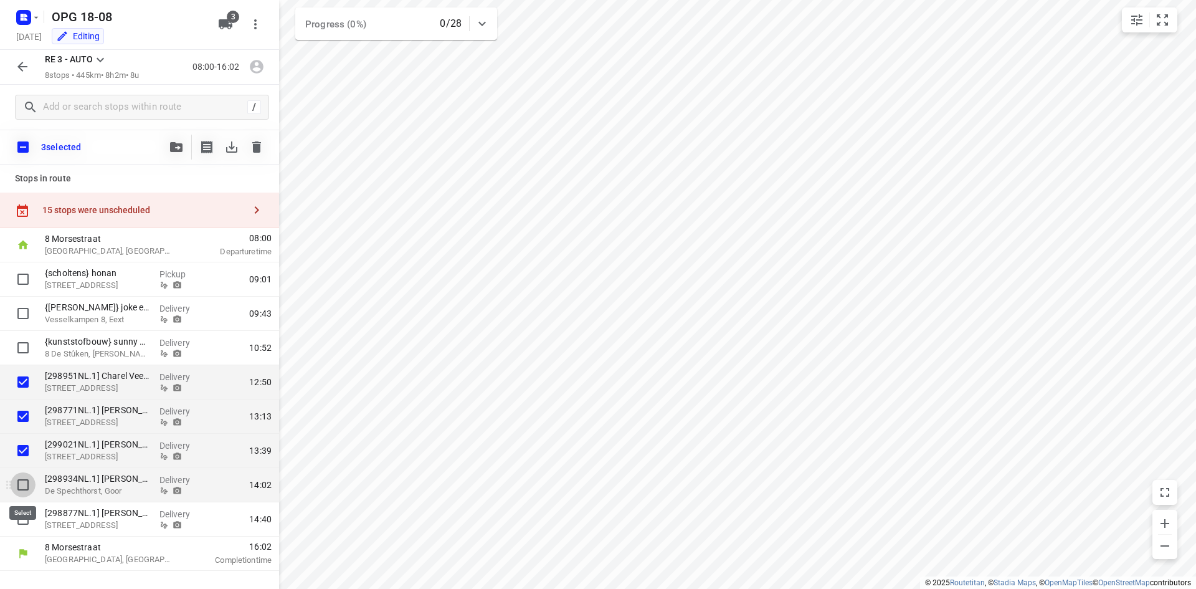
click at [19, 489] on input "checkbox" at bounding box center [23, 484] width 25 height 25
checkbox input "true"
click at [19, 518] on input "checkbox" at bounding box center [23, 519] width 25 height 25
checkbox input "true"
click at [176, 140] on button "button" at bounding box center [176, 147] width 25 height 25
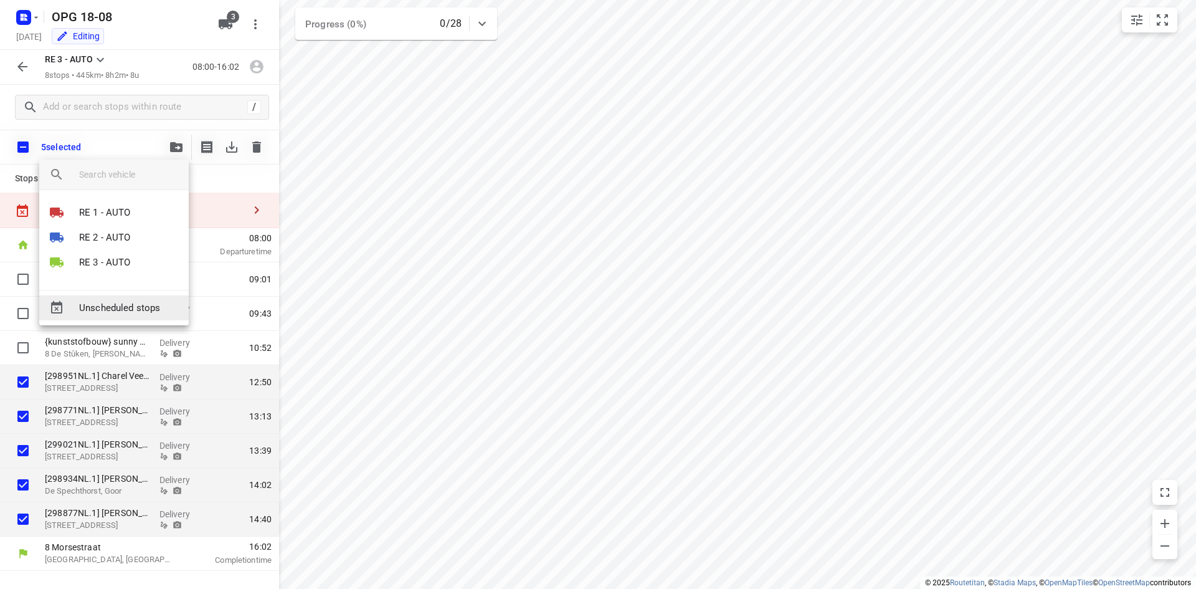
click at [121, 308] on span "Unscheduled stops" at bounding box center [129, 308] width 100 height 14
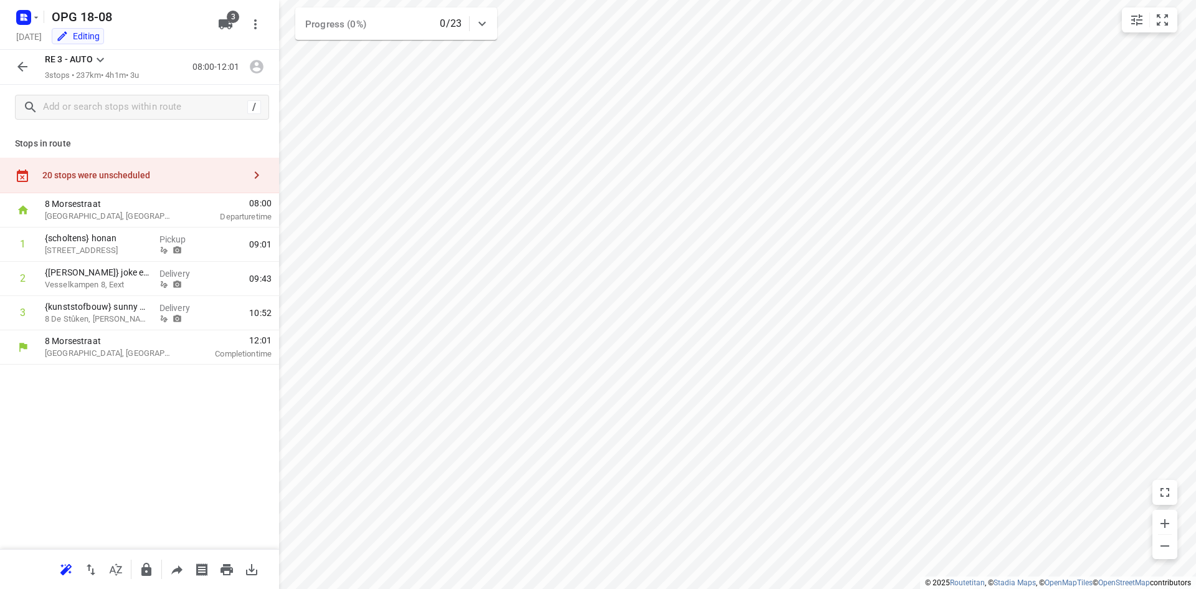
click at [99, 58] on icon at bounding box center [100, 59] width 15 height 15
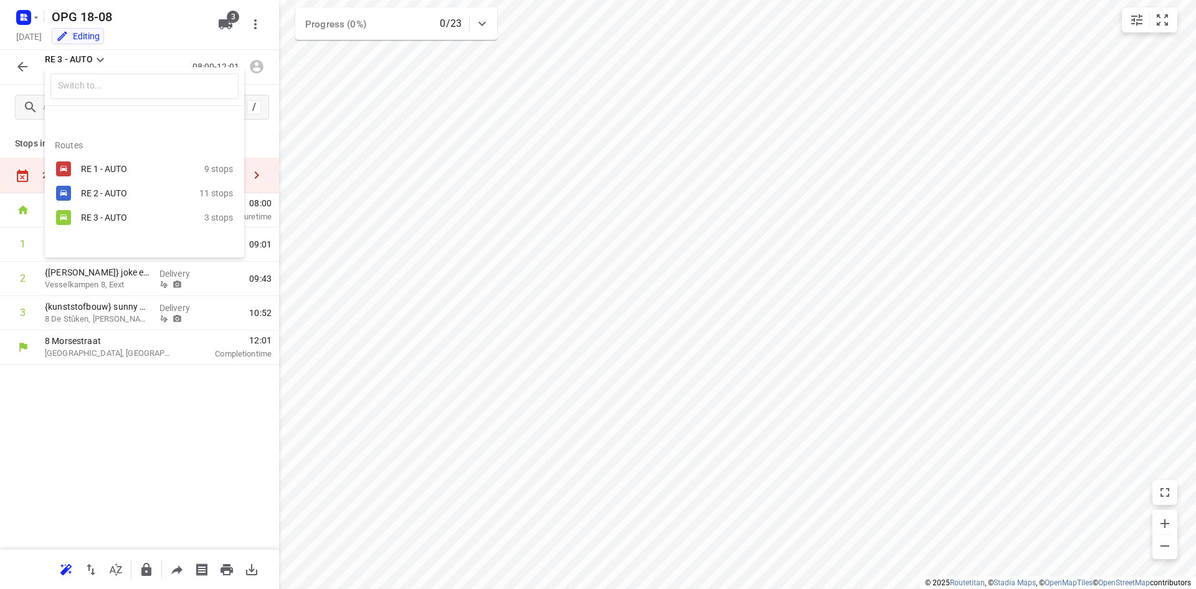
click at [119, 194] on div "RE 2 - AUTO" at bounding box center [134, 193] width 106 height 10
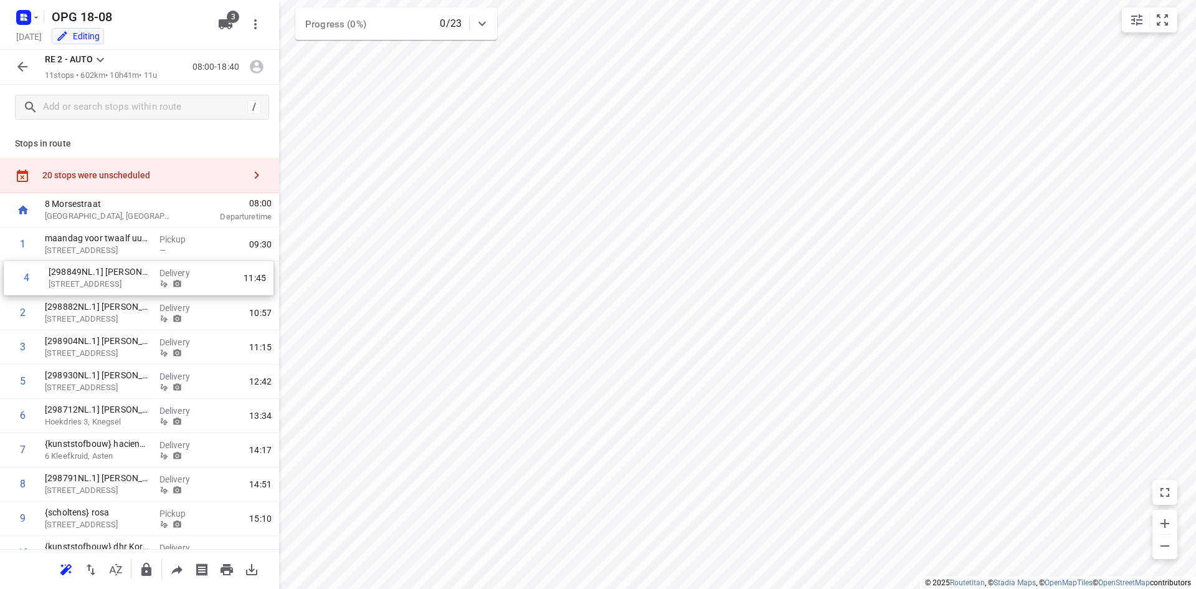
drag, startPoint x: 102, startPoint y: 347, endPoint x: 109, endPoint y: 274, distance: 73.9
click at [109, 274] on div "1 maandag voor twaalf uur {[PERSON_NAME]} [PERSON_NAME] [STREET_ADDRESS] Pickup…" at bounding box center [139, 415] width 279 height 377
drag, startPoint x: 123, startPoint y: 278, endPoint x: 123, endPoint y: 339, distance: 61.1
click at [123, 339] on div "1 maandag voor twaalf uur {[PERSON_NAME]} [PERSON_NAME] [STREET_ADDRESS] Pickup…" at bounding box center [139, 415] width 279 height 377
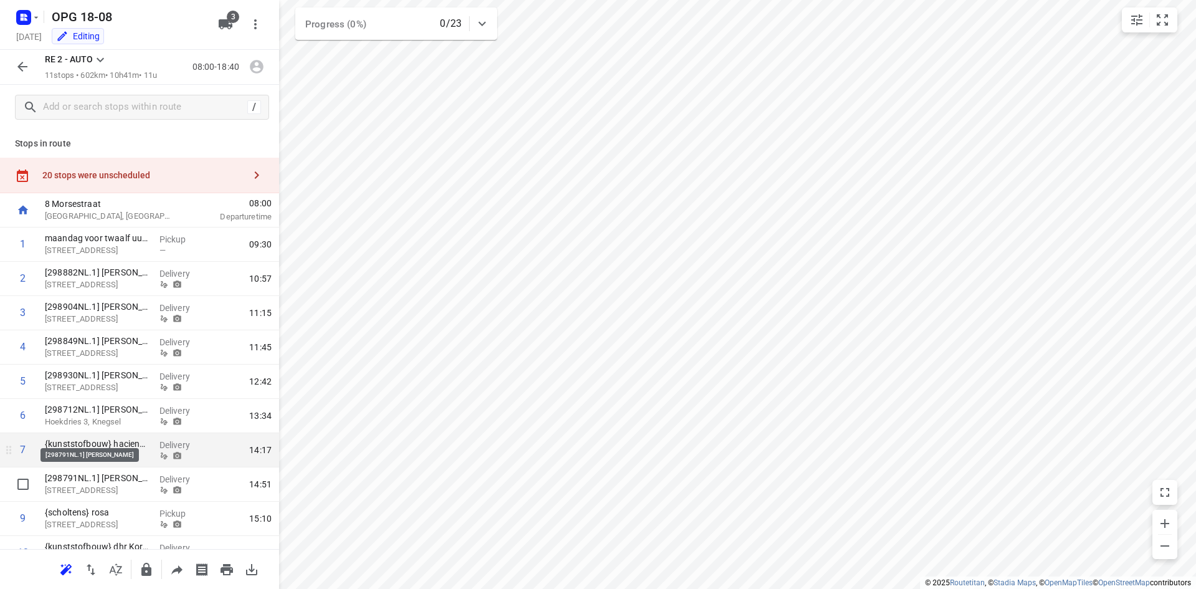
scroll to position [62, 0]
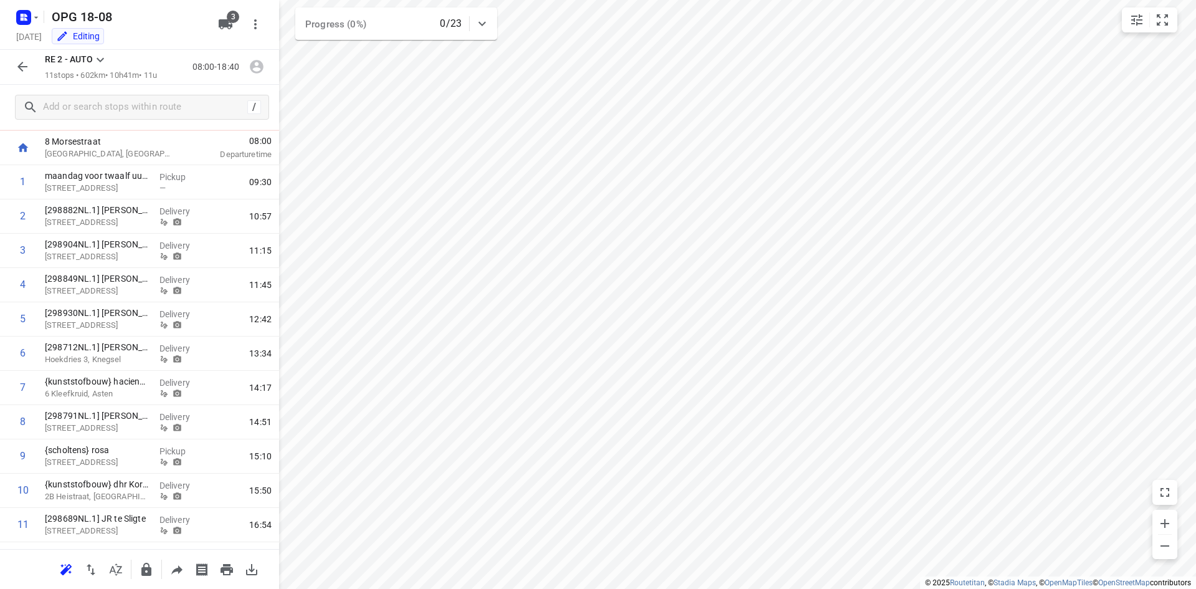
click at [100, 55] on icon at bounding box center [100, 59] width 15 height 15
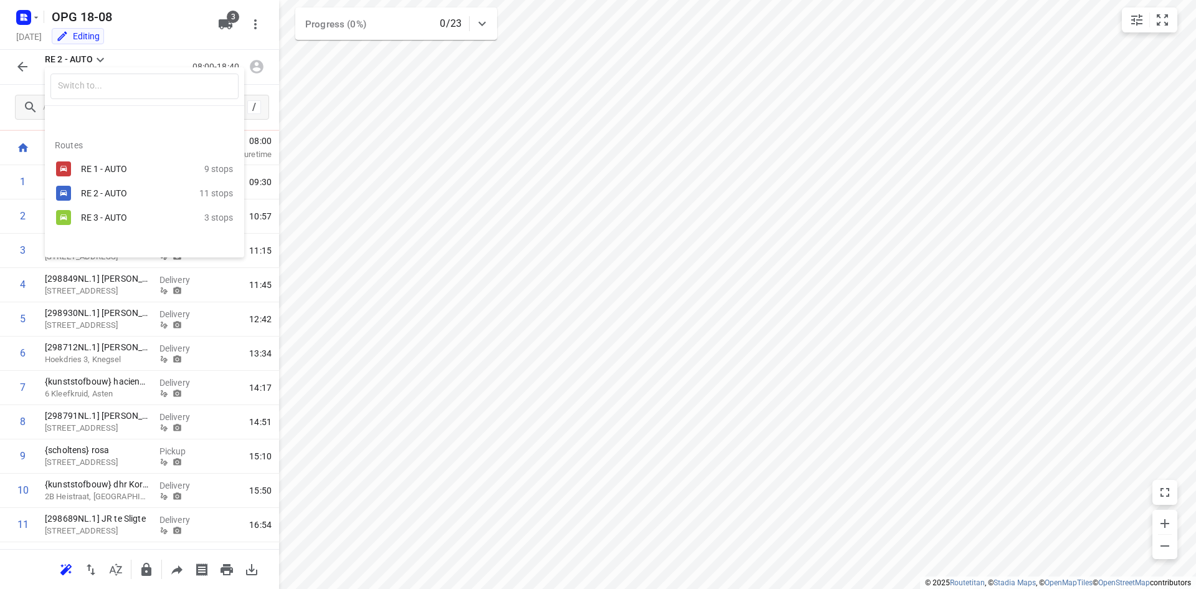
click at [112, 217] on div "RE 3 - AUTO" at bounding box center [134, 217] width 106 height 10
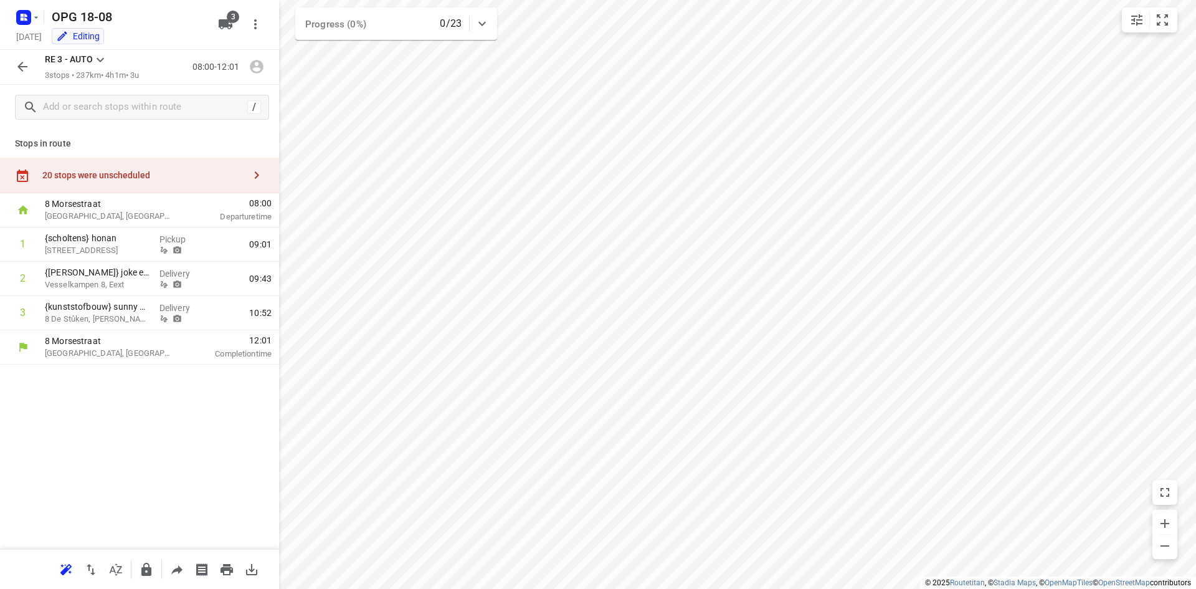
scroll to position [0, 0]
click at [101, 55] on icon at bounding box center [100, 59] width 15 height 15
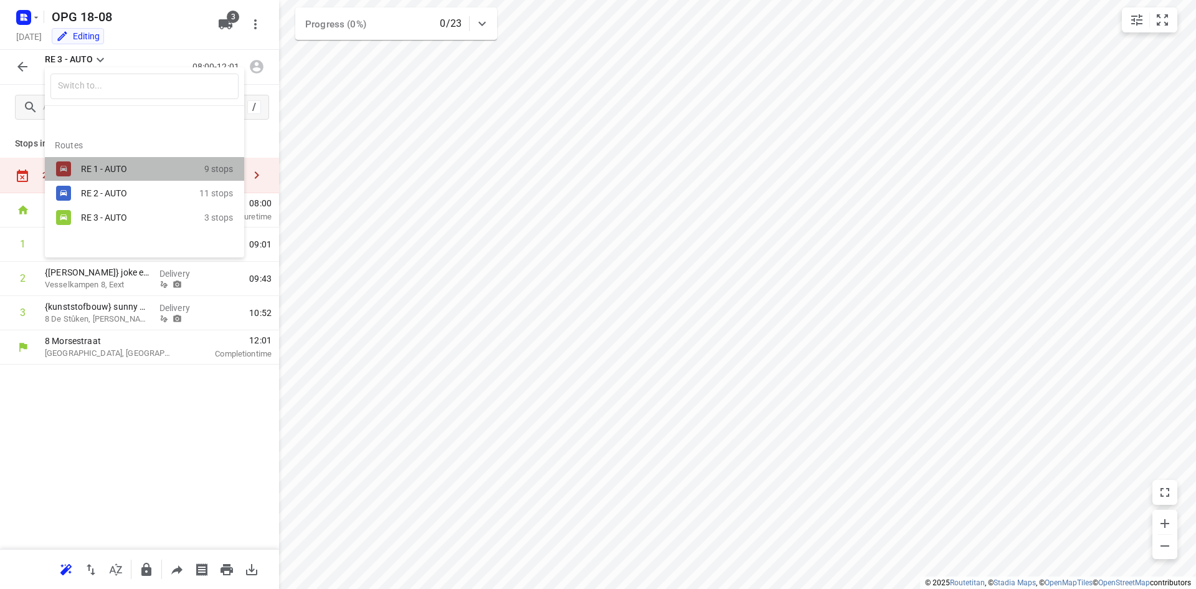
click at [96, 166] on div "RE 1 - AUTO" at bounding box center [134, 169] width 106 height 10
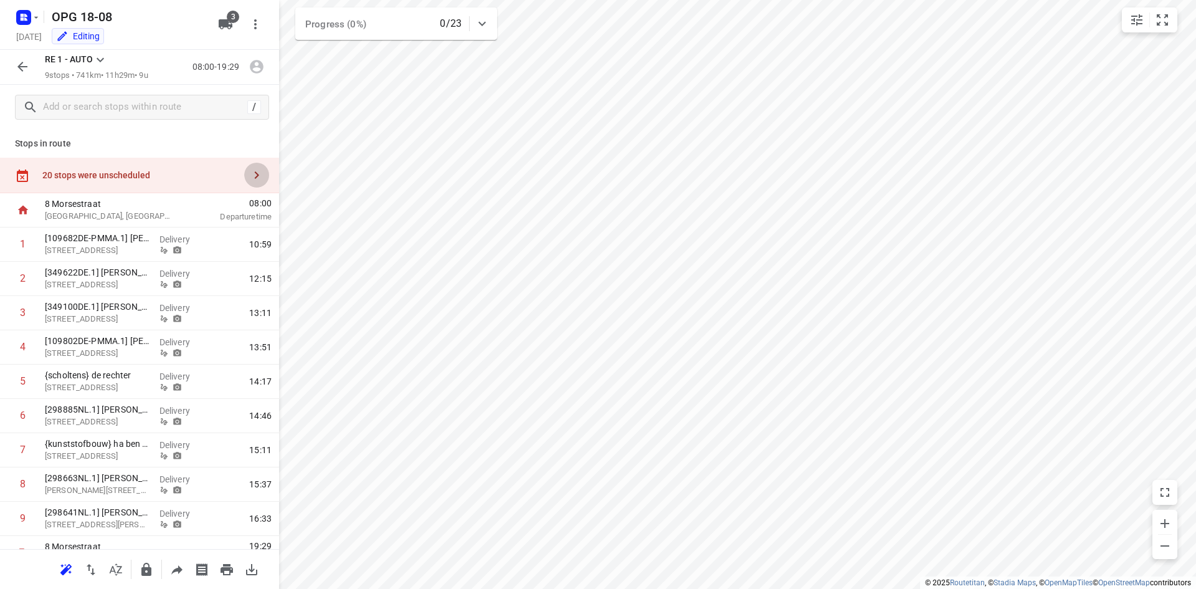
click at [249, 174] on icon "button" at bounding box center [256, 175] width 15 height 15
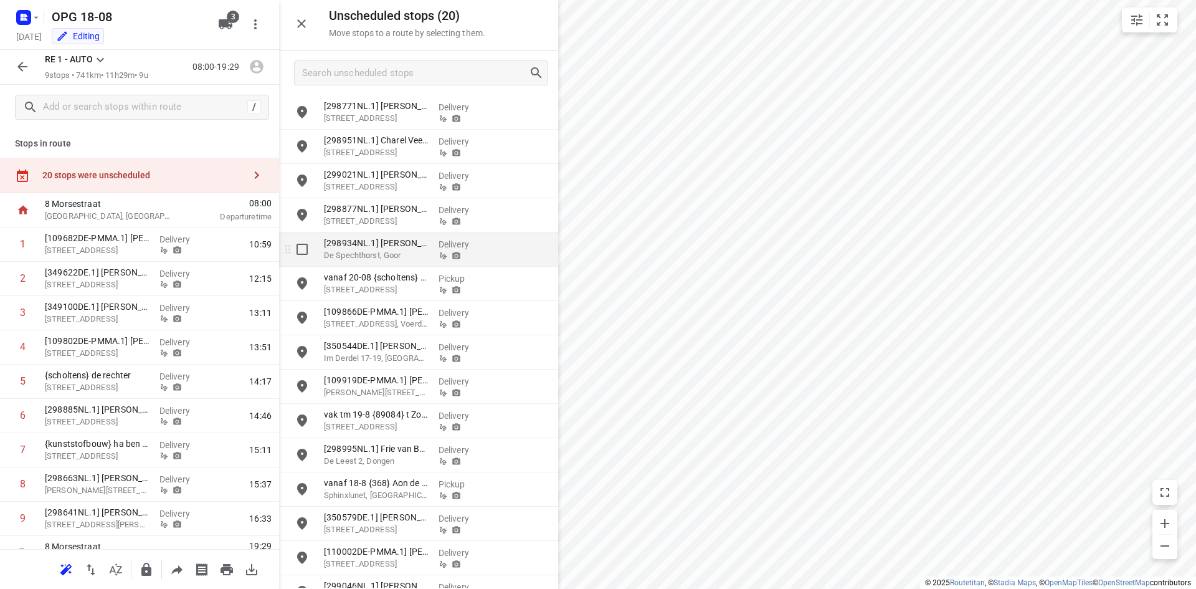
click at [377, 249] on p "De Spechthorst, Goor" at bounding box center [376, 255] width 105 height 12
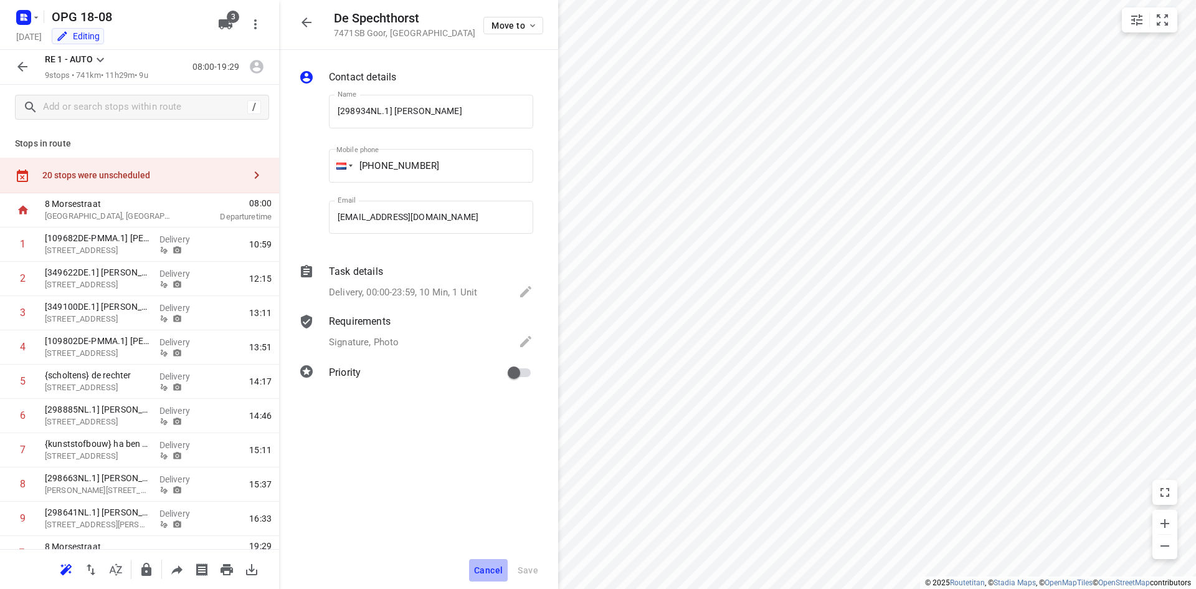
click at [495, 562] on button "Cancel" at bounding box center [488, 570] width 39 height 22
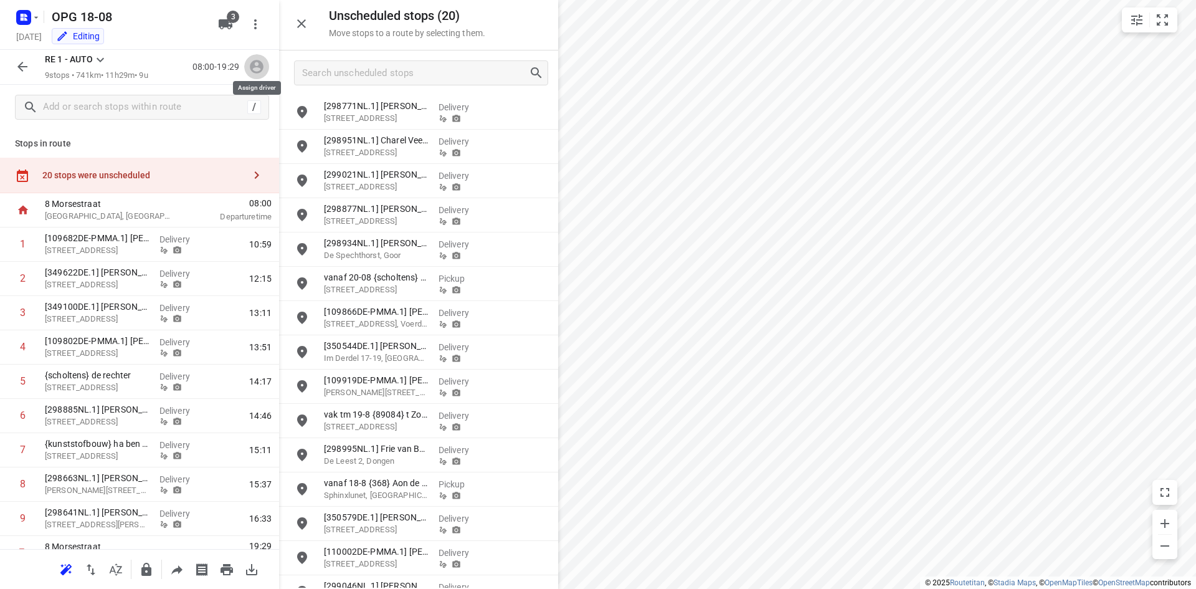
click at [258, 69] on icon "button" at bounding box center [257, 67] width 16 height 16
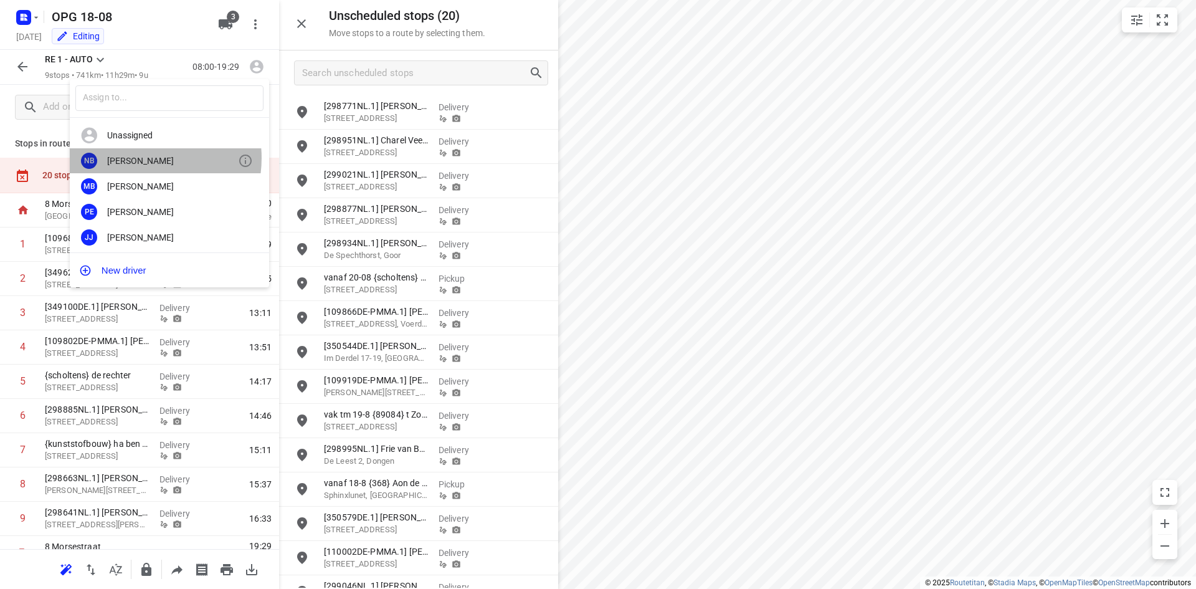
click at [136, 158] on div "[PERSON_NAME]" at bounding box center [172, 161] width 131 height 10
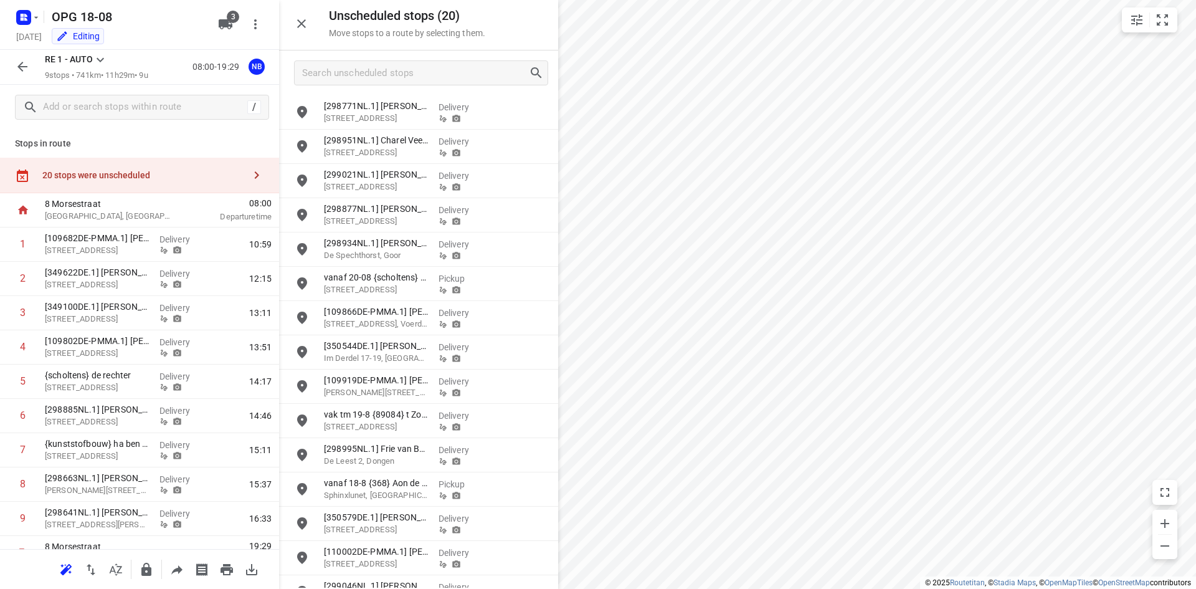
click at [99, 59] on icon at bounding box center [100, 59] width 15 height 15
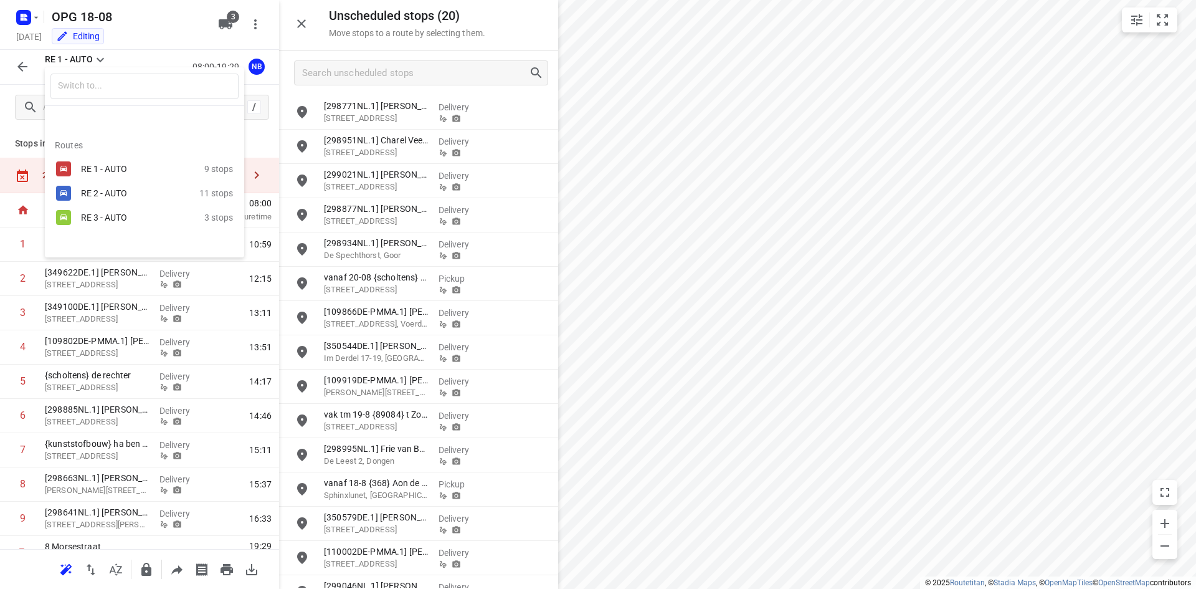
click at [98, 195] on div "RE 2 - AUTO" at bounding box center [134, 193] width 106 height 10
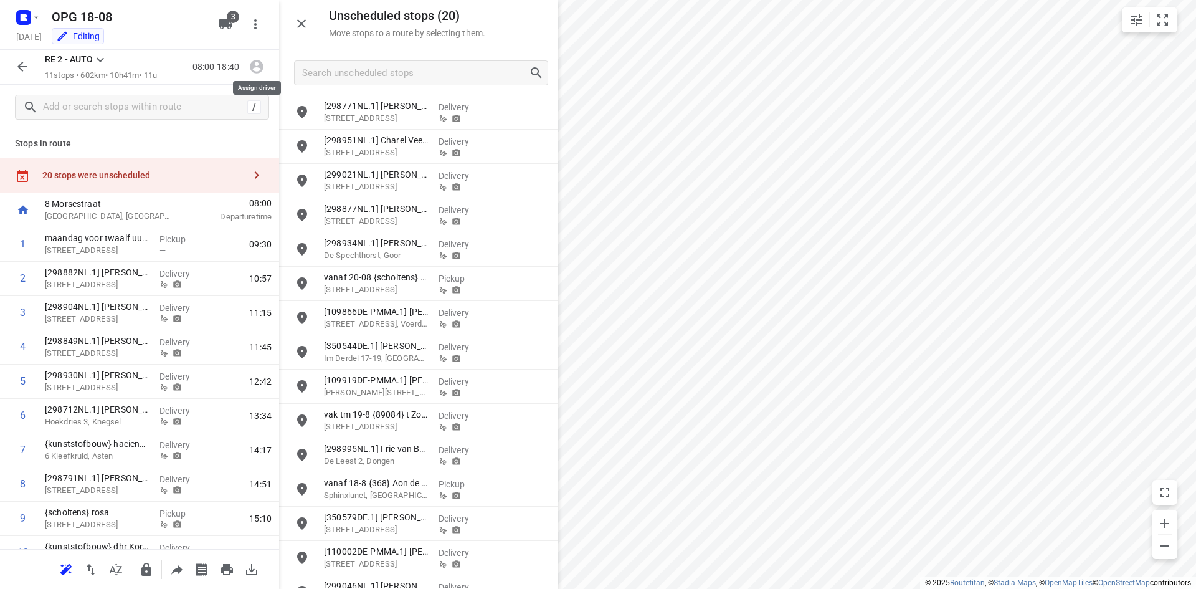
click at [252, 68] on icon "button" at bounding box center [257, 67] width 14 height 14
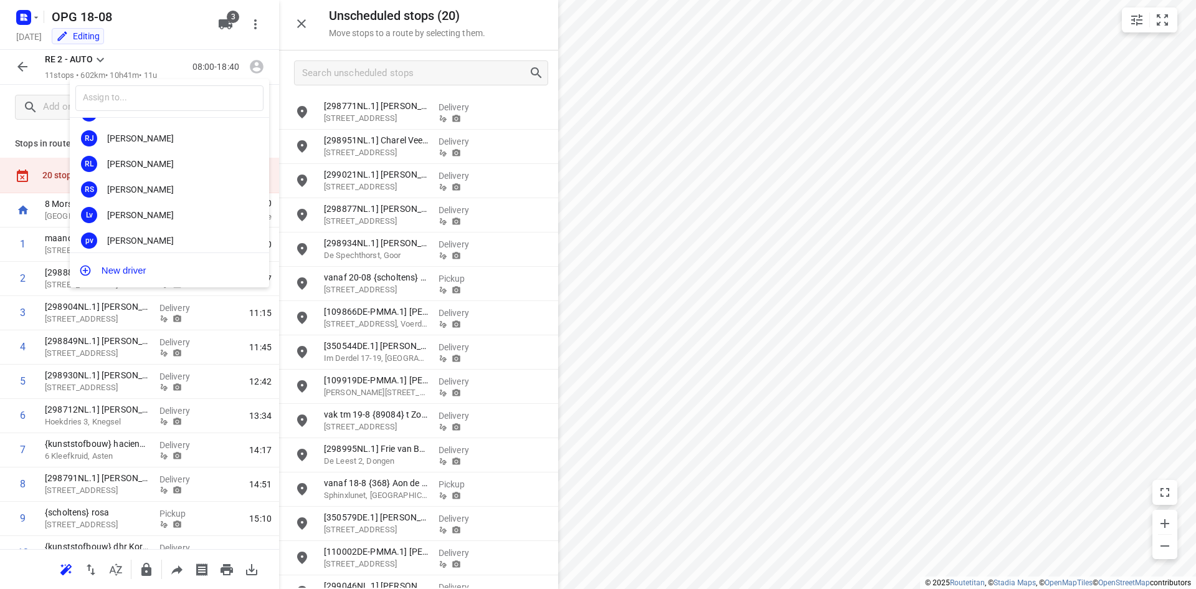
scroll to position [125, 0]
click at [147, 215] on div "[PERSON_NAME]" at bounding box center [172, 214] width 131 height 10
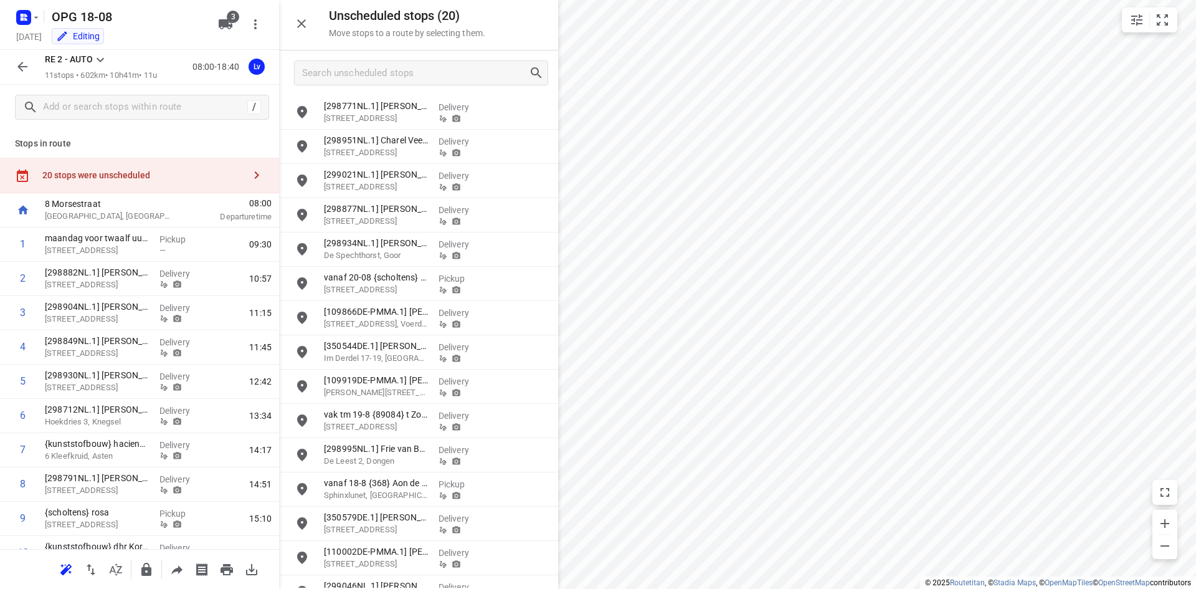
click at [103, 57] on icon at bounding box center [100, 59] width 15 height 15
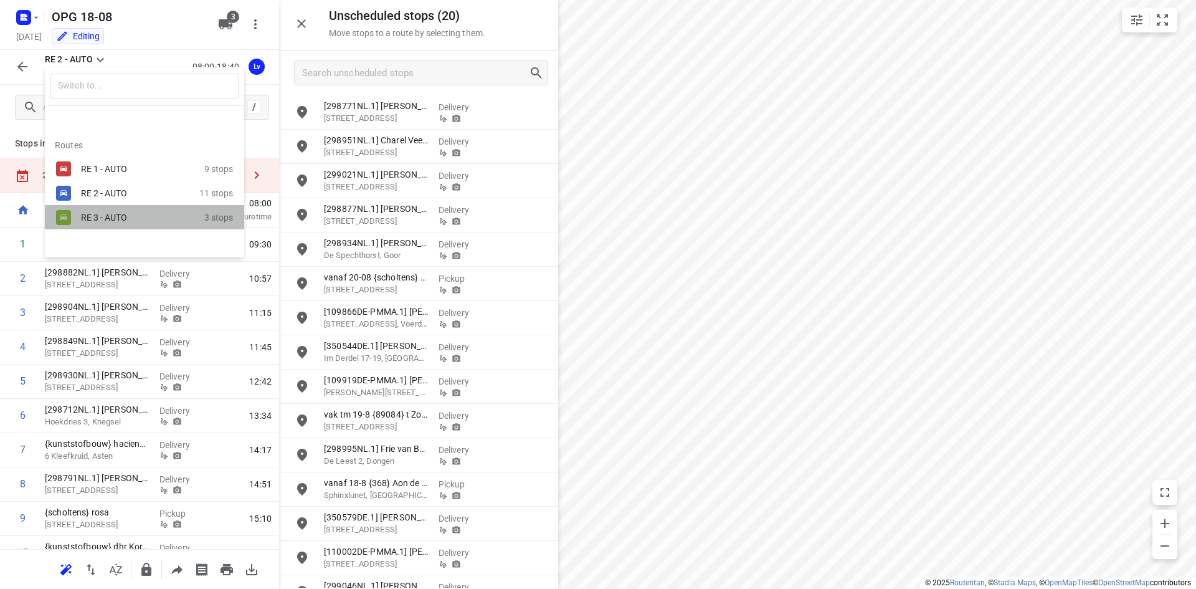
click at [88, 214] on div "RE 3 - AUTO" at bounding box center [134, 217] width 106 height 10
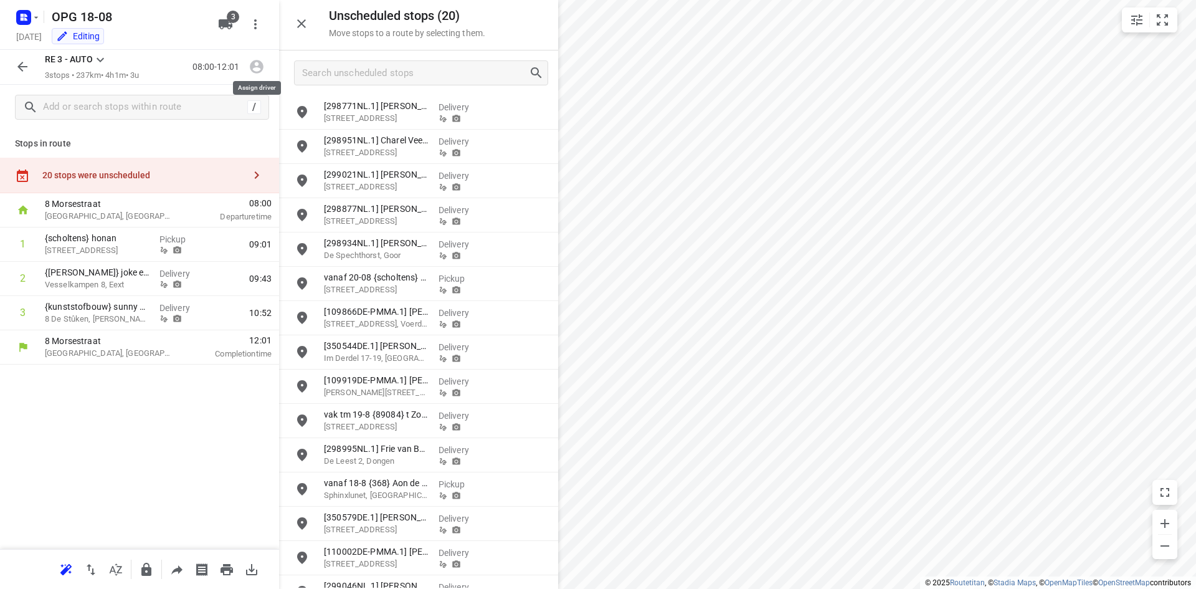
click at [258, 65] on icon "button" at bounding box center [257, 67] width 16 height 16
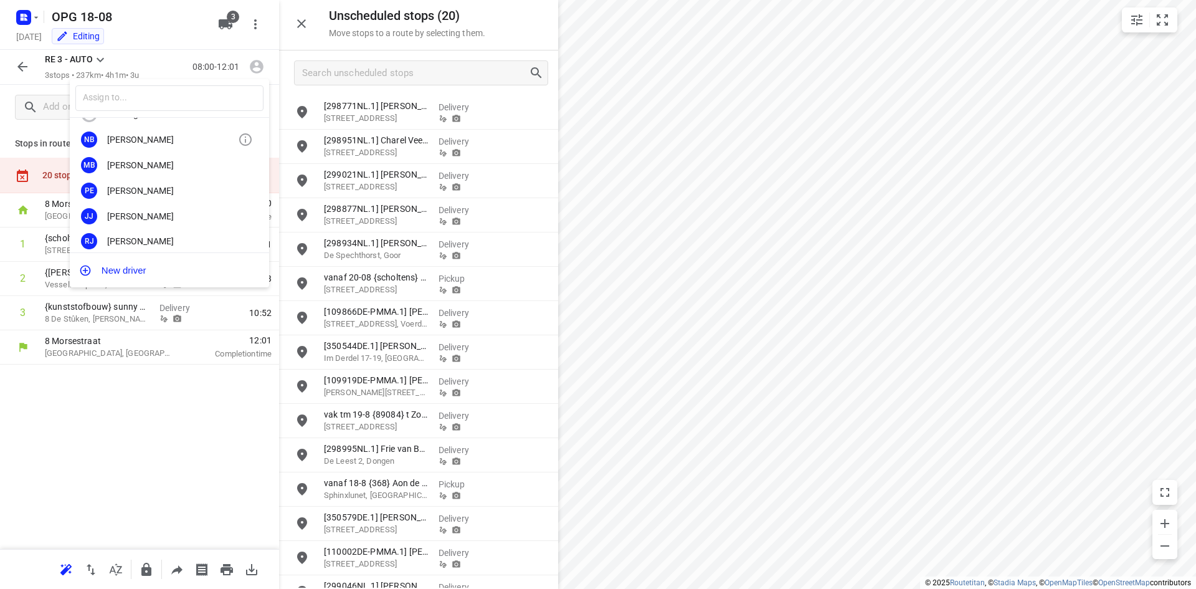
scroll to position [0, 0]
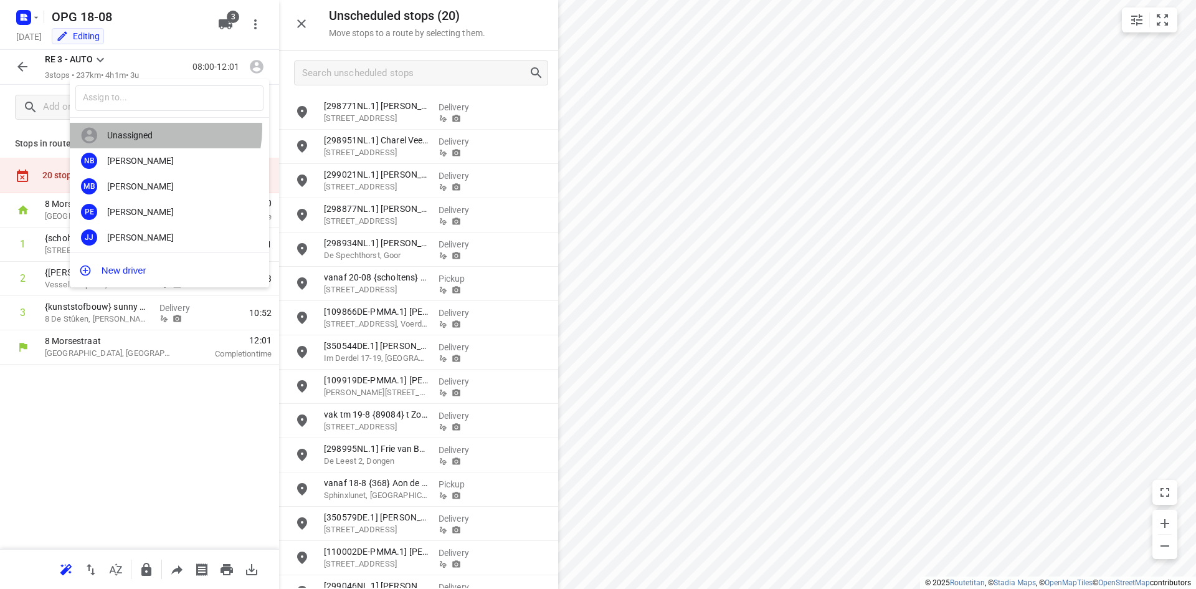
click at [148, 129] on div "Unassigned" at bounding box center [169, 136] width 199 height 26
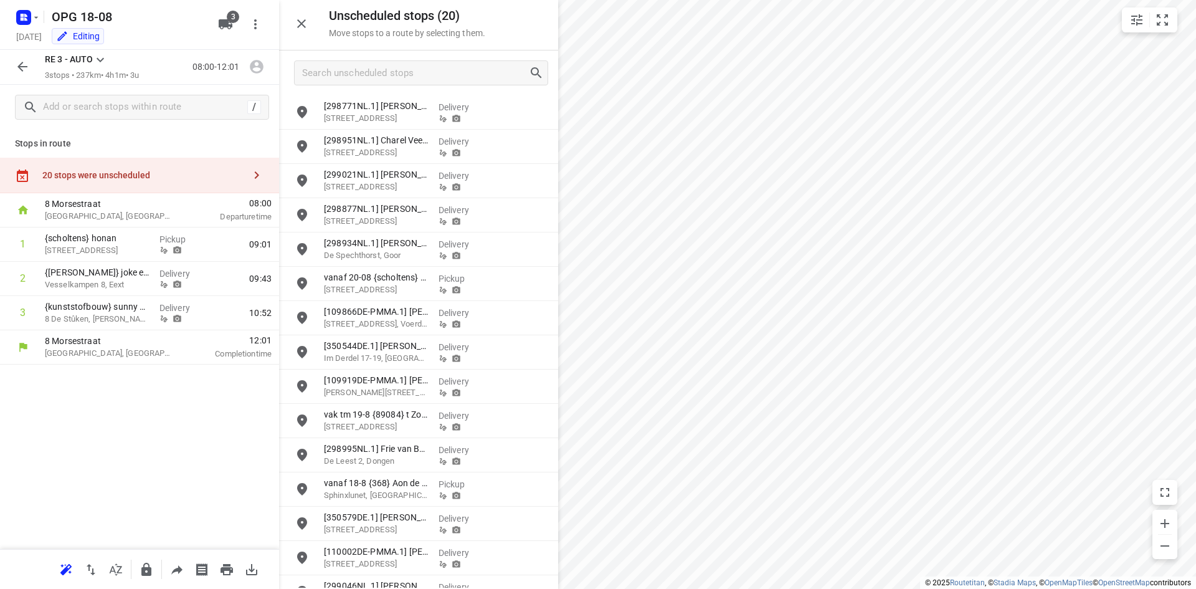
click at [102, 60] on icon at bounding box center [100, 60] width 7 height 4
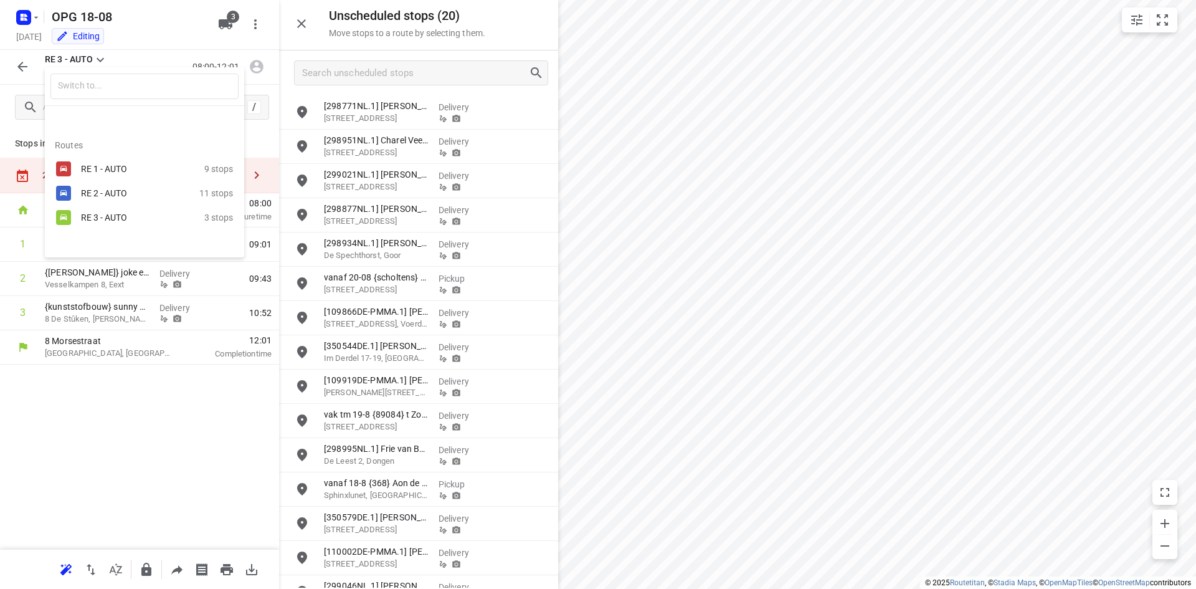
click at [109, 169] on div "RE 1 - AUTO" at bounding box center [134, 169] width 106 height 10
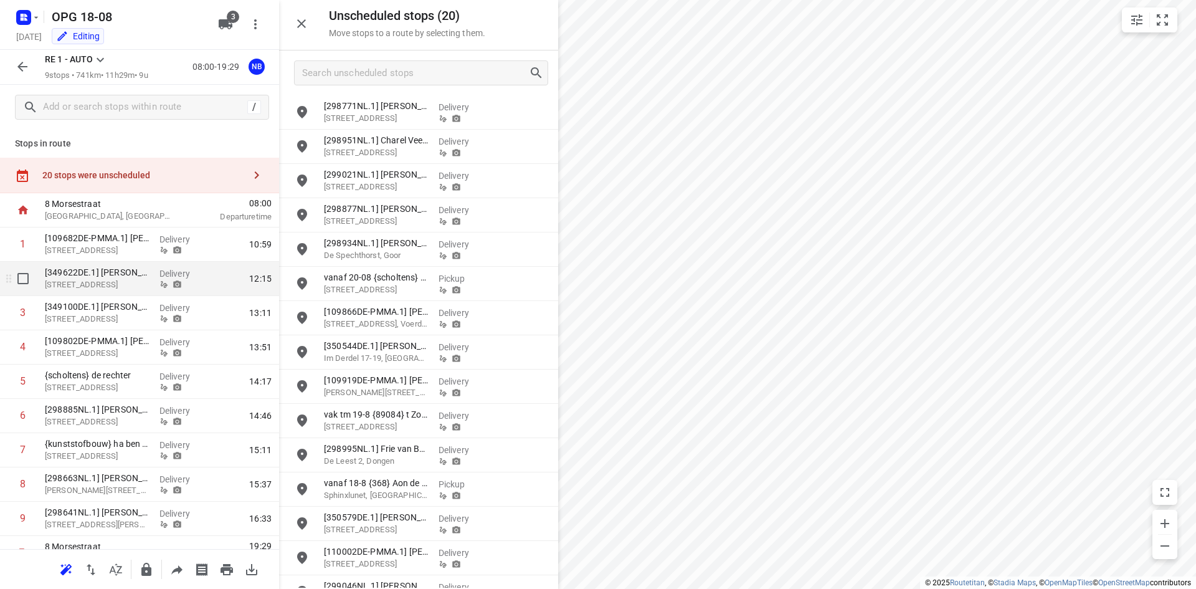
scroll to position [21, 0]
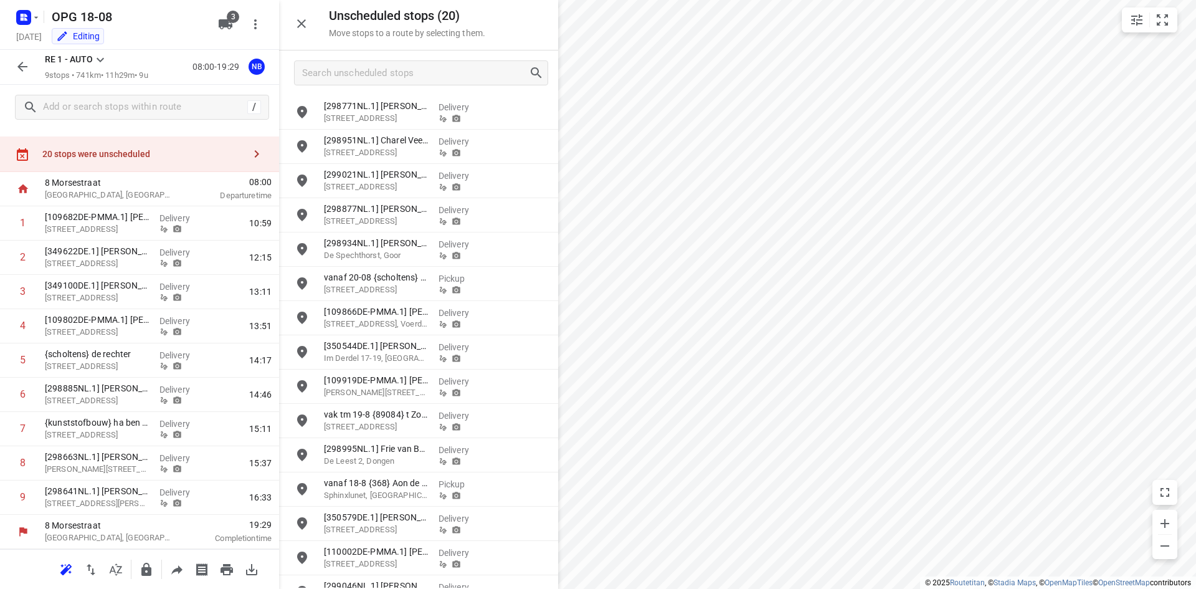
click at [249, 155] on icon "button" at bounding box center [256, 153] width 15 height 15
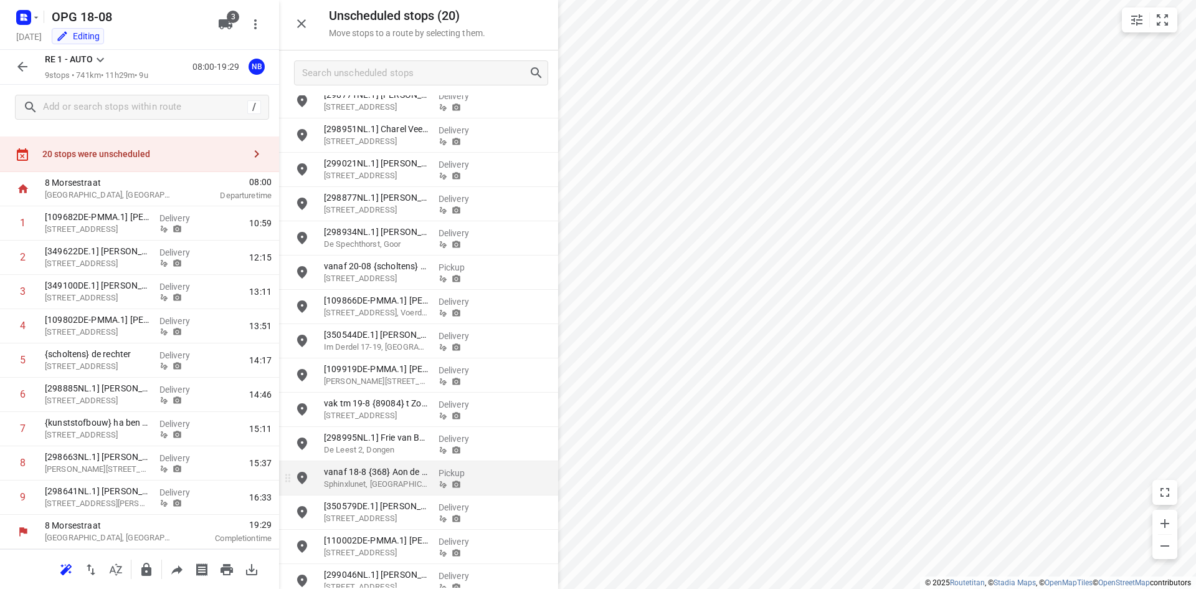
scroll to position [0, 0]
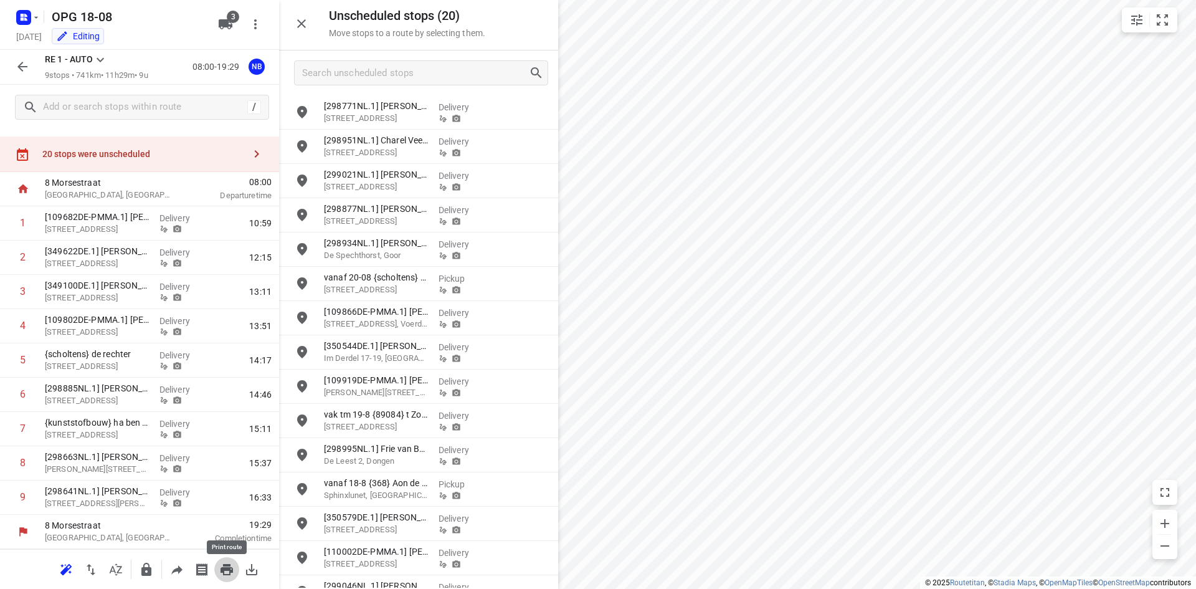
click at [229, 571] on icon "button" at bounding box center [227, 569] width 12 height 11
click at [103, 57] on icon at bounding box center [100, 59] width 15 height 15
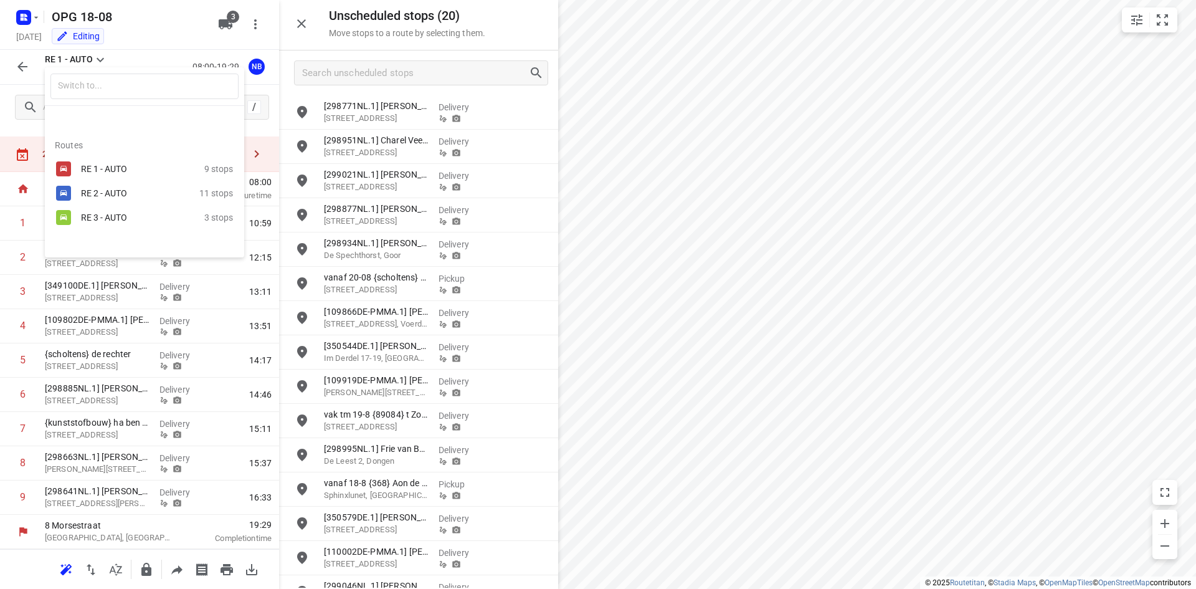
click at [90, 198] on div "RE 2 - AUTO" at bounding box center [134, 193] width 106 height 10
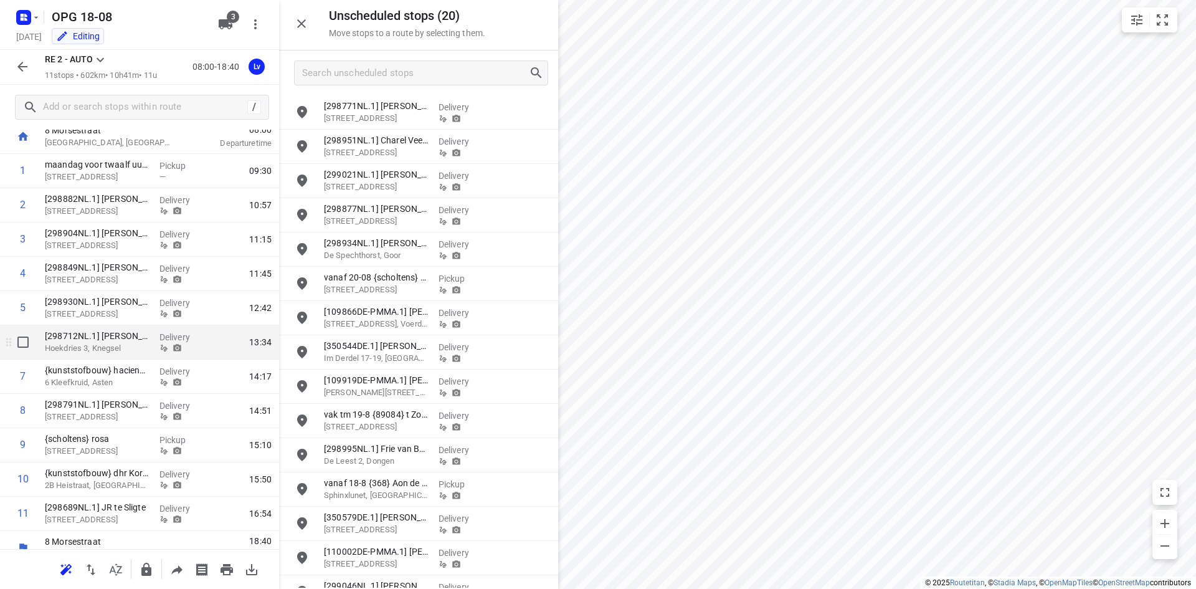
scroll to position [90, 0]
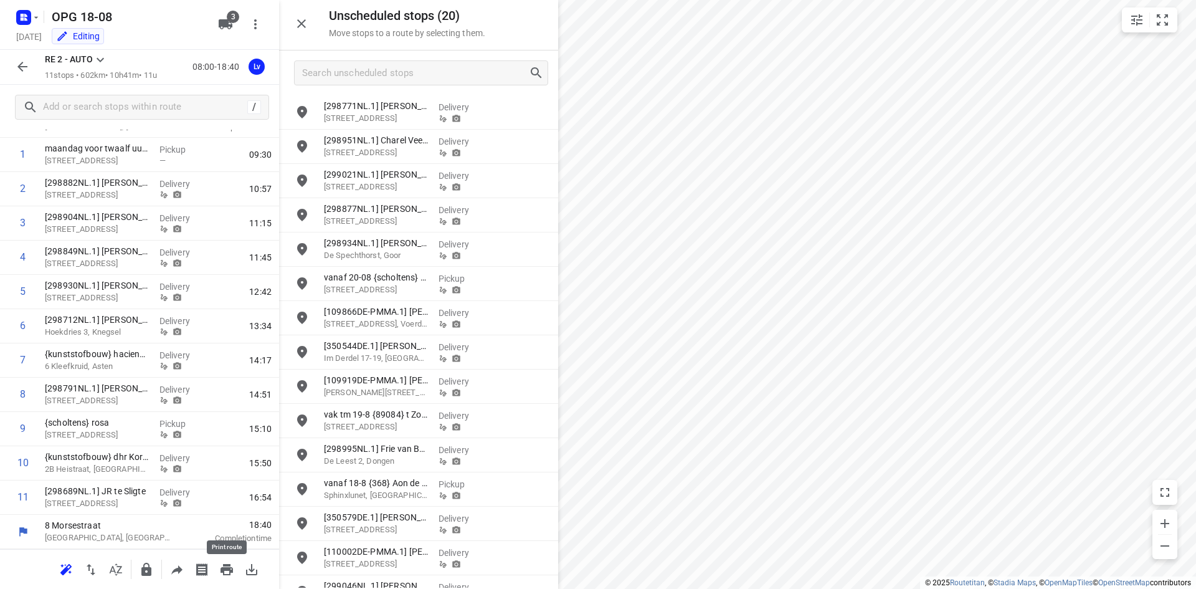
click at [231, 568] on icon "button" at bounding box center [227, 569] width 12 height 11
click at [38, 14] on icon "button" at bounding box center [36, 17] width 10 height 10
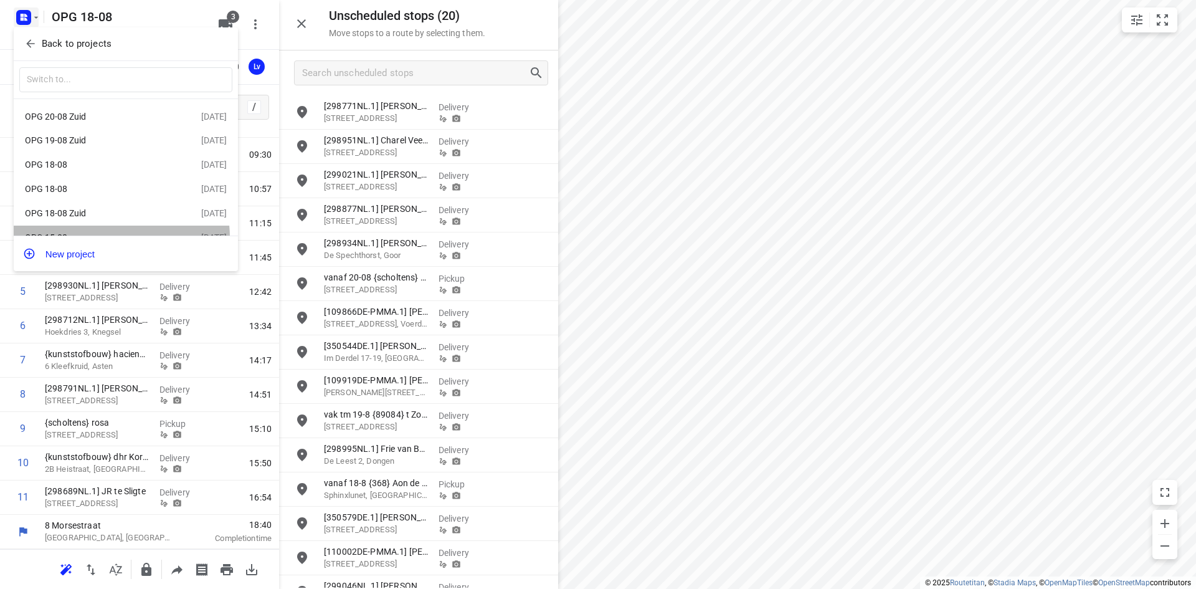
click at [117, 232] on div "OPG 15-08" at bounding box center [96, 237] width 143 height 10
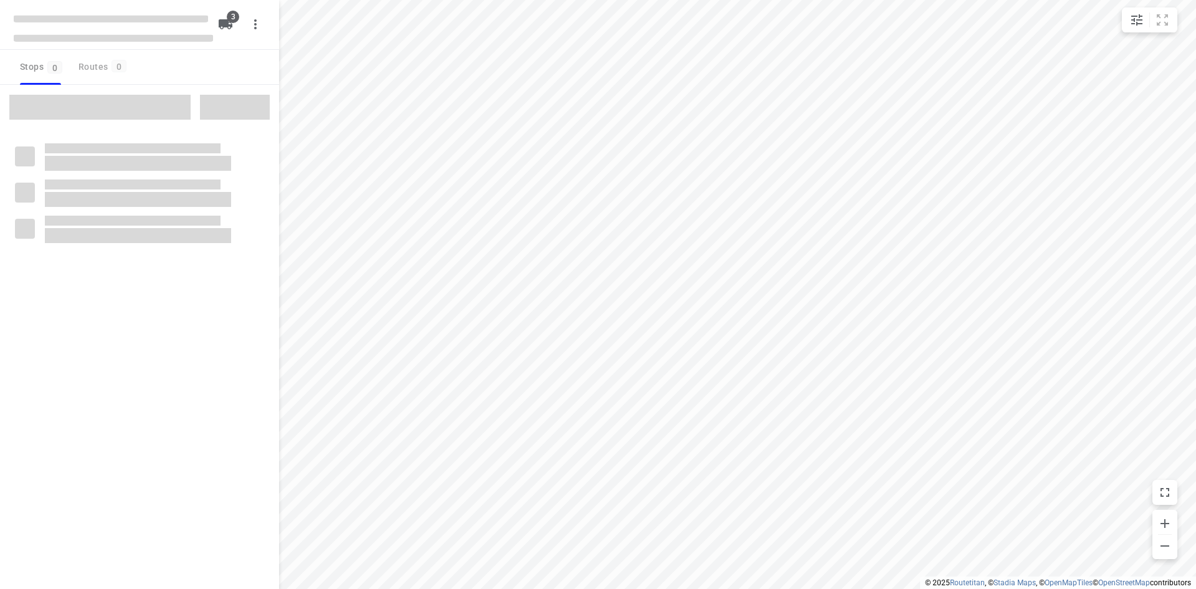
type input "distance"
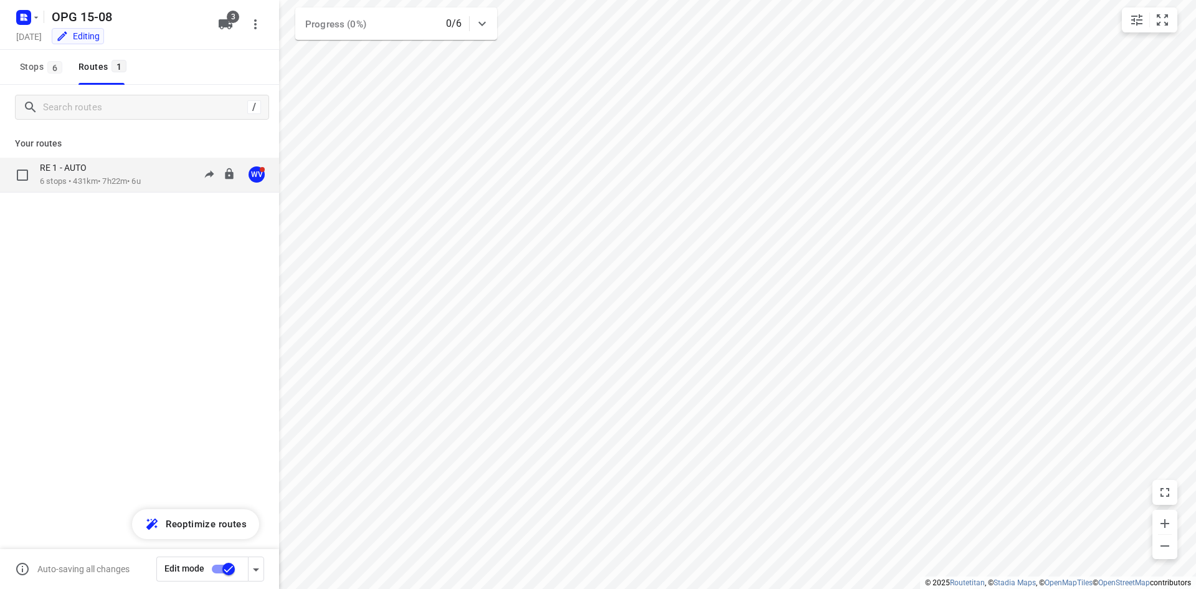
click at [113, 182] on p "6 stops • 431km • 7h22m • 6u" at bounding box center [90, 182] width 101 height 12
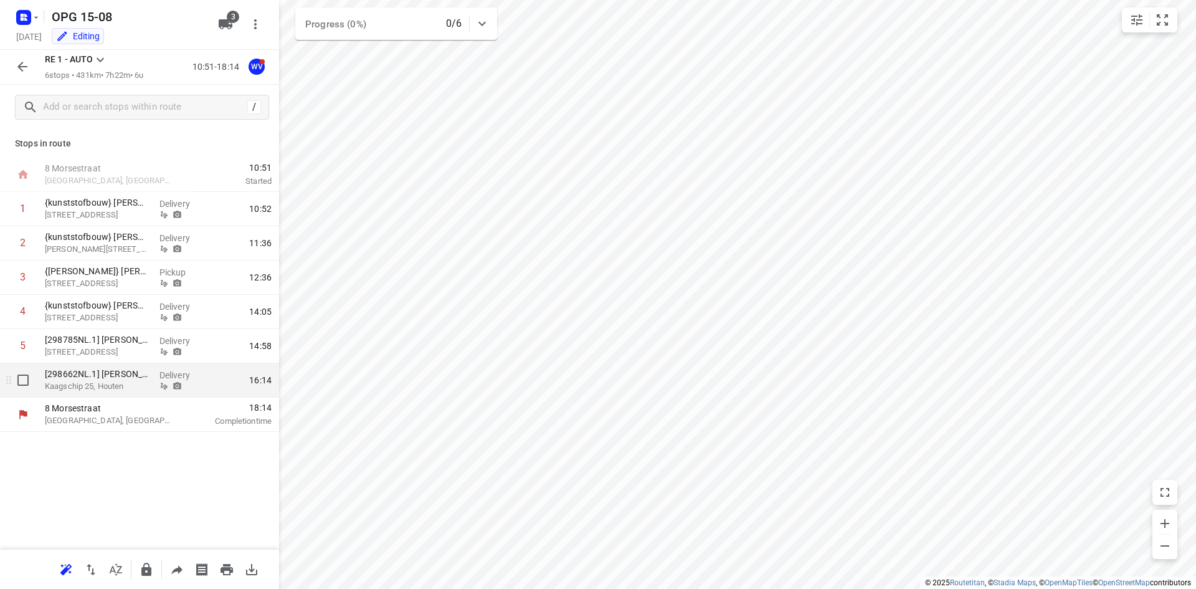
click at [135, 386] on p "Kaagschip 25, Houten" at bounding box center [97, 386] width 105 height 12
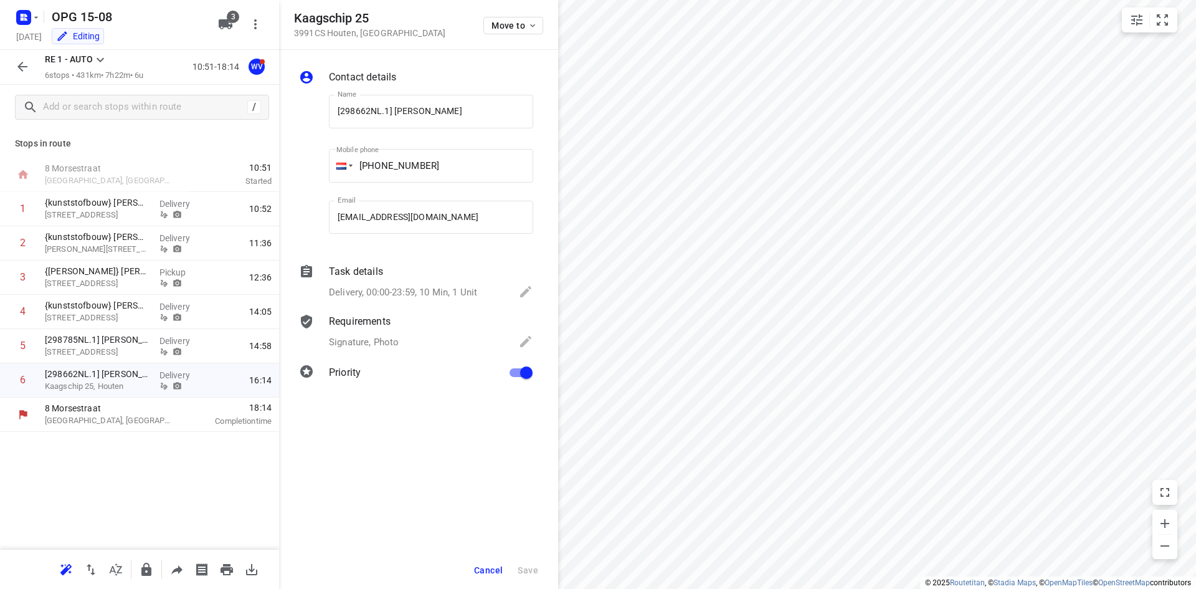
click at [429, 454] on div "Contact details Name [298662NL.1] [PERSON_NAME] Name Mobile phone [PHONE_NUMBER…" at bounding box center [418, 319] width 279 height 539
click at [407, 224] on input "[EMAIL_ADDRESS][DOMAIN_NAME]" at bounding box center [431, 218] width 204 height 34
click at [399, 463] on div "Contact details Name [298662NL.1] [PERSON_NAME] Name Mobile phone [PHONE_NUMBER…" at bounding box center [418, 319] width 279 height 539
